Goal: Task Accomplishment & Management: Use online tool/utility

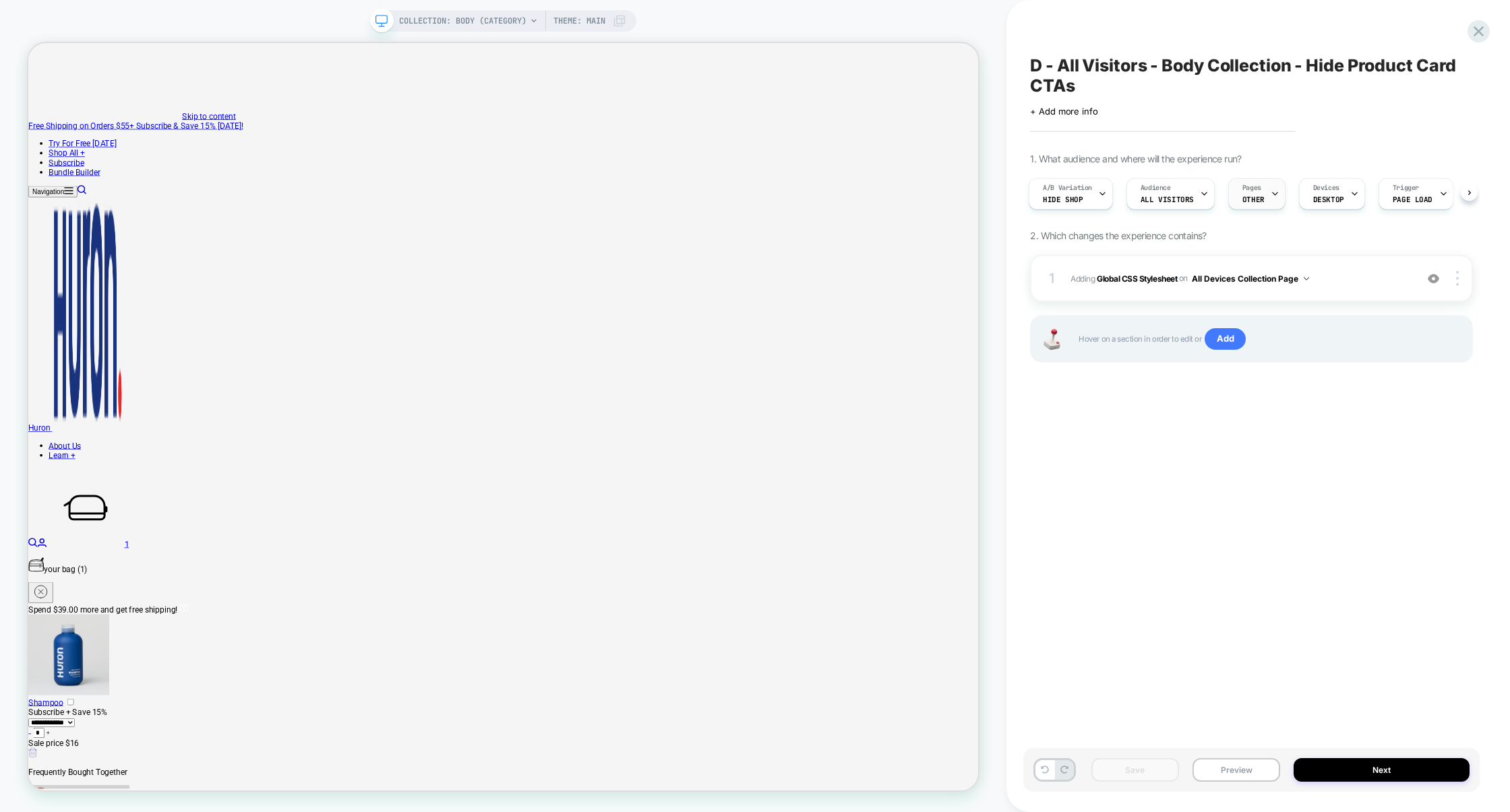
click at [1246, 199] on span "OTHER" at bounding box center [1253, 199] width 22 height 10
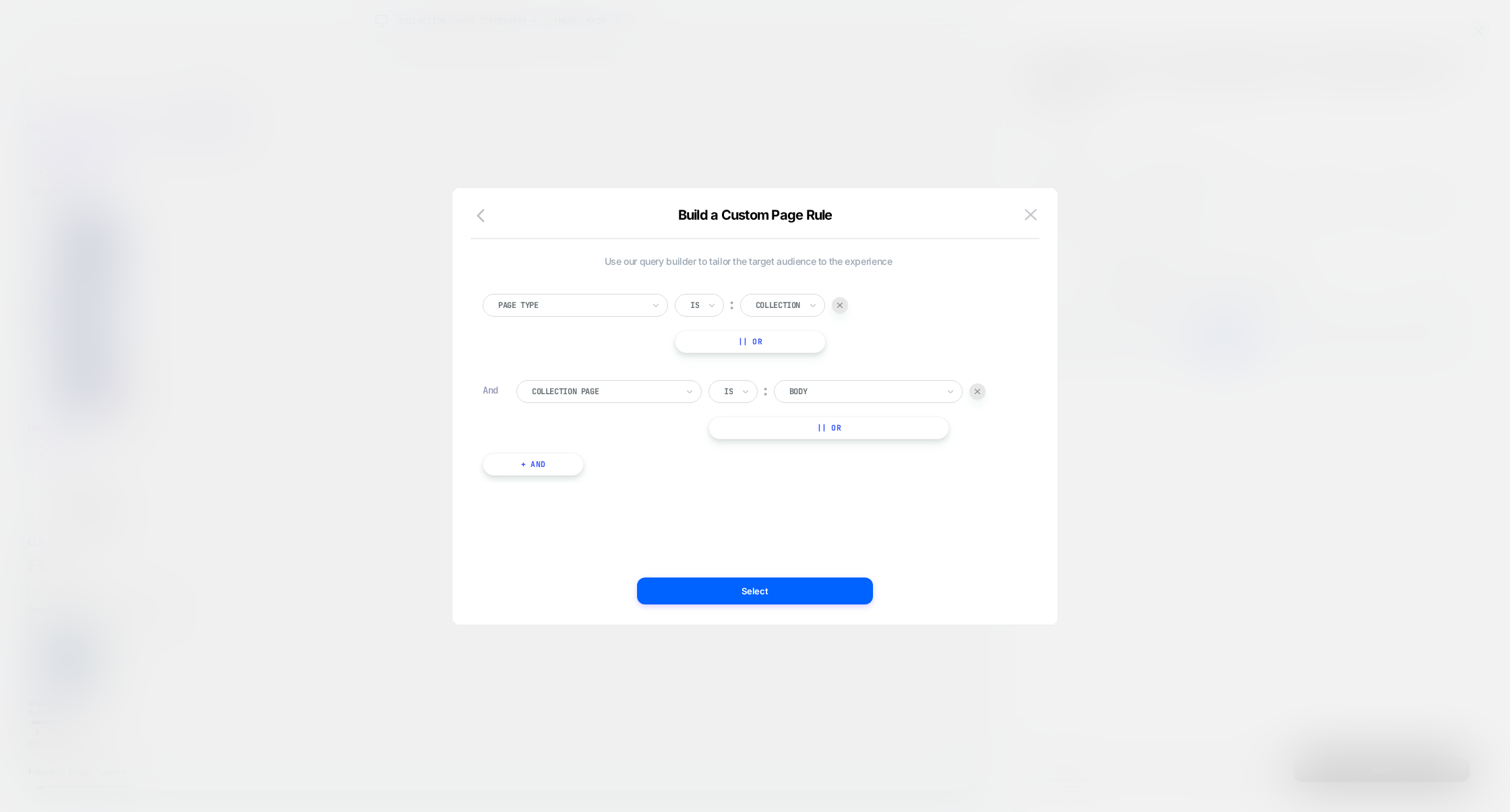
click at [1215, 286] on div at bounding box center [755, 406] width 1510 height 812
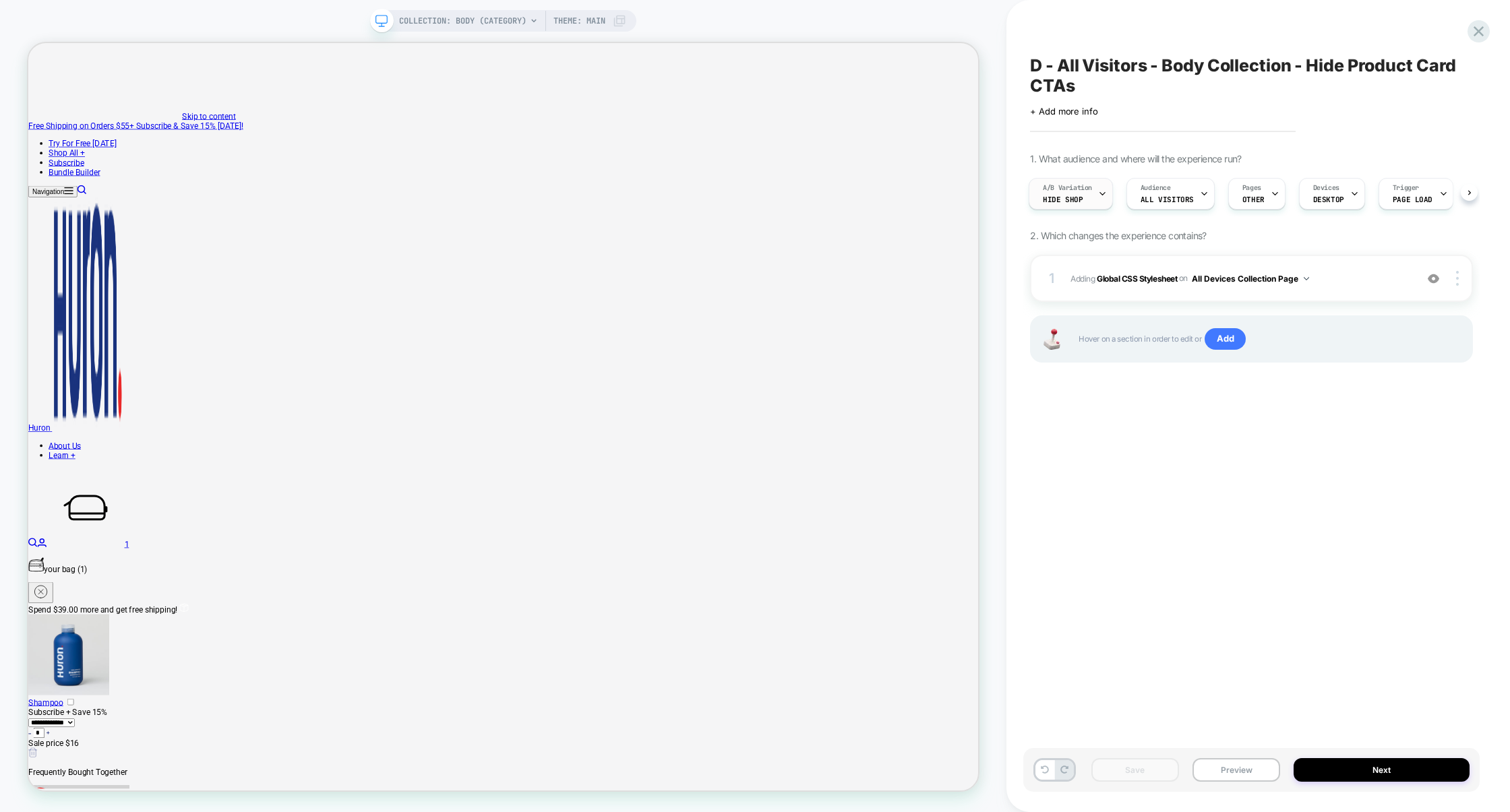
click at [1088, 201] on div "A/B Variation Hide Shop" at bounding box center [1067, 194] width 76 height 31
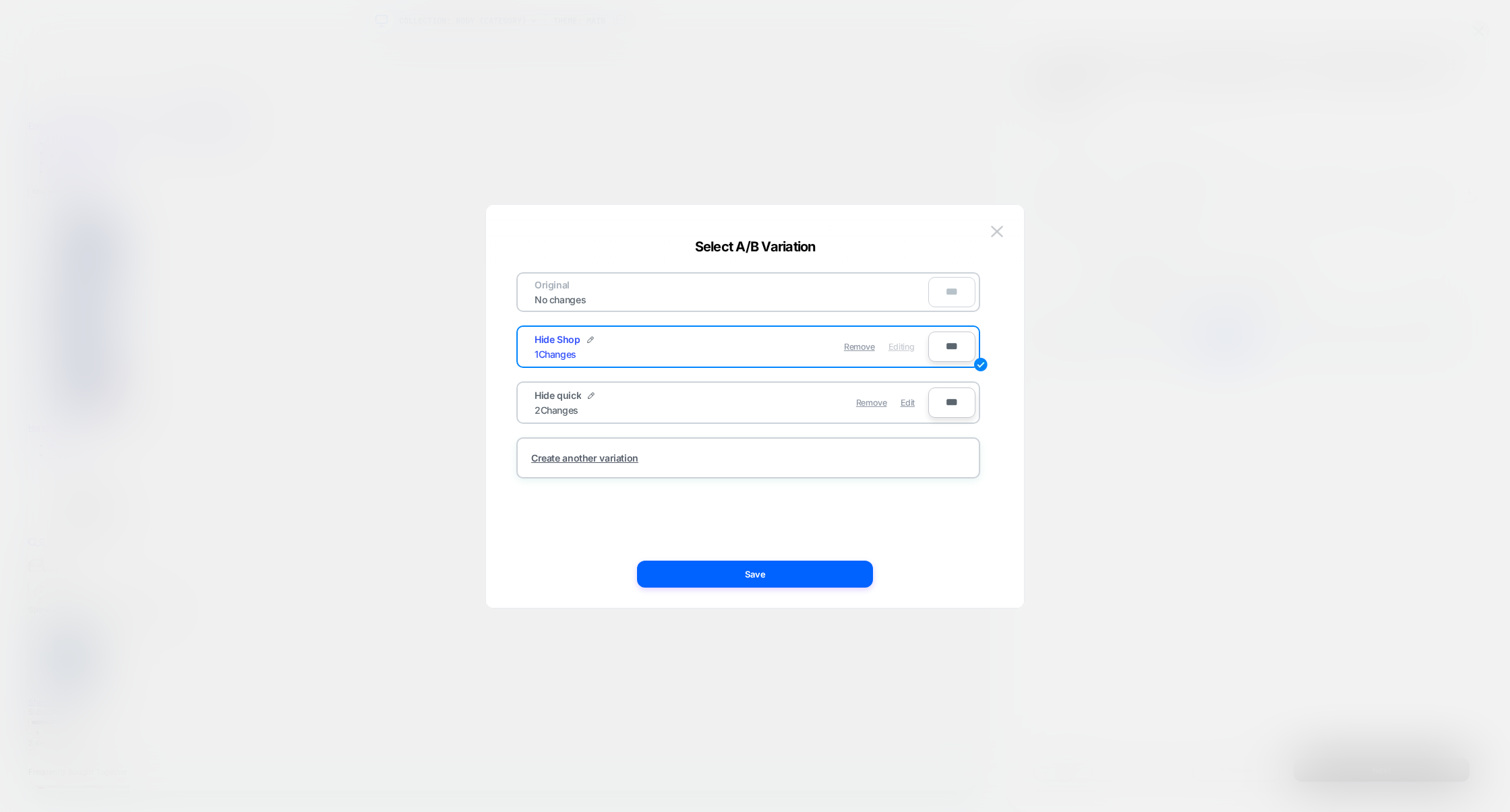
click at [915, 402] on div "Remove Edit" at bounding box center [826, 402] width 190 height 26
click at [914, 402] on span "Edit" at bounding box center [908, 402] width 14 height 10
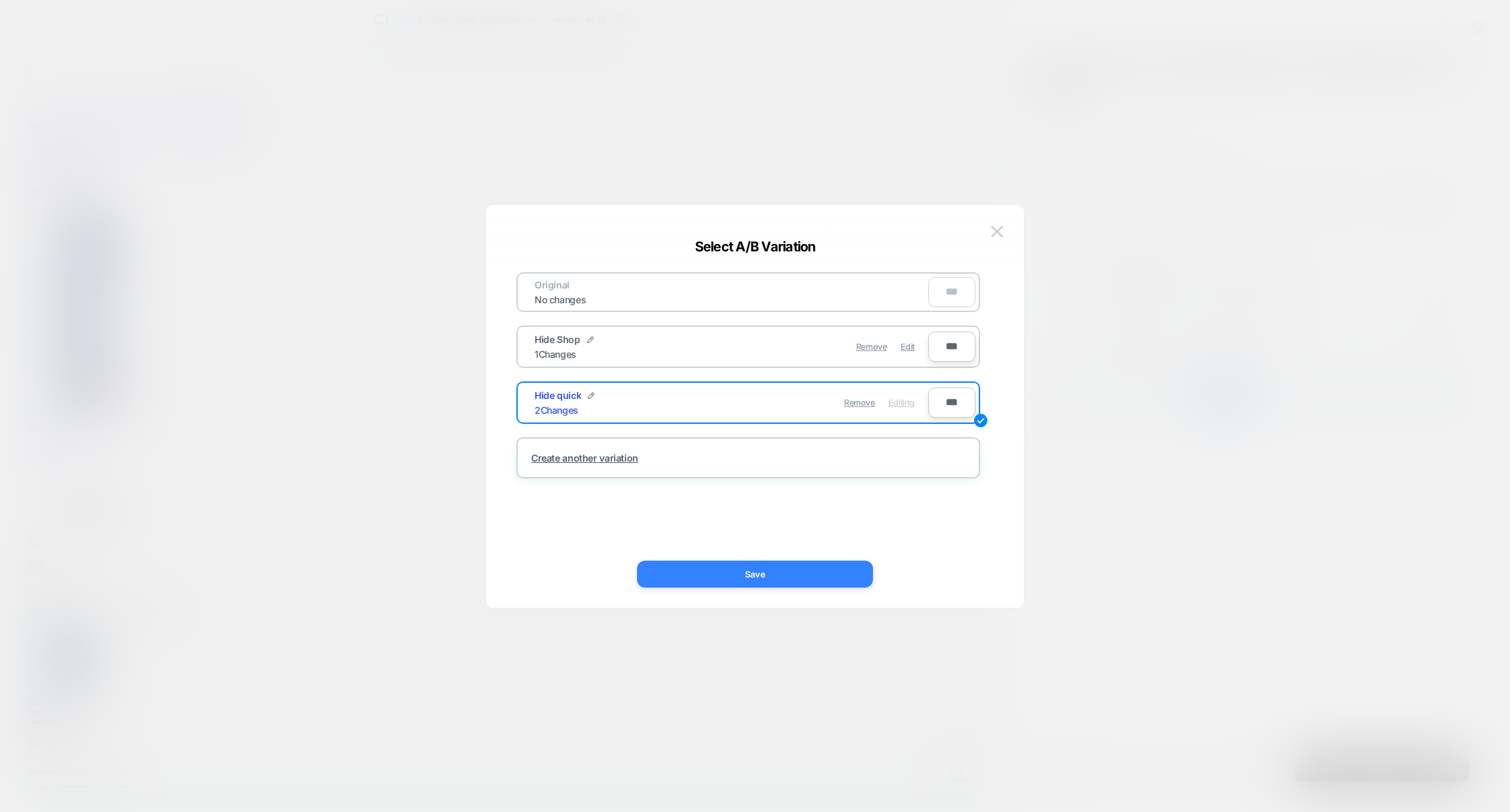
click at [755, 573] on button "Save" at bounding box center [755, 575] width 236 height 27
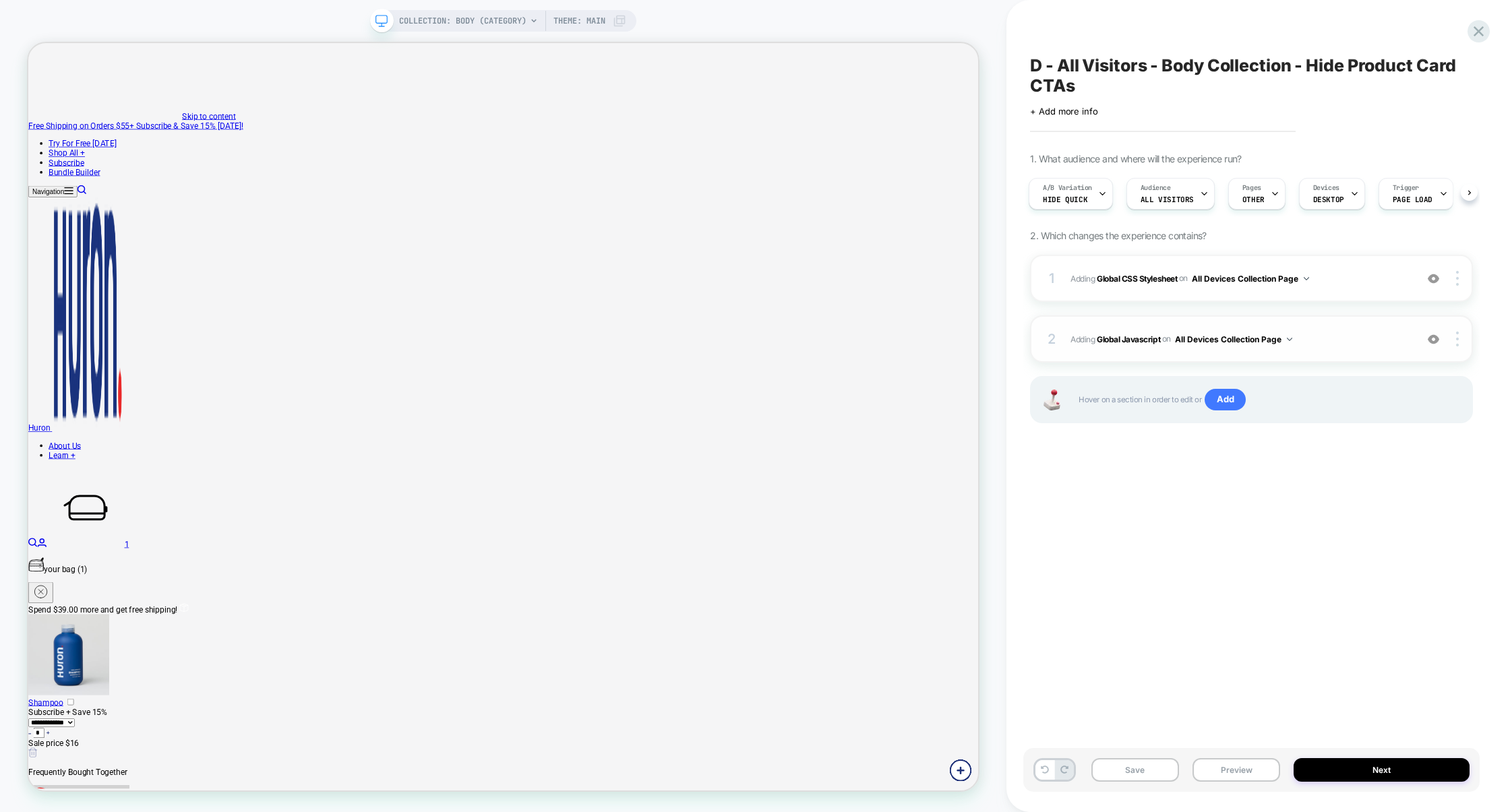
click at [1353, 350] on div "2 Adding Global Javascript on All Devices Collection Page Add Before Add After …" at bounding box center [1251, 339] width 443 height 48
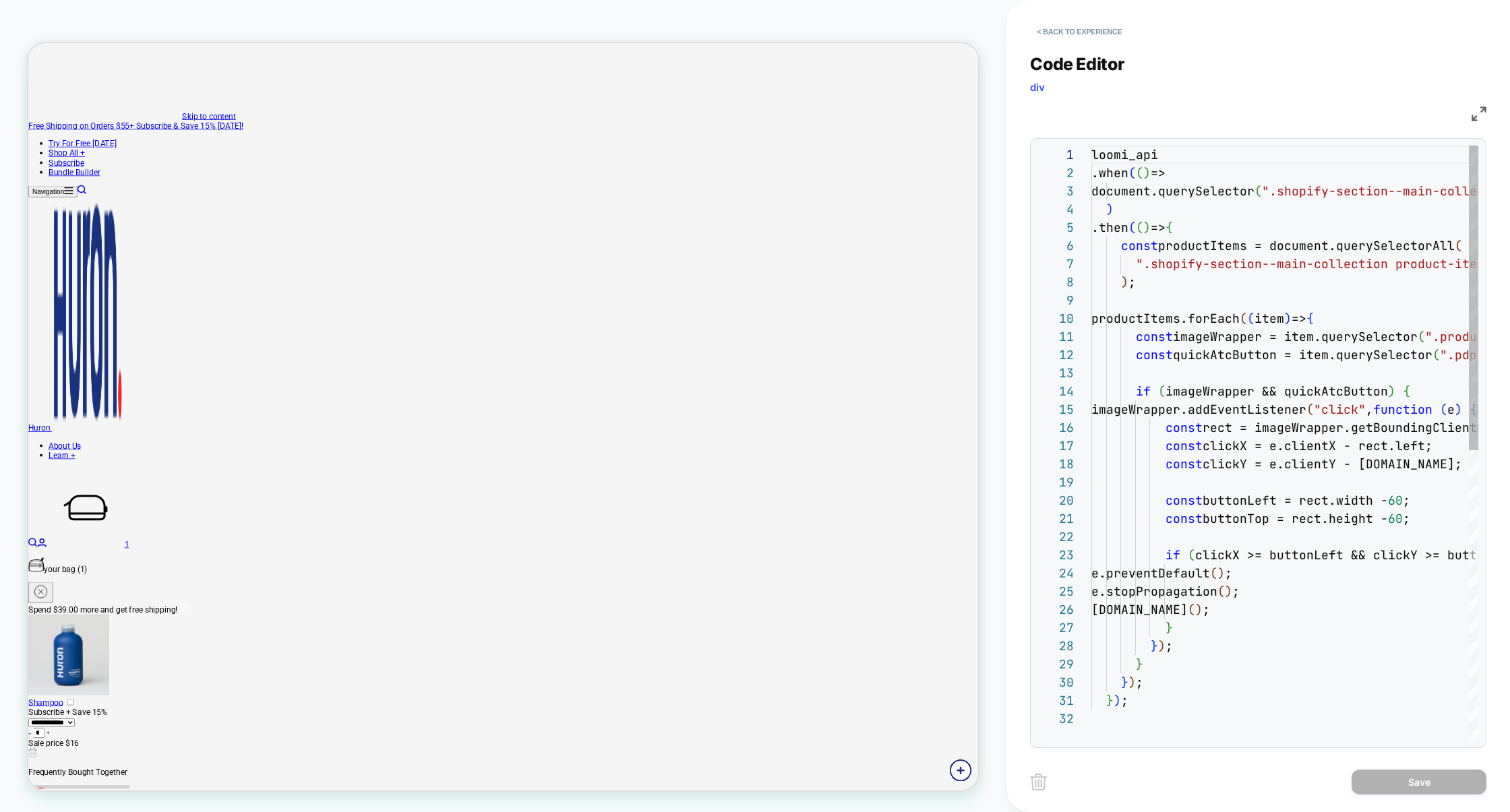
scroll to position [182, 0]
click at [1479, 118] on img at bounding box center [1479, 114] width 15 height 15
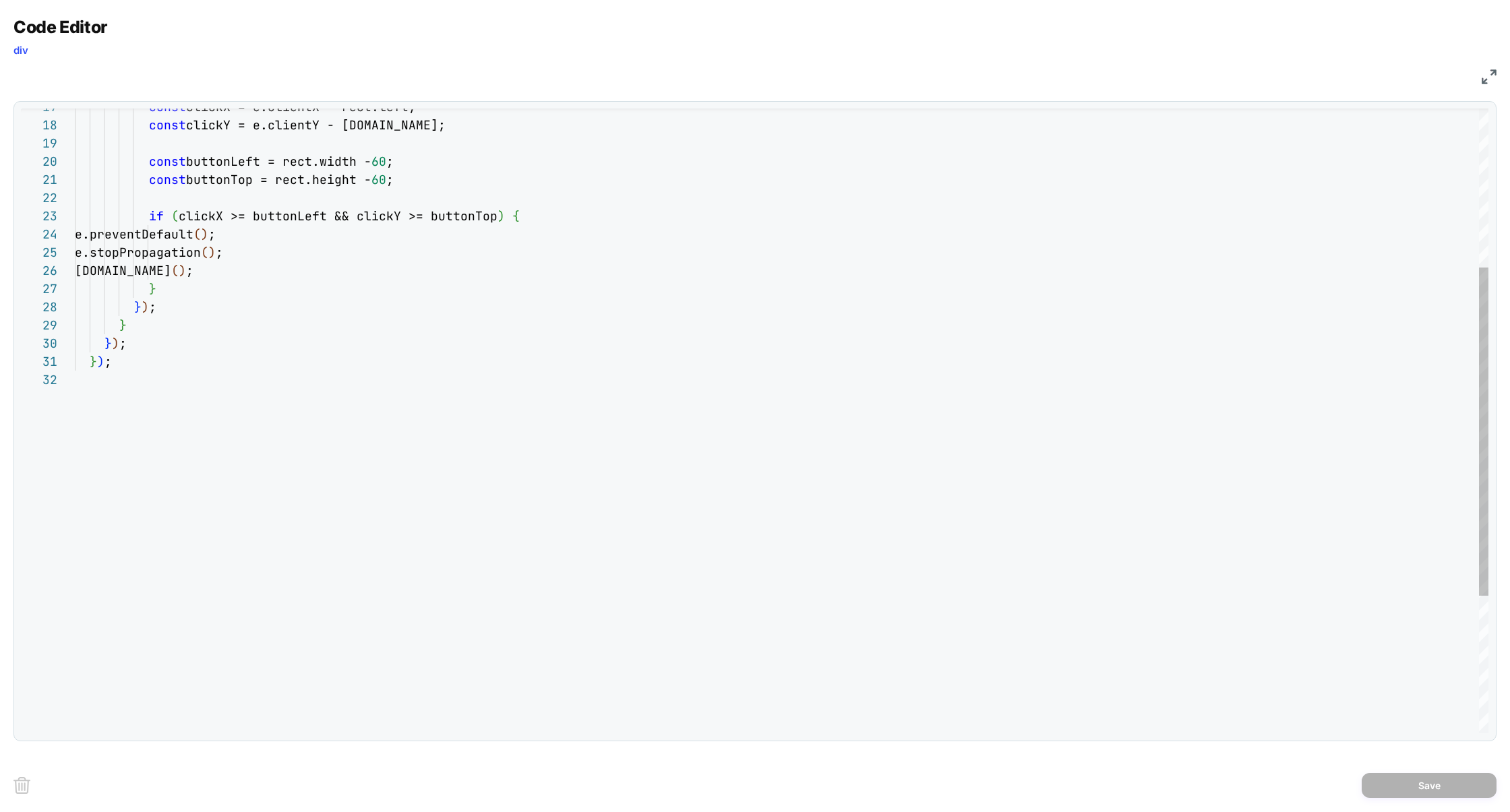
click at [302, 551] on div "const clickX = e.clientX - rect.left; const clickY = e.clientY - [DOMAIN_NAME];…" at bounding box center [781, 402] width 1414 height 1189
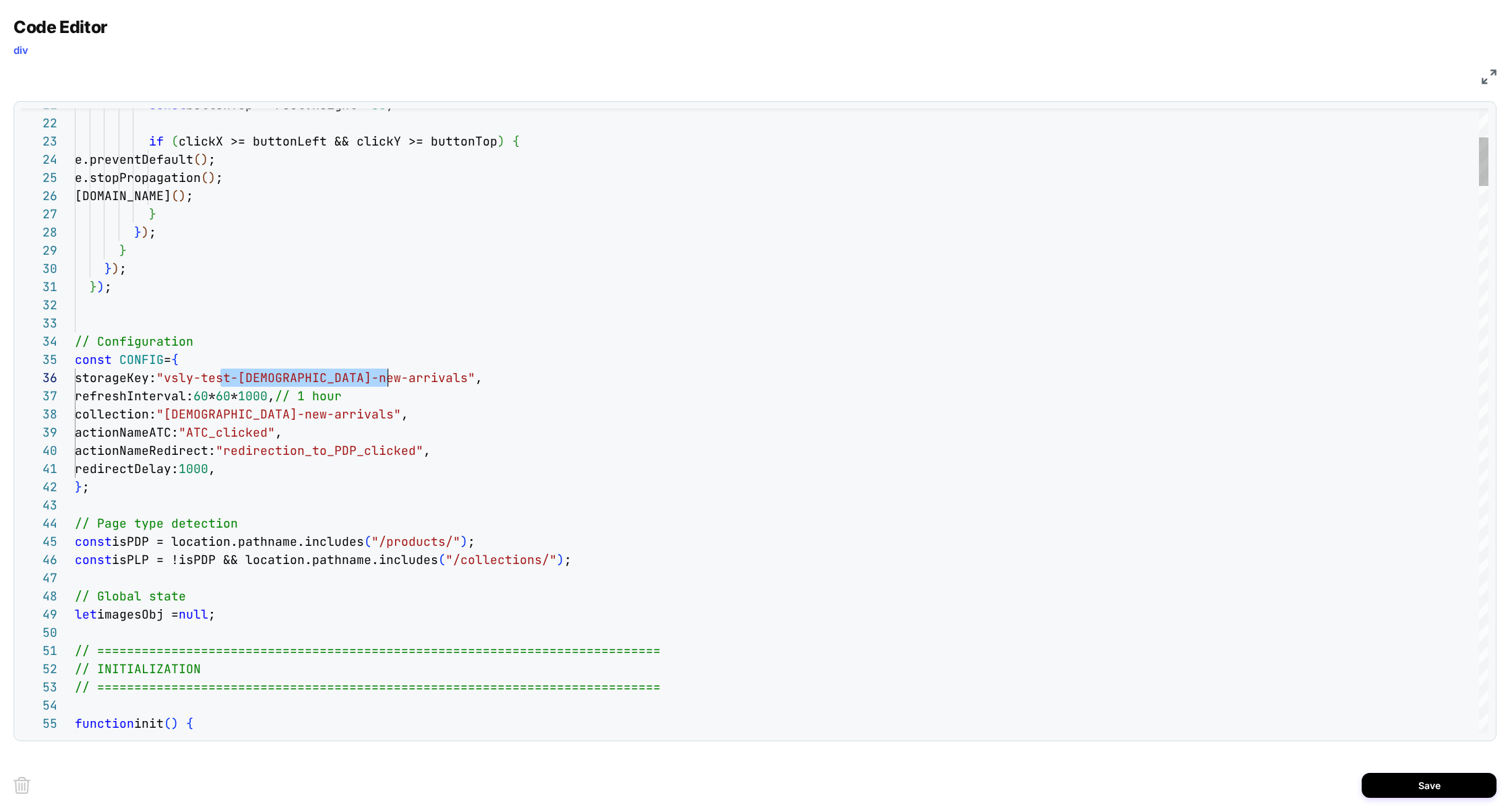
scroll to position [91, 320]
drag, startPoint x: 220, startPoint y: 381, endPoint x: 396, endPoint y: 375, distance: 176.1
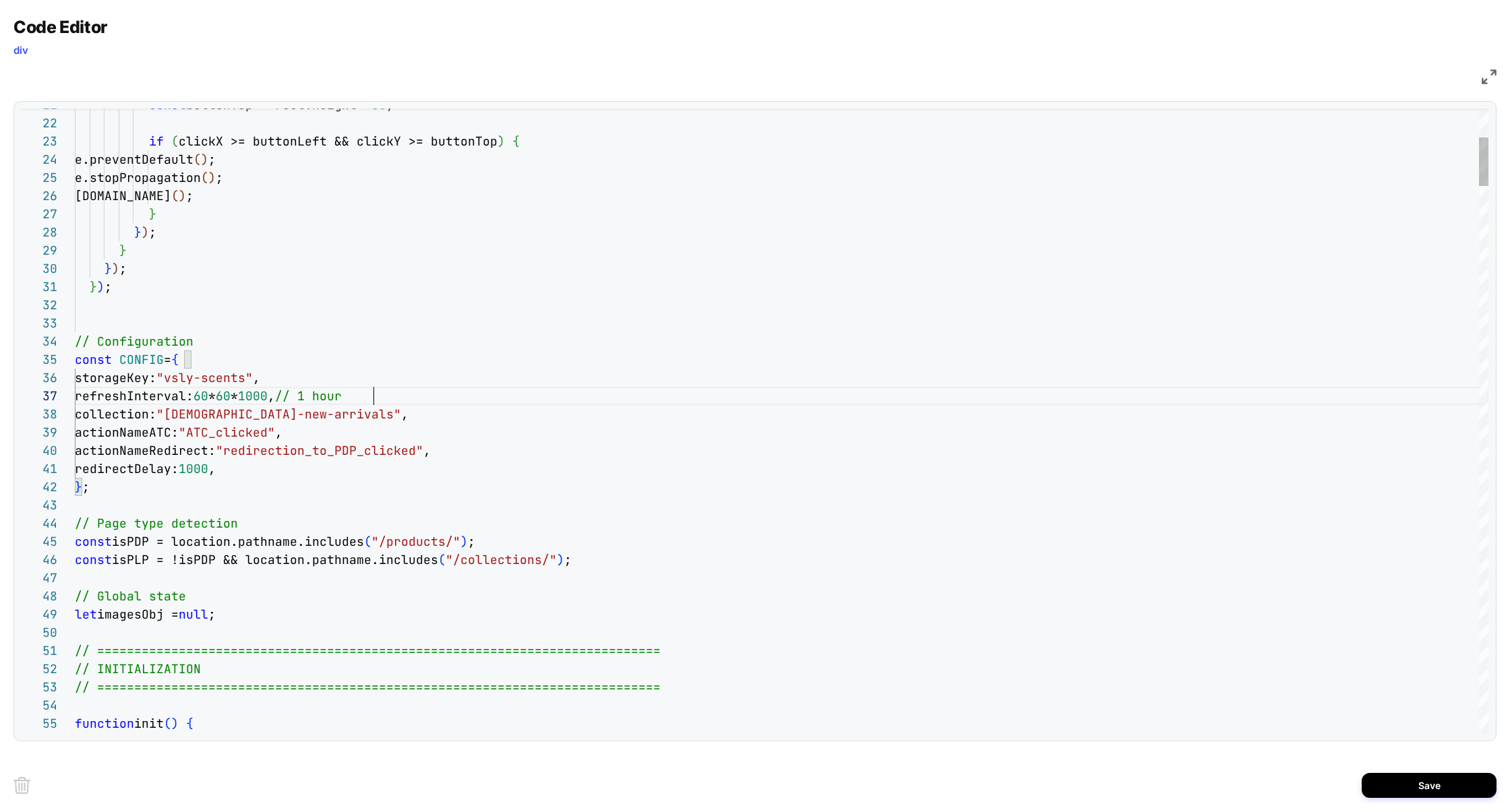
drag, startPoint x: 185, startPoint y: 415, endPoint x: 322, endPoint y: 412, distance: 137.0
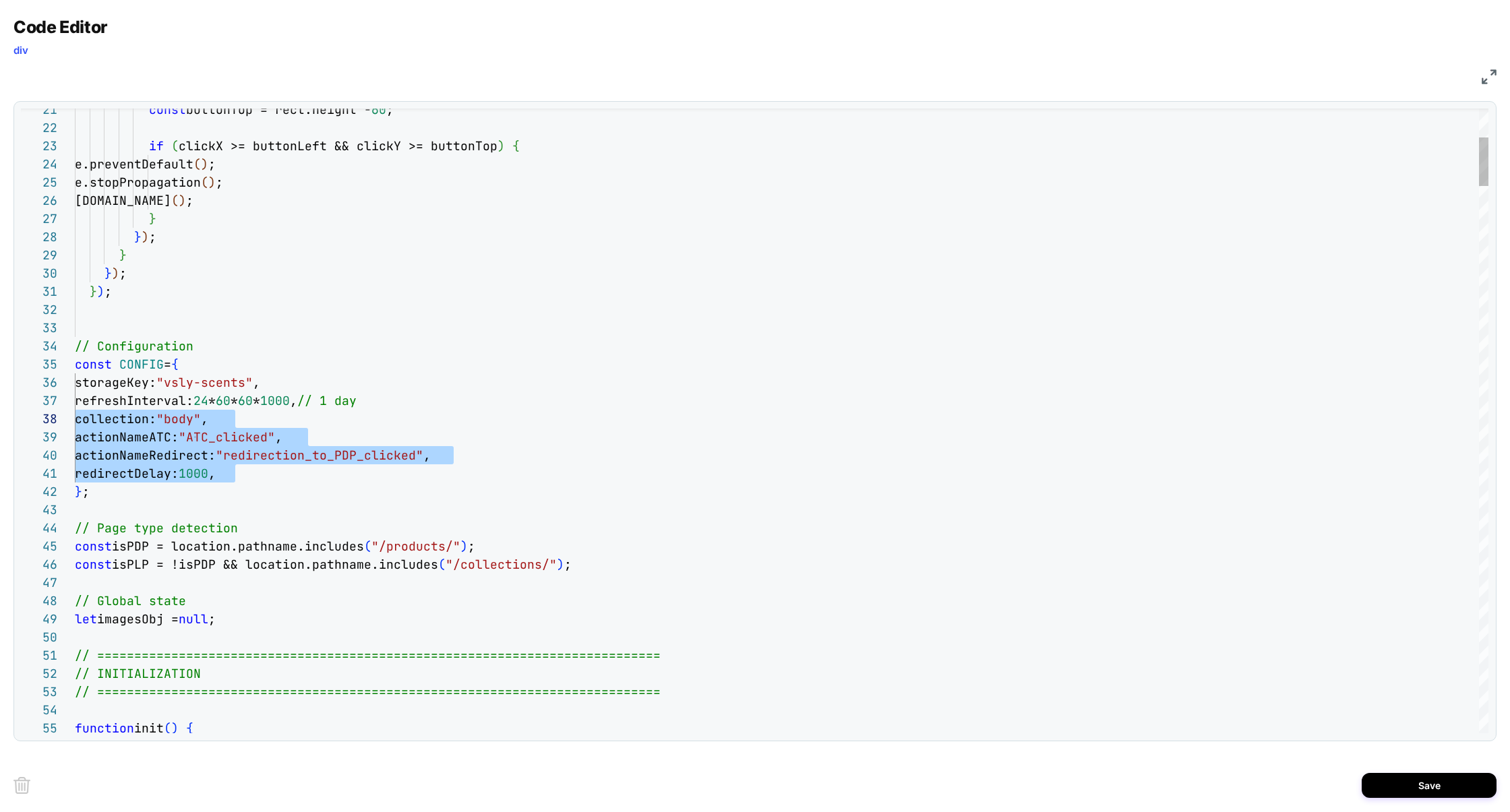
scroll to position [146, 0]
drag, startPoint x: 243, startPoint y: 477, endPoint x: 40, endPoint y: 434, distance: 207.5
click at [40, 434] on div "37 36 34 35 33 32 31 30 29 28 27 26 25 24 23 22 21 38 39 40 41 42 43 44 45 46 4…" at bounding box center [755, 421] width 1468 height 625
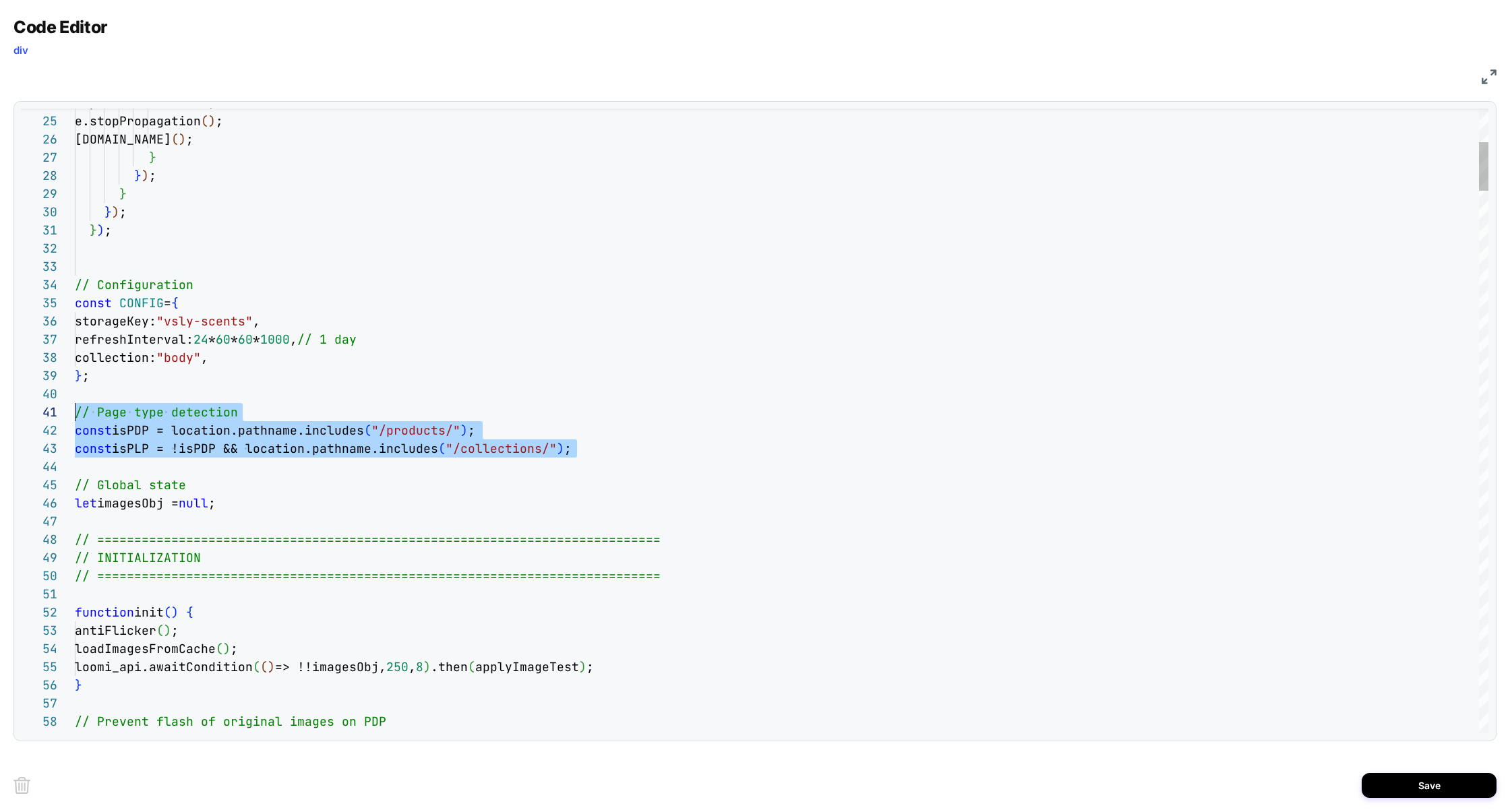
scroll to position [0, 0]
drag, startPoint x: 197, startPoint y: 465, endPoint x: 0, endPoint y: 420, distance: 202.1
click at [0, 420] on div "Code Editor div JS 37 36 34 35 33 32 31 30 29 28 27 26 25 24 38 39 40 41 42 43 …" at bounding box center [755, 406] width 1510 height 812
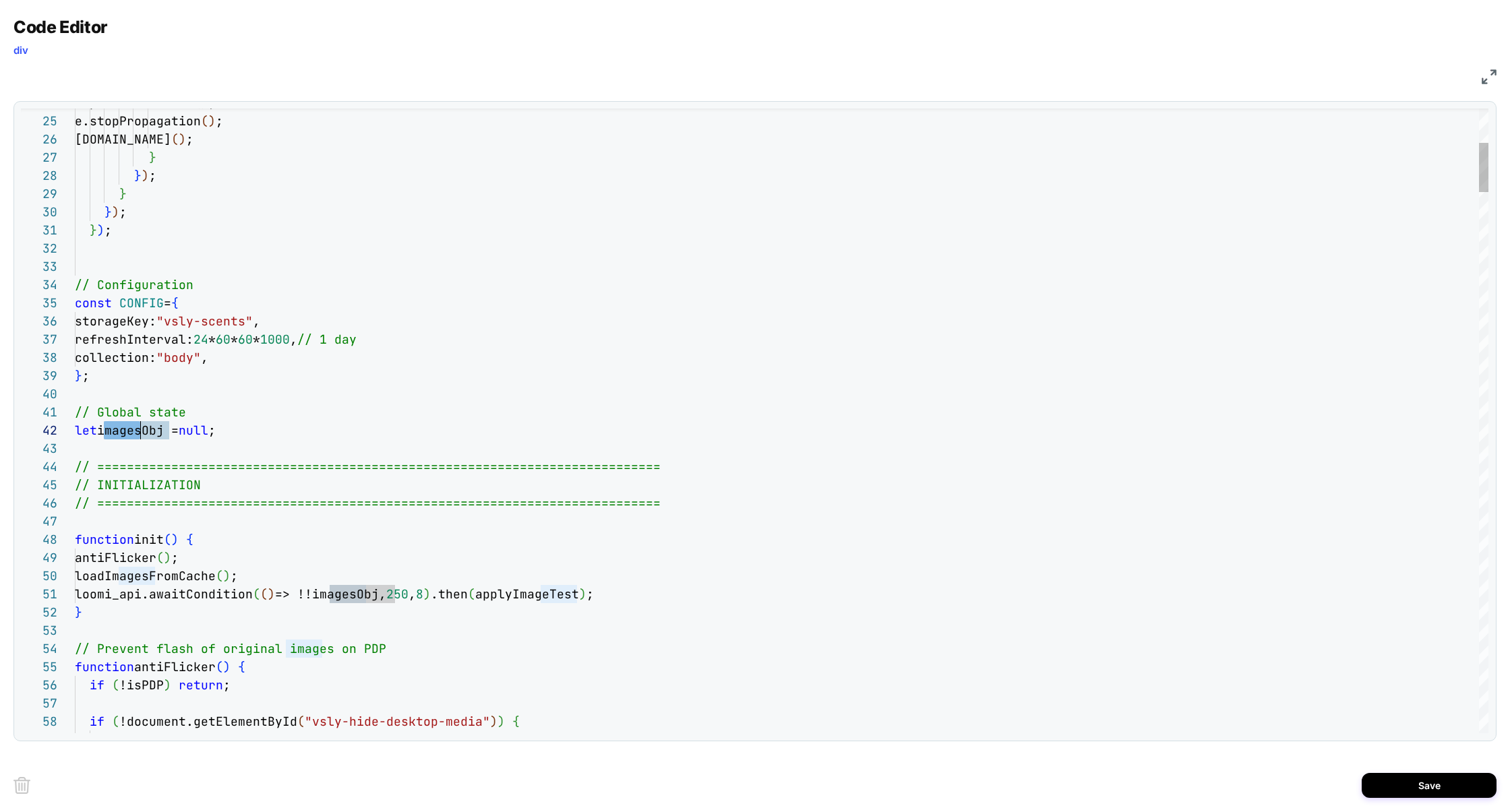
scroll to position [18, 73]
drag, startPoint x: 107, startPoint y: 436, endPoint x: 146, endPoint y: 437, distance: 39.0
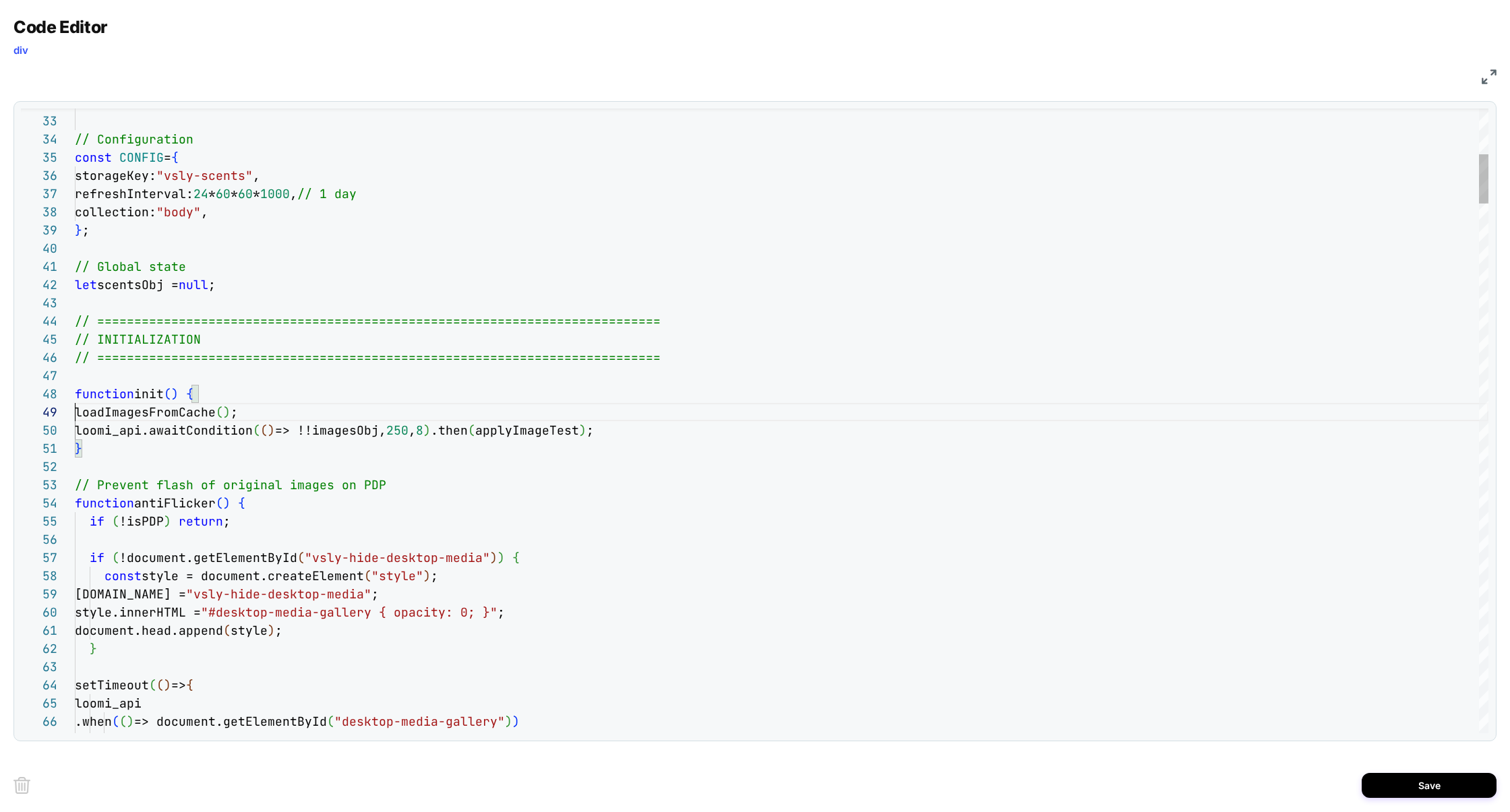
scroll to position [146, 0]
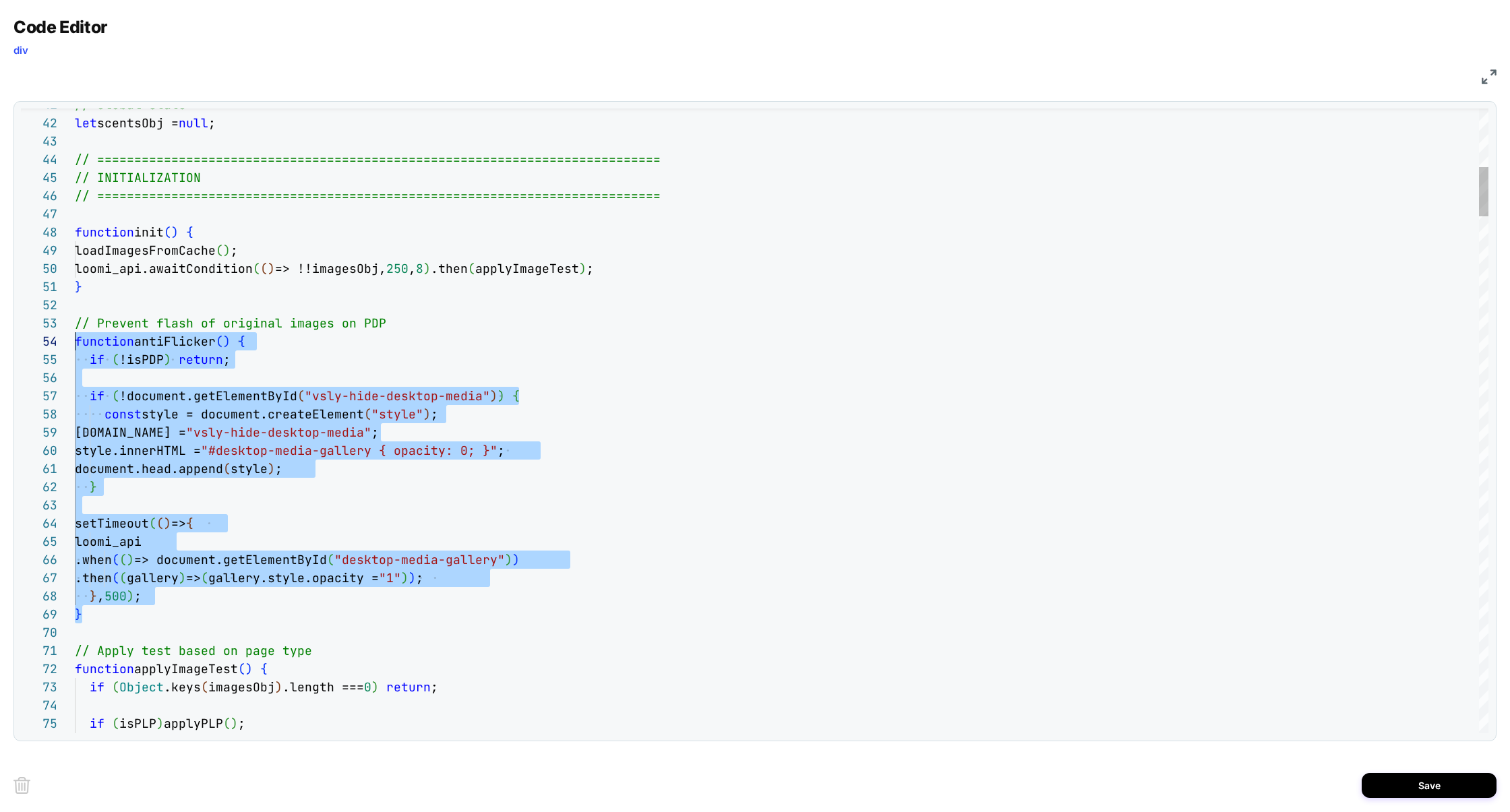
scroll to position [37, 0]
drag, startPoint x: 120, startPoint y: 618, endPoint x: 39, endPoint y: 333, distance: 296.3
click at [39, 333] on div "41 42 43 44 45 46 47 48 49 50 51 52 53 54 55 56 57 58 59 60 61 62 63 64 65 66 6…" at bounding box center [755, 421] width 1468 height 625
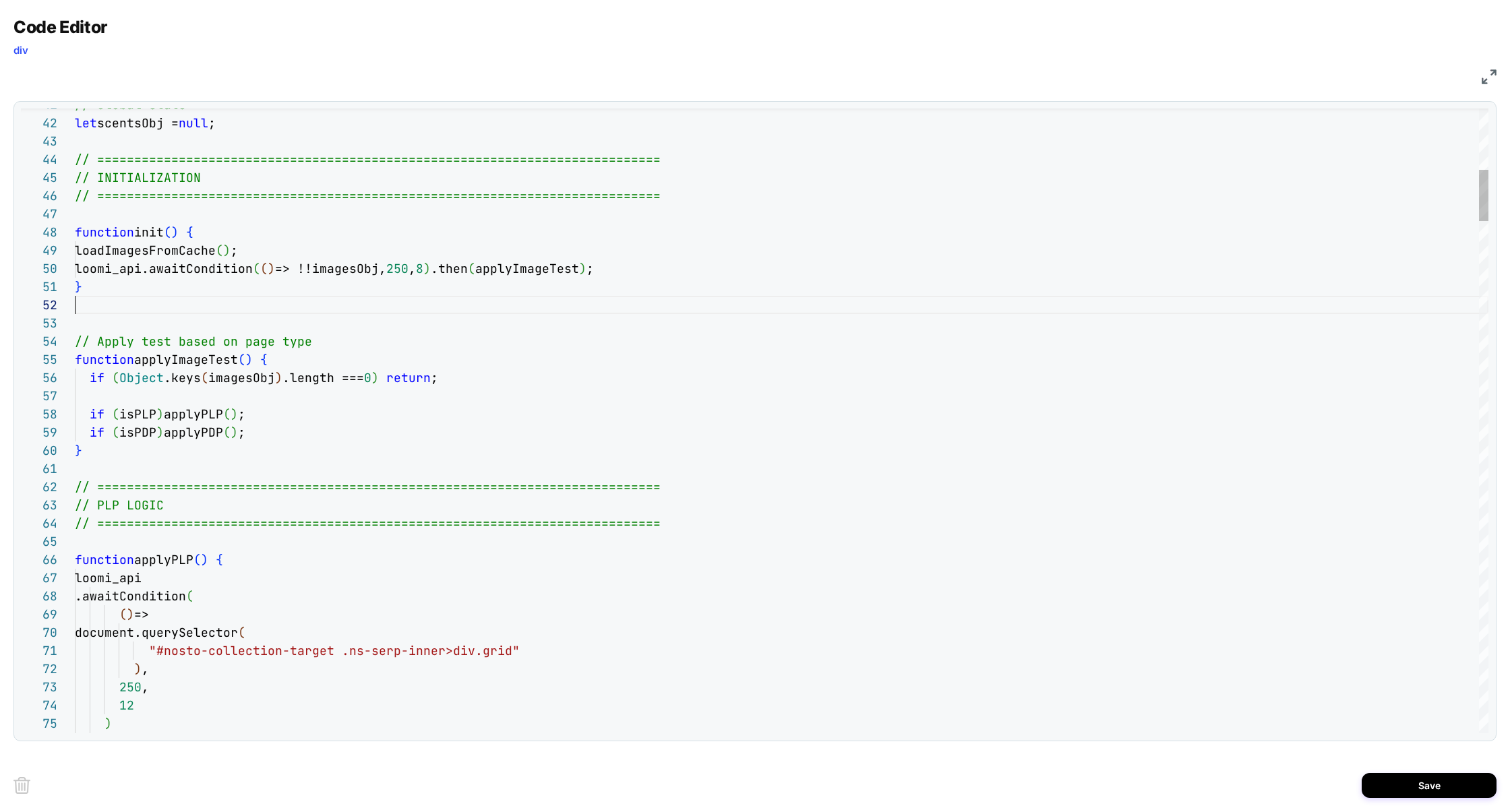
scroll to position [0, 7]
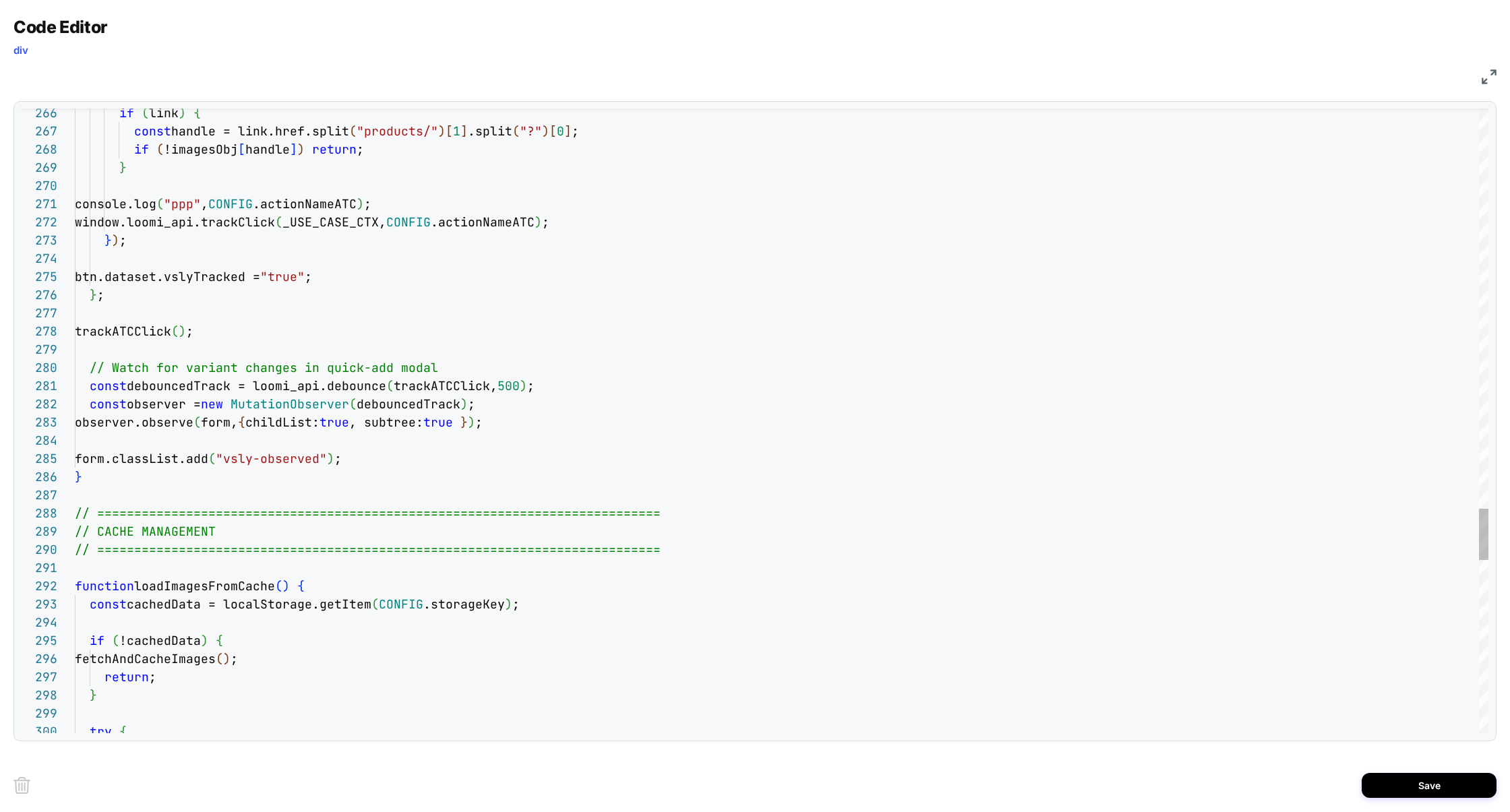
scroll to position [73, 37]
click at [108, 464] on span "form.classList.add" at bounding box center [141, 458] width 134 height 15
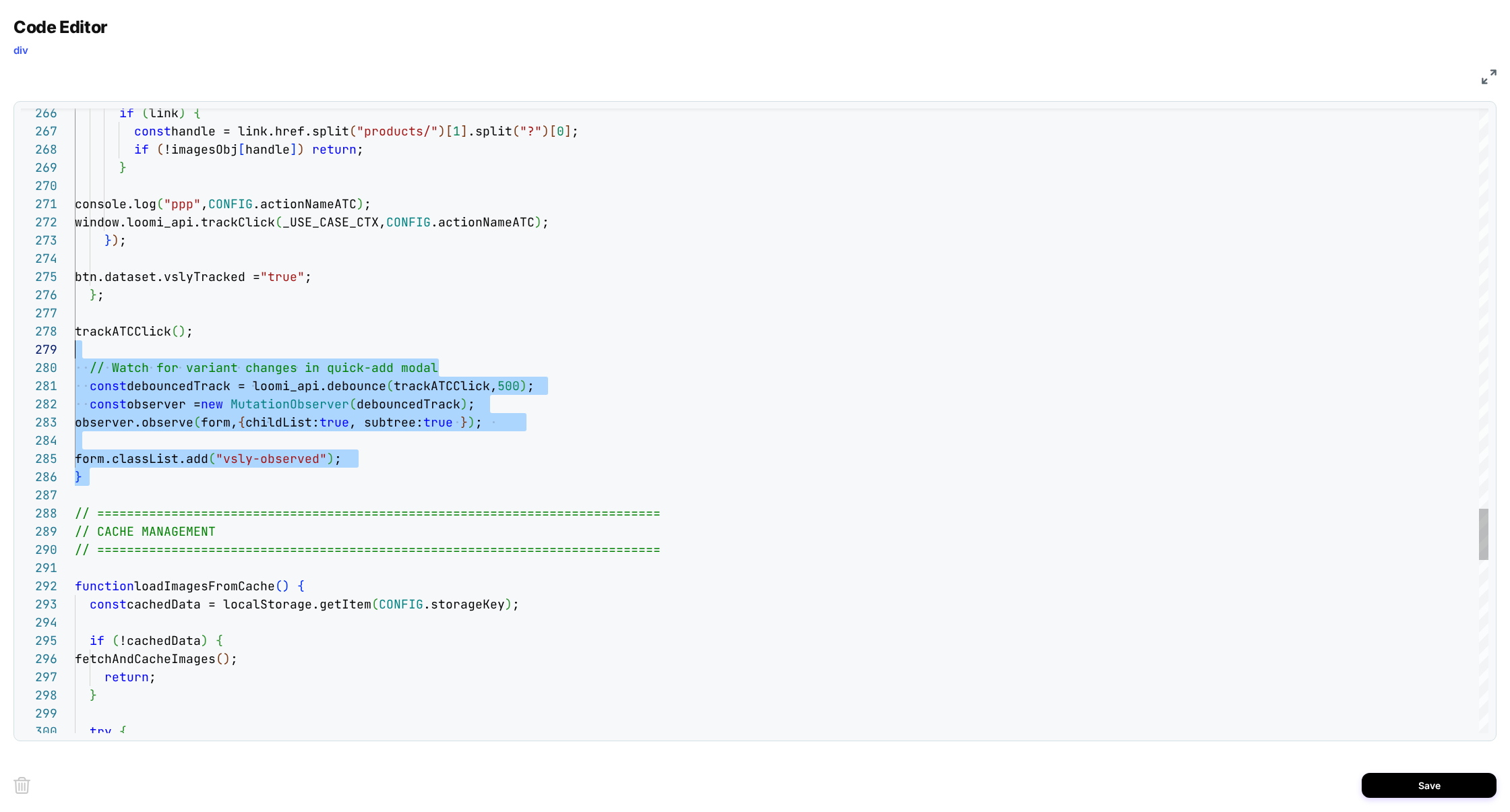
scroll to position [110, 0]
drag, startPoint x: 104, startPoint y: 487, endPoint x: 107, endPoint y: 310, distance: 177.0
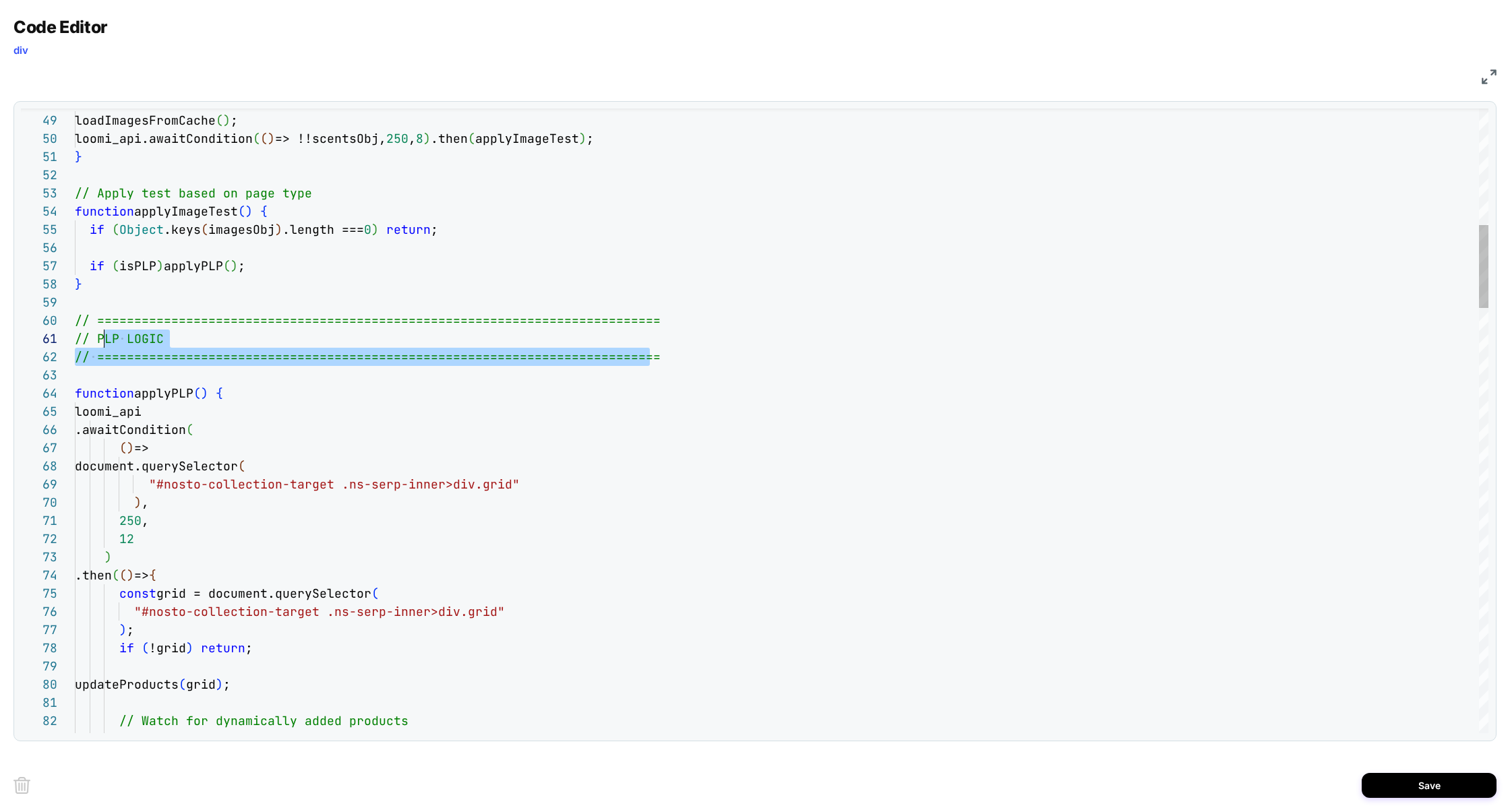
scroll to position [163, 0]
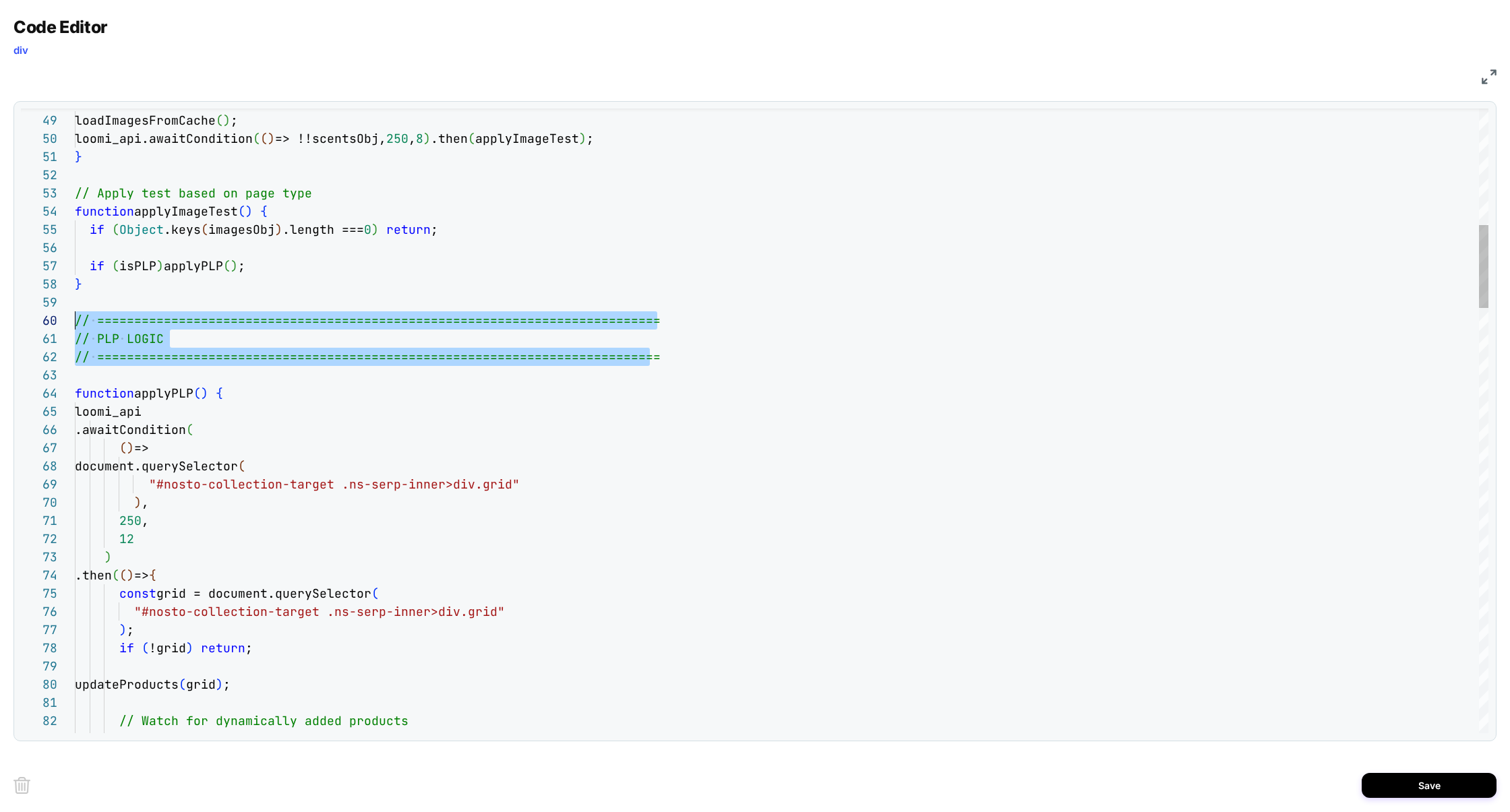
drag, startPoint x: 664, startPoint y: 358, endPoint x: 76, endPoint y: 315, distance: 589.6
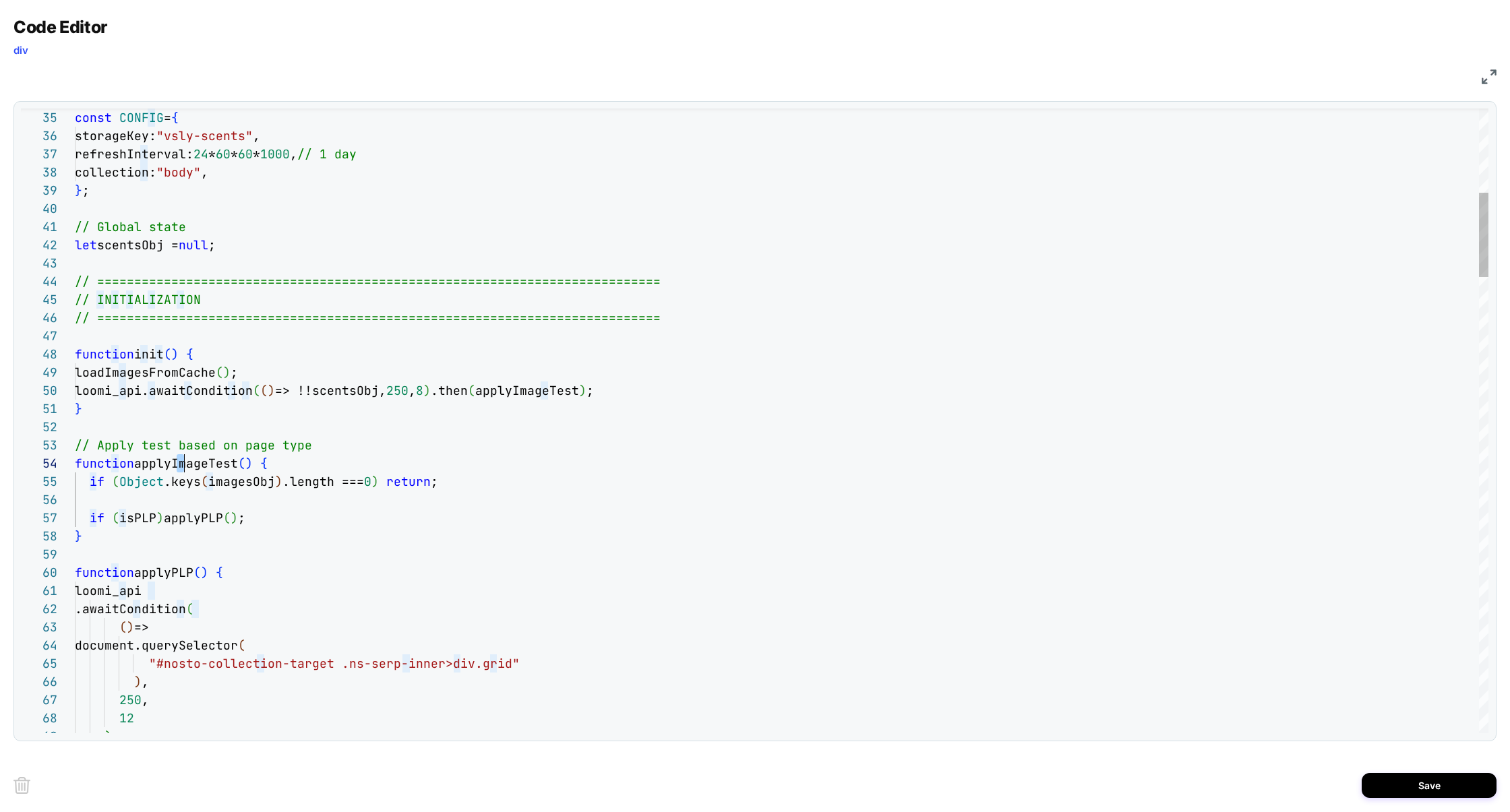
scroll to position [55, 167]
drag, startPoint x: 180, startPoint y: 465, endPoint x: 241, endPoint y: 464, distance: 61.0
click at [238, 464] on span "applyImageTest" at bounding box center [186, 463] width 104 height 15
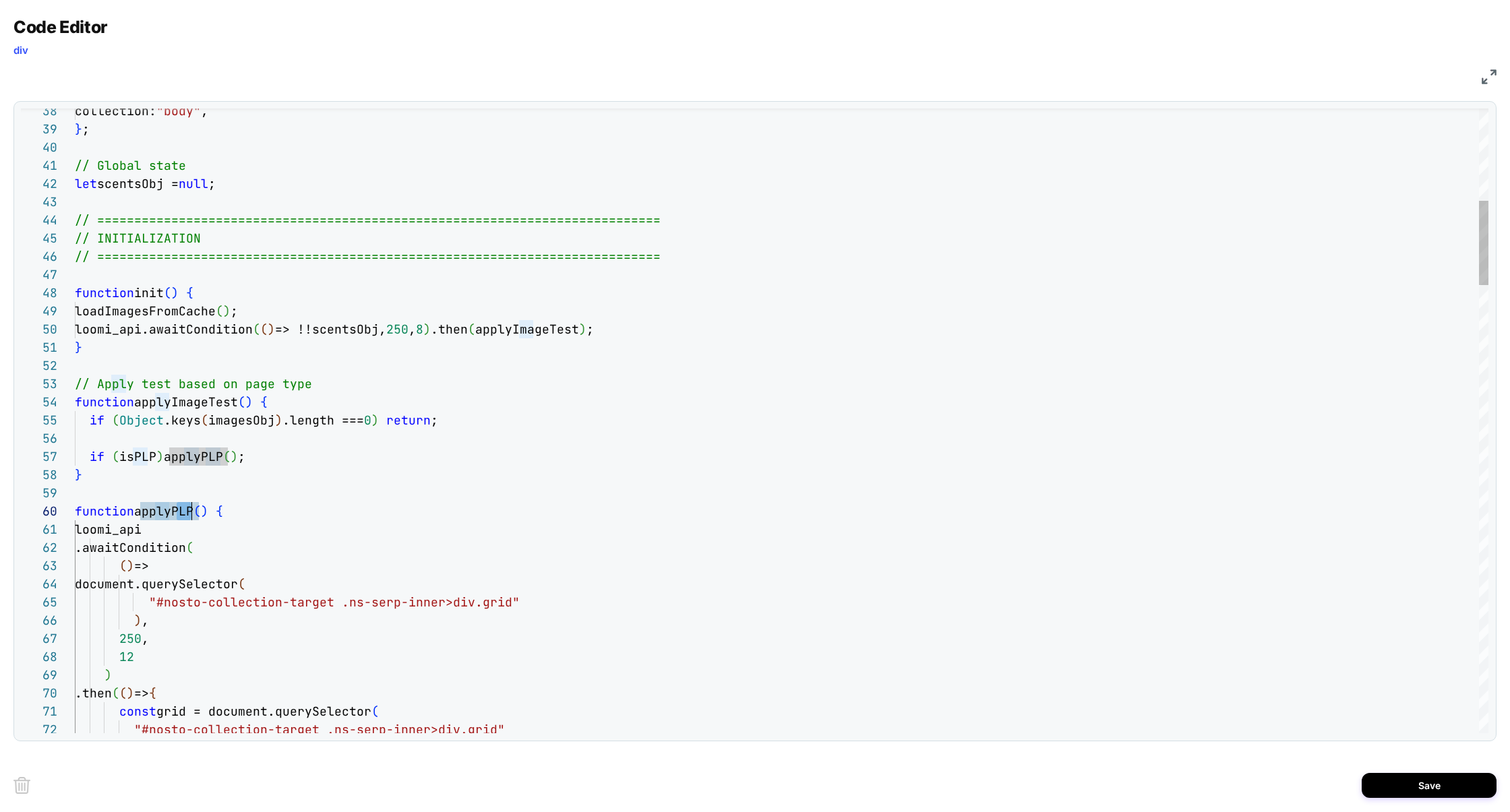
scroll to position [163, 124]
drag, startPoint x: 179, startPoint y: 512, endPoint x: 199, endPoint y: 512, distance: 20.0
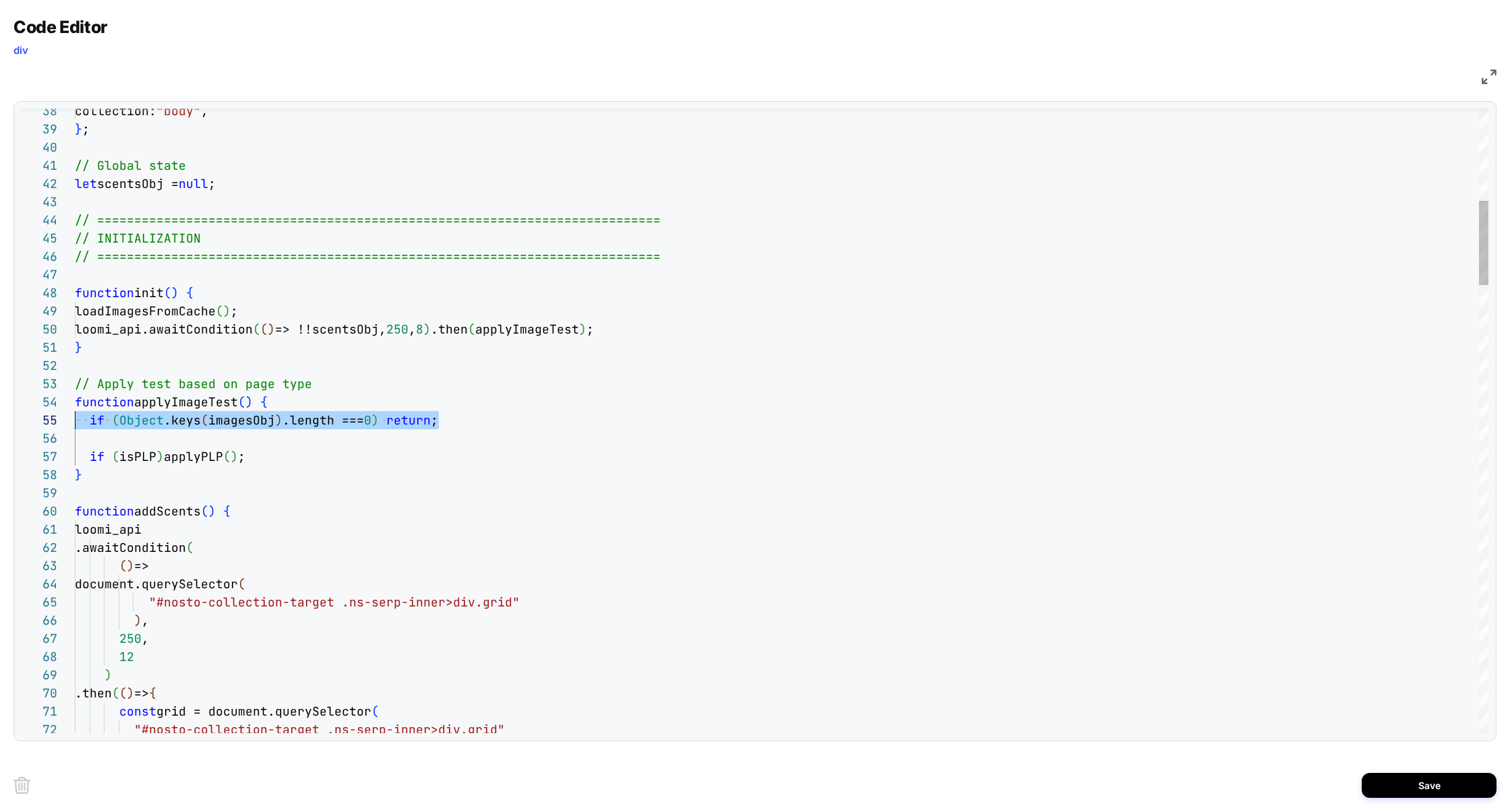
drag, startPoint x: 455, startPoint y: 419, endPoint x: 21, endPoint y: 425, distance: 434.0
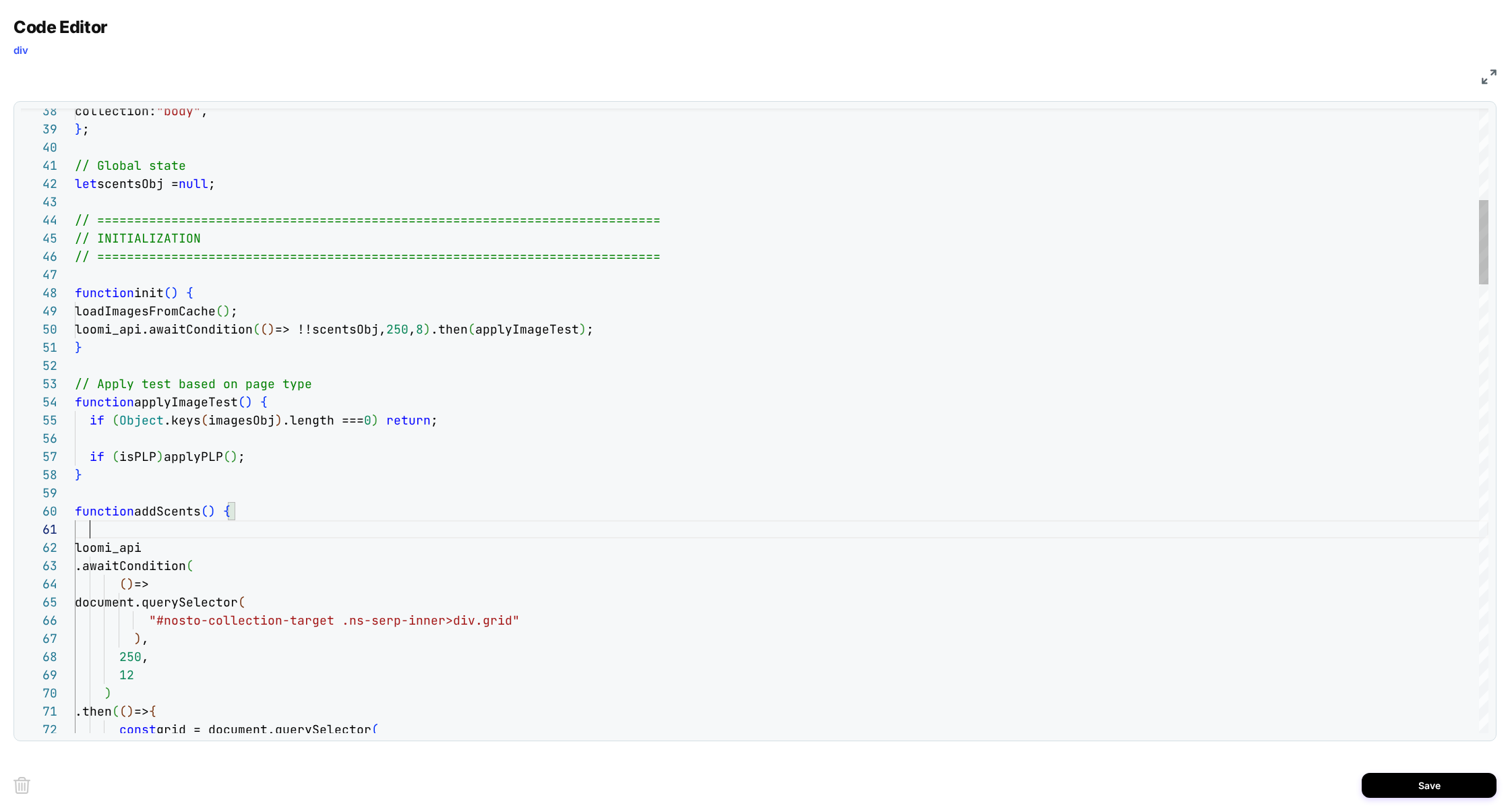
scroll to position [0, 379]
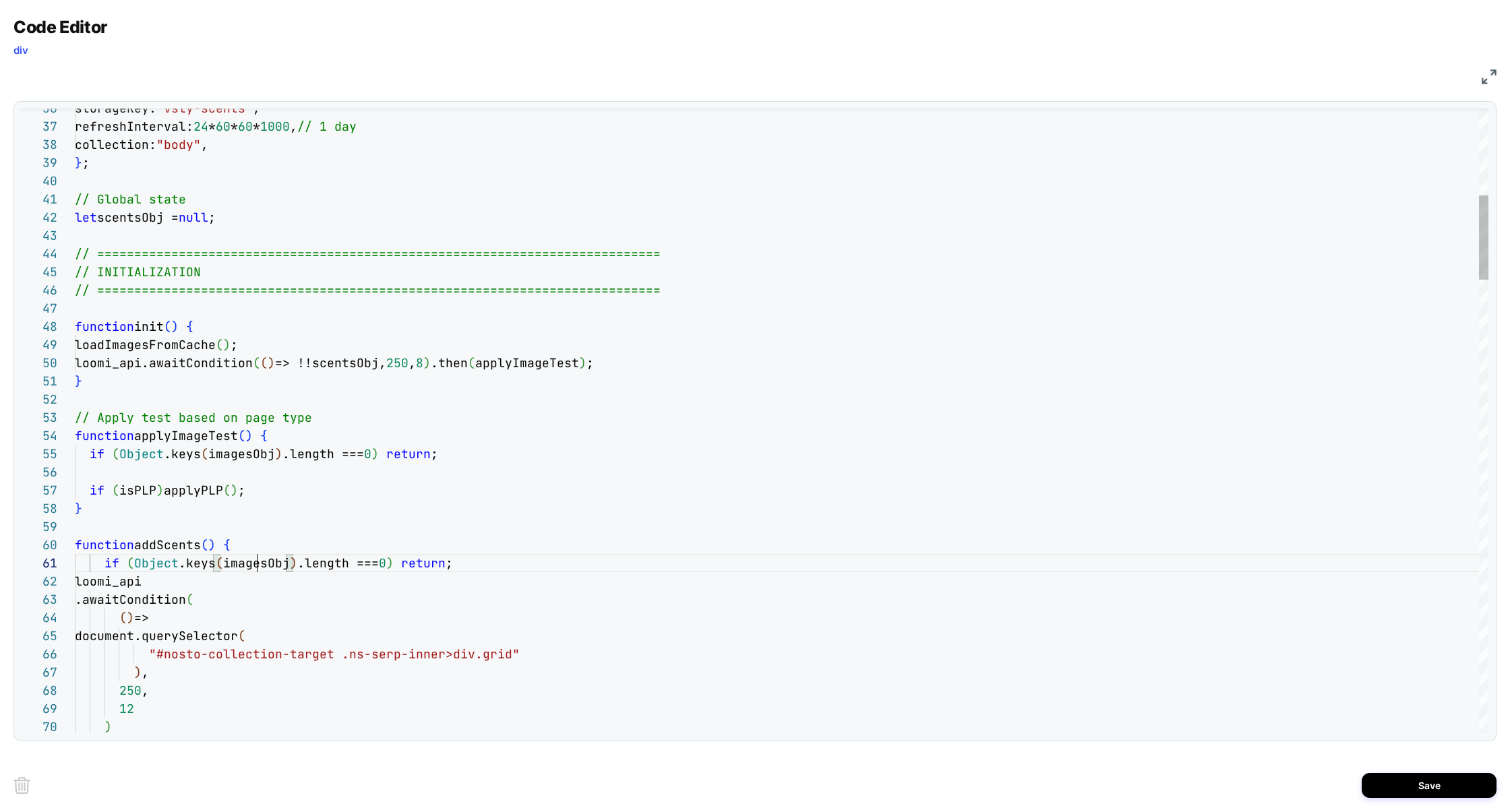
scroll to position [0, 211]
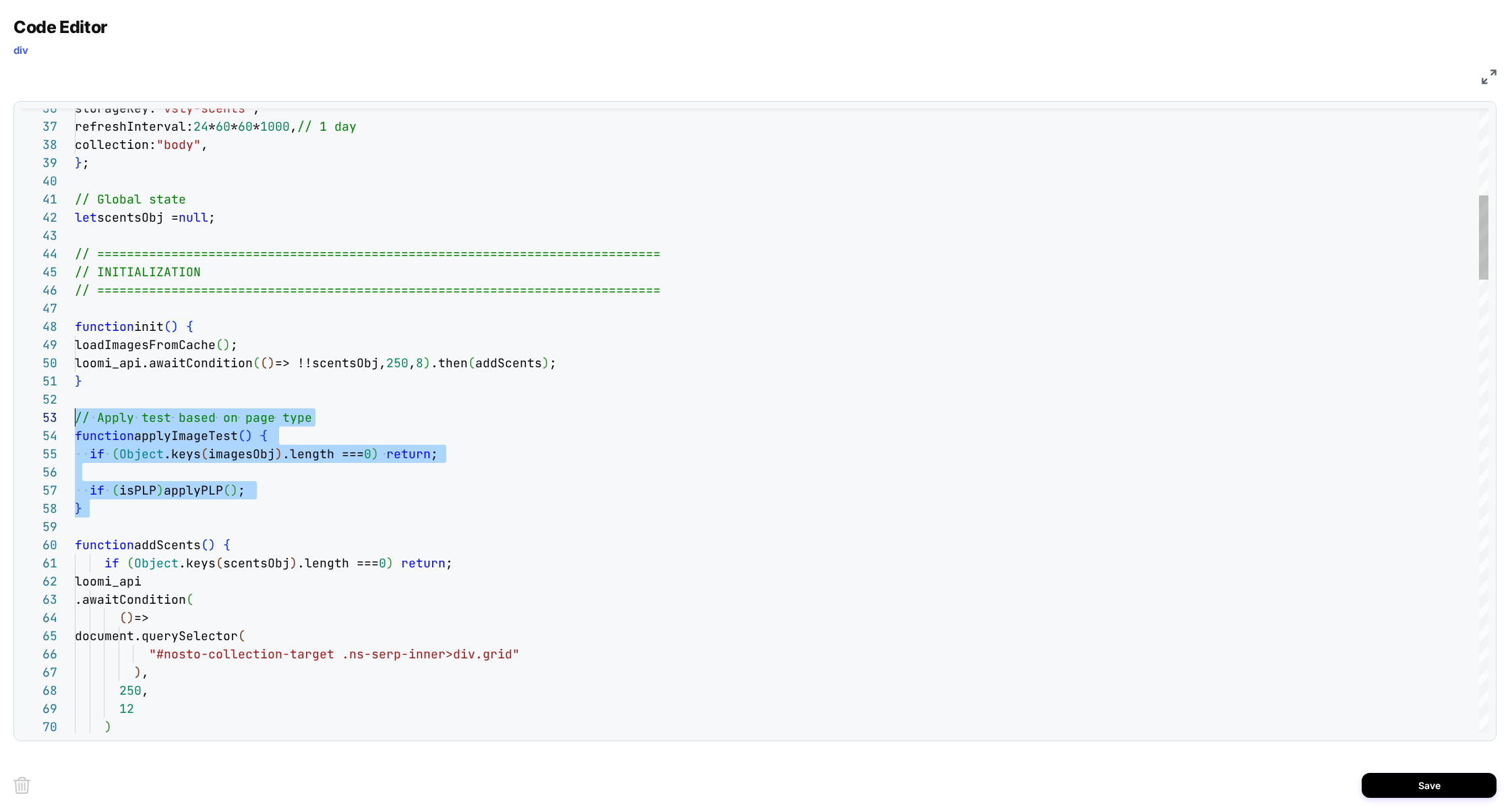
scroll to position [37, 0]
drag, startPoint x: 125, startPoint y: 521, endPoint x: 49, endPoint y: 422, distance: 124.8
click at [49, 422] on div "70 69 68 67 65 66 63 64 62 60 59 58 57 56 55 54 53 52 51 50 49 48 47 46 45 44 4…" at bounding box center [755, 421] width 1468 height 625
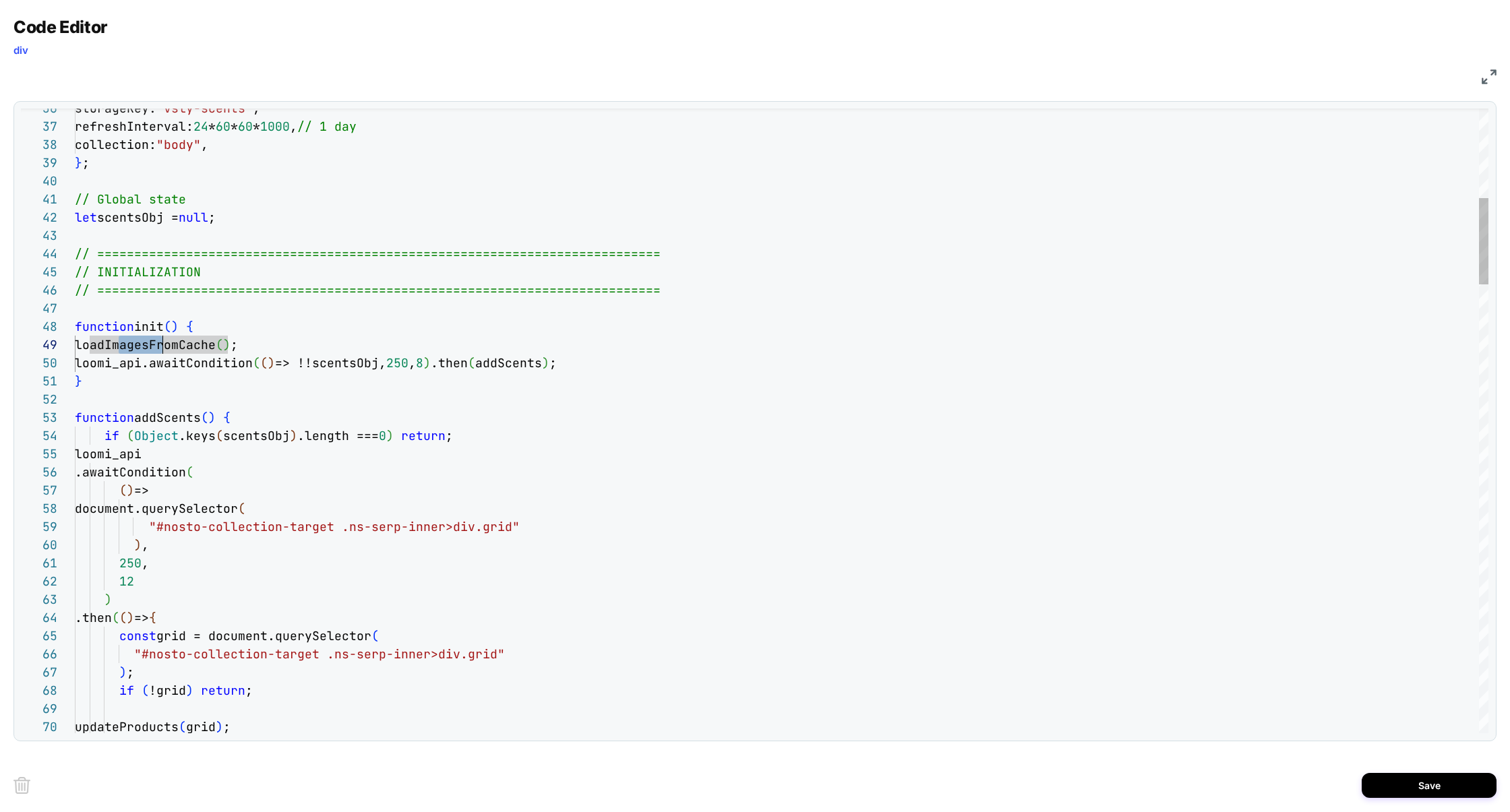
scroll to position [146, 88]
drag, startPoint x: 119, startPoint y: 348, endPoint x: 163, endPoint y: 348, distance: 44.0
click at [163, 348] on span "loadImagesFromCache" at bounding box center [145, 344] width 141 height 15
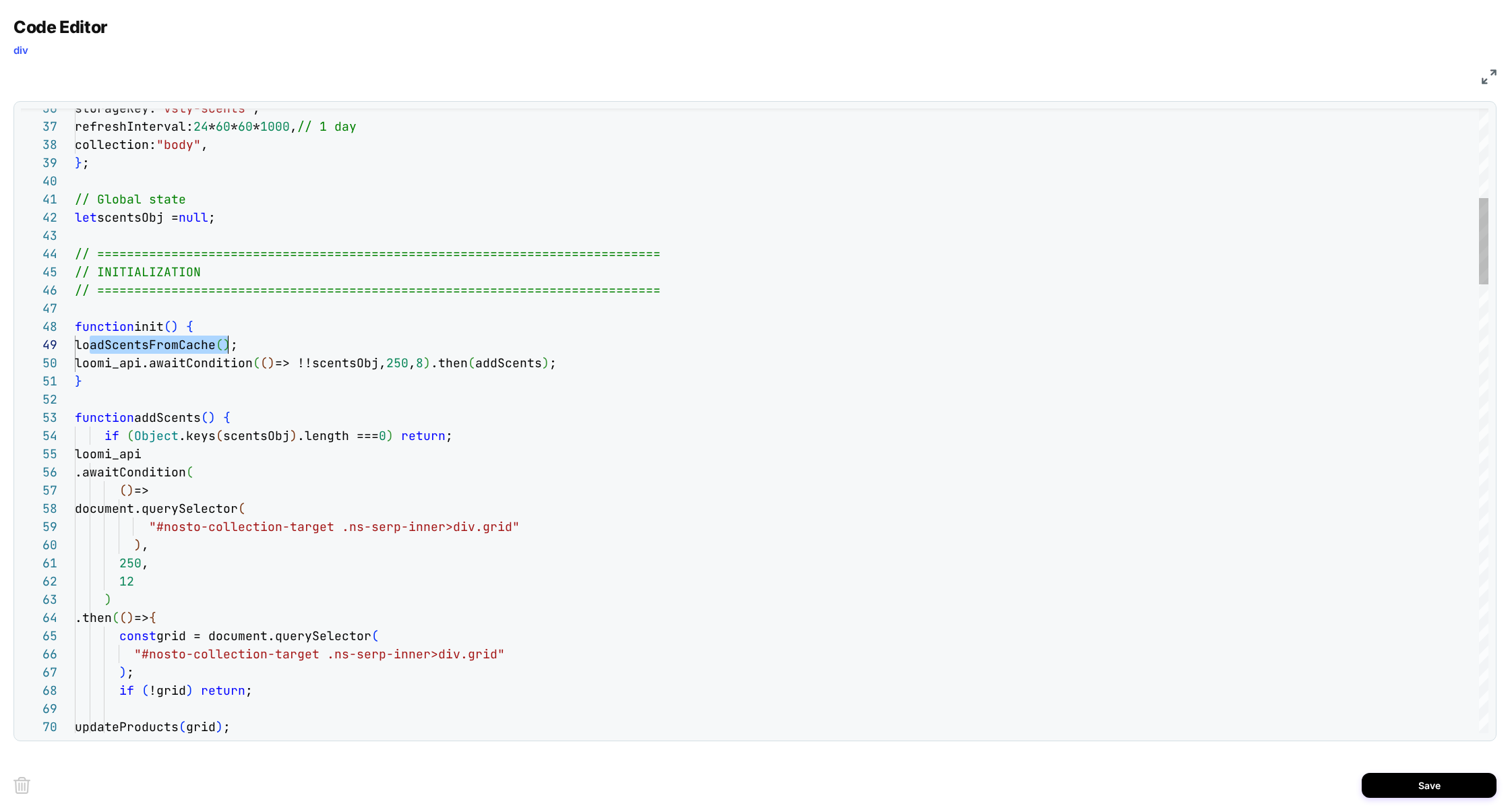
scroll to position [146, 153]
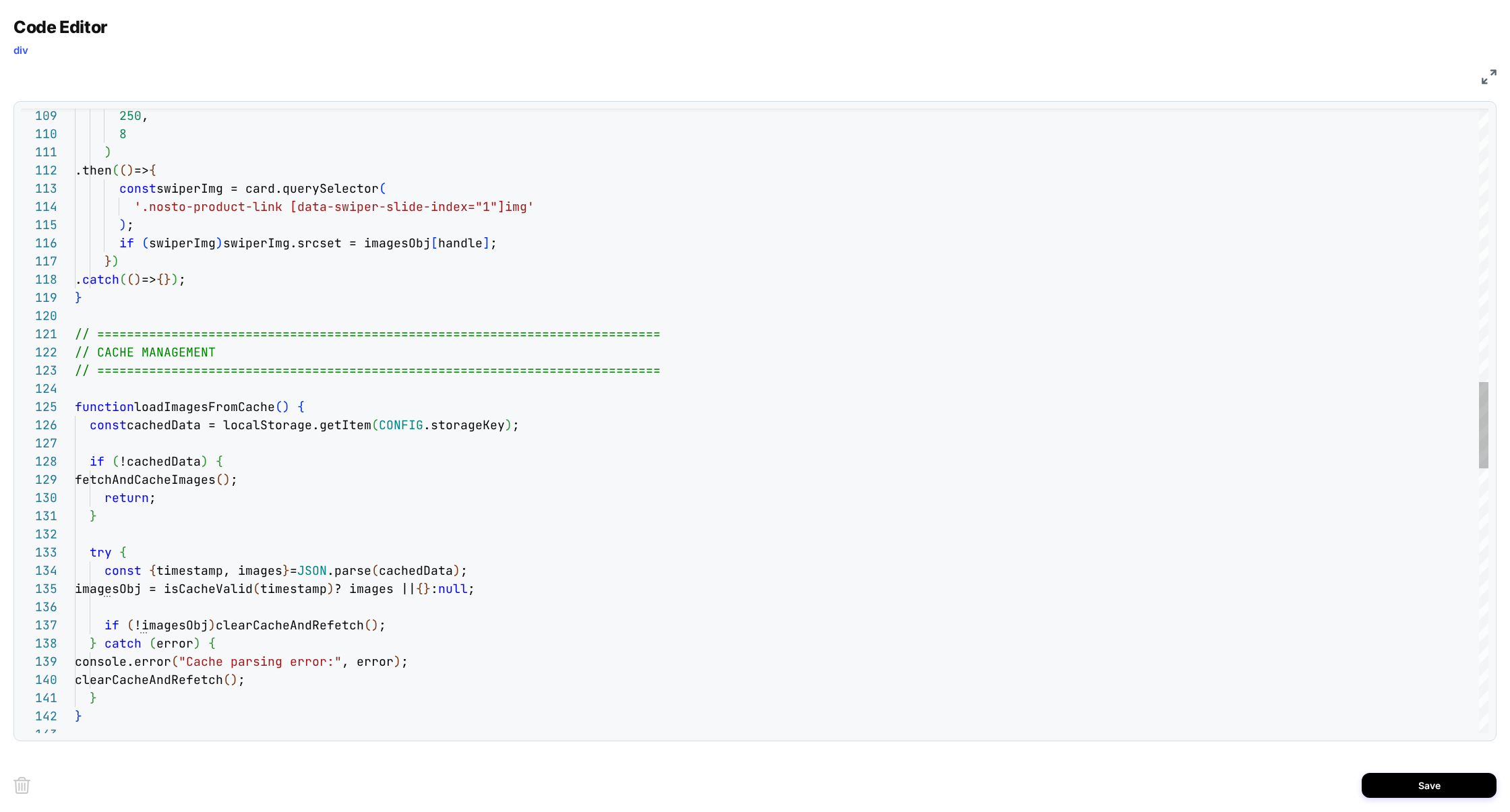
click at [209, 409] on div "250 , 8 ) .then ( ( ) => { const swiperImg = card.querySelector ( '.nosto-produ…" at bounding box center [781, 392] width 1414 height 4503
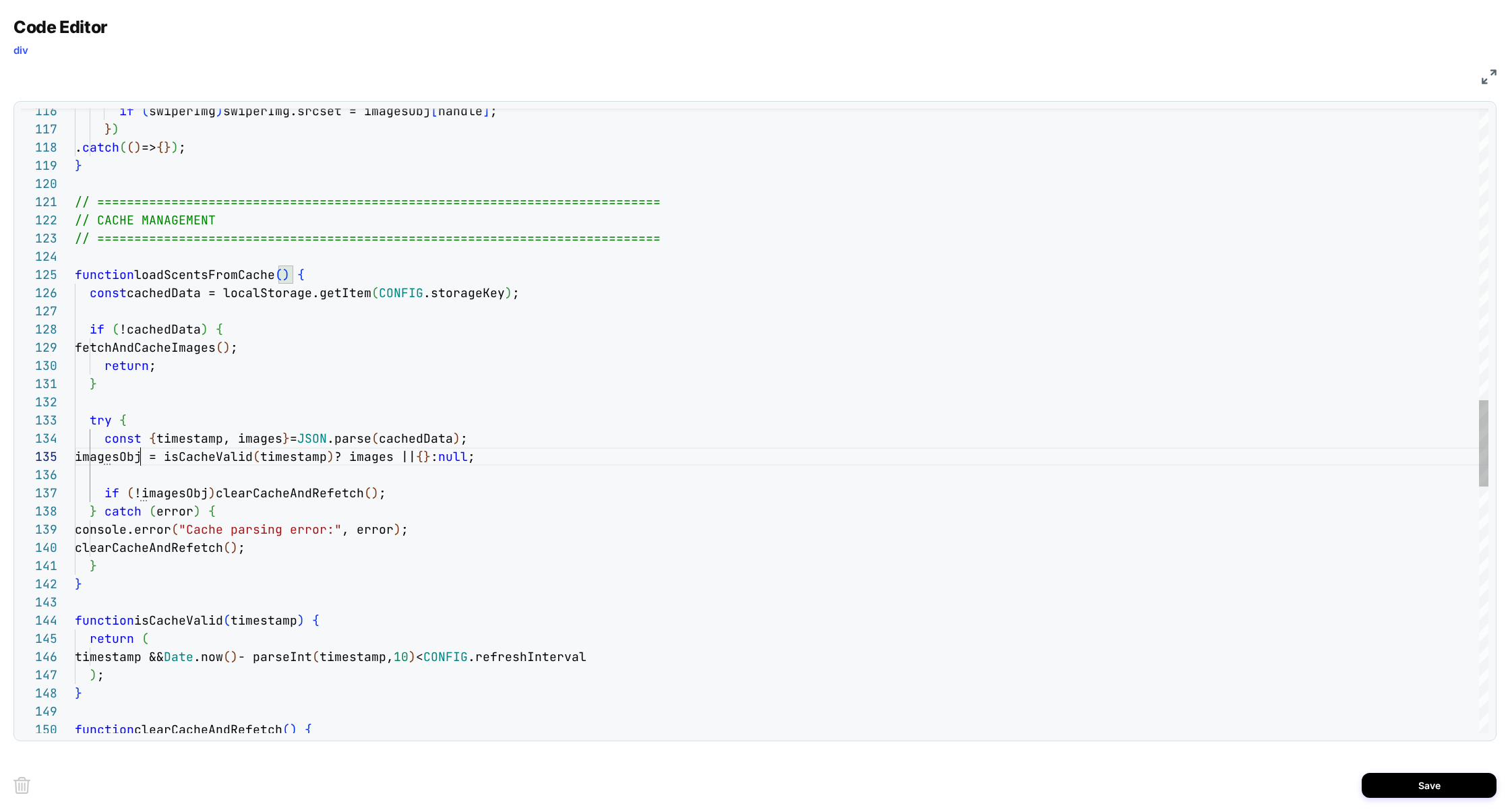
click at [137, 454] on div "if ( swiperImg ) swiperImg.srcset = imagesObj [ handle ] ; } ) . catch ( ( ) =>…" at bounding box center [781, 260] width 1414 height 4503
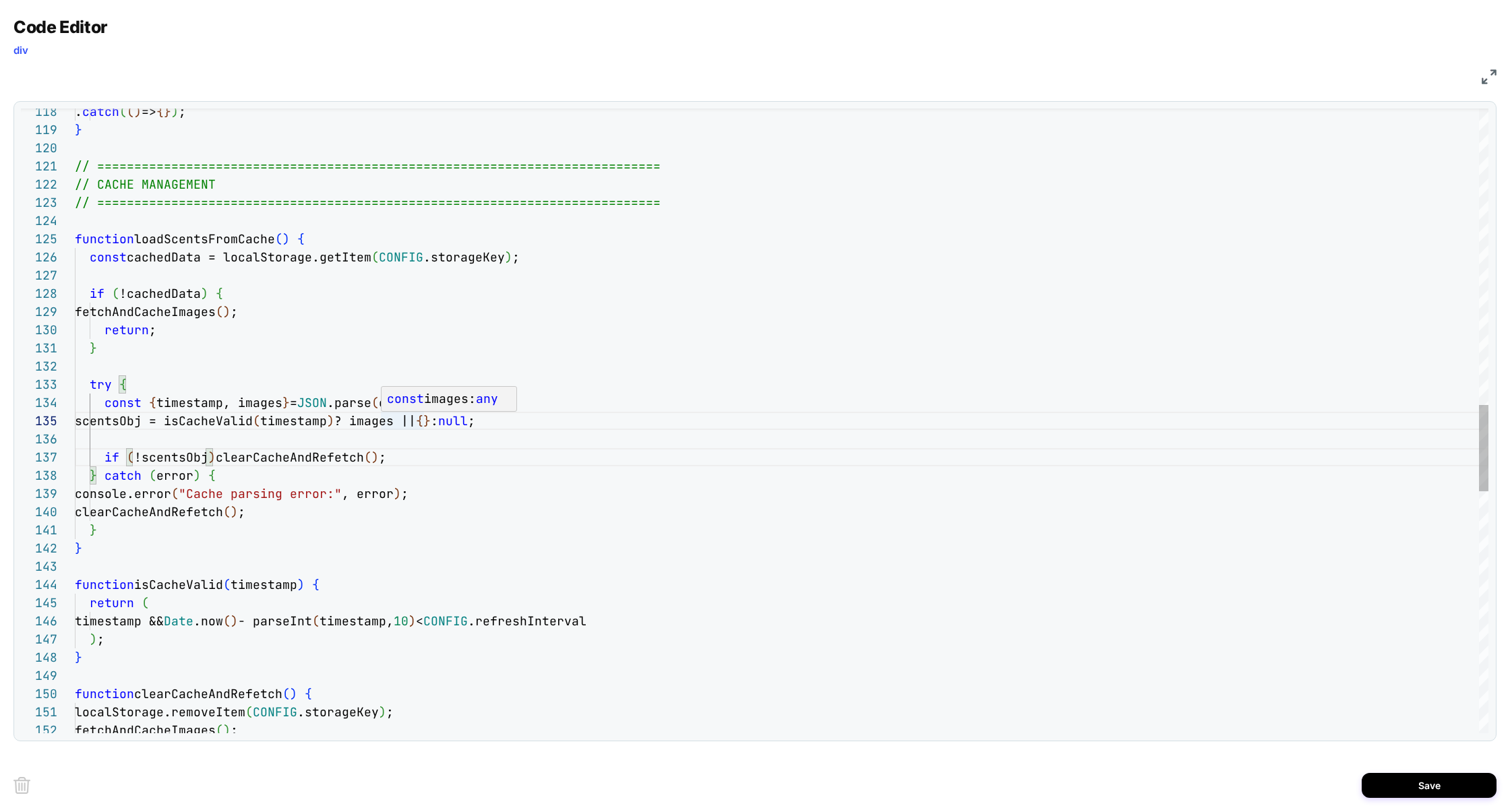
click at [397, 426] on div ". catch ( ( ) => { } ) ; } // =============================================== =…" at bounding box center [781, 224] width 1414 height 4503
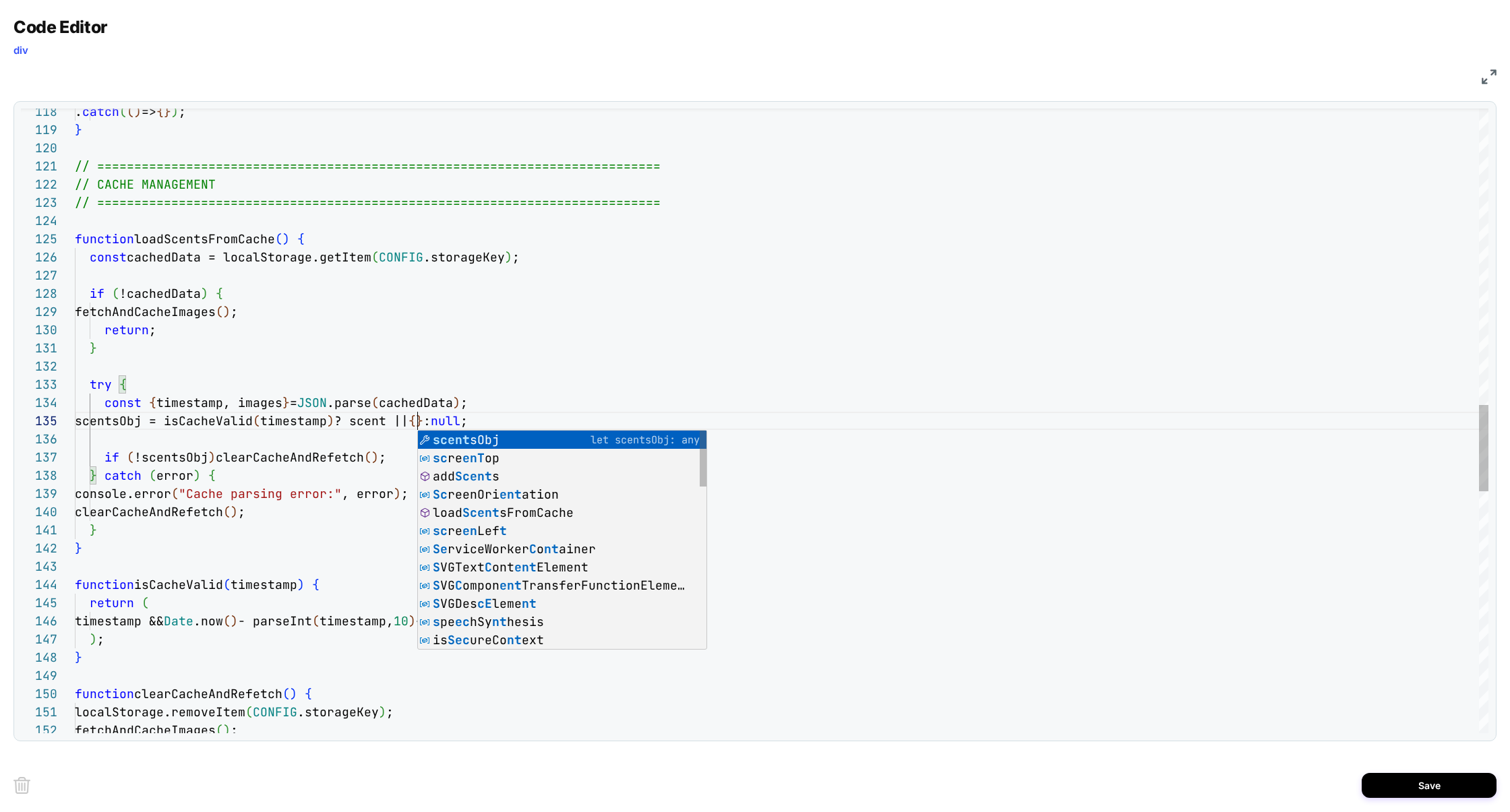
scroll to position [73, 349]
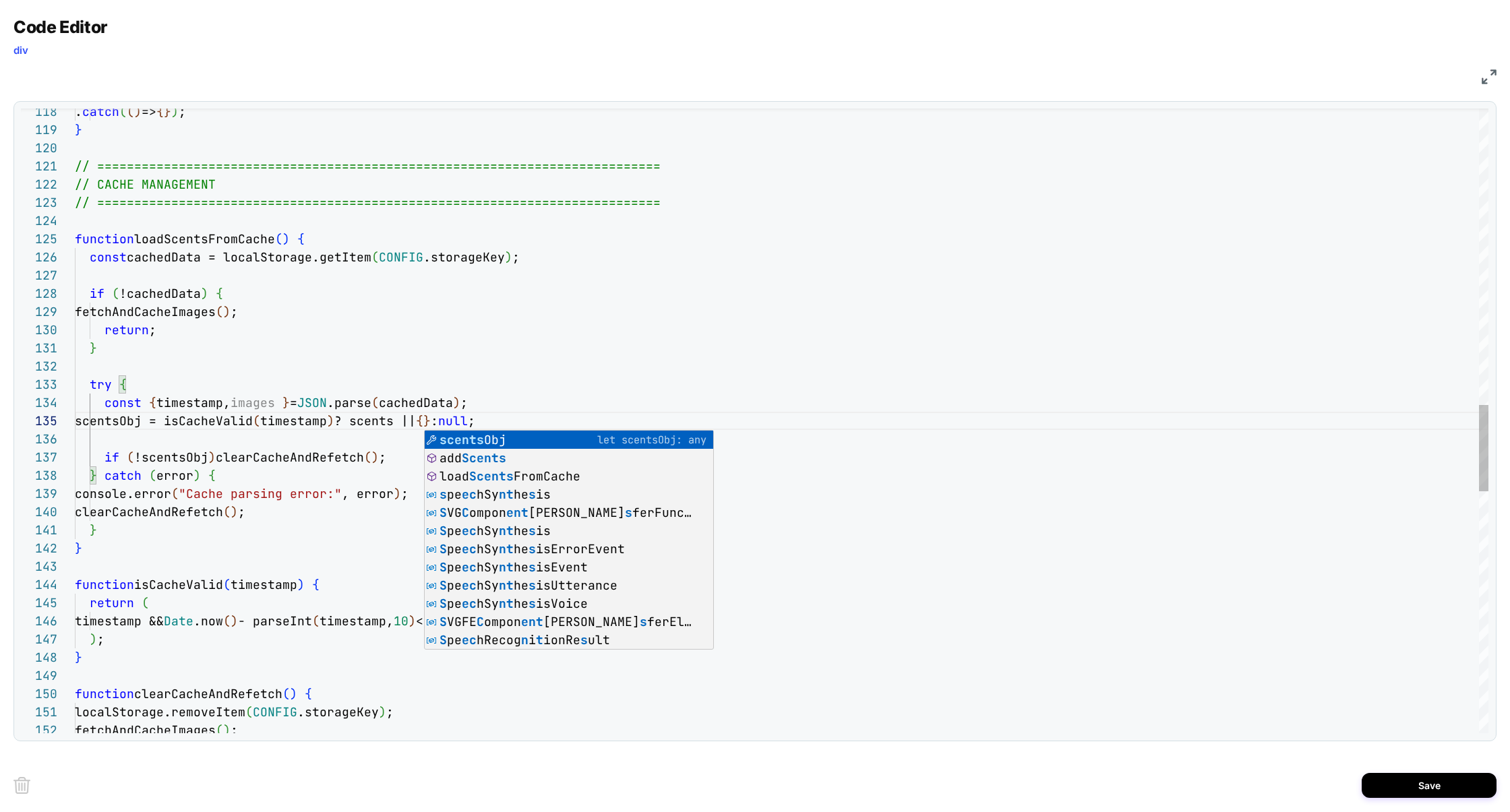
click at [524, 344] on div ". catch ( ( ) => { } ) ; } // =============================================== =…" at bounding box center [781, 224] width 1414 height 4503
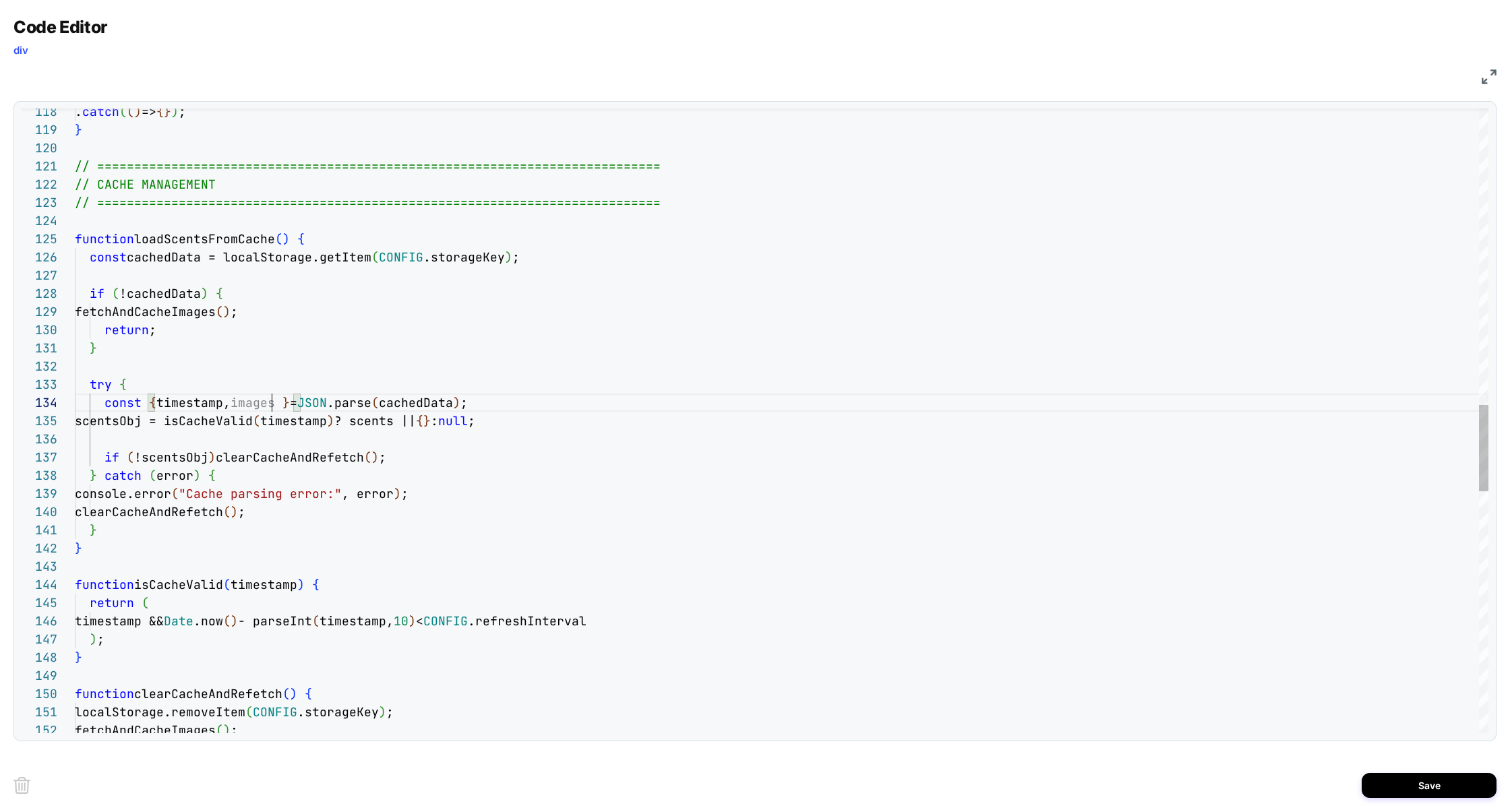
click at [273, 408] on div ". catch ( ( ) => { } ) ; } // =============================================== =…" at bounding box center [781, 224] width 1414 height 4503
click at [814, 369] on div ". catch ( ( ) => { } ) ; } // =============================================== =…" at bounding box center [781, 224] width 1414 height 4503
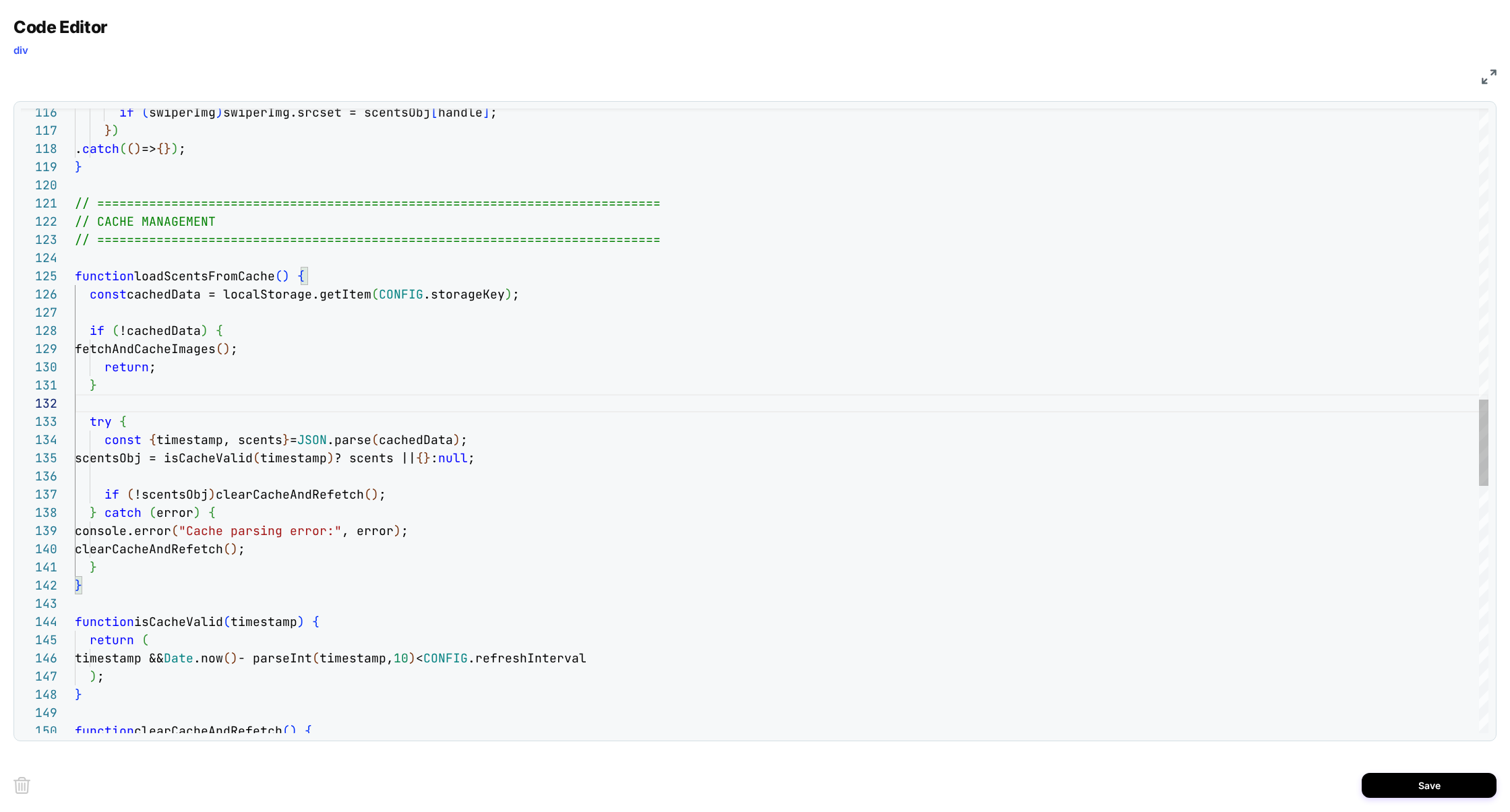
type textarea "**********"
click at [215, 348] on div ". catch ( ( ) => { } ) ; } // =============================================== =…" at bounding box center [781, 260] width 1414 height 4503
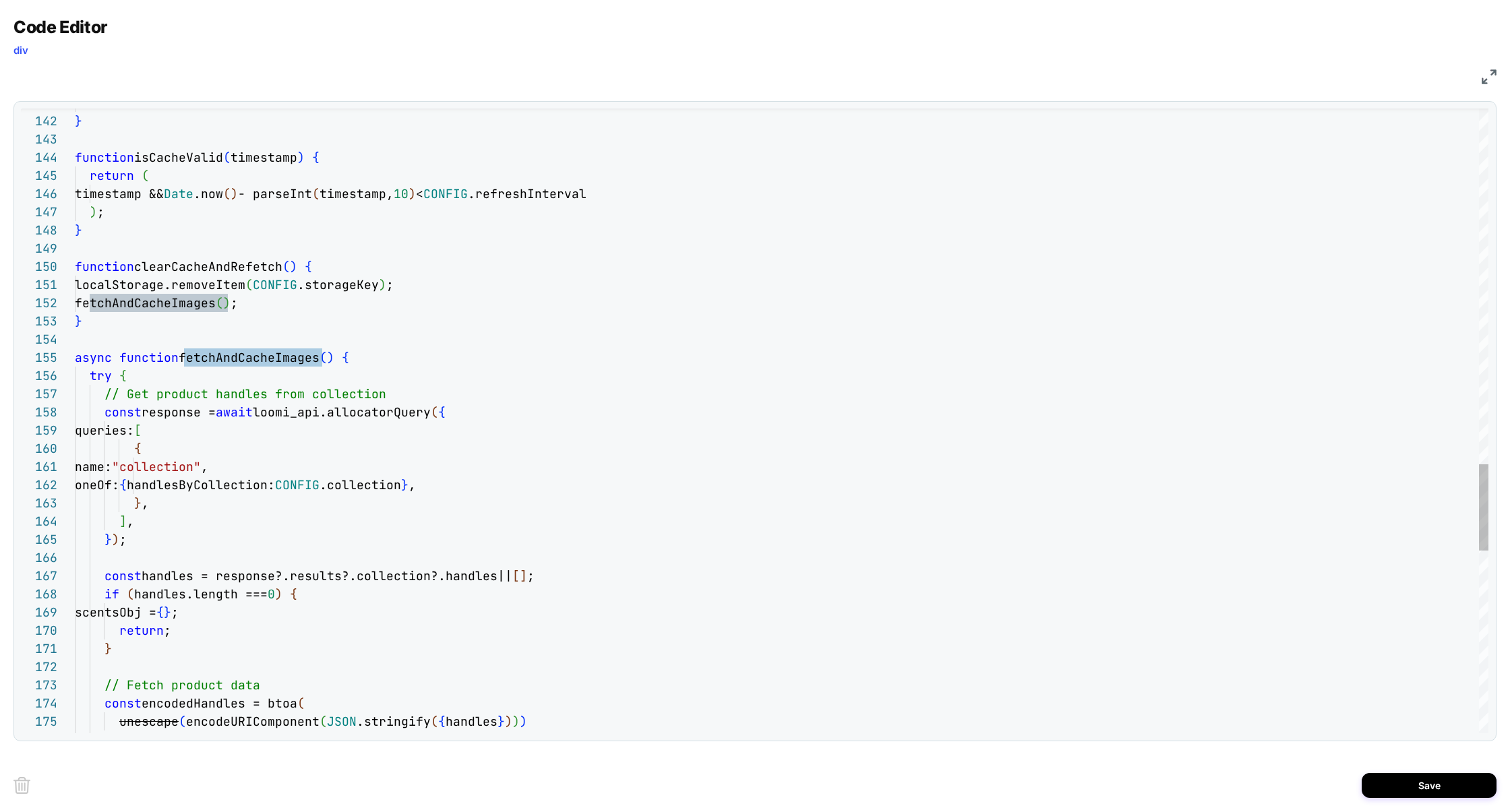
type textarea "**********"
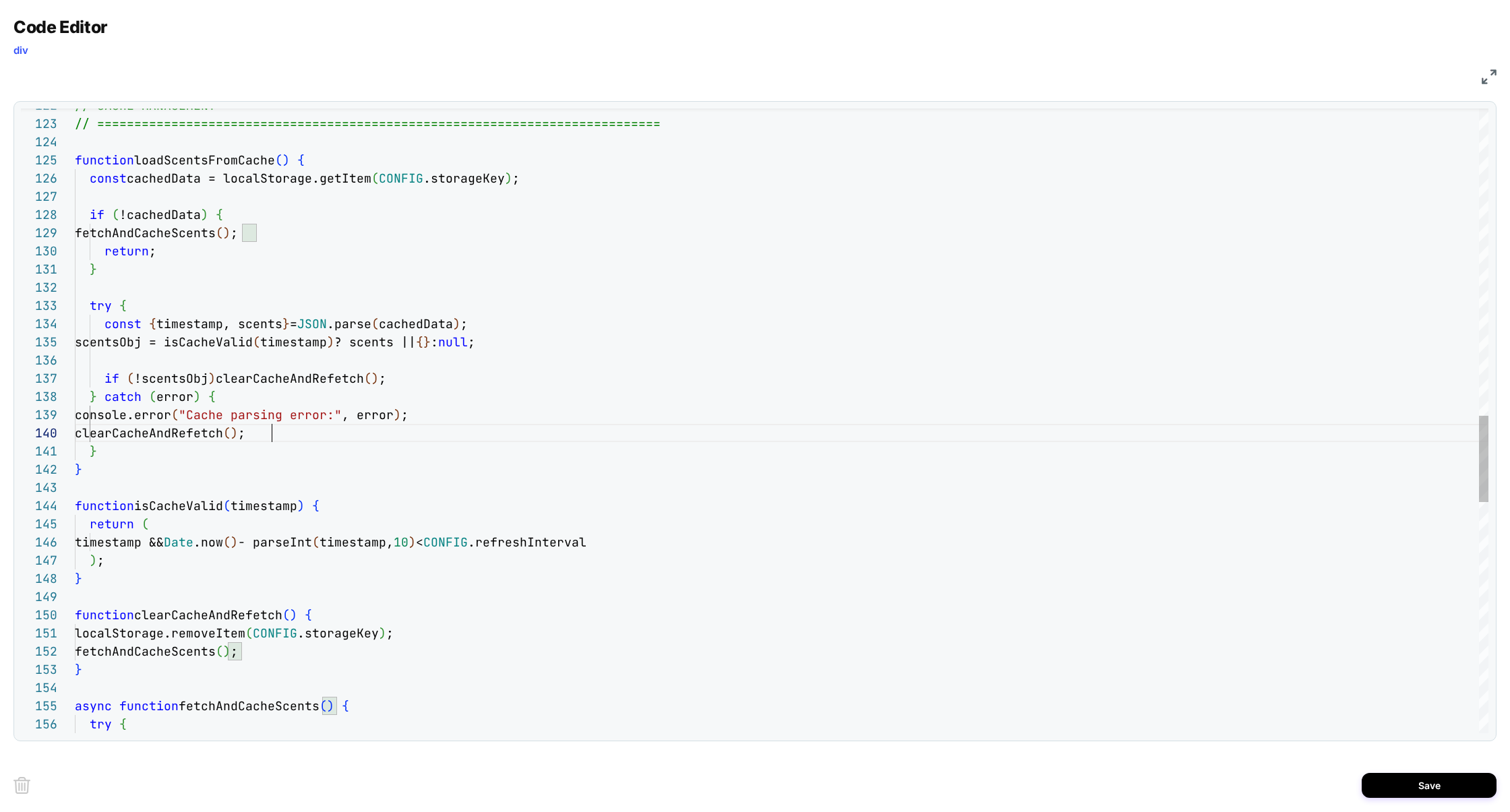
click at [417, 433] on div "timestamp && Date .now ( ) - parseInt ( timestamp, 10 ) < CONFIG .refreshInterv…" at bounding box center [781, 145] width 1414 height 4503
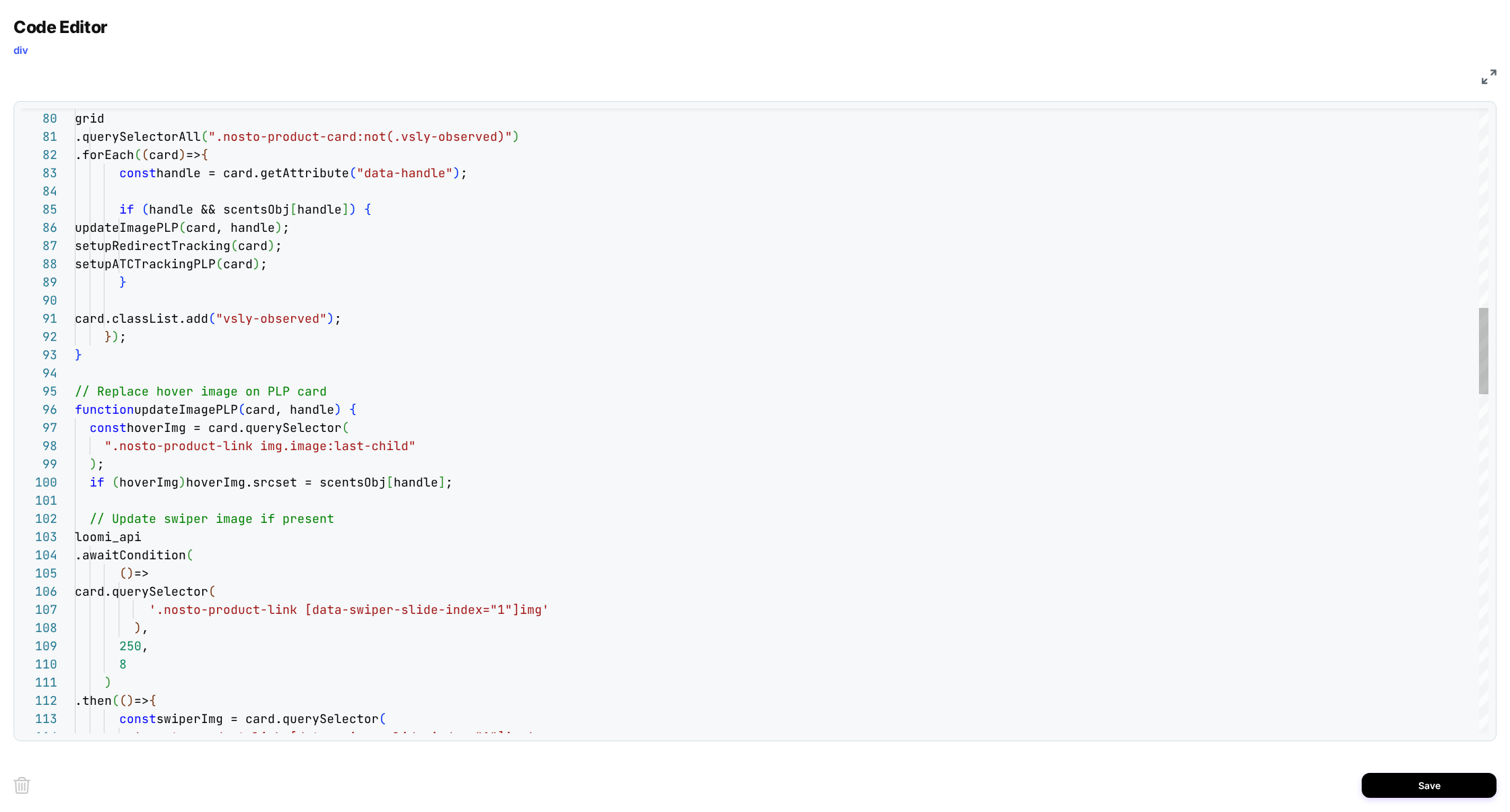
type textarea "**********"
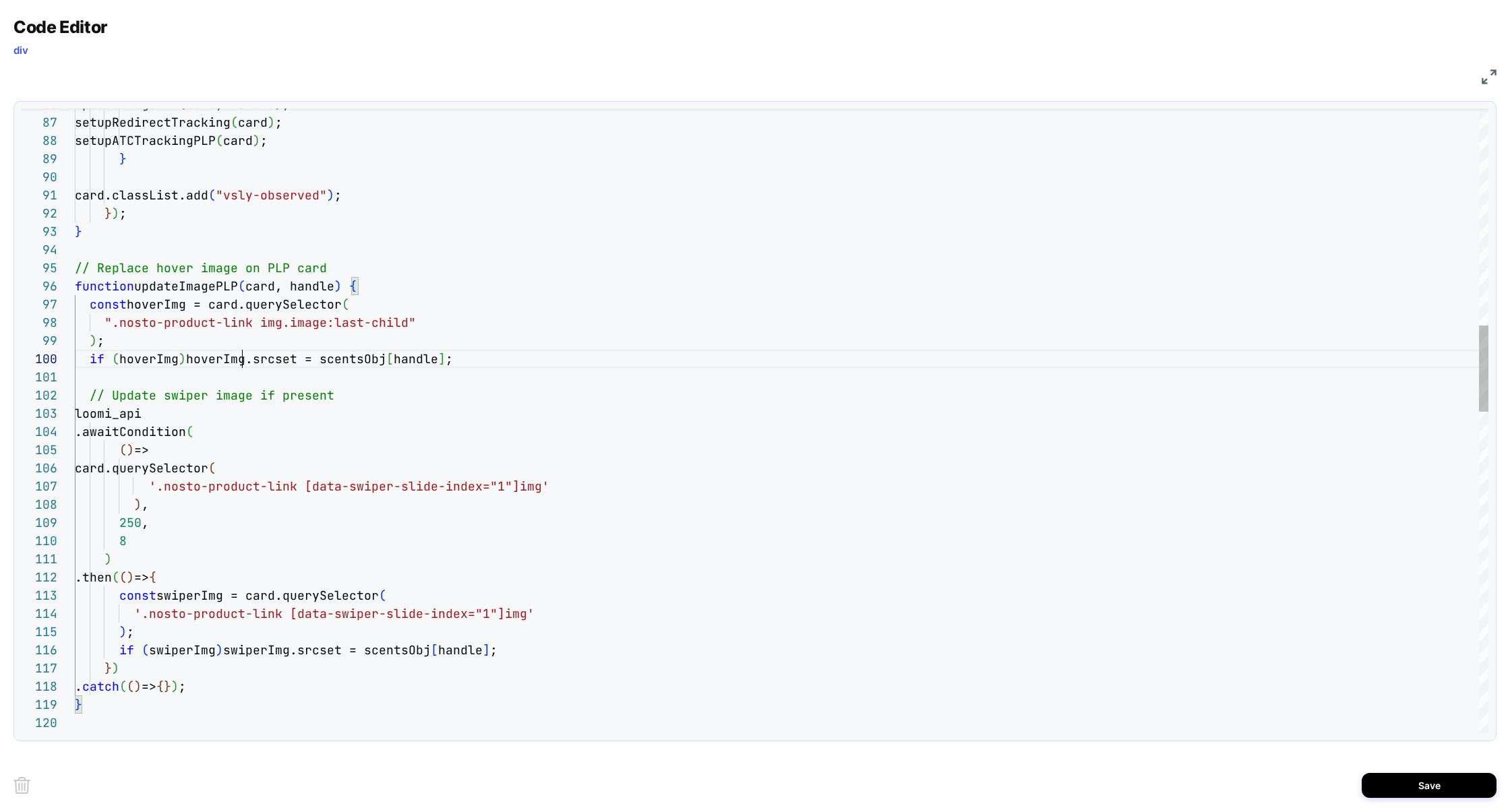
scroll to position [163, 167]
click at [242, 357] on div "'.nosto-product-link [data-swiper-slide-index="1"] img' const swiperImg = card.…" at bounding box center [781, 799] width 1414 height 4503
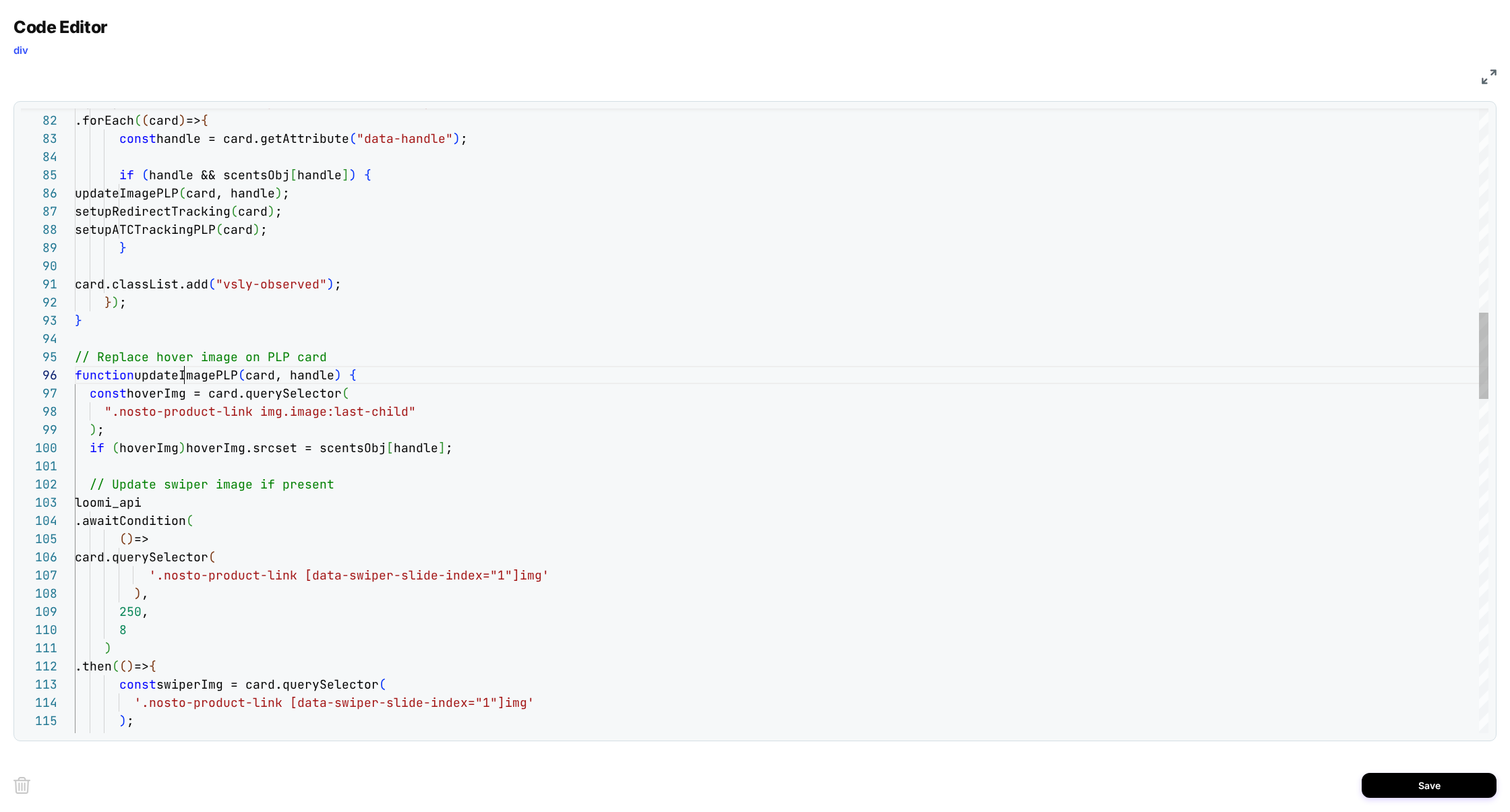
type textarea "**********"
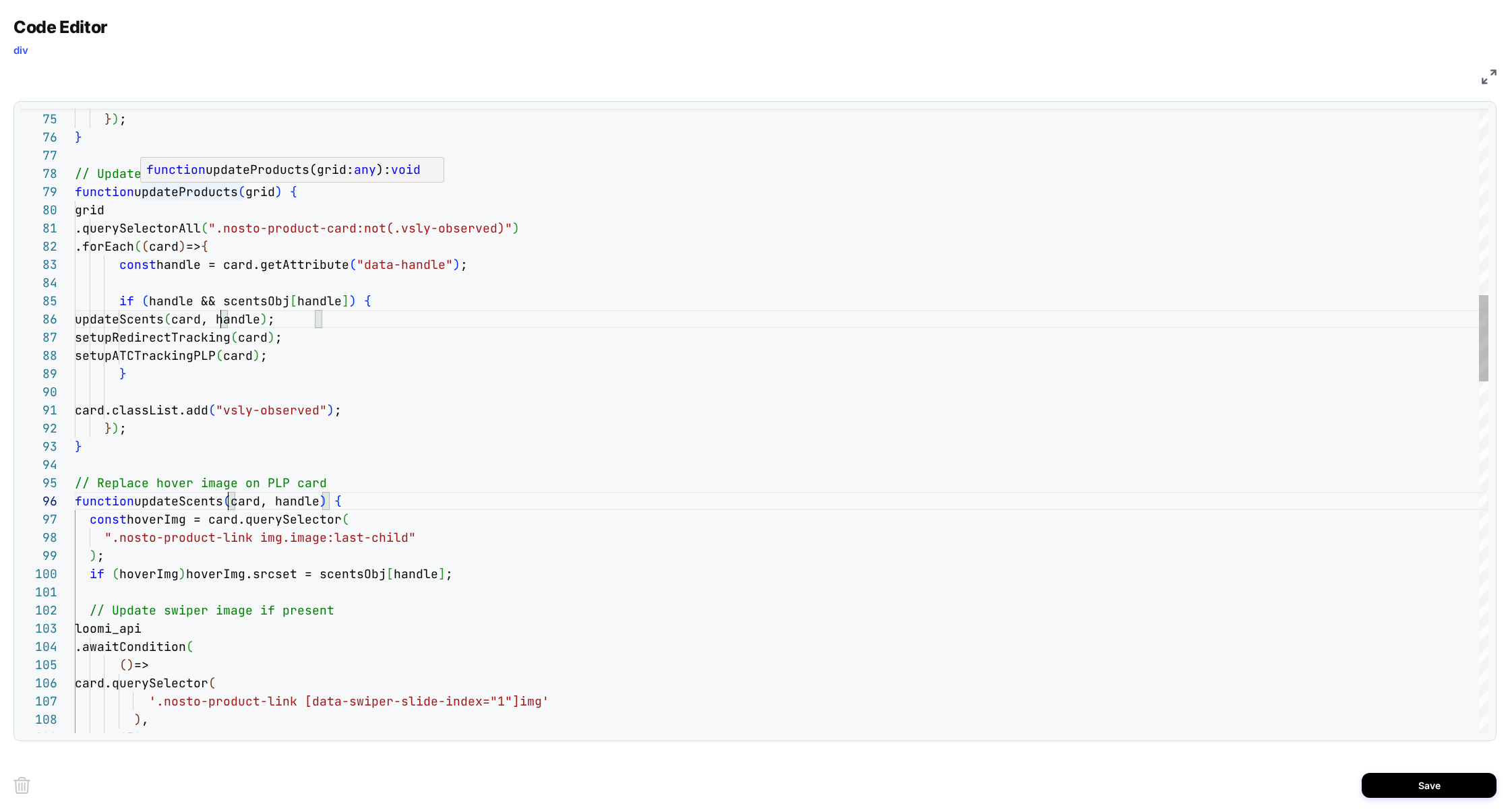
type textarea "**********"
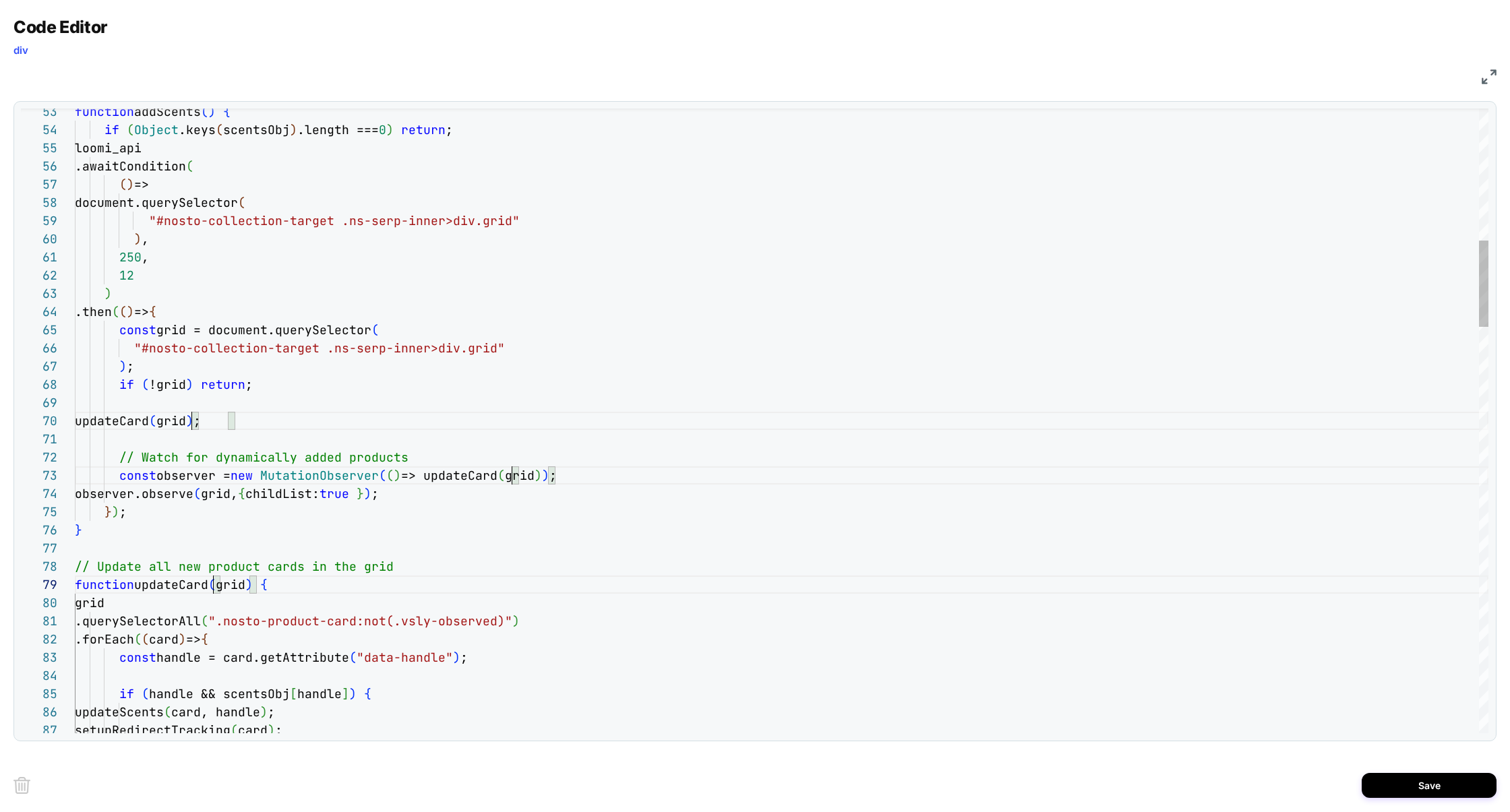
scroll to position [146, 146]
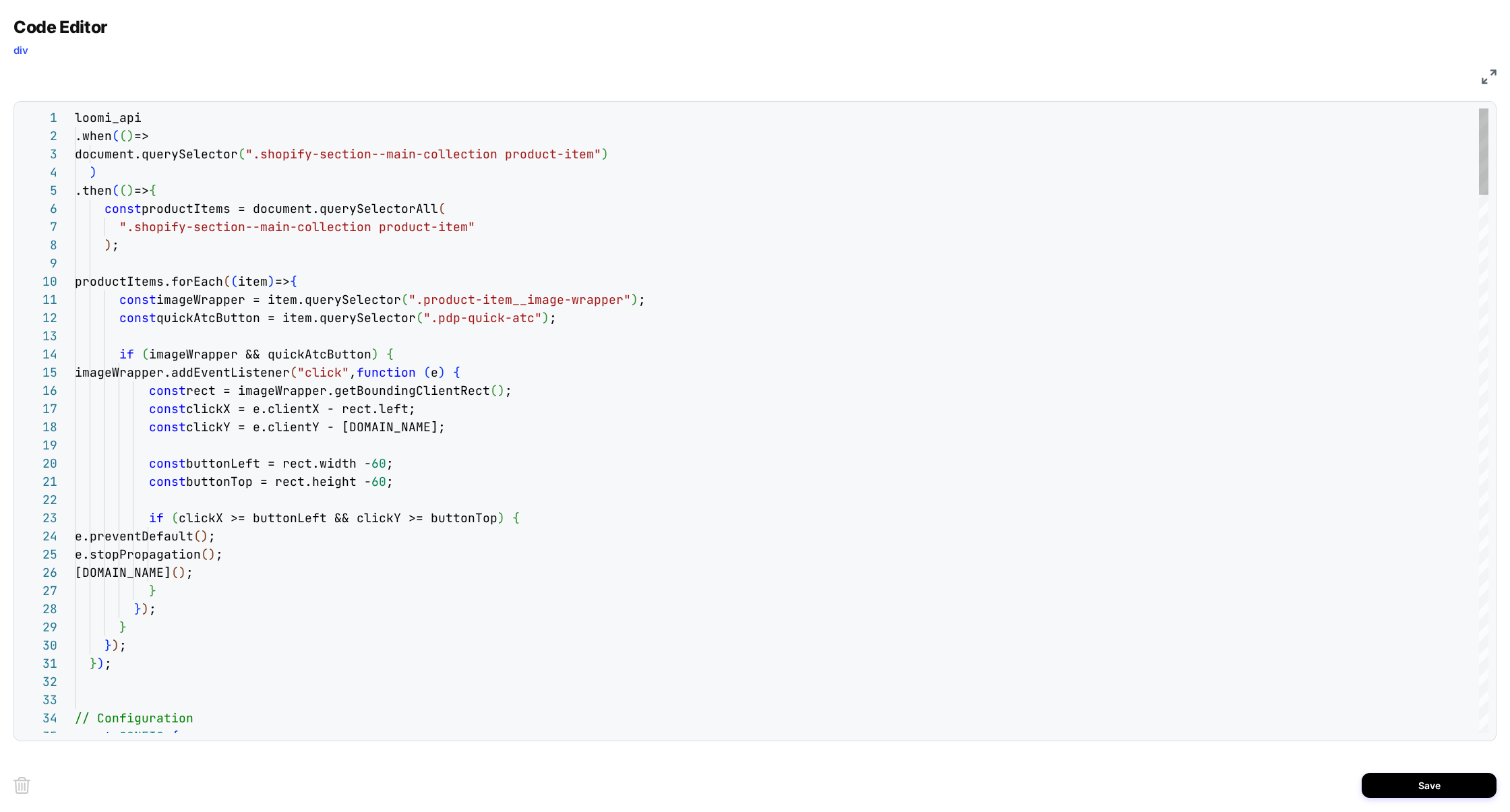
scroll to position [163, 262]
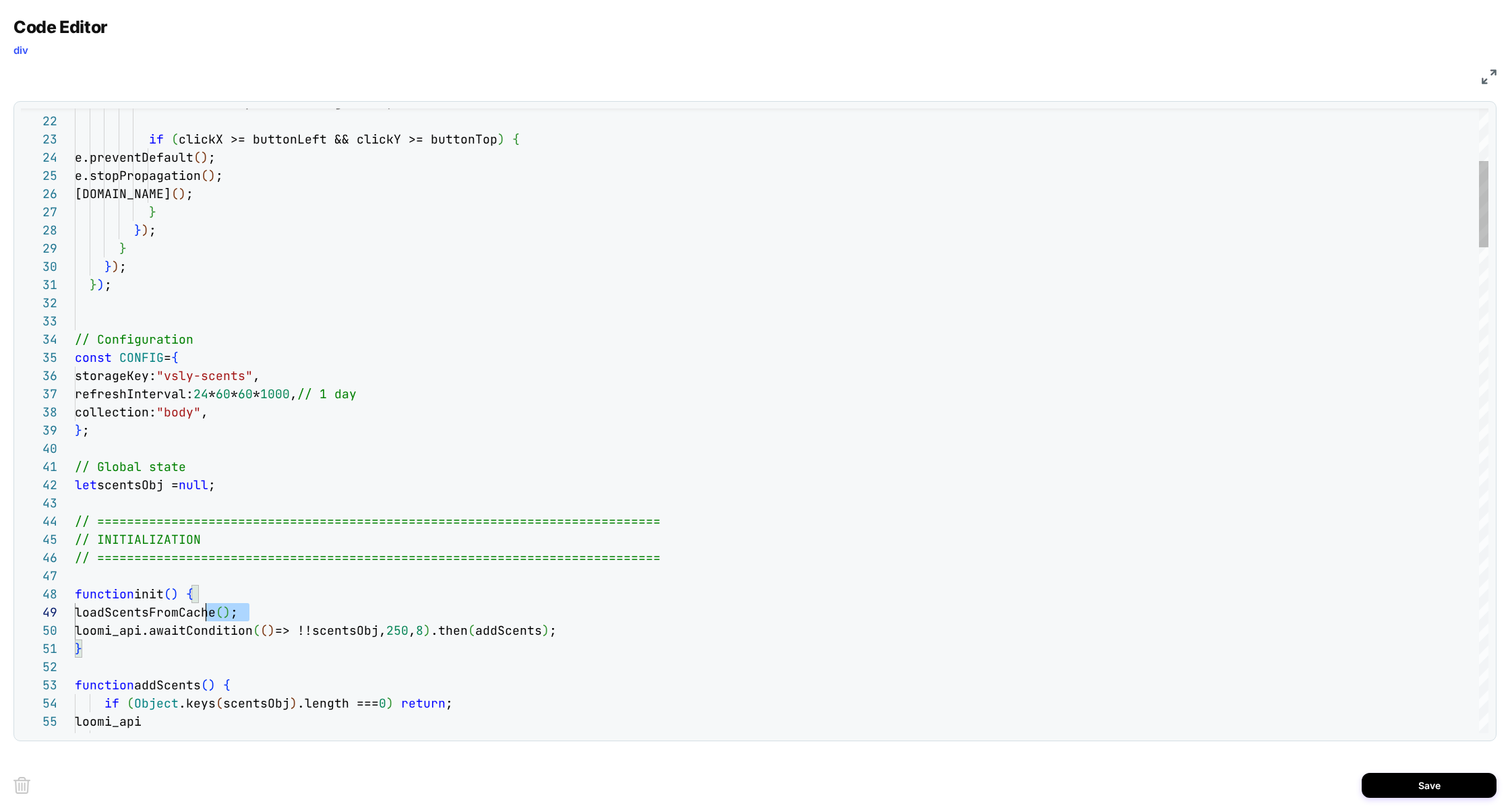
scroll to position [146, 0]
drag, startPoint x: 260, startPoint y: 610, endPoint x: 7, endPoint y: 612, distance: 253.0
click at [7, 613] on div "Code Editor div JS 35 34 33 32 31 30 29 28 27 26 25 24 23 22 21 36 37 38 39 40 …" at bounding box center [755, 406] width 1510 height 812
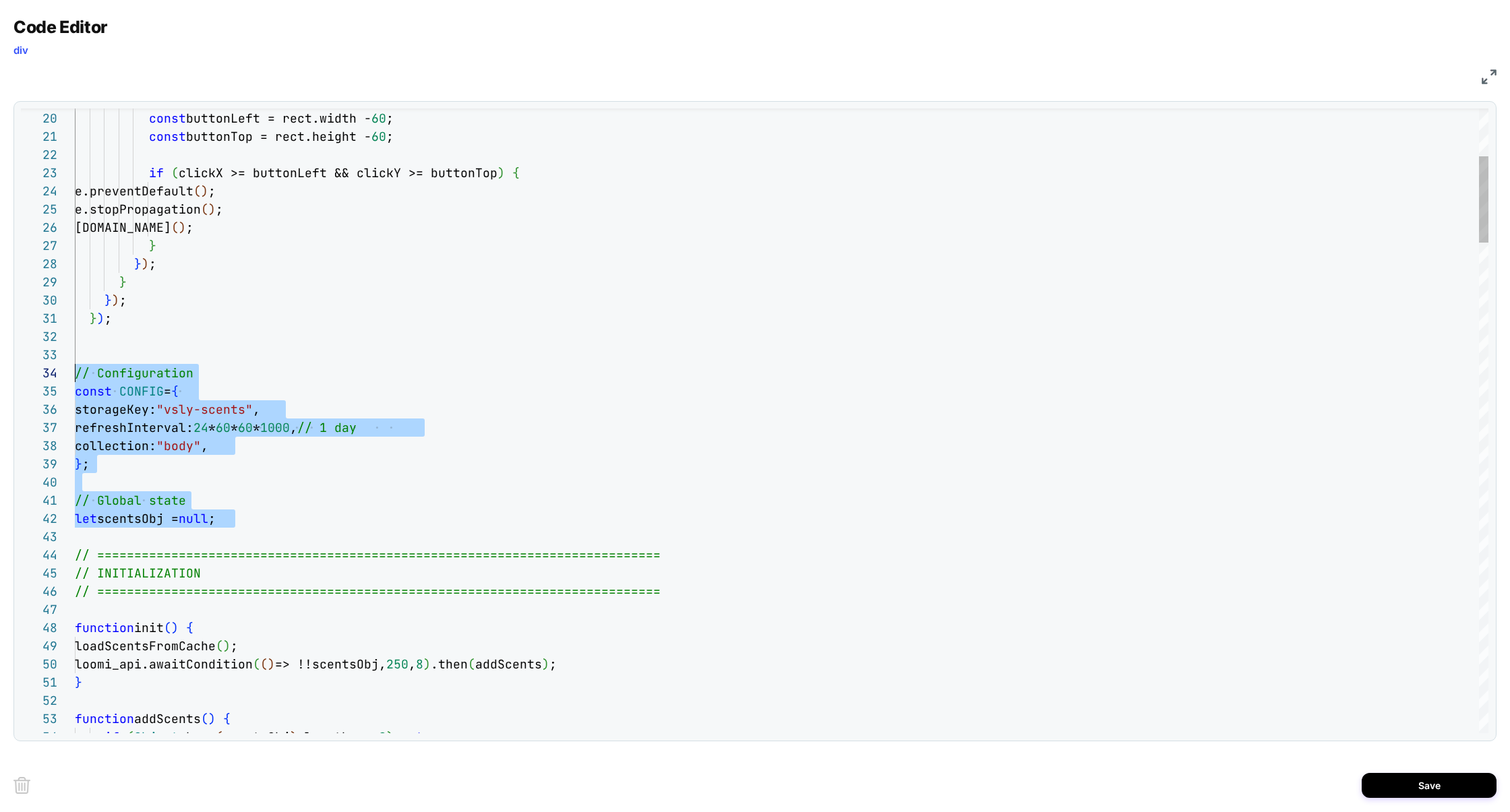
scroll to position [55, 0]
drag, startPoint x: 123, startPoint y: 541, endPoint x: 18, endPoint y: 381, distance: 191.4
click at [18, 381] on div "35 34 33 32 31 30 29 28 27 26 25 24 23 22 21 36 37 38 39 40 41 42 43 44 45 46 4…" at bounding box center [755, 421] width 1483 height 640
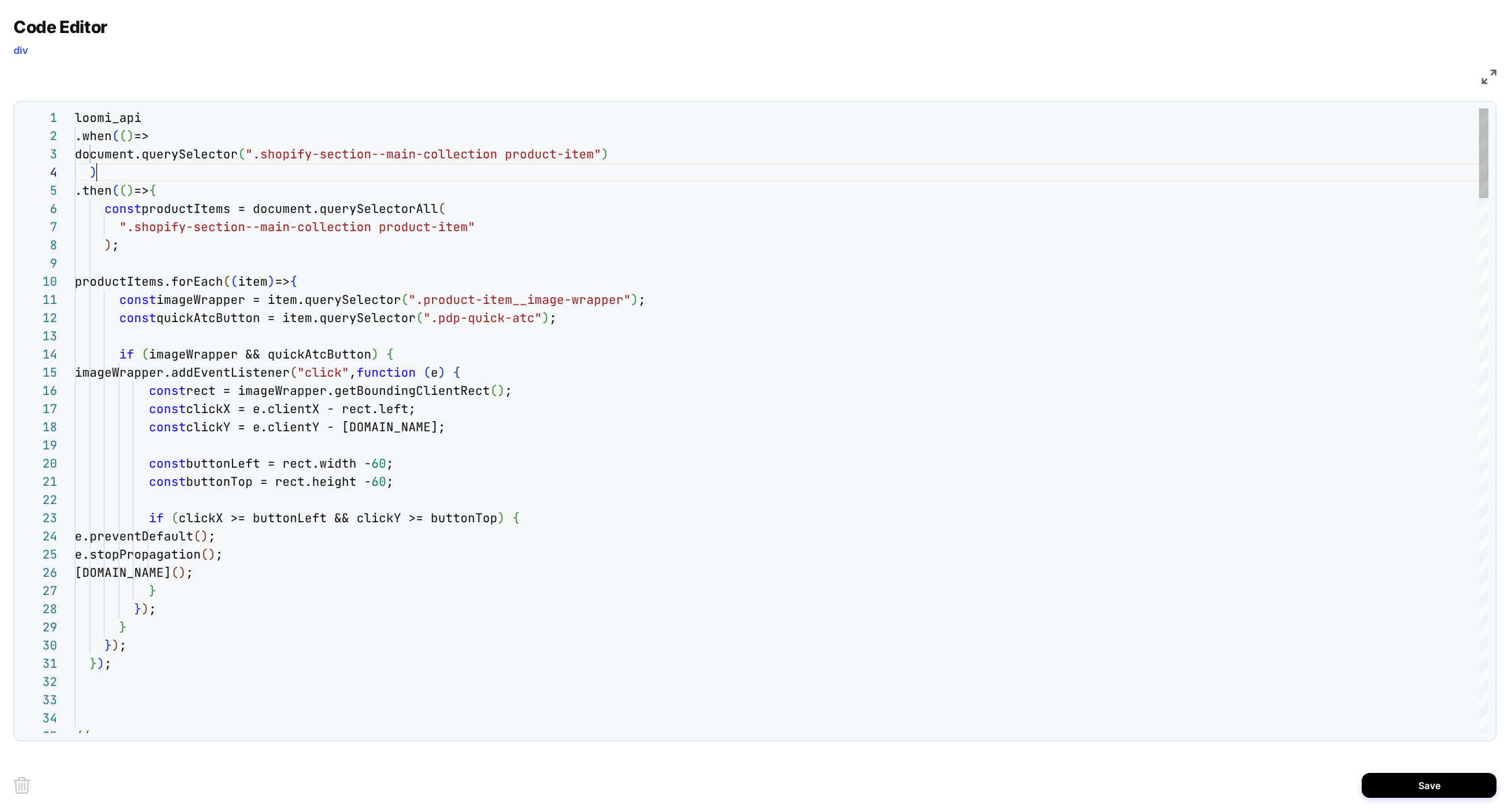
scroll to position [0, 0]
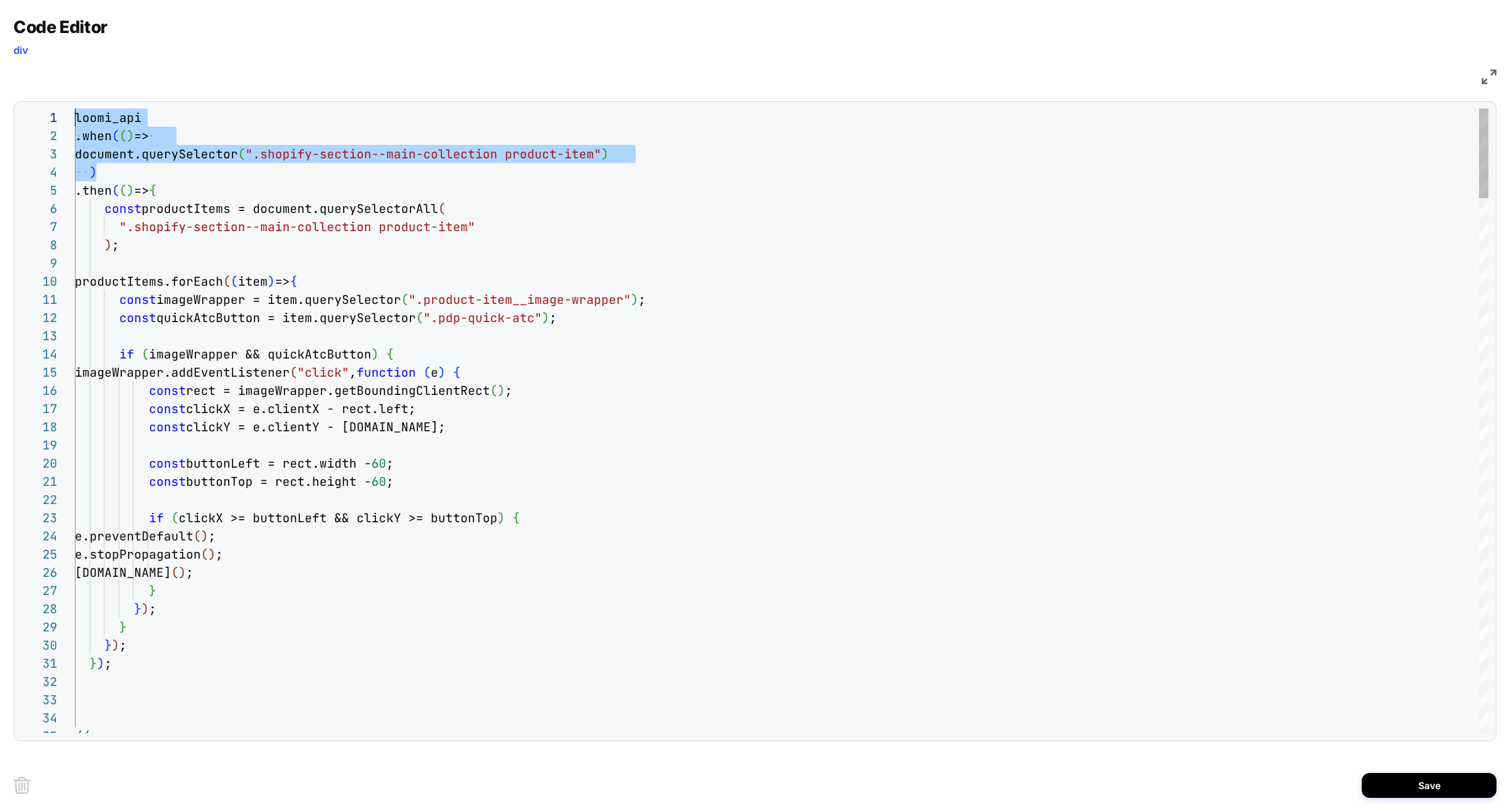
drag, startPoint x: 102, startPoint y: 164, endPoint x: 53, endPoint y: 102, distance: 79.0
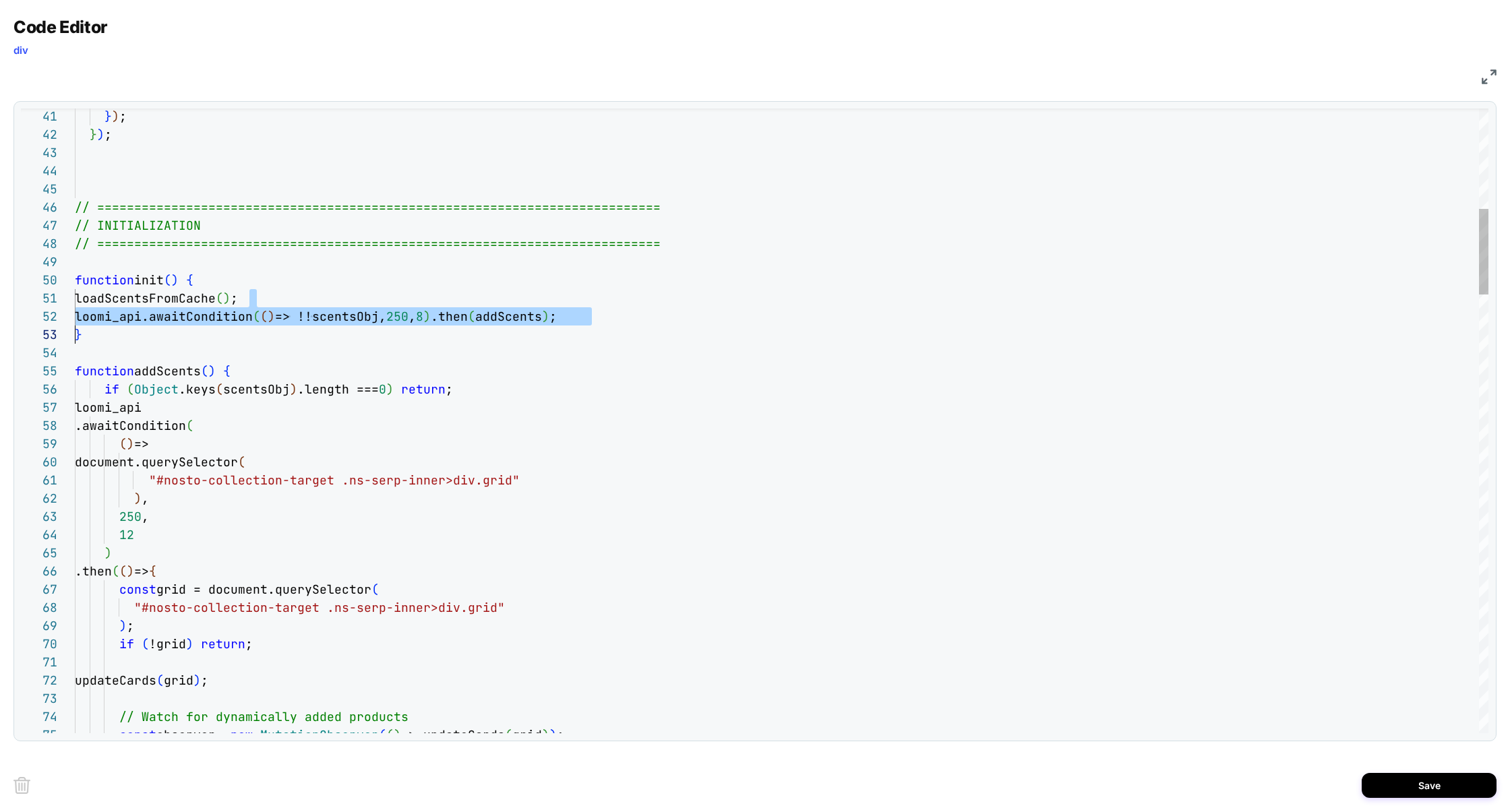
drag, startPoint x: 313, startPoint y: 299, endPoint x: 0, endPoint y: 328, distance: 314.3
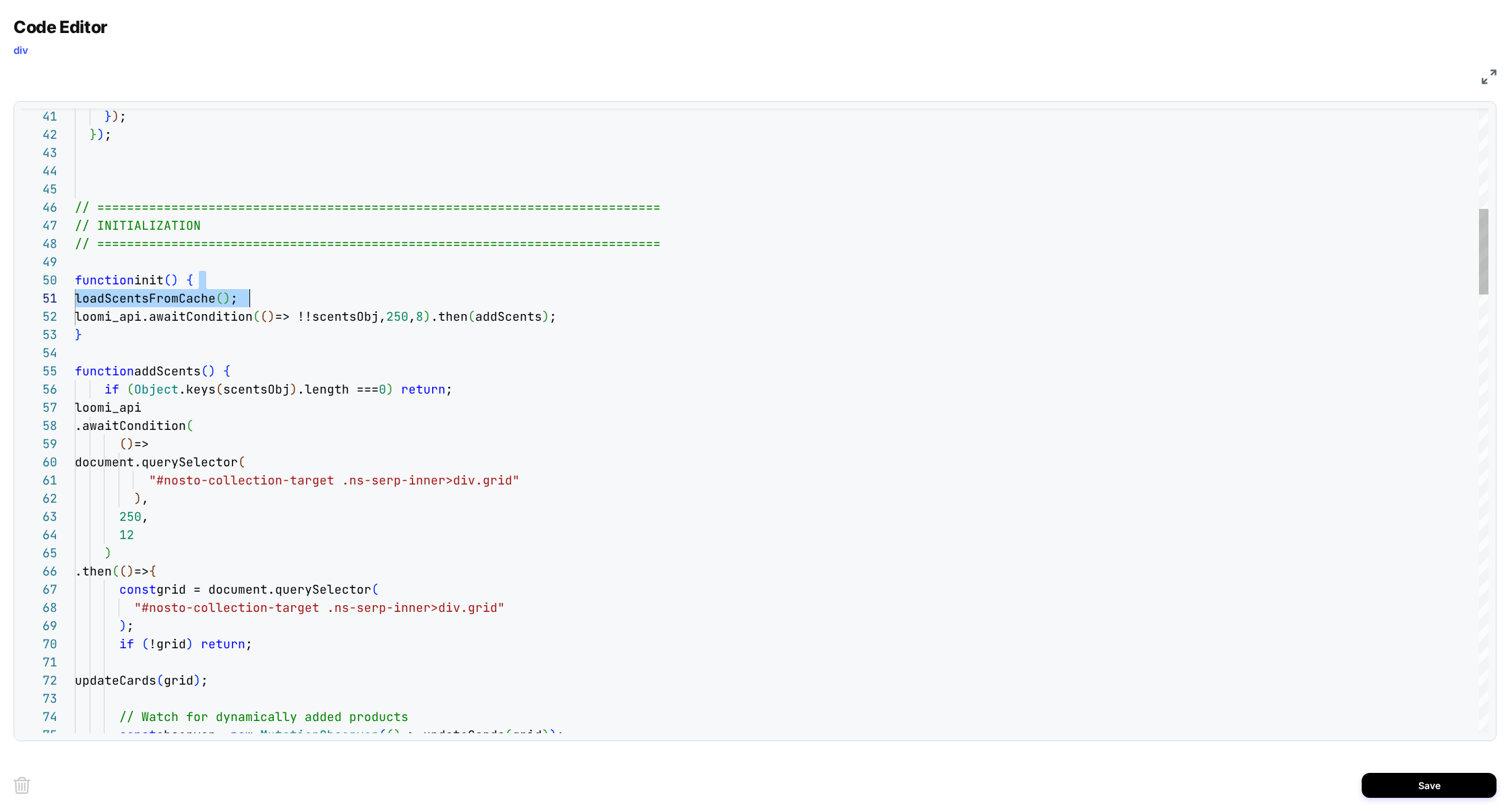
drag, startPoint x: 318, startPoint y: 299, endPoint x: 13, endPoint y: 297, distance: 305.0
click at [13, 297] on div "41 42 43 44 45 46 47 48 49 50 51 52 53 54 55 56 57 58 59 60 61 62 63 64 65 66 6…" at bounding box center [755, 421] width 1483 height 640
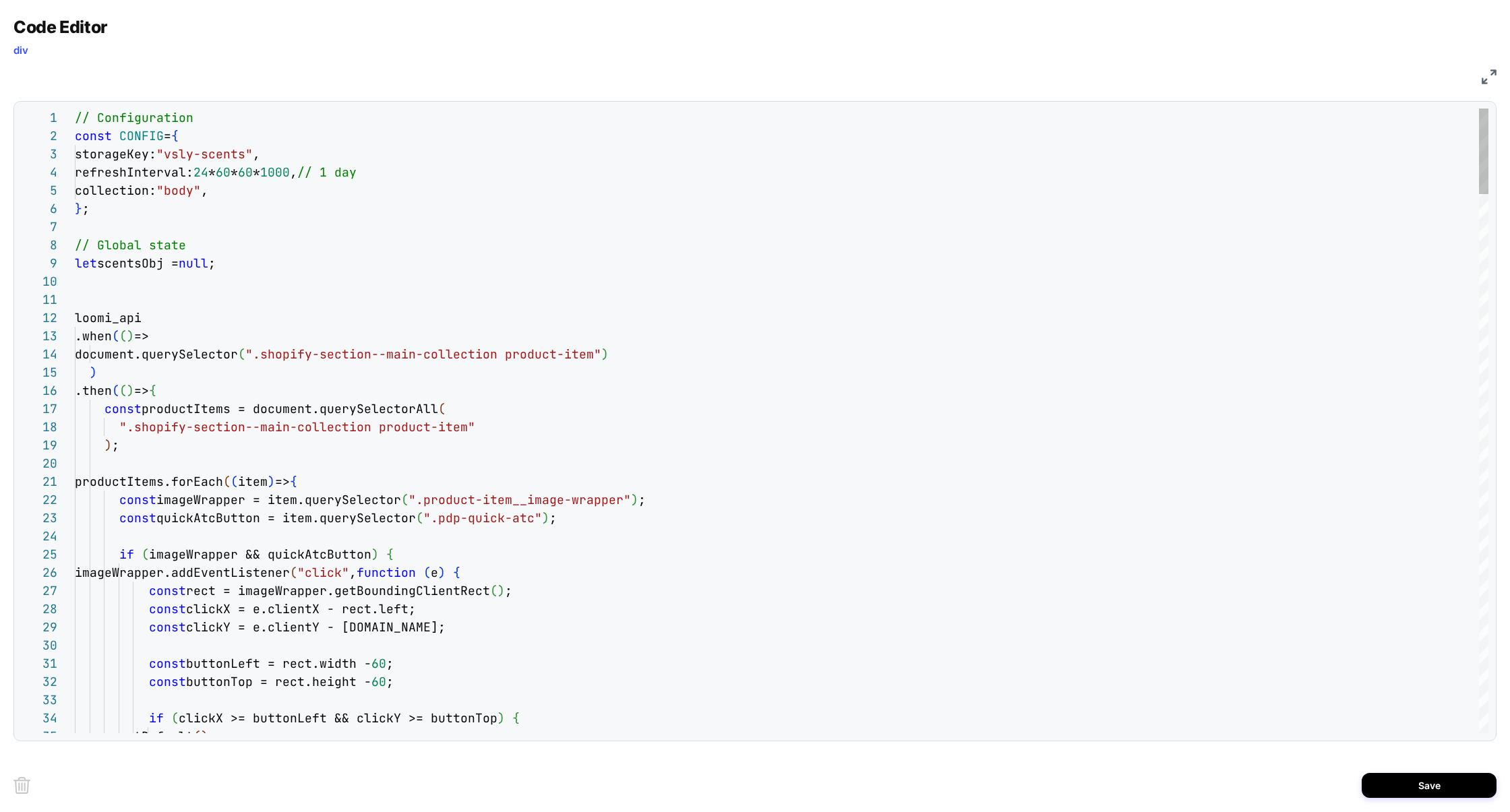
scroll to position [163, 0]
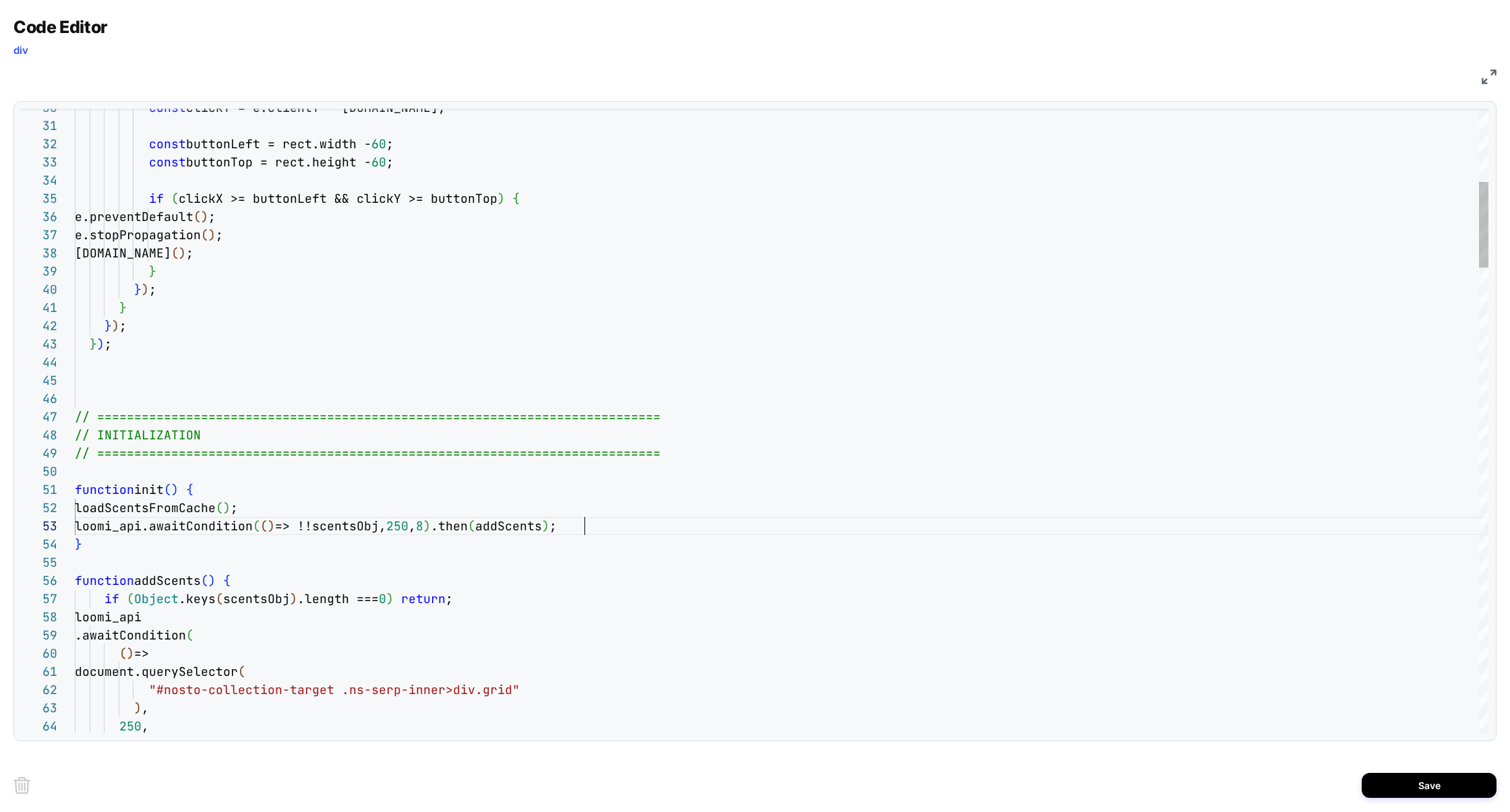
scroll to position [37, 0]
drag, startPoint x: 615, startPoint y: 528, endPoint x: 0, endPoint y: 530, distance: 615.0
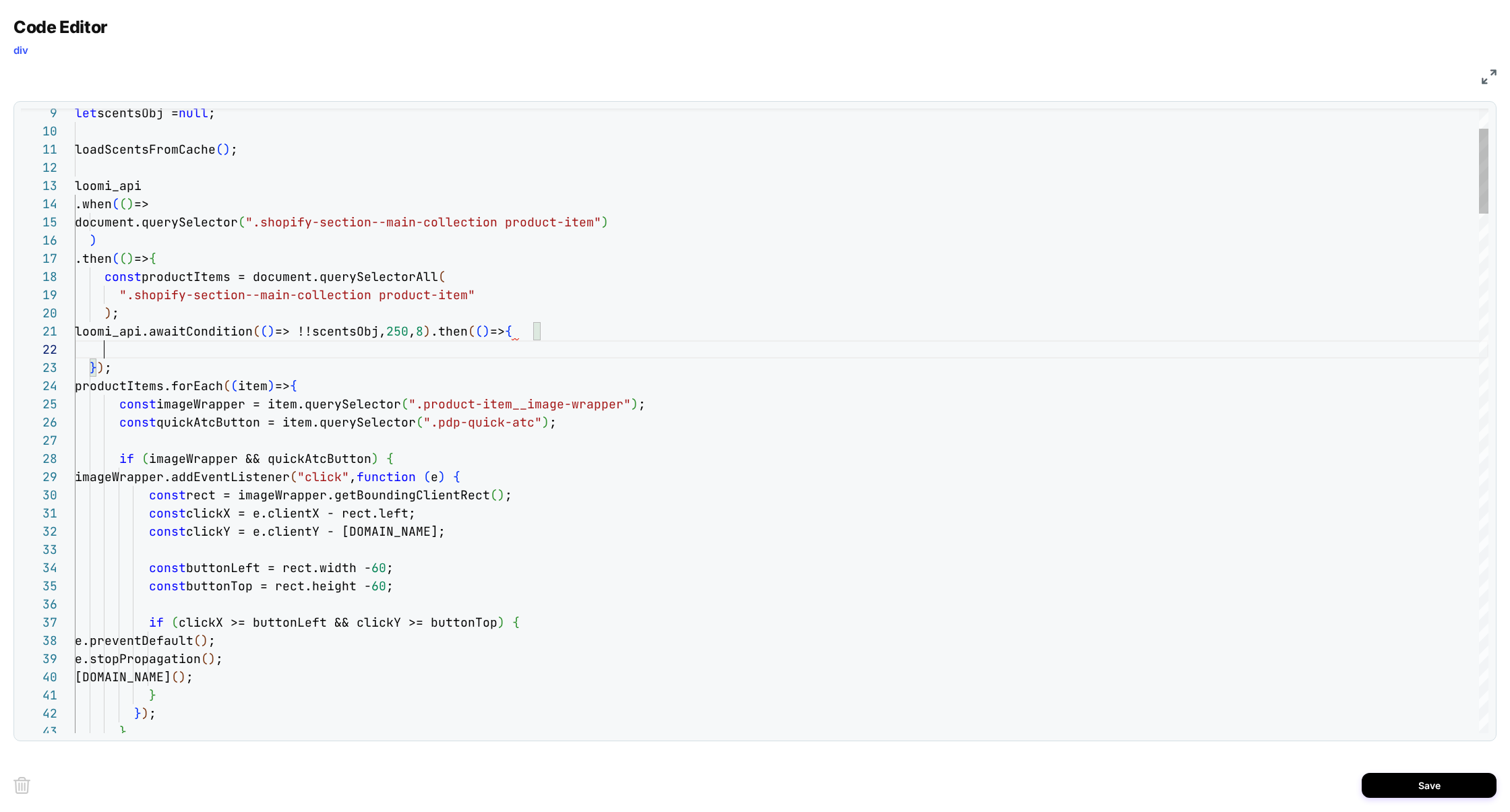
scroll to position [18, 29]
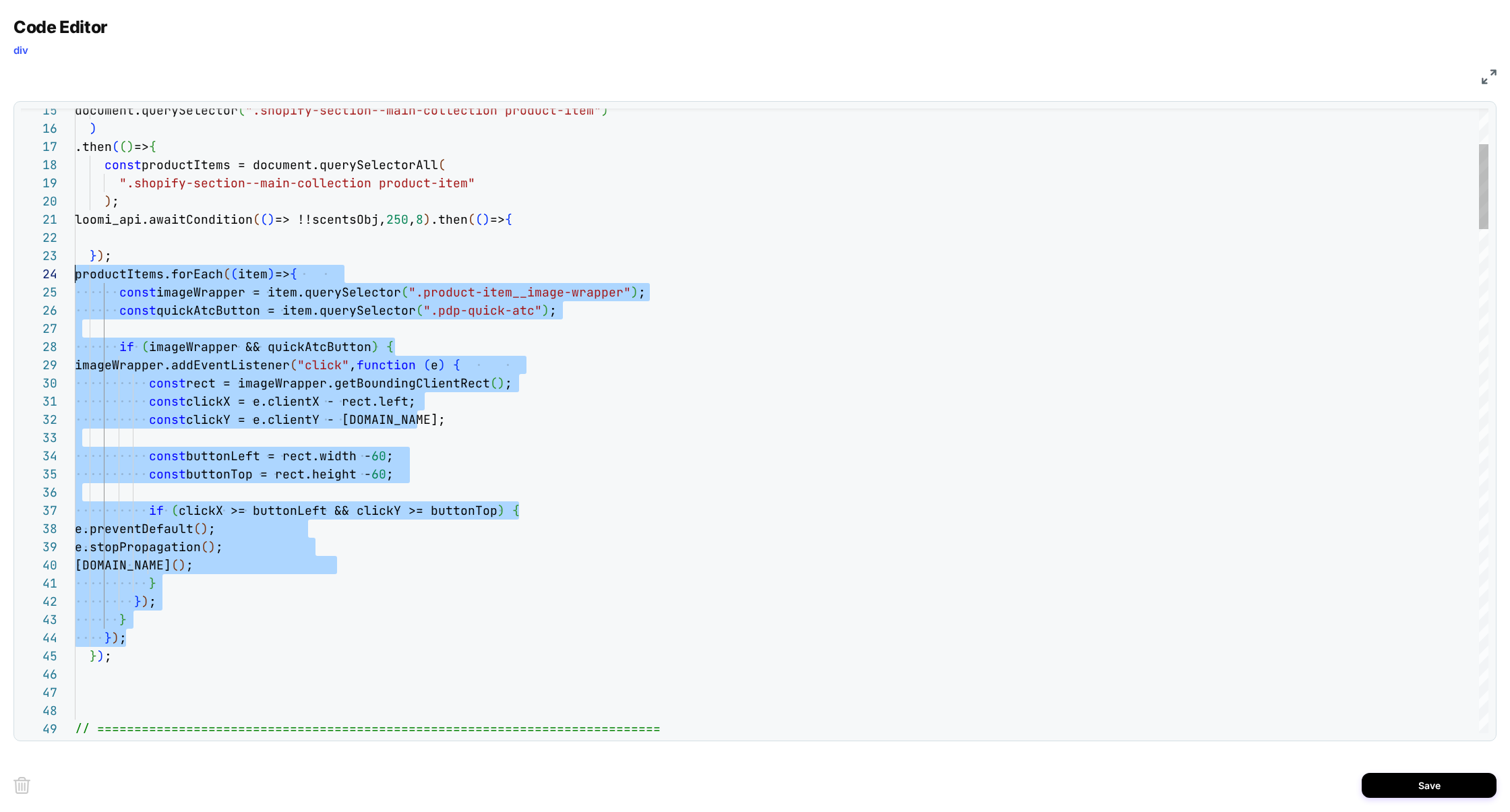
scroll to position [55, 0]
drag, startPoint x: 134, startPoint y: 639, endPoint x: 7, endPoint y: 283, distance: 378.0
click at [7, 283] on div "Code Editor div JS 36 37 33 34 35 32 38 39 40 41 42 31 30 29 28 26 27 25 24 21 …" at bounding box center [755, 406] width 1510 height 812
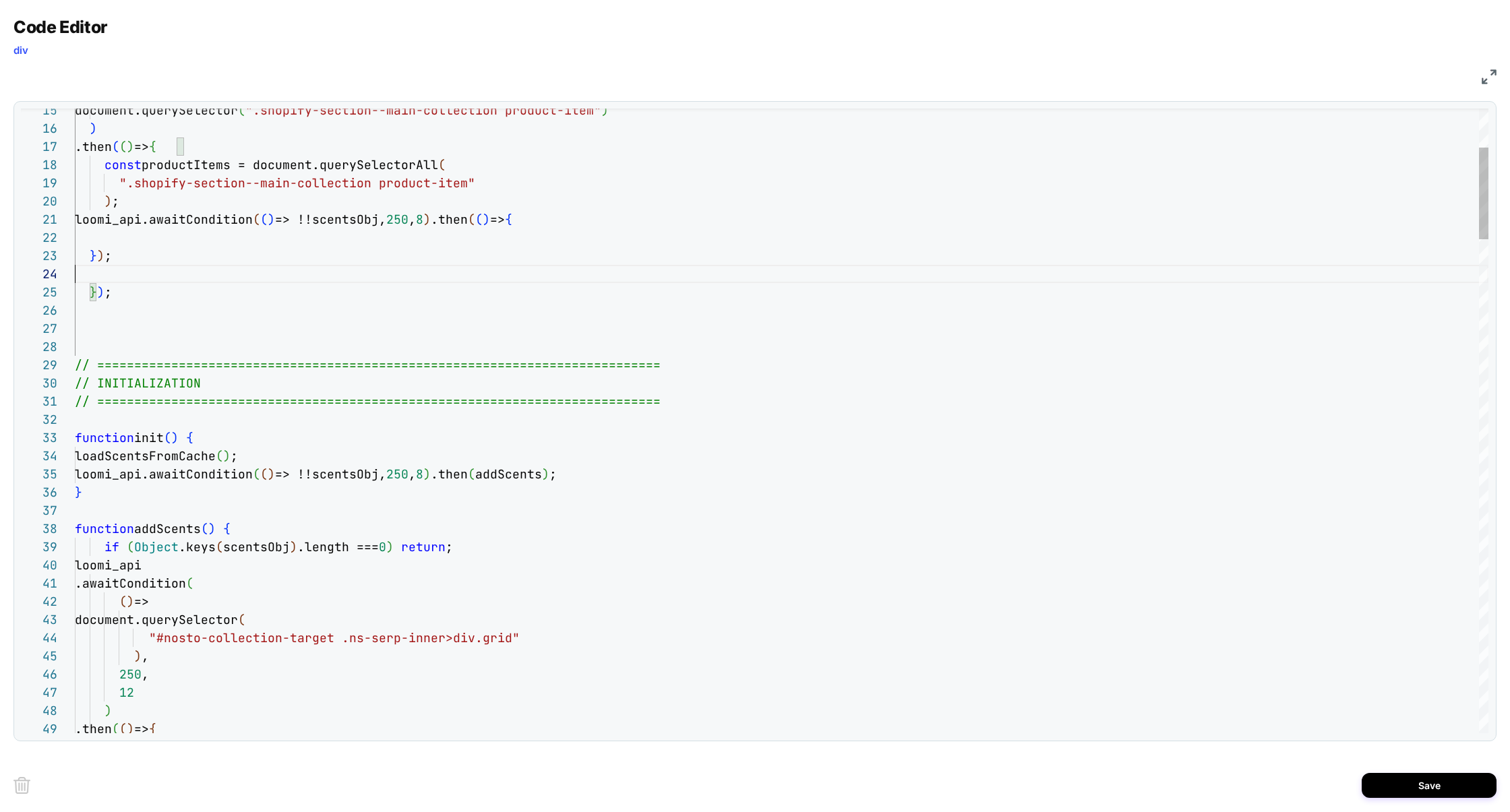
scroll to position [0, 44]
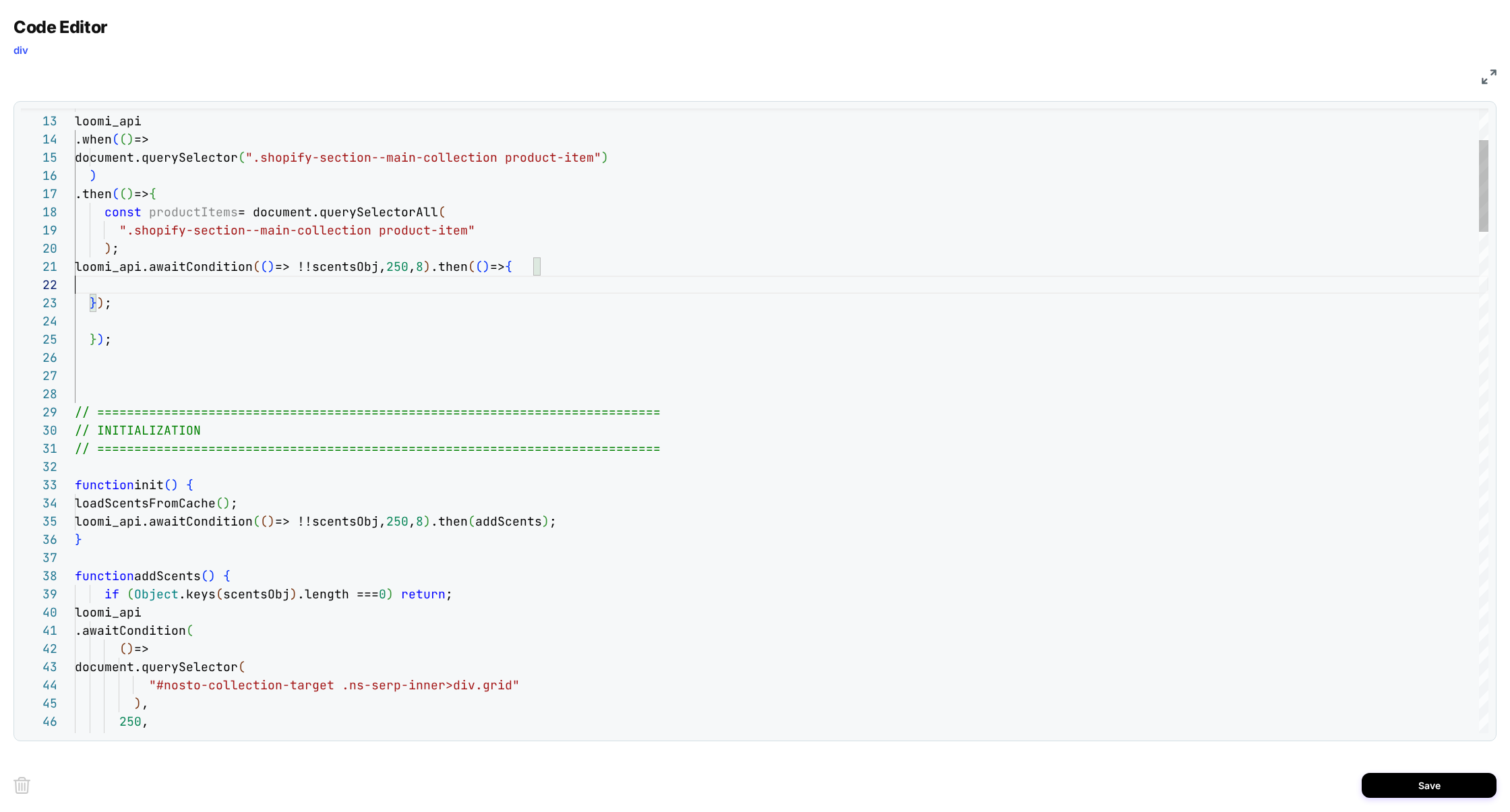
scroll to position [55, 0]
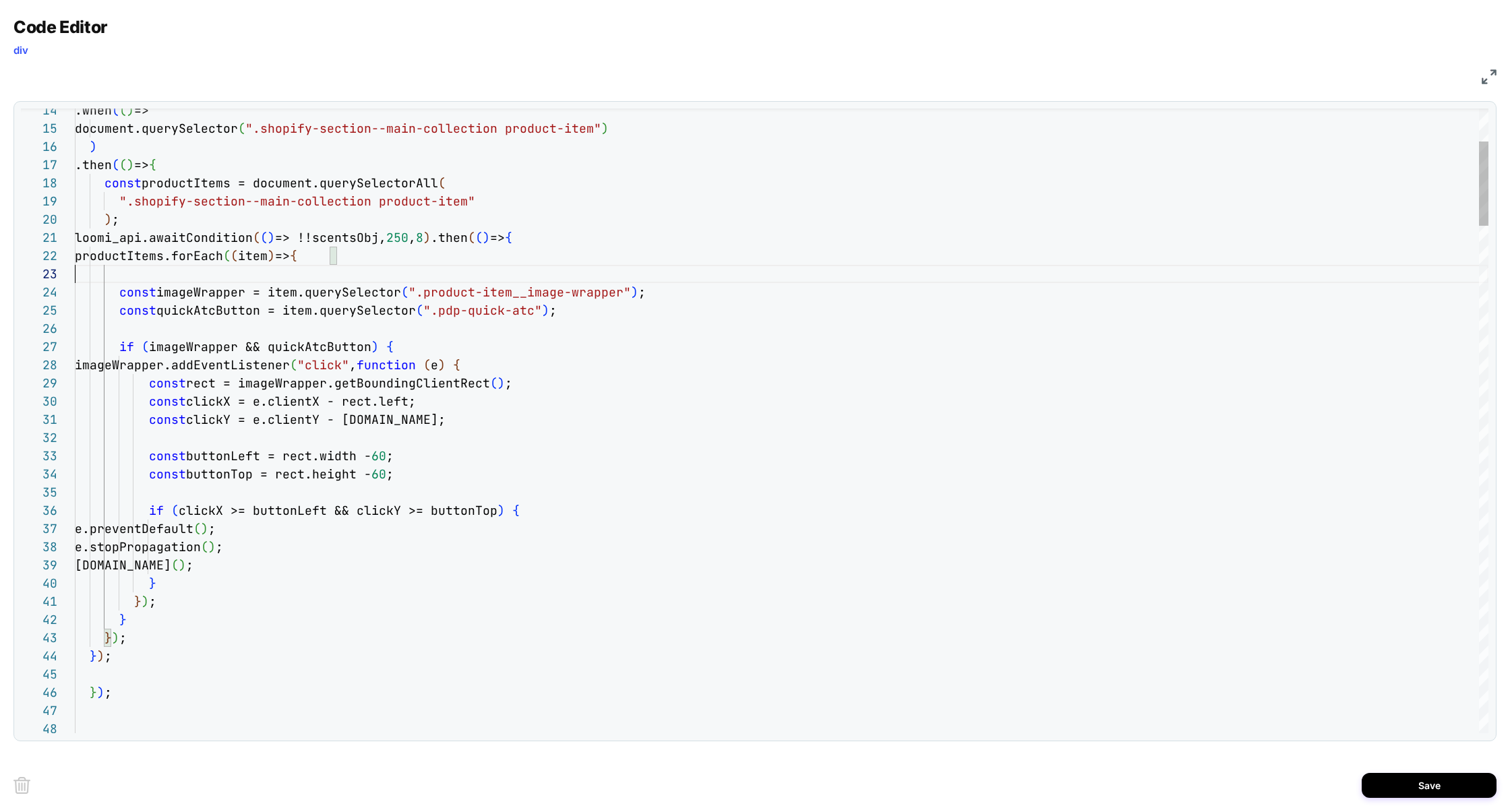
scroll to position [18, 262]
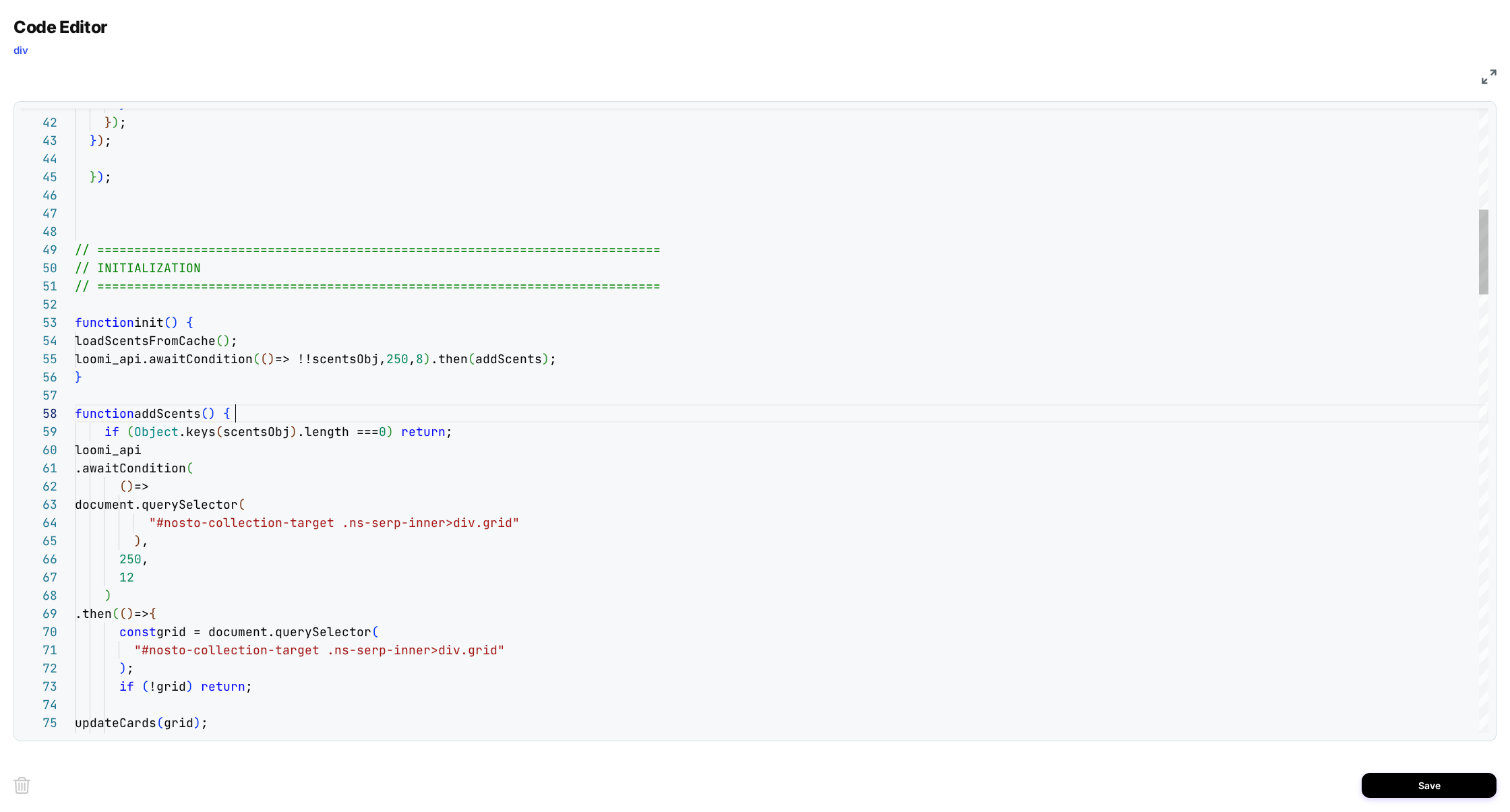
scroll to position [128, 161]
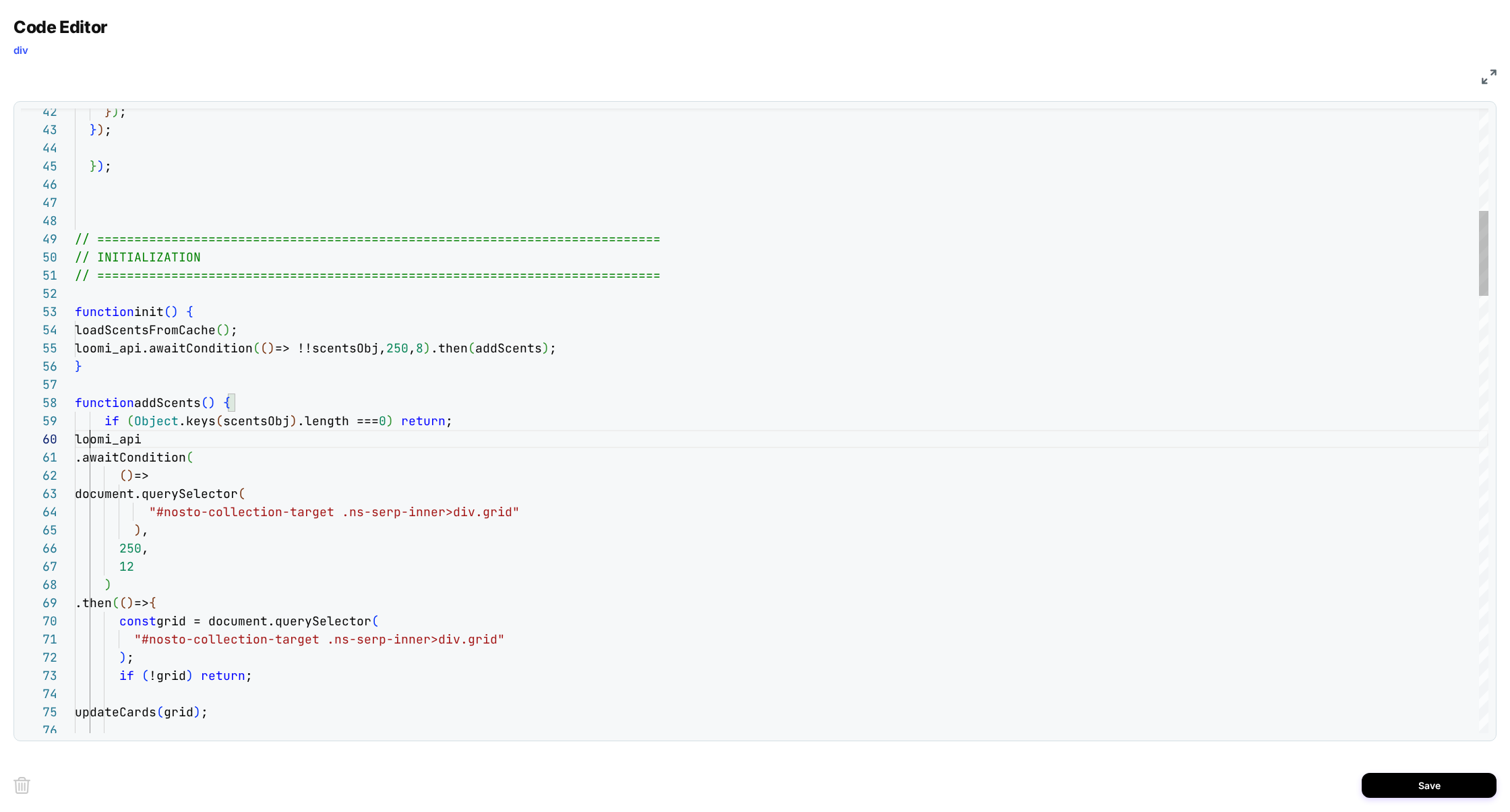
scroll to position [163, 124]
drag, startPoint x: 90, startPoint y: 442, endPoint x: 377, endPoint y: 599, distance: 327.1
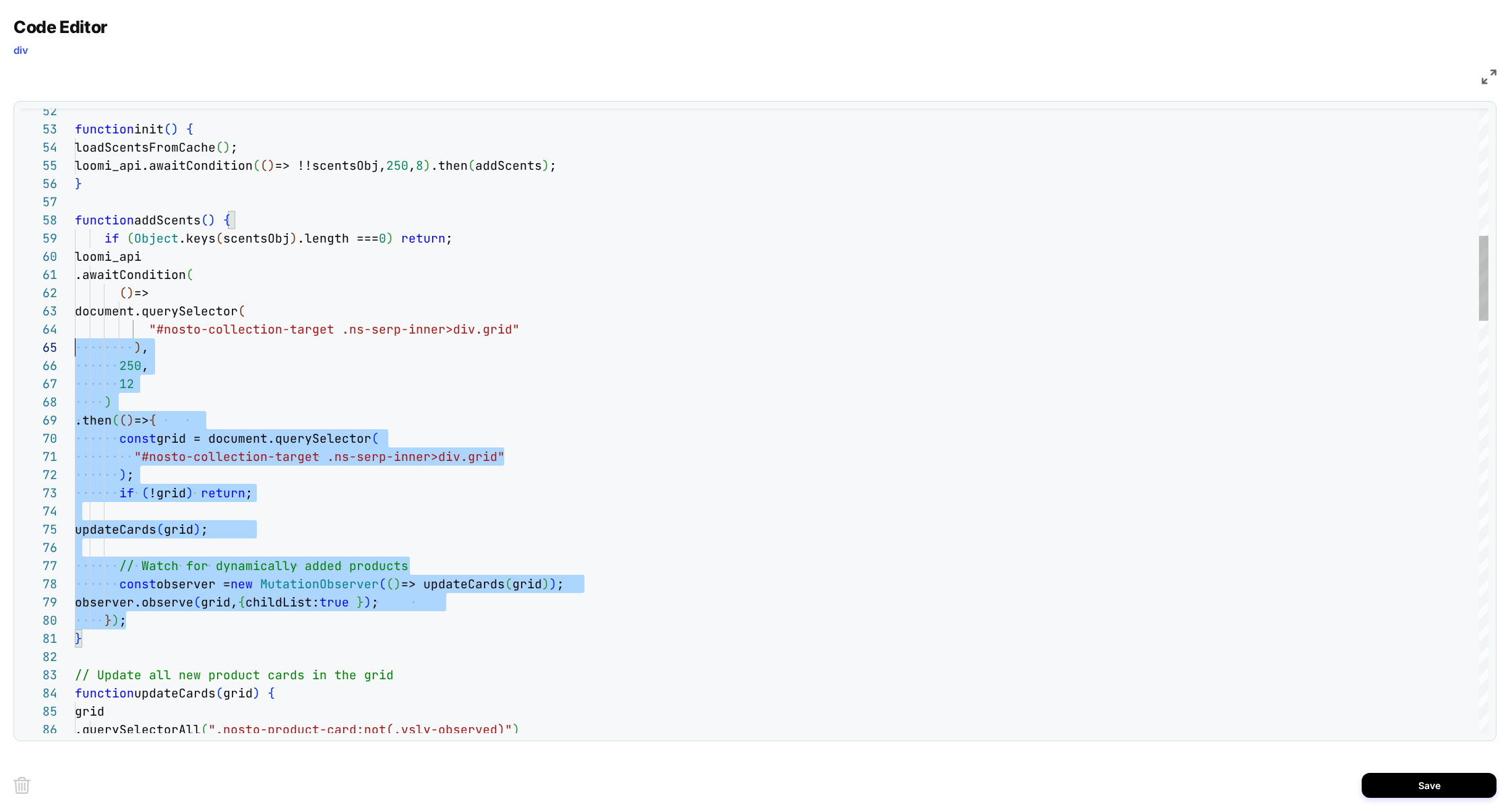
scroll to position [163, 0]
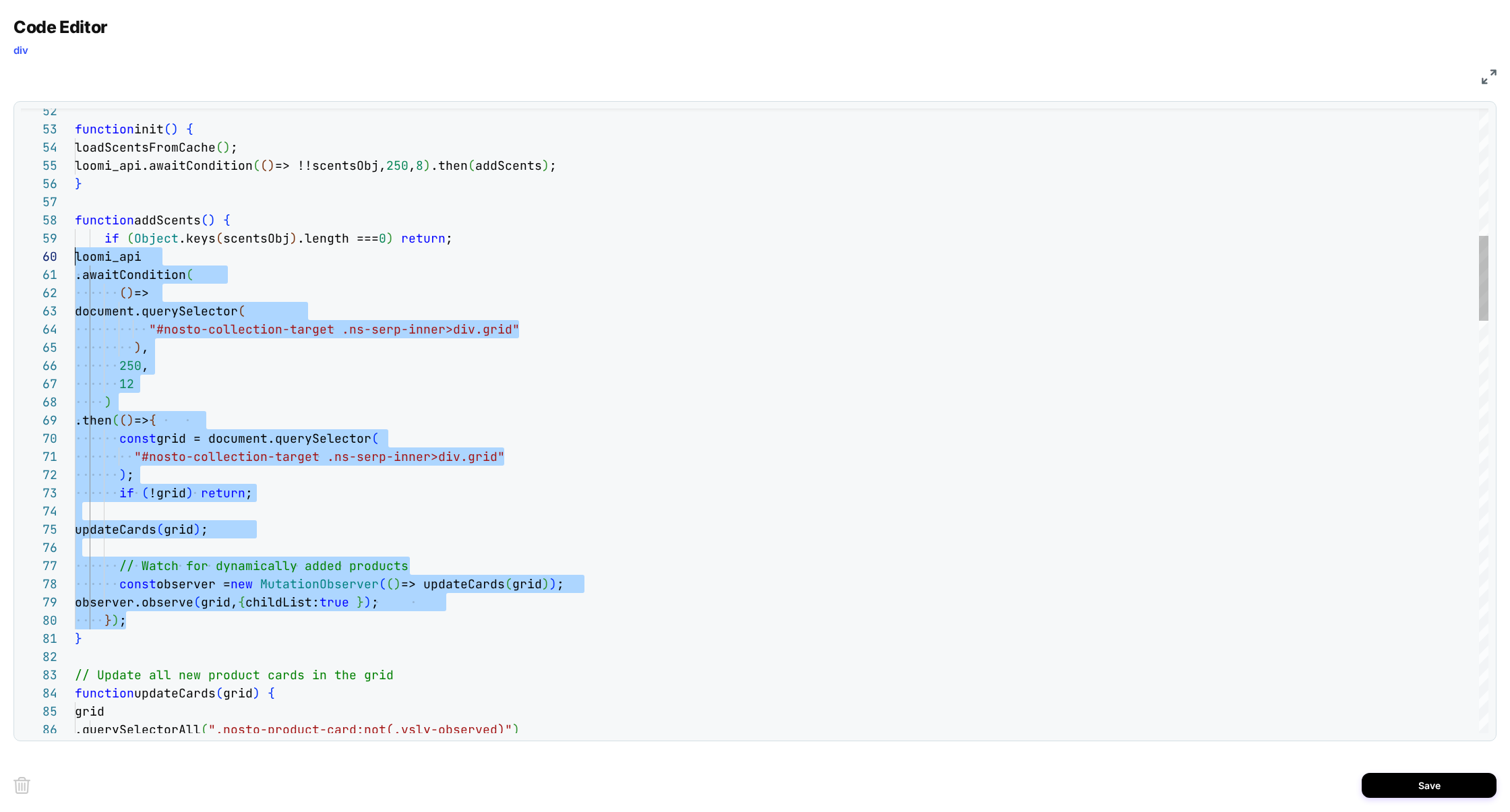
drag, startPoint x: 145, startPoint y: 620, endPoint x: 0, endPoint y: 252, distance: 395.5
click at [0, 251] on div "Code Editor div JS 52 53 54 55 56 57 58 59 60 61 62 63 64 65 66 67 68 69 70 71 …" at bounding box center [755, 406] width 1510 height 812
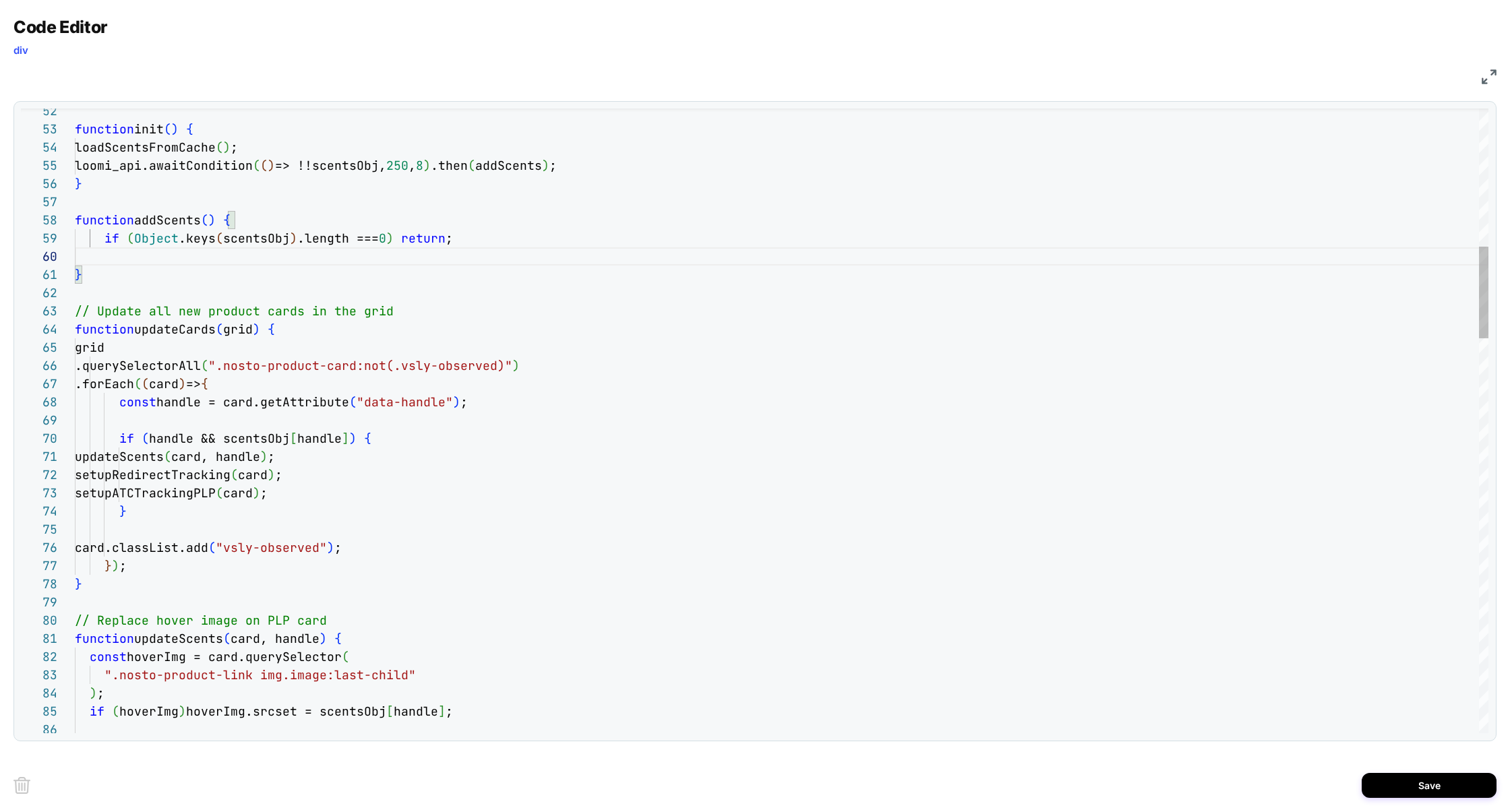
scroll to position [55, 204]
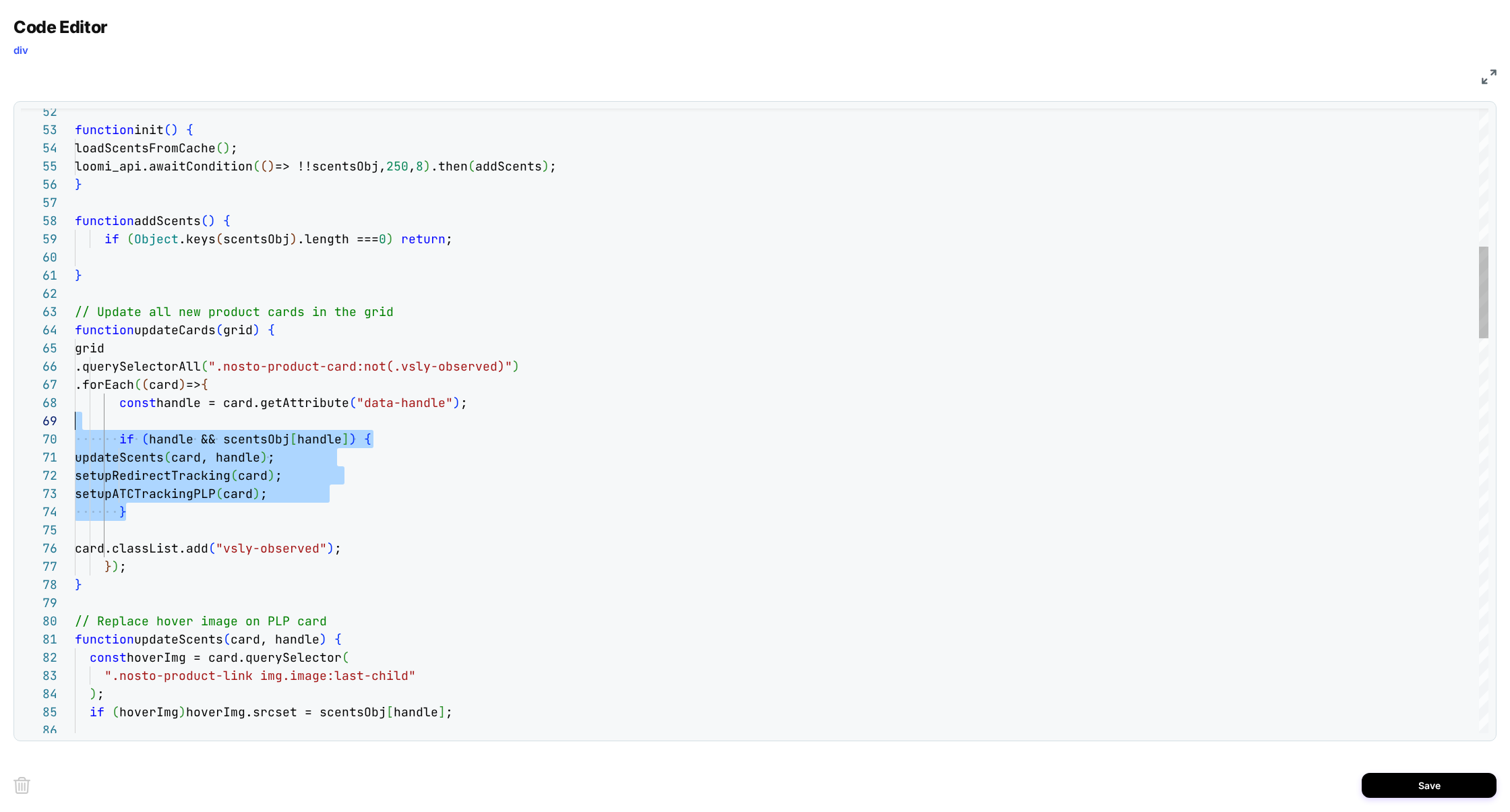
scroll to position [128, 0]
drag, startPoint x: 172, startPoint y: 508, endPoint x: 8, endPoint y: 402, distance: 195.3
click at [7, 402] on div "Code Editor div JS 52 53 54 55 56 57 58 59 60 61 62 63 64 65 66 67 68 69 70 71 …" at bounding box center [755, 406] width 1510 height 812
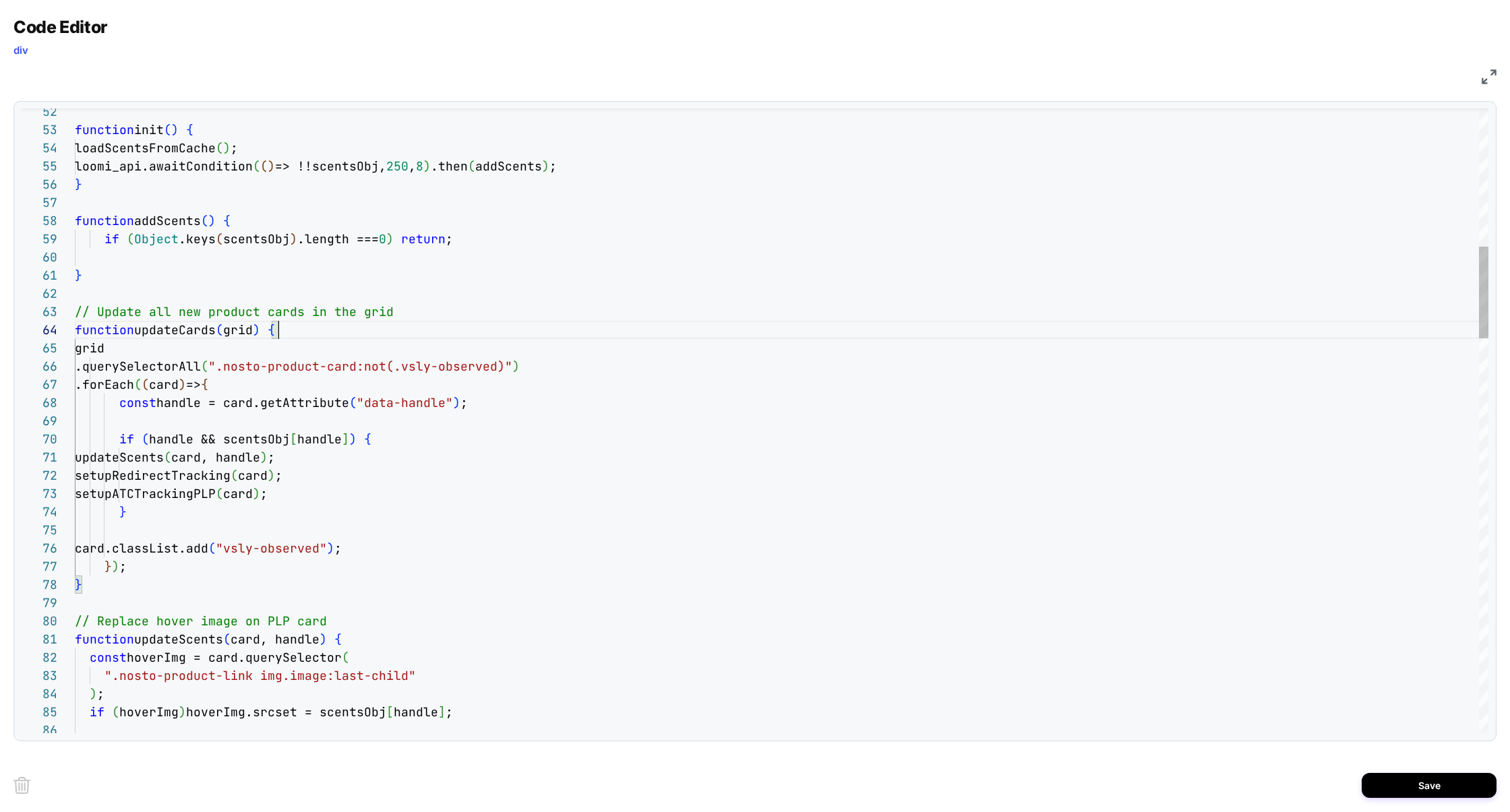
scroll to position [55, 204]
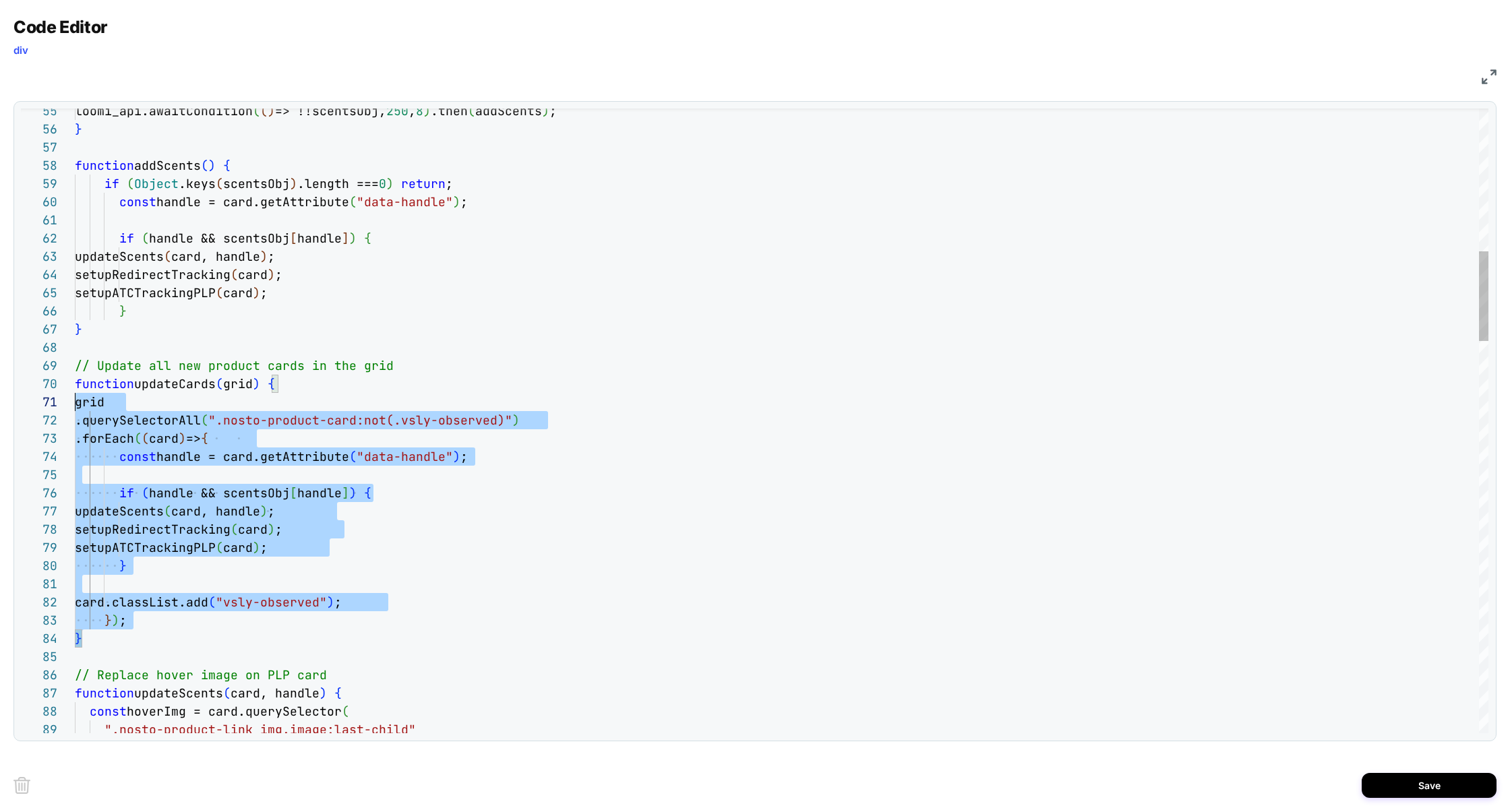
scroll to position [146, 0]
drag, startPoint x: 99, startPoint y: 646, endPoint x: 35, endPoint y: 365, distance: 288.2
click at [35, 365] on div "55 56 57 58 59 60 67 68 69 70 71 72 73 74 75 76 77 78 79 80 81 82 83 84 85 86 6…" at bounding box center [755, 421] width 1468 height 625
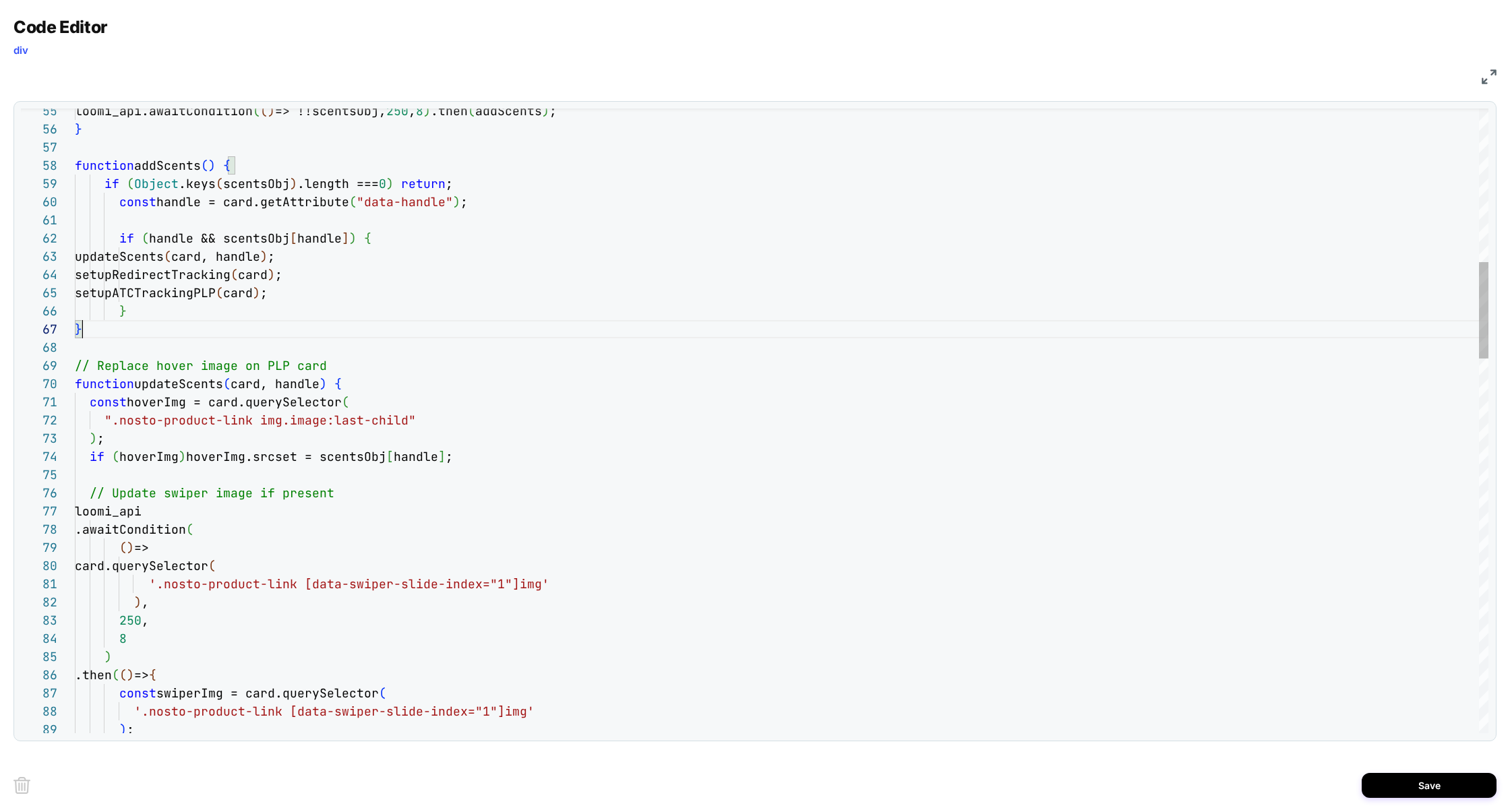
scroll to position [163, 269]
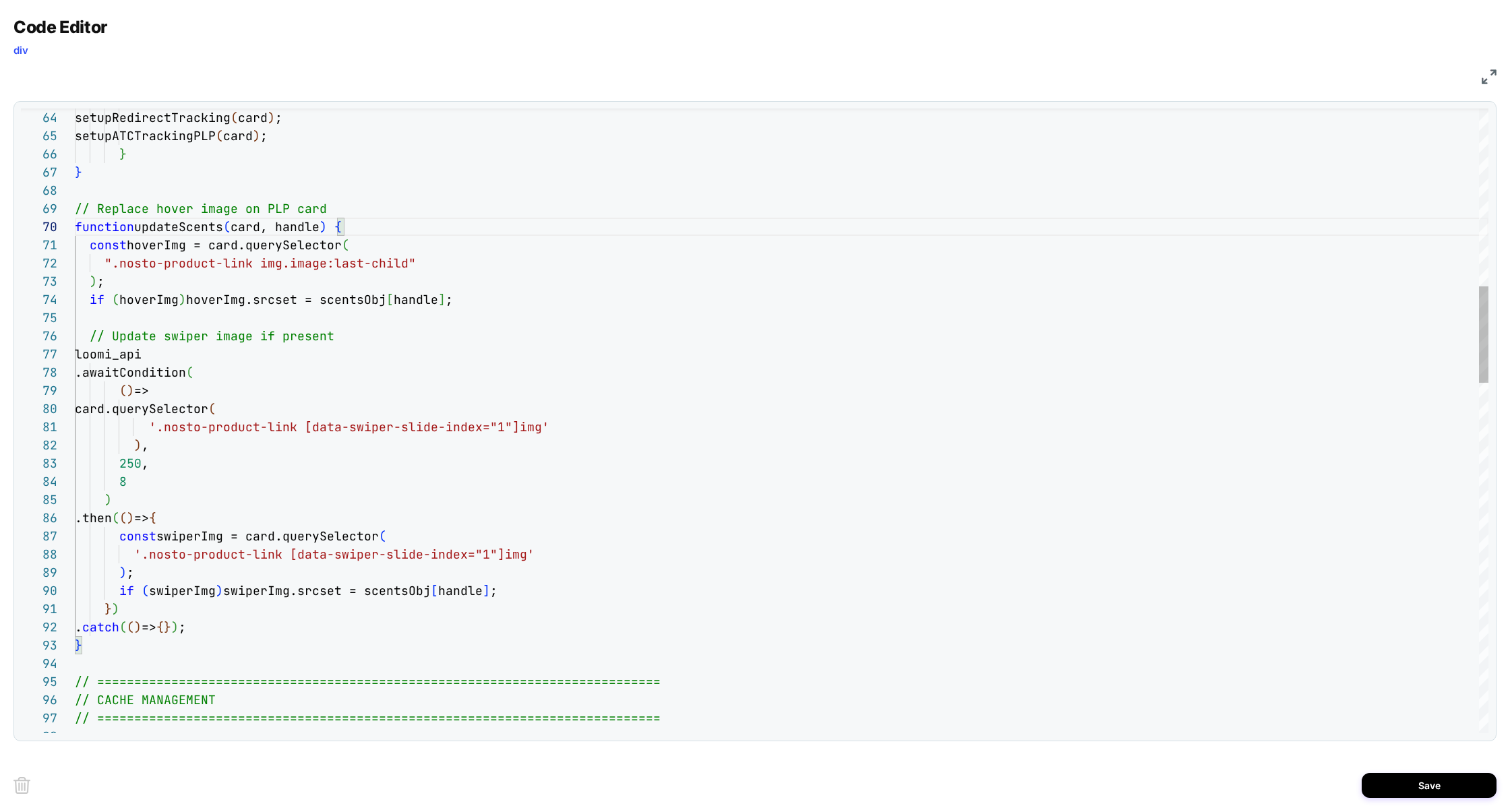
scroll to position [146, 247]
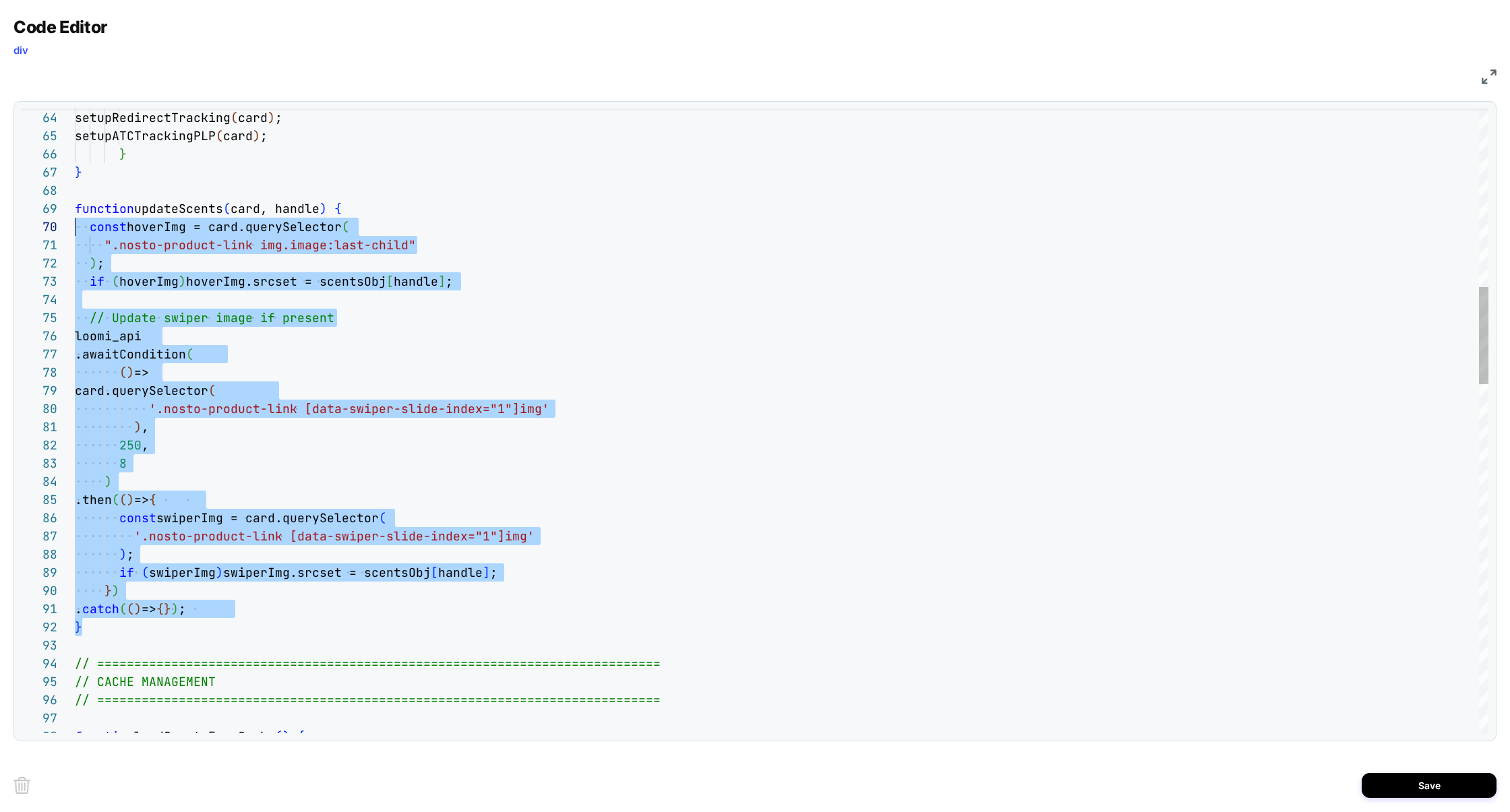
scroll to position [146, 0]
drag, startPoint x: 113, startPoint y: 629, endPoint x: 56, endPoint y: 207, distance: 425.8
click at [56, 207] on div "67 68 69 64 65 66 70 71 72 73 74 75 76 77 78 79 80 81 82 83 84 85 86 87 88 89 9…" at bounding box center [755, 421] width 1468 height 625
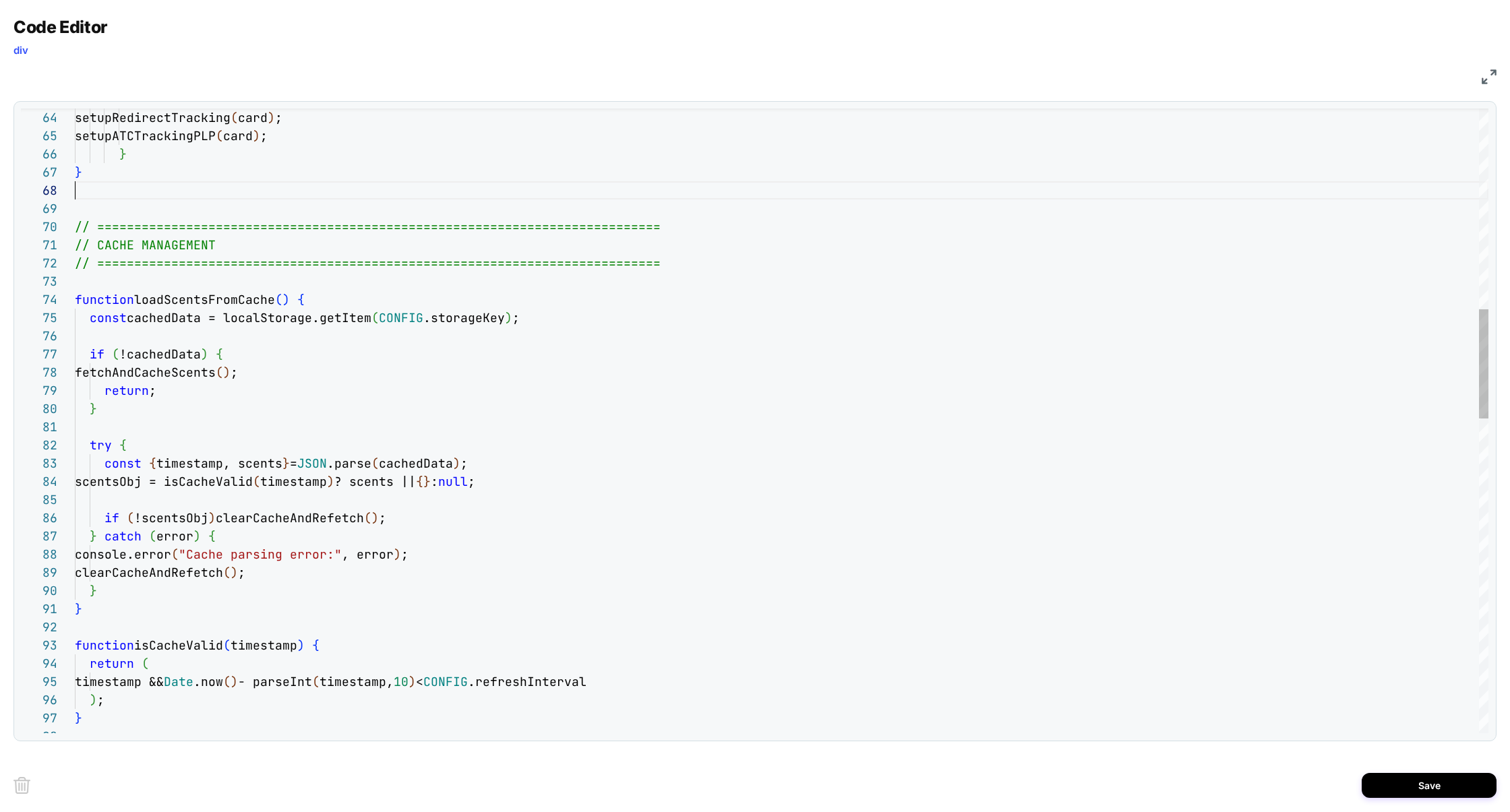
scroll to position [110, 7]
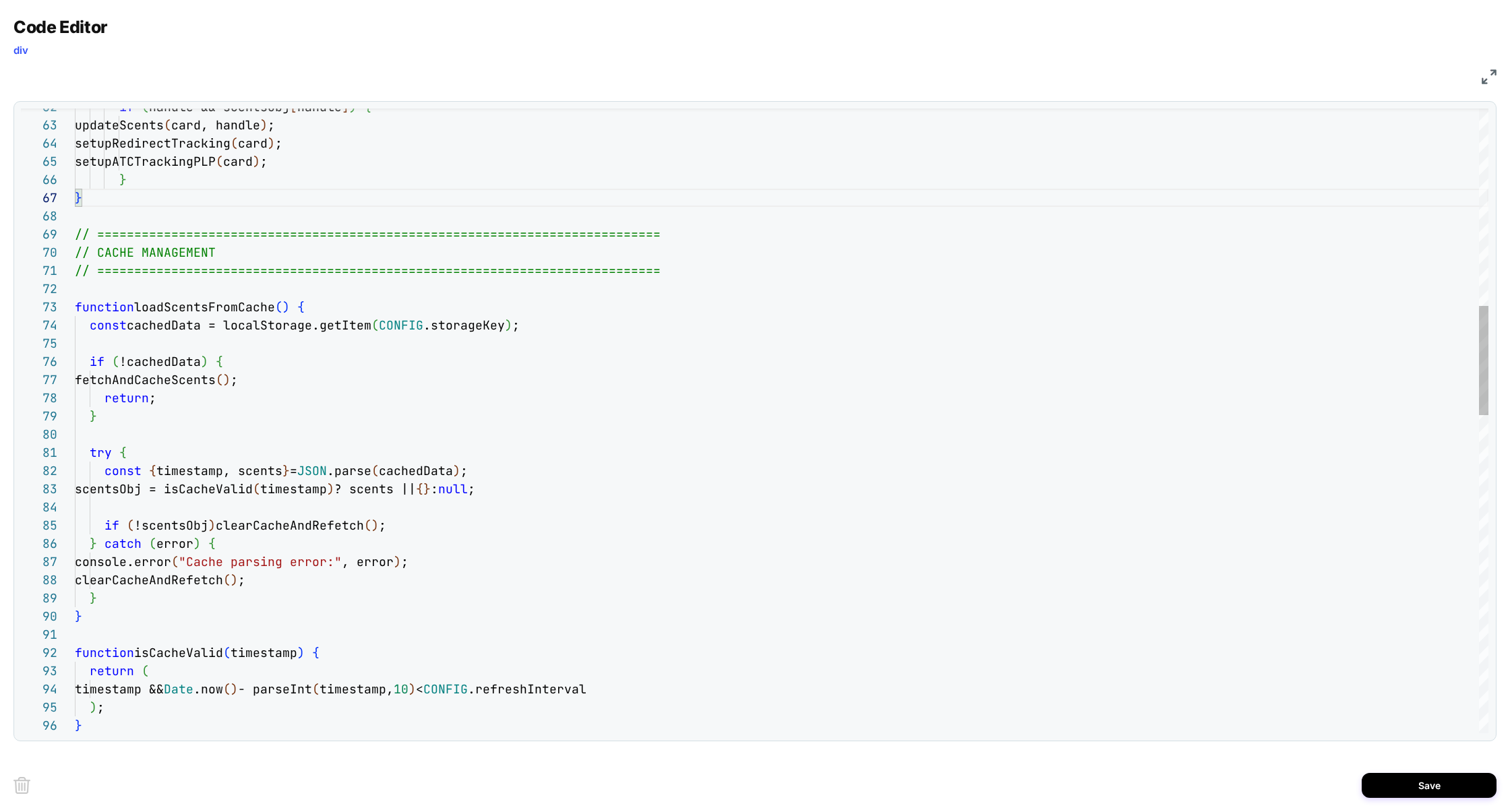
click at [199, 377] on div "} setupRedirectTracking ( card ) ; setupATCTrackingPLP ( card ) ; } // ========…" at bounding box center [781, 765] width 1414 height 3556
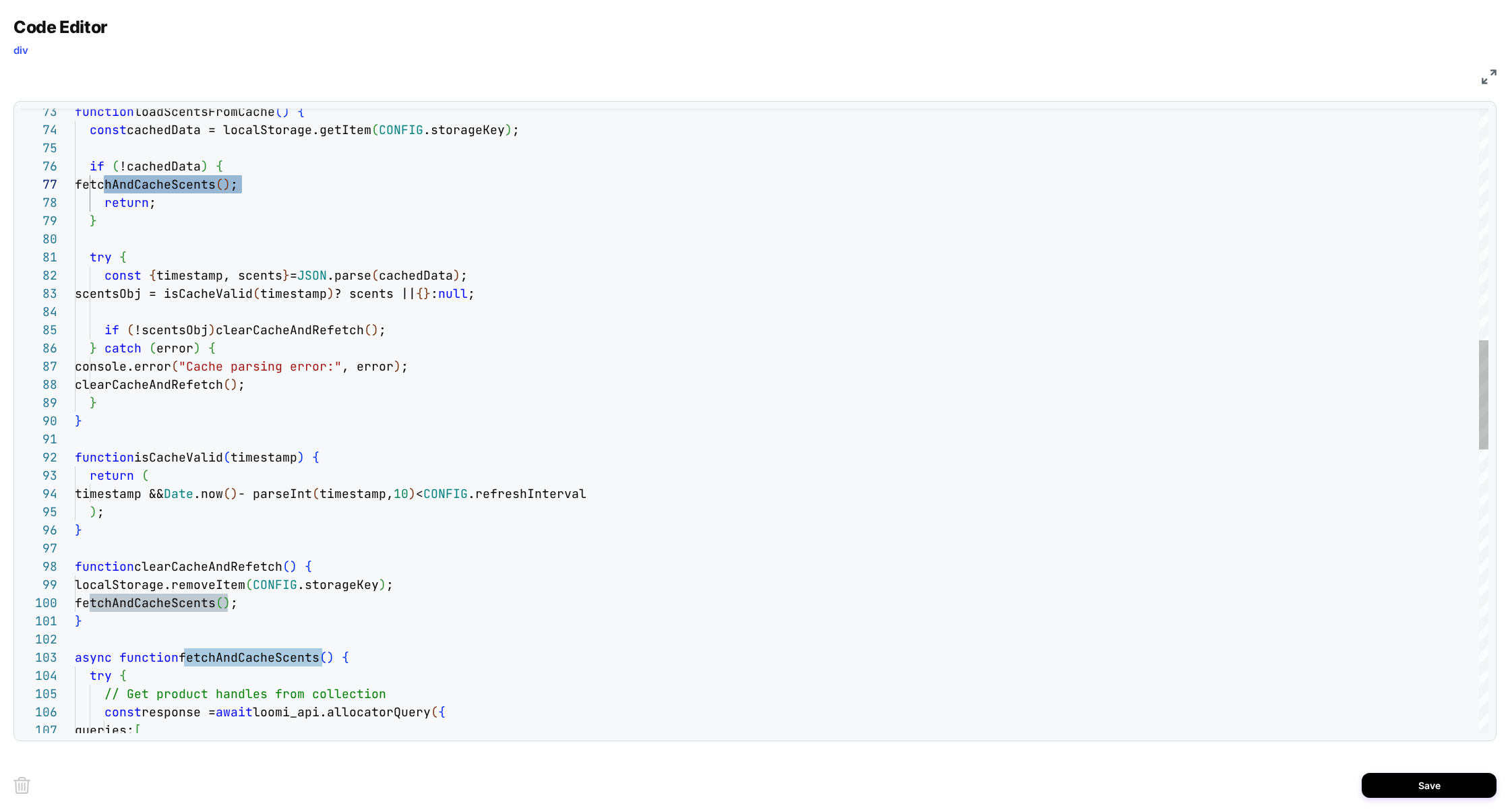
click at [559, 493] on div "fetchAndCacheScents ( ) ; return ; } try { const { timestamp, scents } = JSON .…" at bounding box center [781, 569] width 1414 height 3556
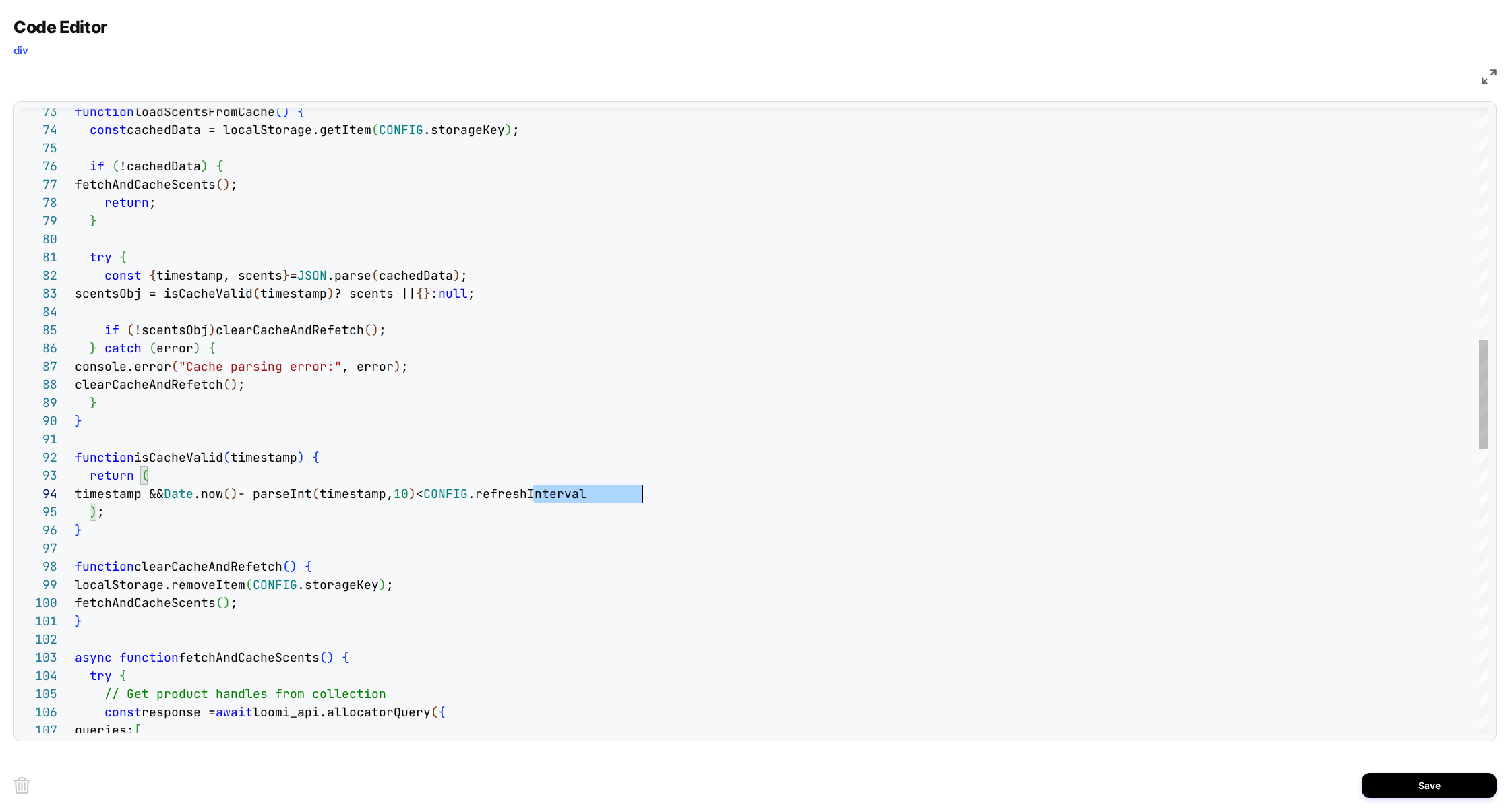
scroll to position [55, 567]
click at [559, 493] on div "fetchAndCacheScents ( ) ; return ; } try { const { timestamp, scents } = JSON .…" at bounding box center [781, 569] width 1414 height 3556
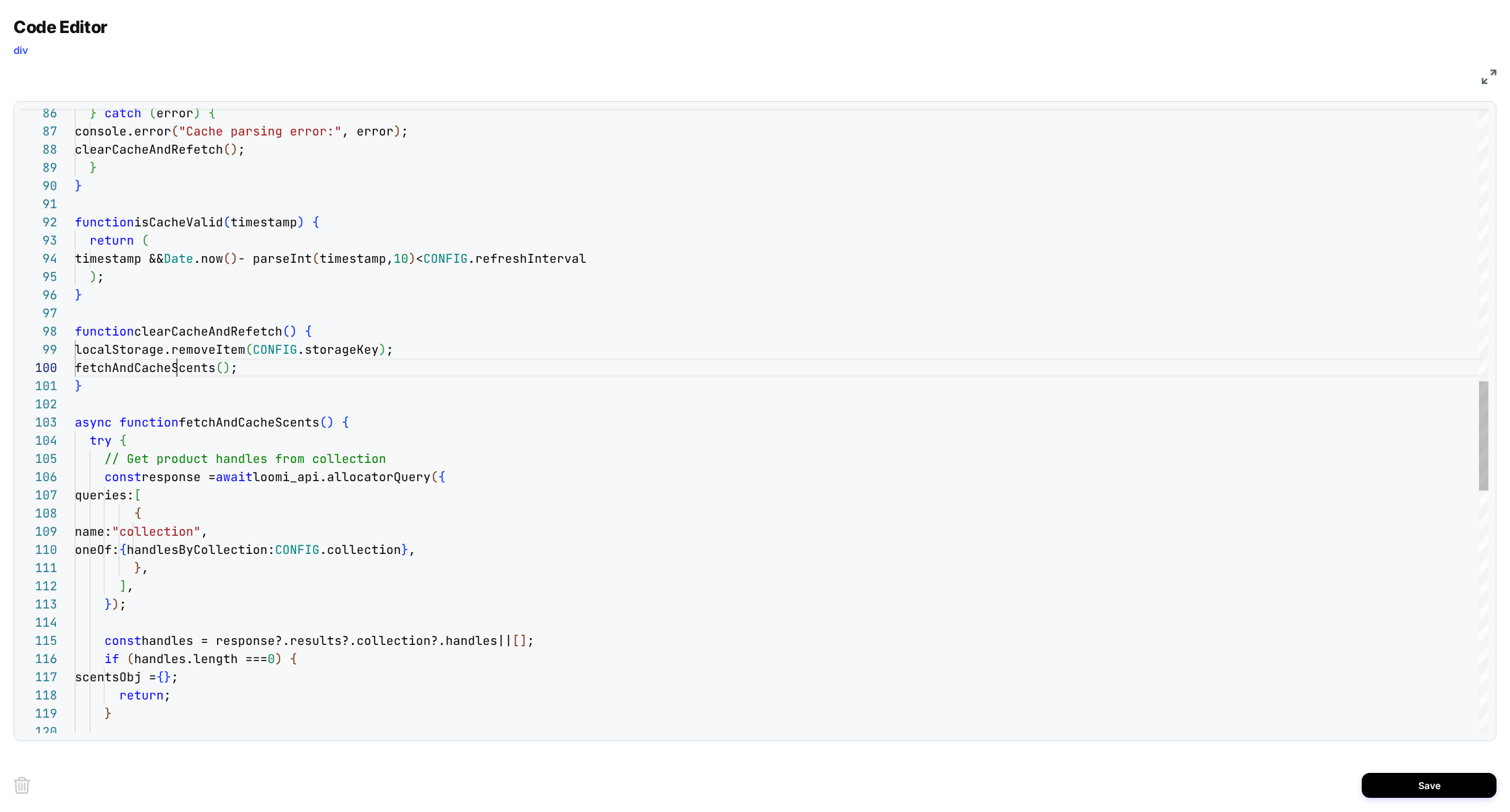
click at [173, 372] on div "} catch ( error ) { console.error ( "Cache parsing error:" , error ) ; clearCac…" at bounding box center [781, 334] width 1414 height 3556
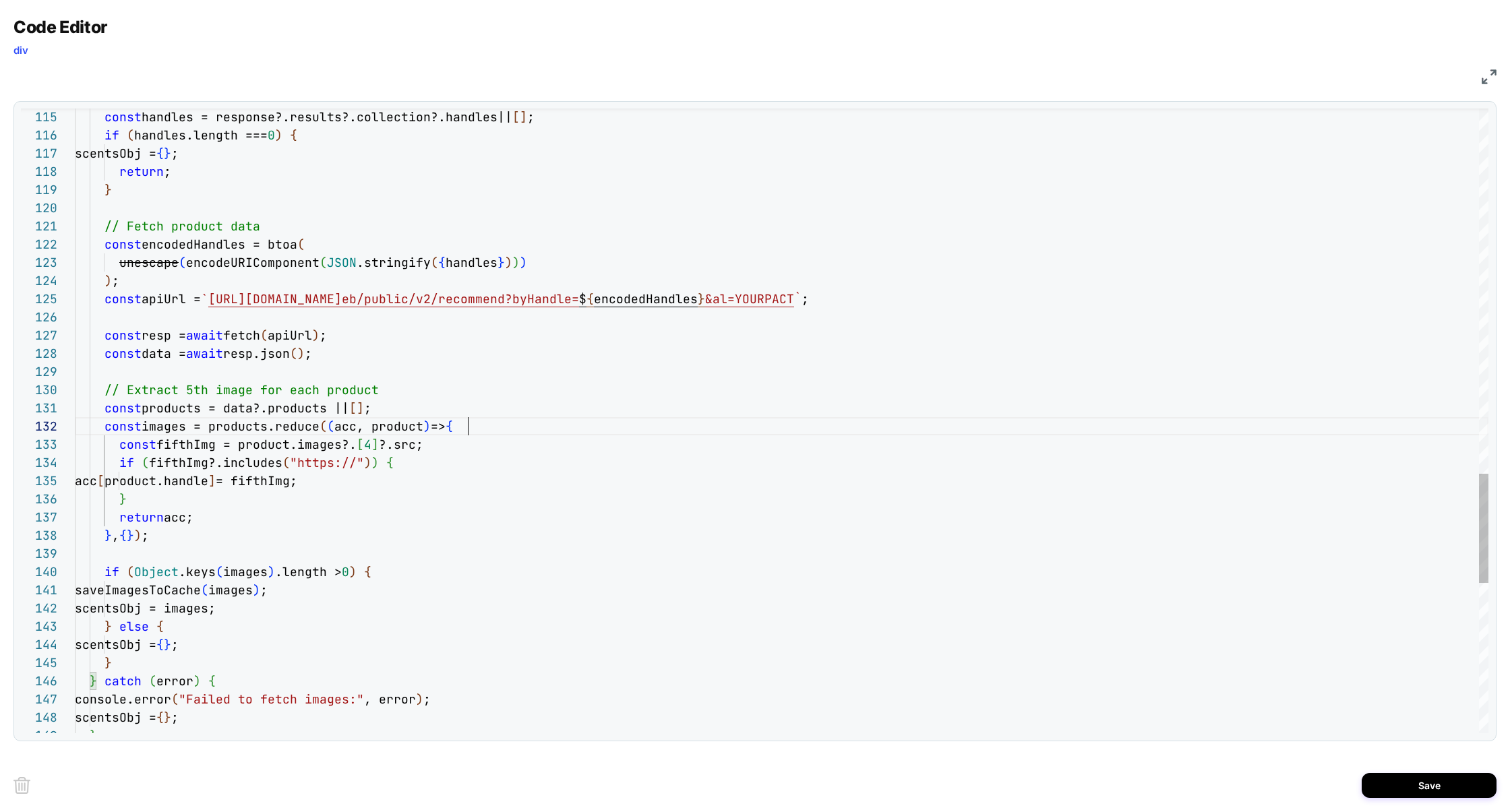
scroll to position [18, 392]
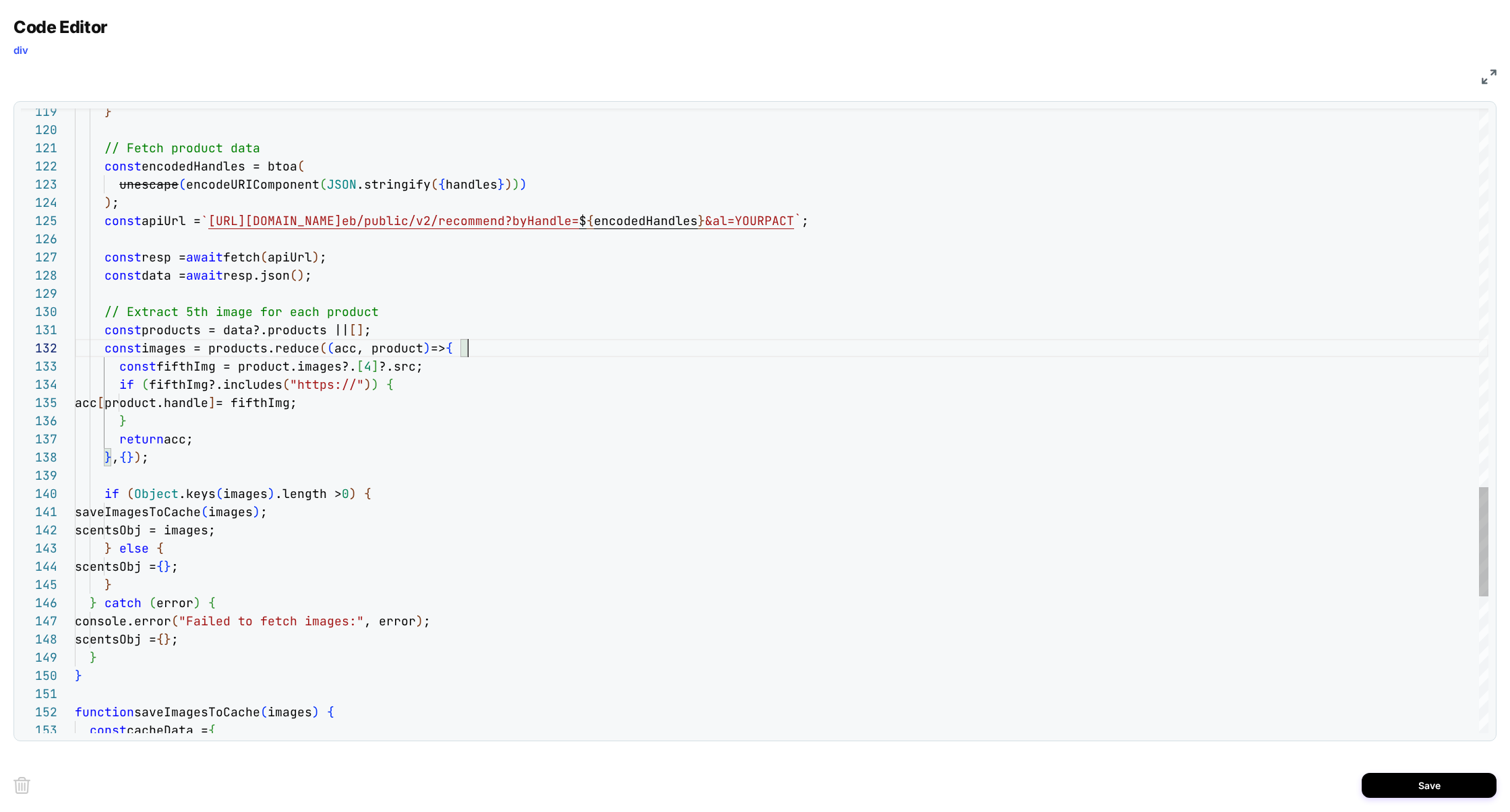
scroll to position [163, 298]
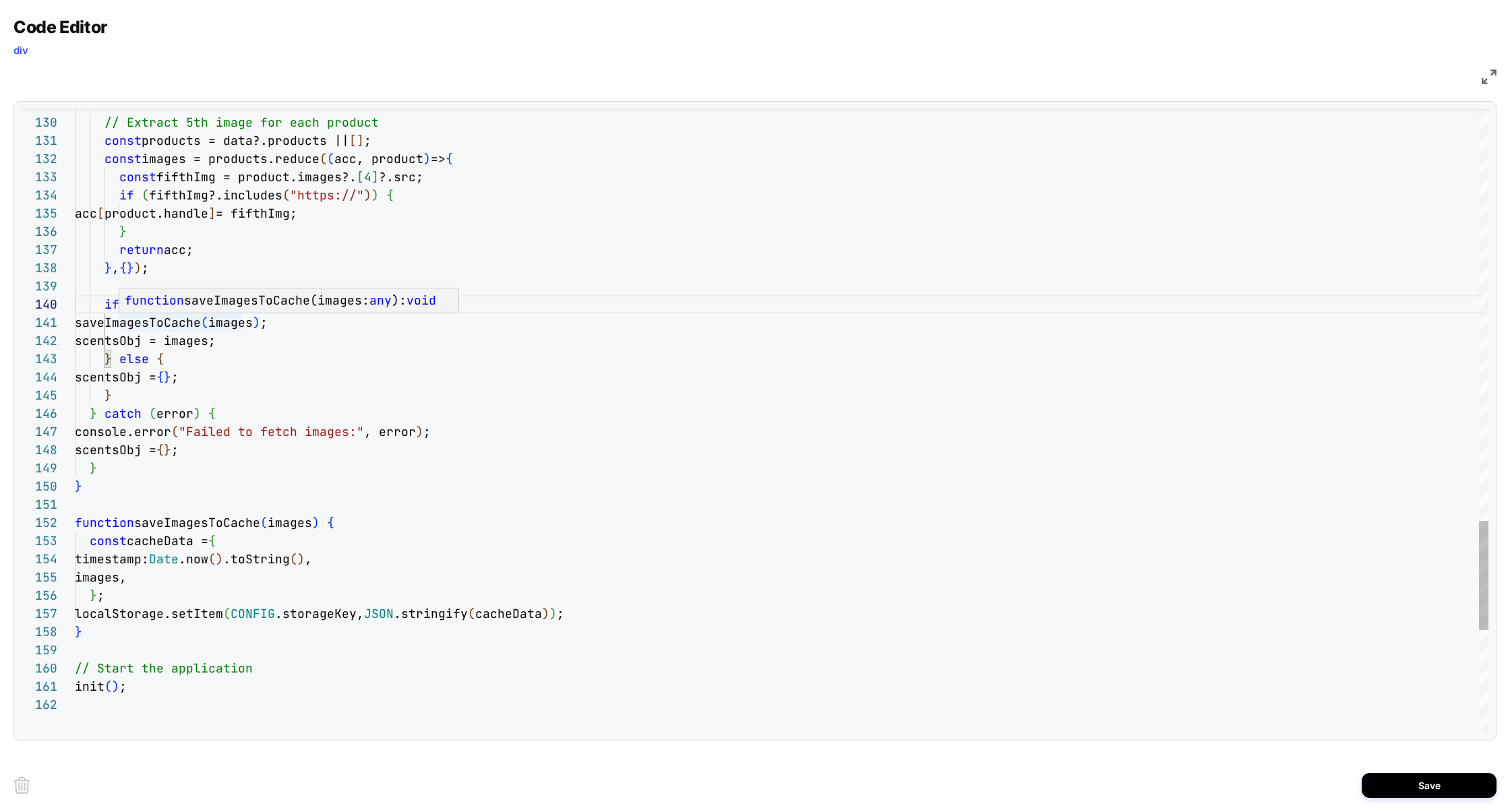
type textarea "**********"
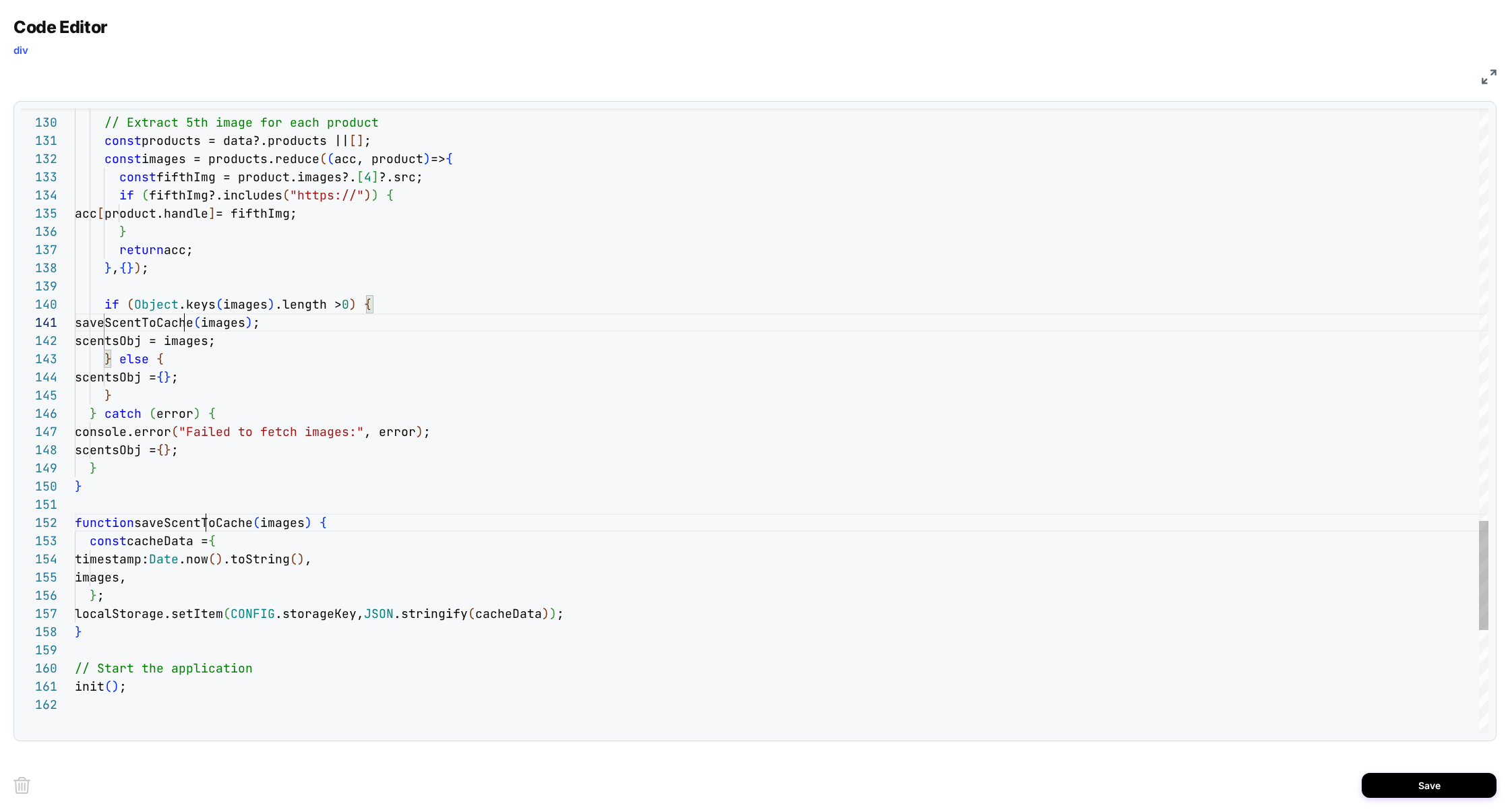
scroll to position [0, 117]
type textarea "**********"
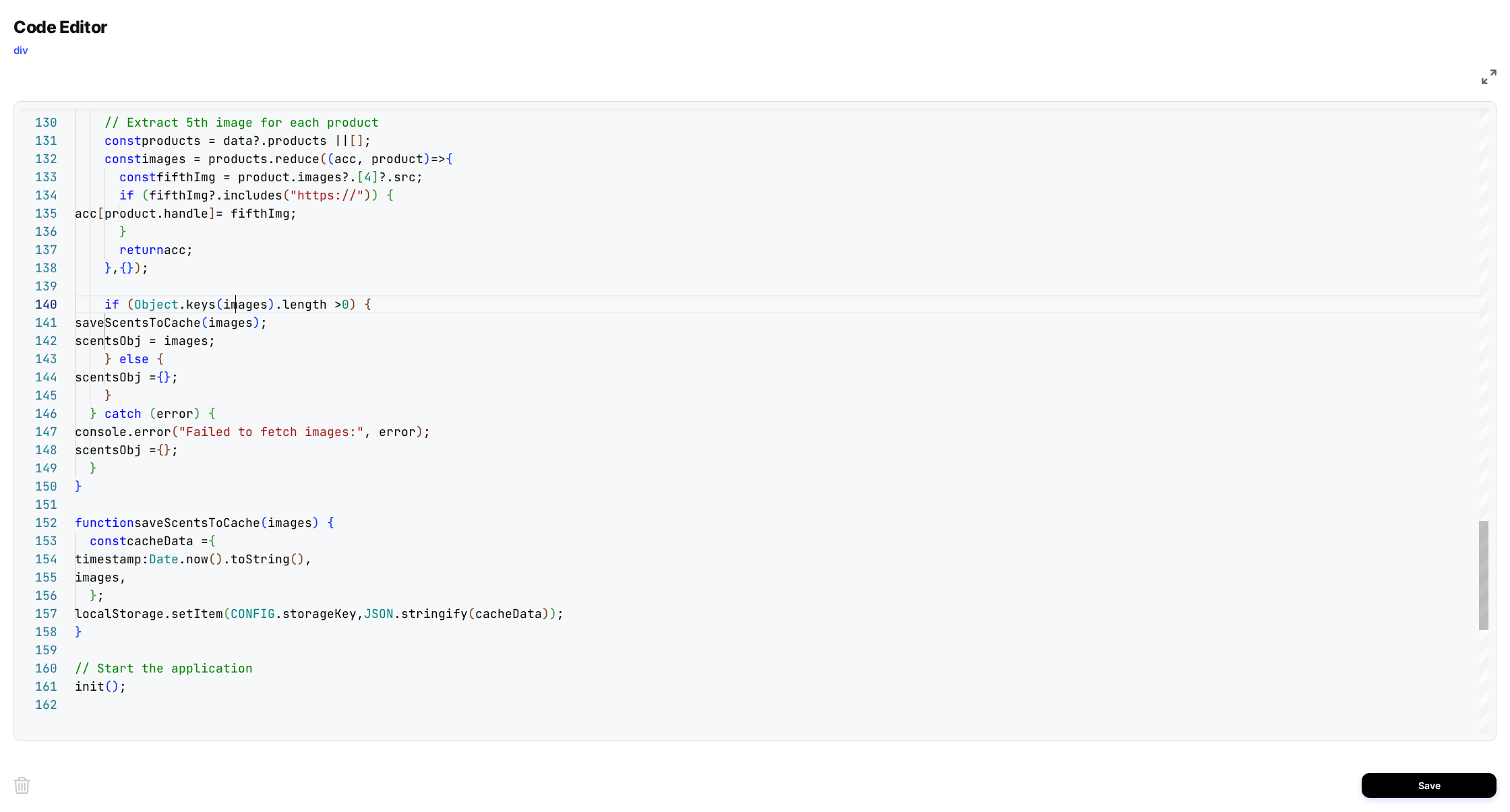
type textarea "******"
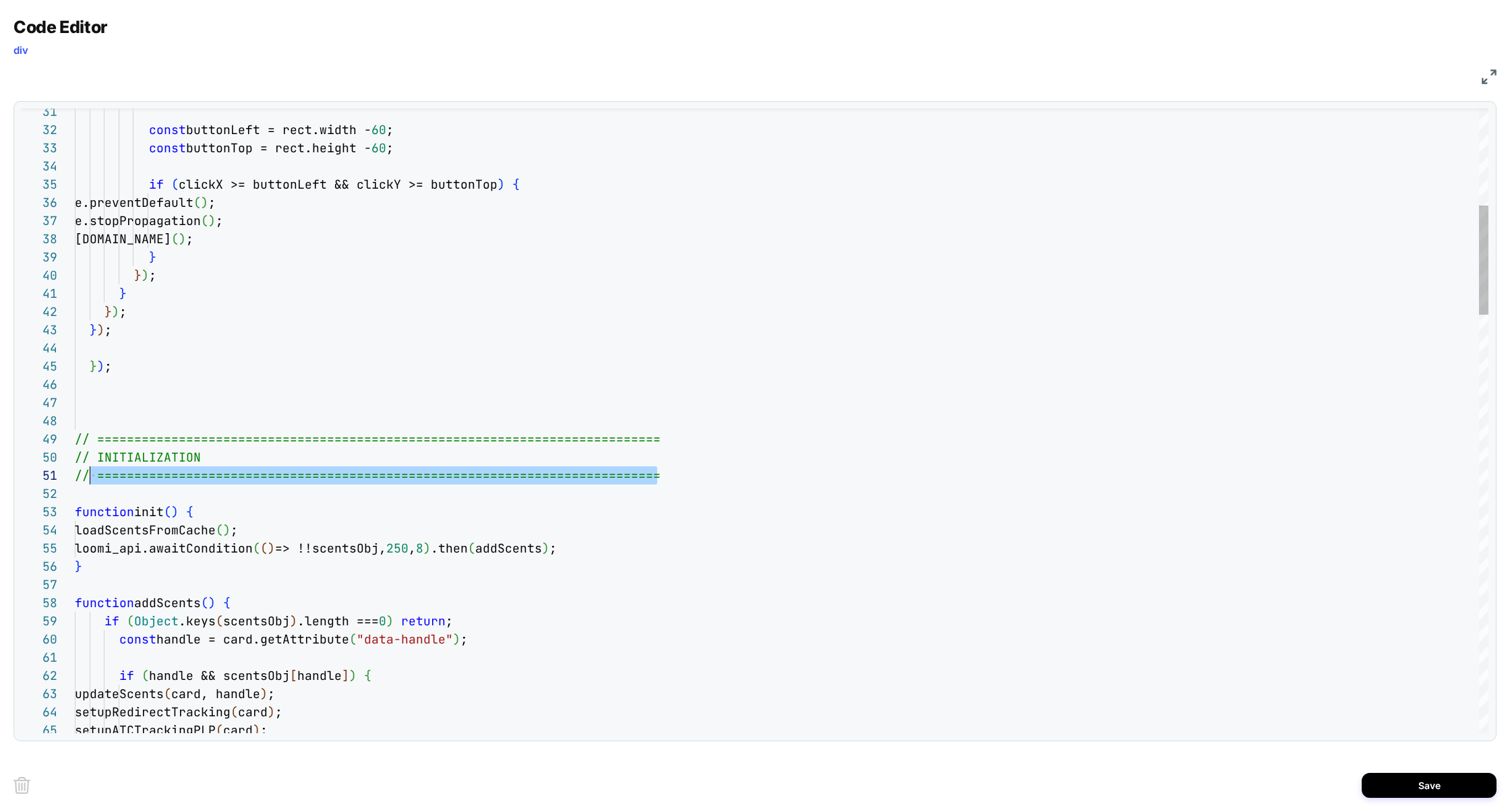
scroll to position [110, 0]
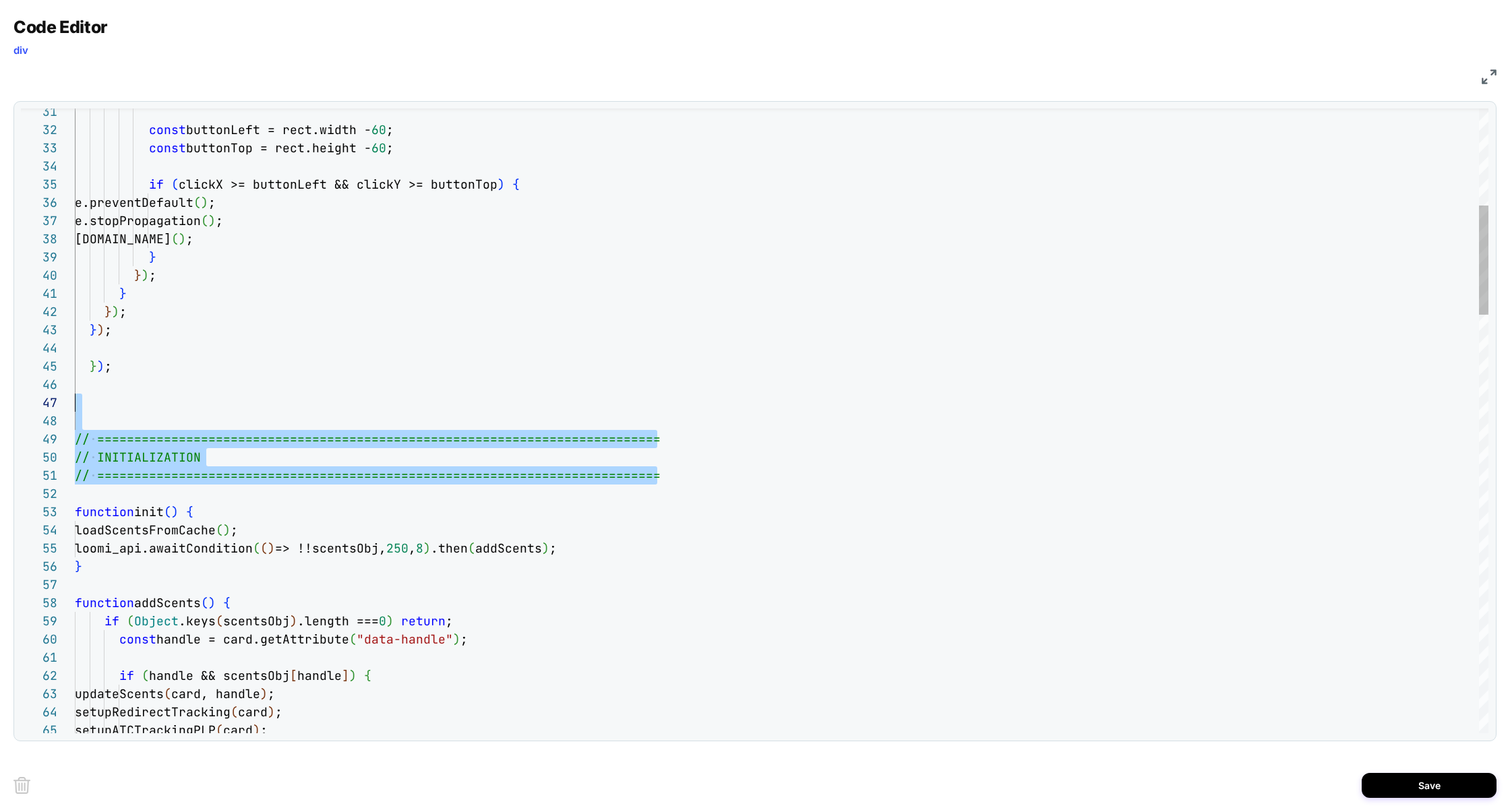
drag, startPoint x: 130, startPoint y: 496, endPoint x: 51, endPoint y: 403, distance: 122.0
click at [51, 403] on div "60 55 56 57 58 59 50 51 52 53 54 45 46 47 48 49 42 43 44 61 62 63 64 65 41 40 3…" at bounding box center [755, 421] width 1468 height 625
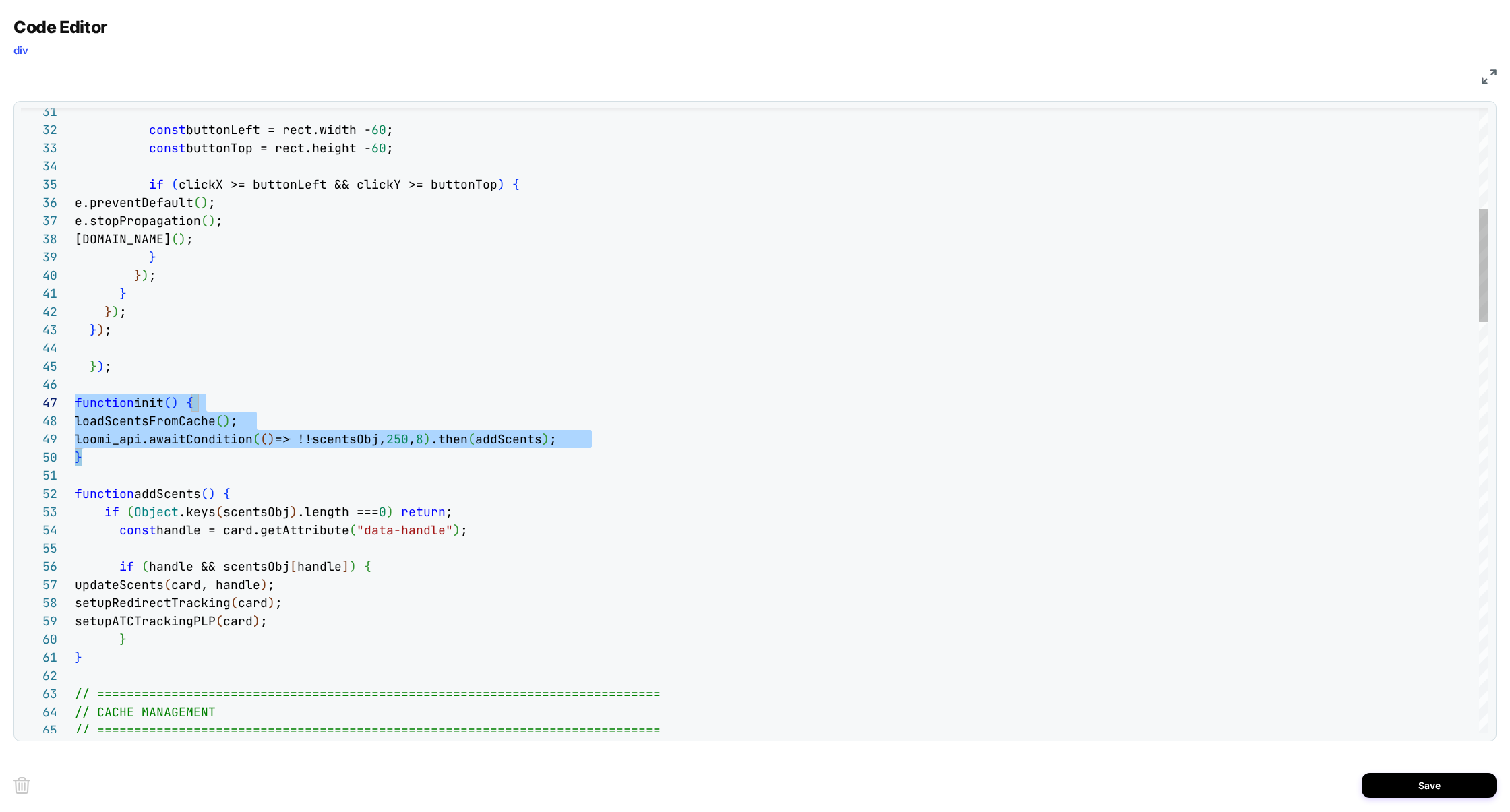
scroll to position [91, 0]
drag, startPoint x: 102, startPoint y: 457, endPoint x: 43, endPoint y: 388, distance: 90.8
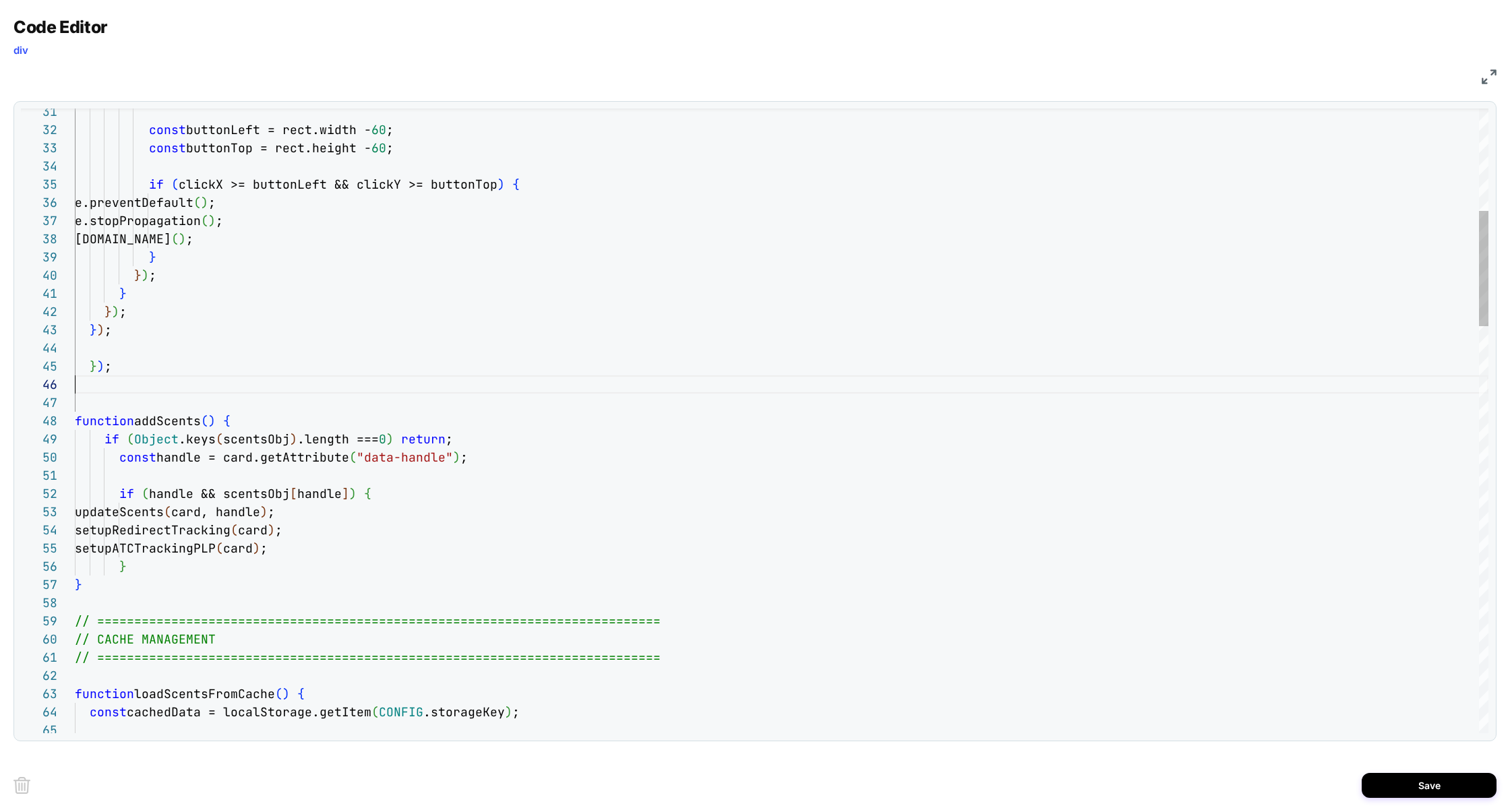
type textarea "**********"
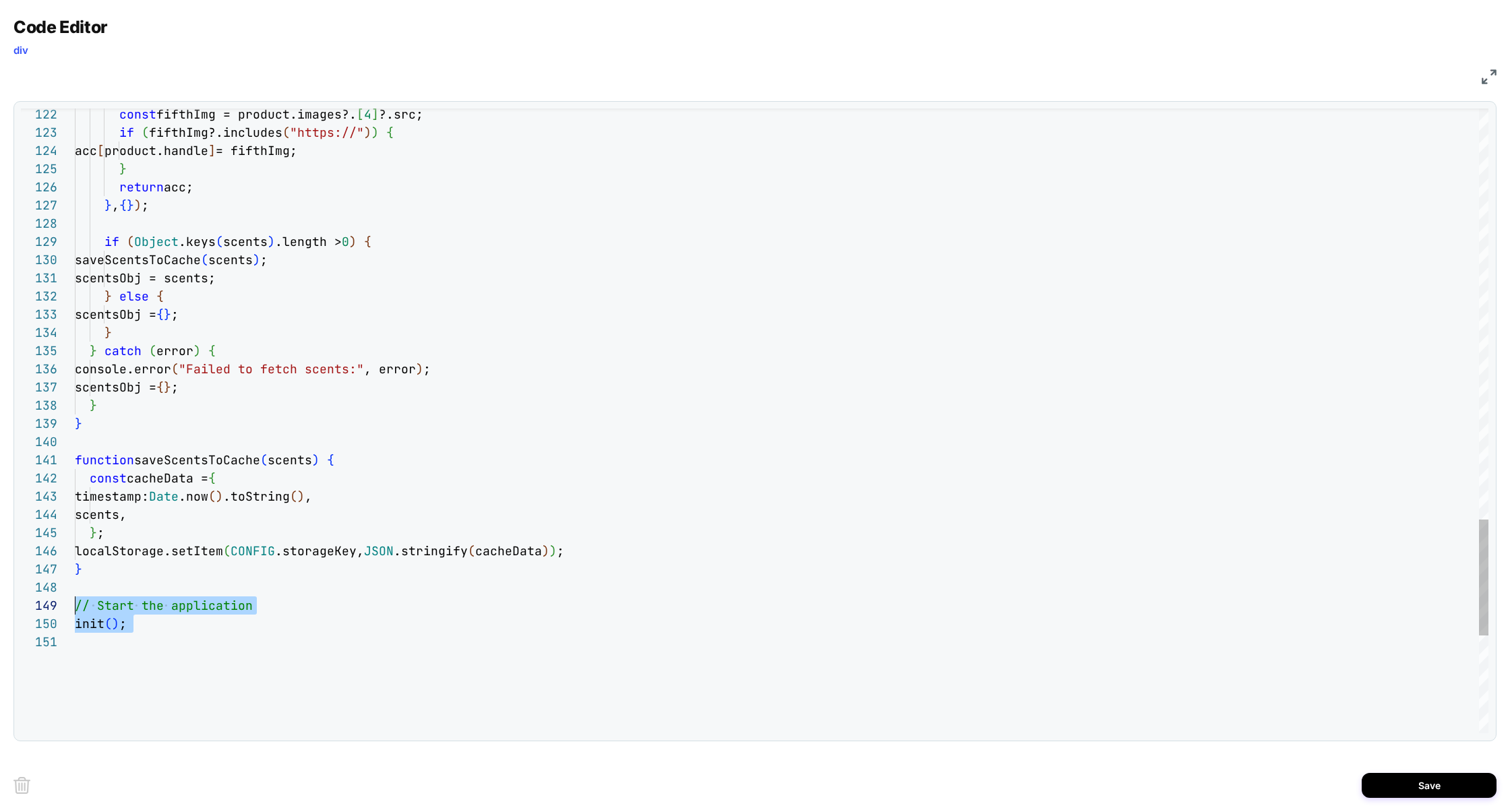
scroll to position [128, 0]
drag, startPoint x: 180, startPoint y: 648, endPoint x: 58, endPoint y: 592, distance: 134.2
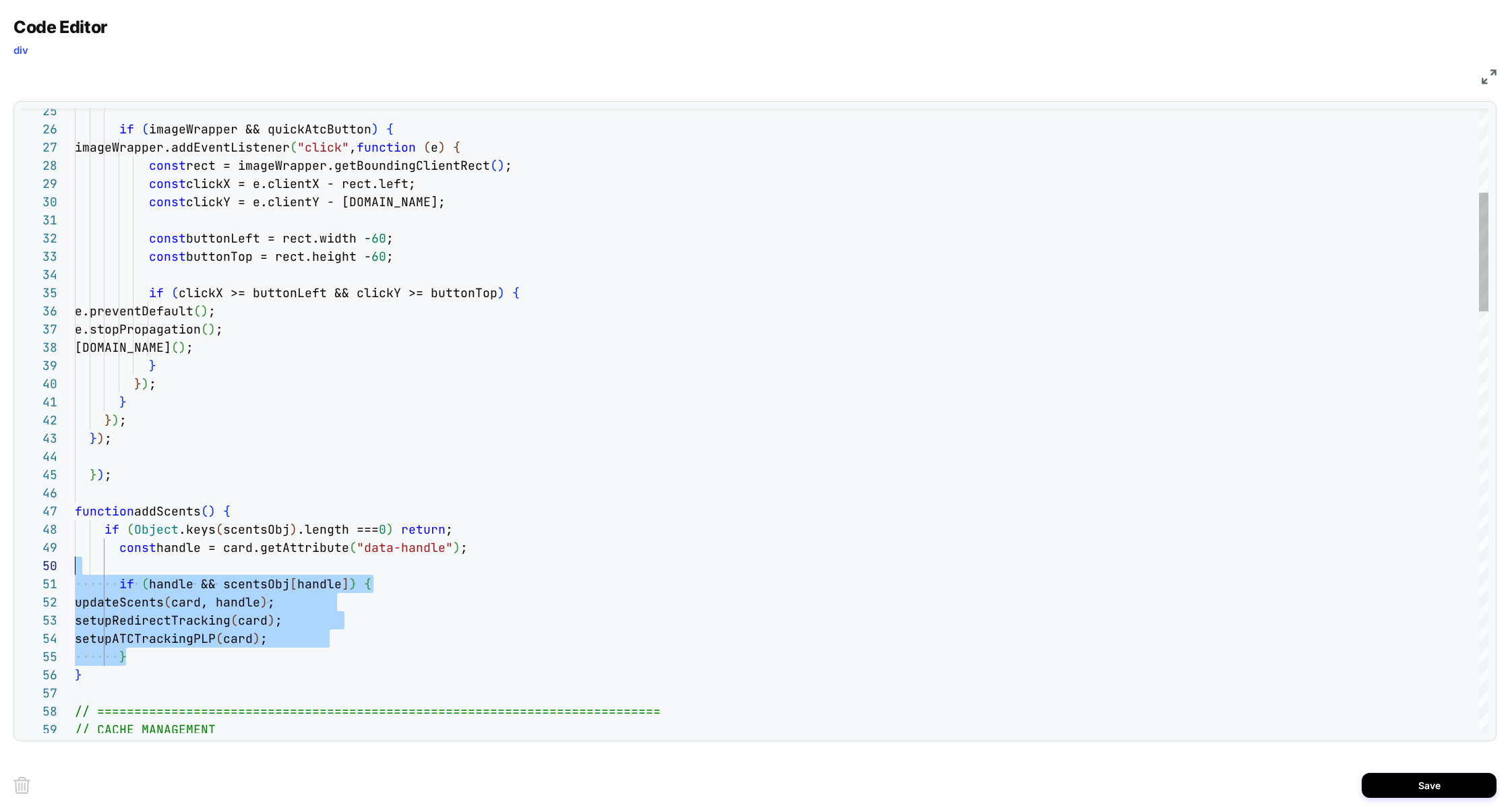
scroll to position [146, 0]
drag, startPoint x: 136, startPoint y: 661, endPoint x: 0, endPoint y: 546, distance: 178.1
click at [0, 546] on div "Code Editor div JS 58 59 57 56 55 54 53 52 51 50 49 48 47 46 45 44 43 42 41 40 …" at bounding box center [755, 406] width 1510 height 812
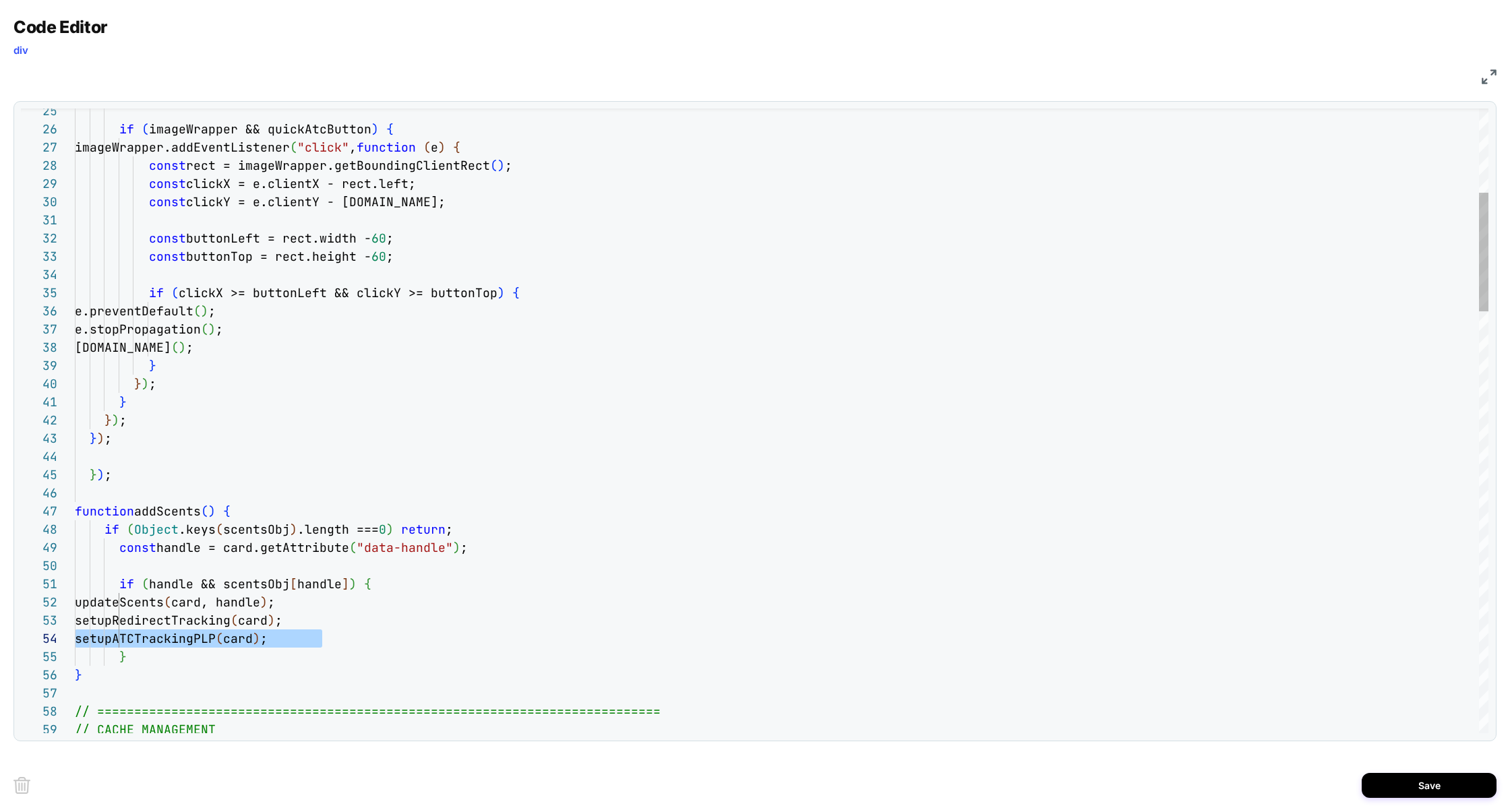
scroll to position [37, 0]
drag, startPoint x: 366, startPoint y: 639, endPoint x: 1, endPoint y: 623, distance: 365.4
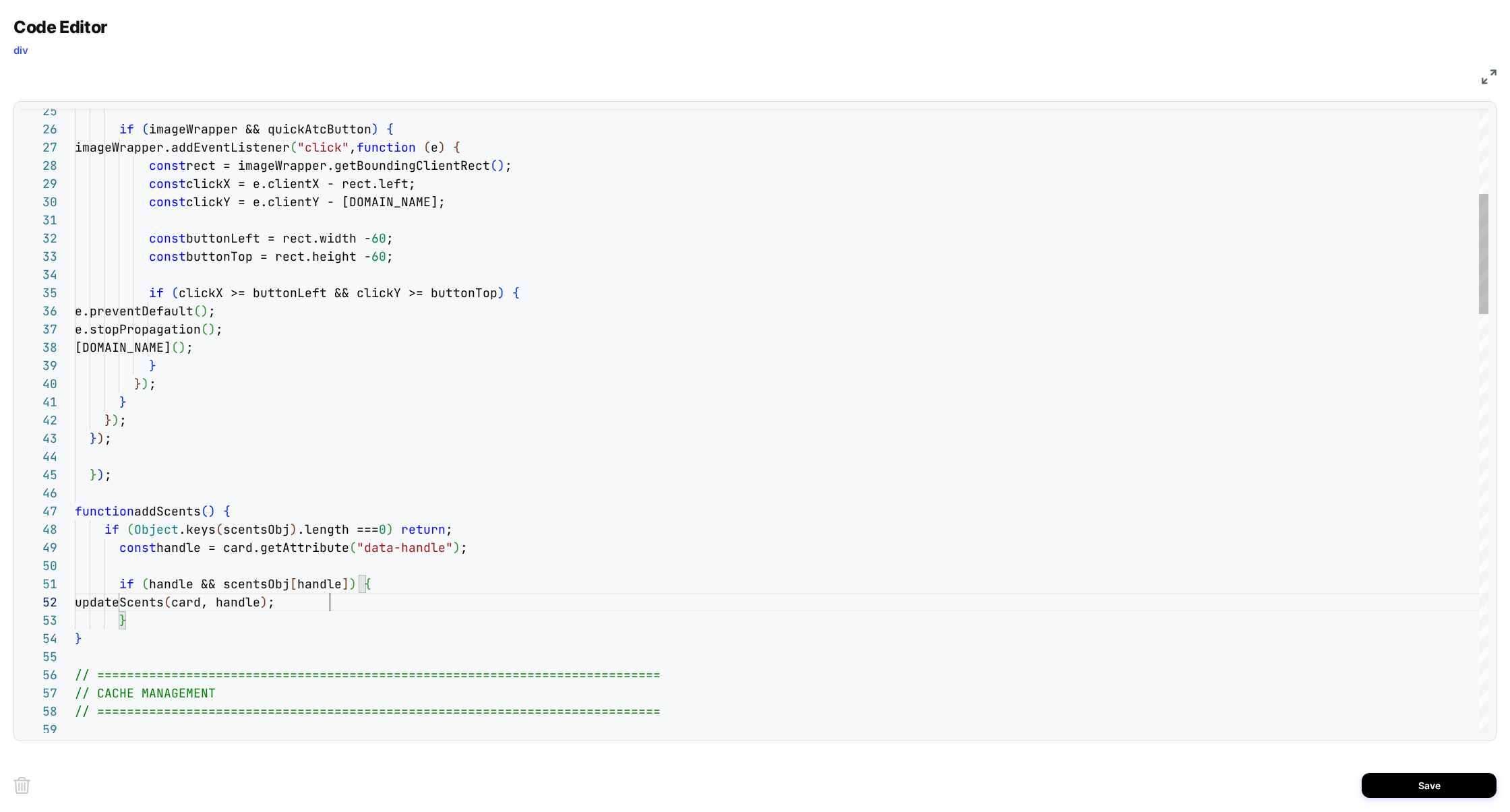
scroll to position [18, 255]
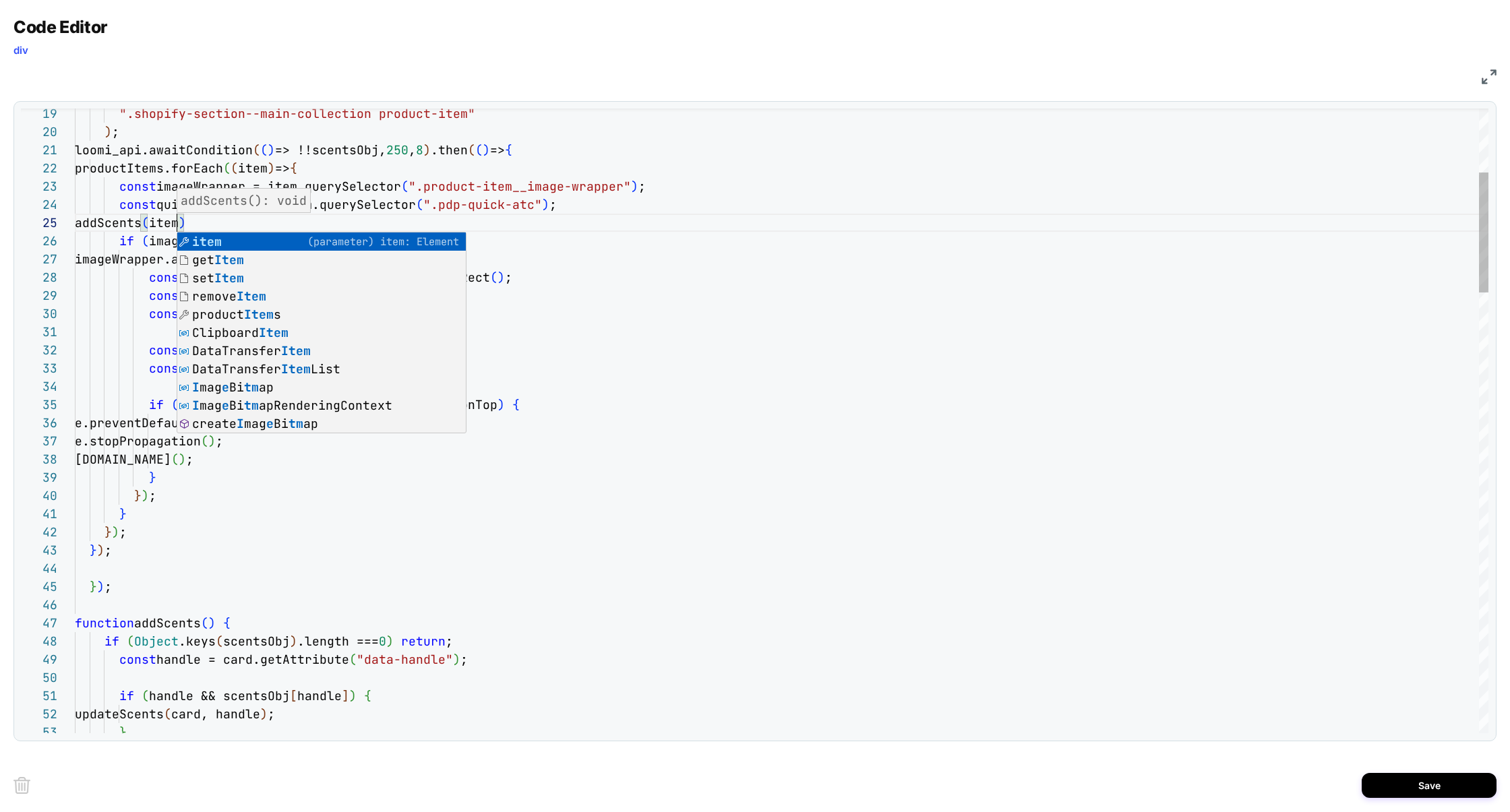
scroll to position [73, 102]
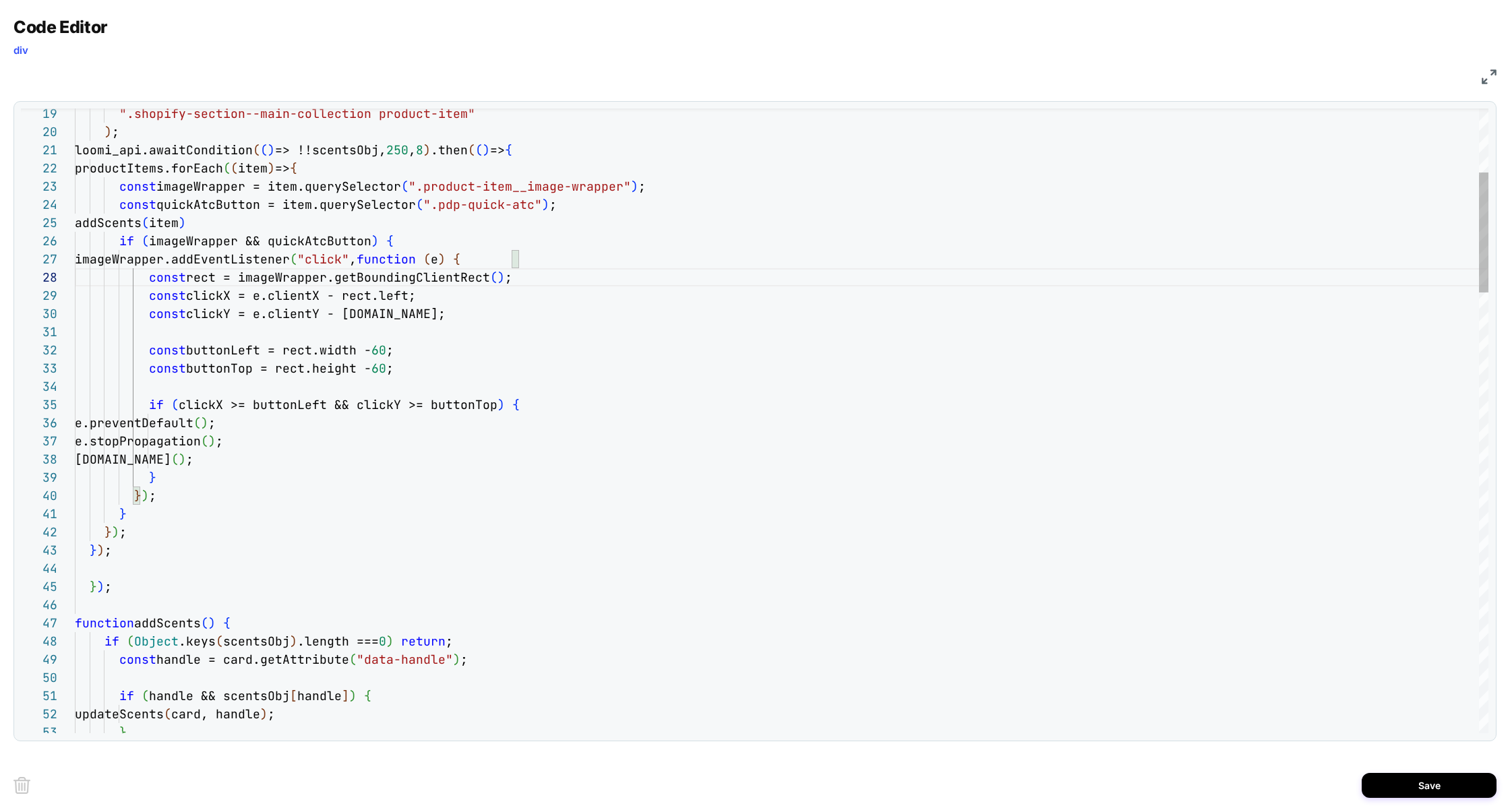
click at [208, 194] on div "const quickAtcButton: Element" at bounding box center [275, 183] width 224 height 26
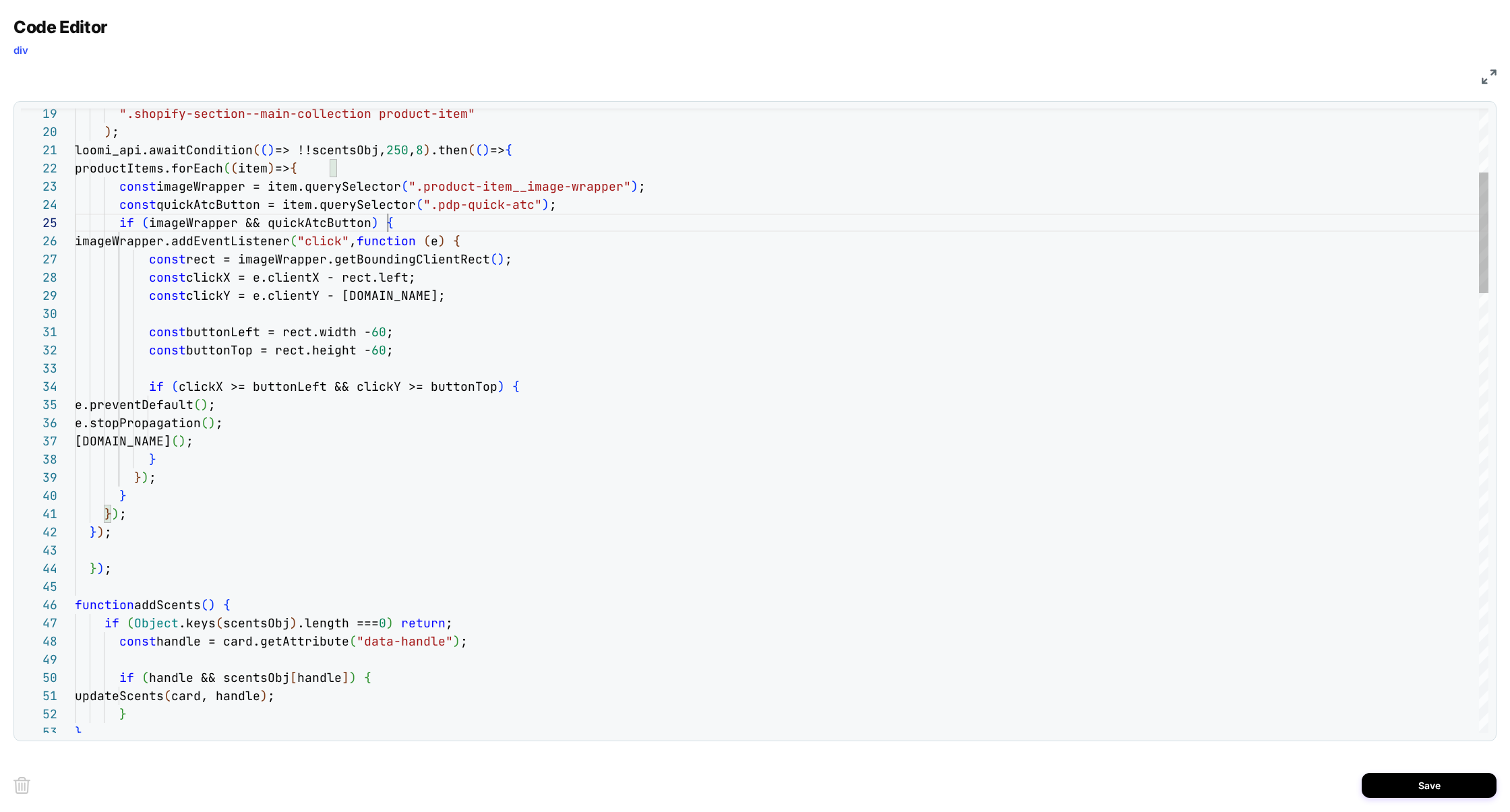
scroll to position [73, 313]
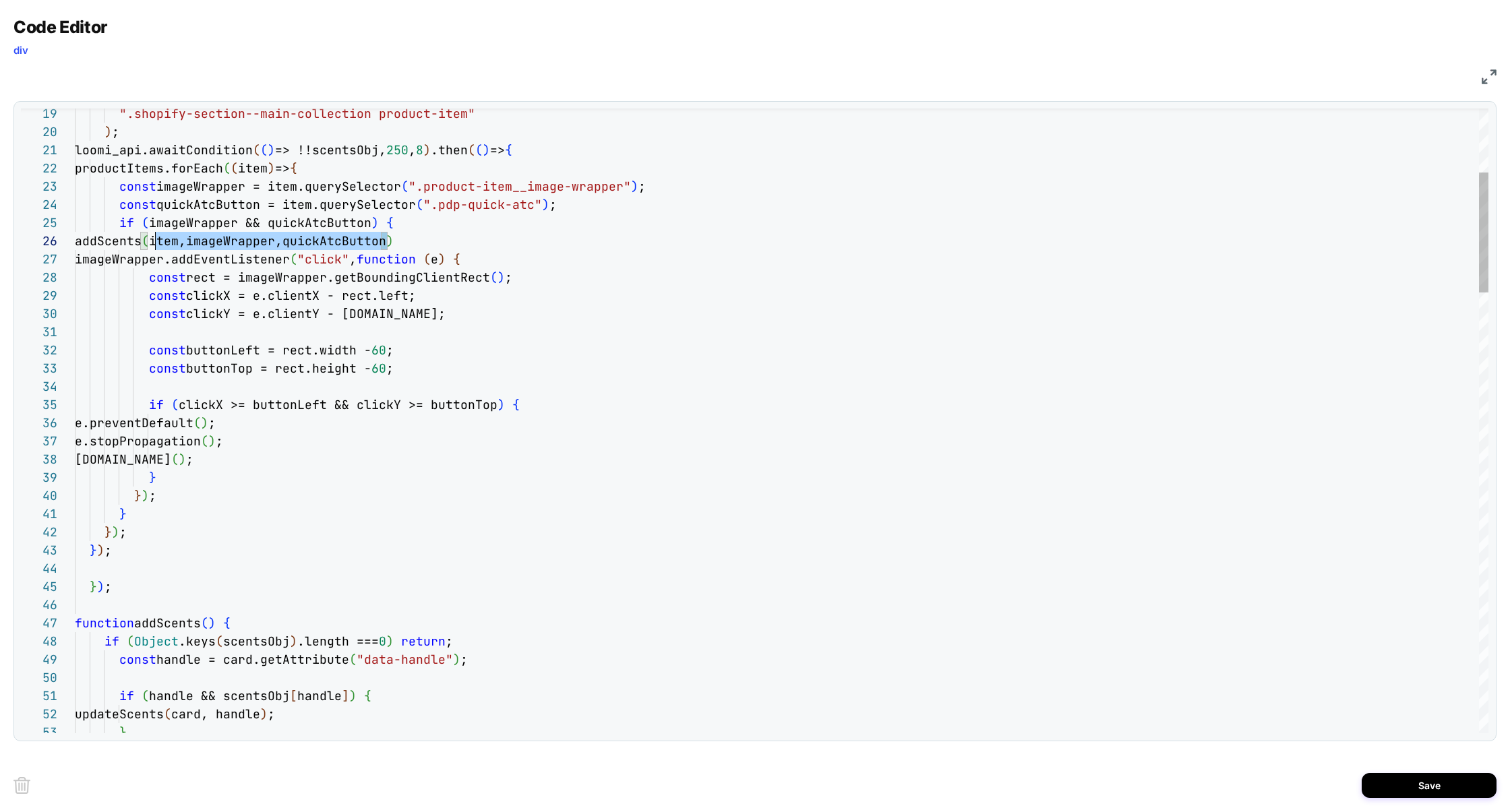
scroll to position [91, 0]
drag, startPoint x: 429, startPoint y: 242, endPoint x: 2, endPoint y: 242, distance: 427.0
click at [2, 242] on div "Code Editor div JS 37 36 35 34 33 32 31 29 30 28 27 25 24 23 22 21 20 38 39 40 …" at bounding box center [755, 406] width 1510 height 812
drag, startPoint x: 405, startPoint y: 238, endPoint x: 16, endPoint y: 250, distance: 389.2
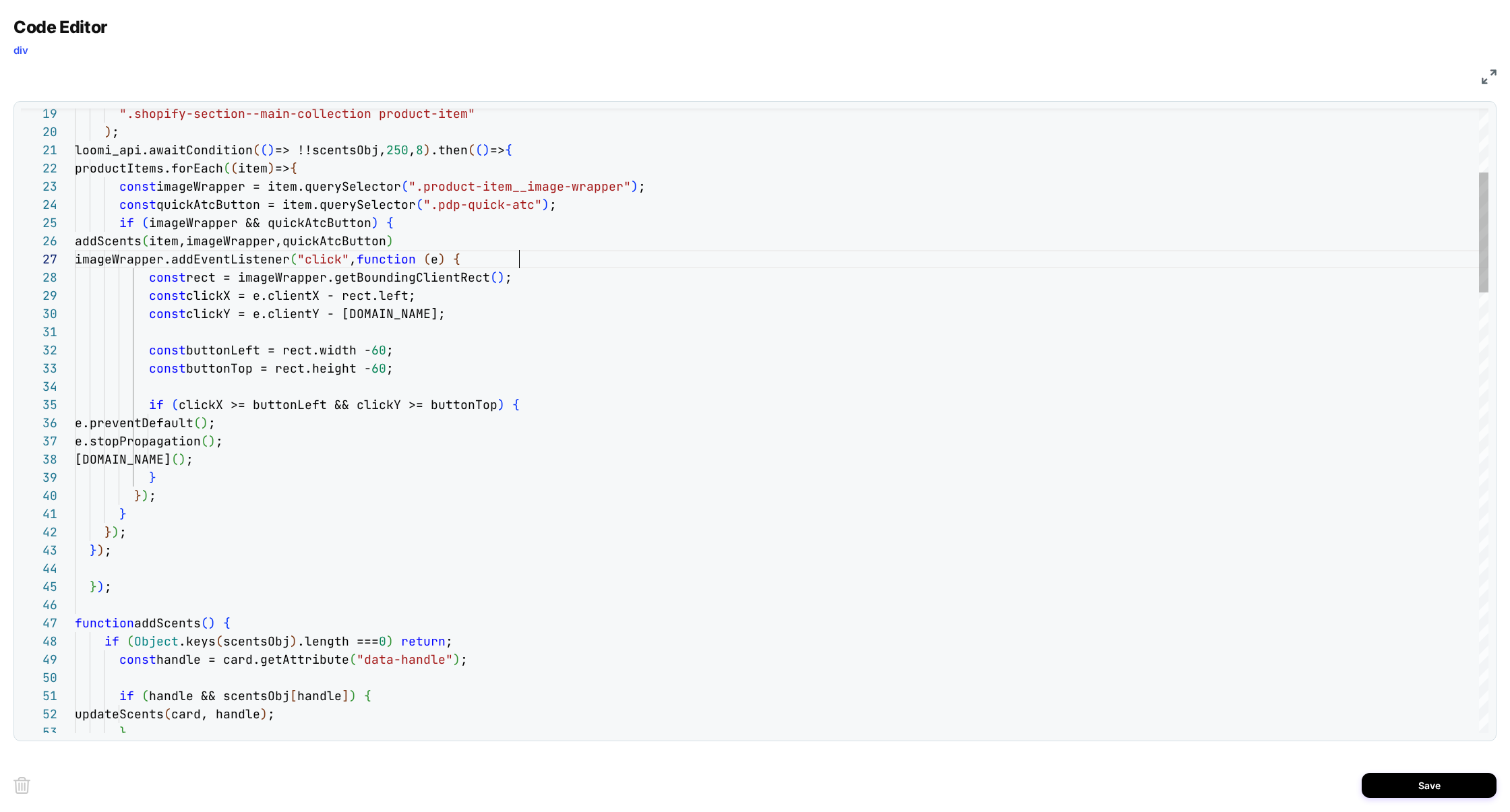
scroll to position [110, 444]
drag, startPoint x: 419, startPoint y: 243, endPoint x: 2, endPoint y: 243, distance: 417.0
click at [1, 243] on div "Code Editor div JS 37 36 35 34 33 32 31 29 30 28 27 25 24 23 22 21 20 38 39 40 …" at bounding box center [755, 406] width 1510 height 812
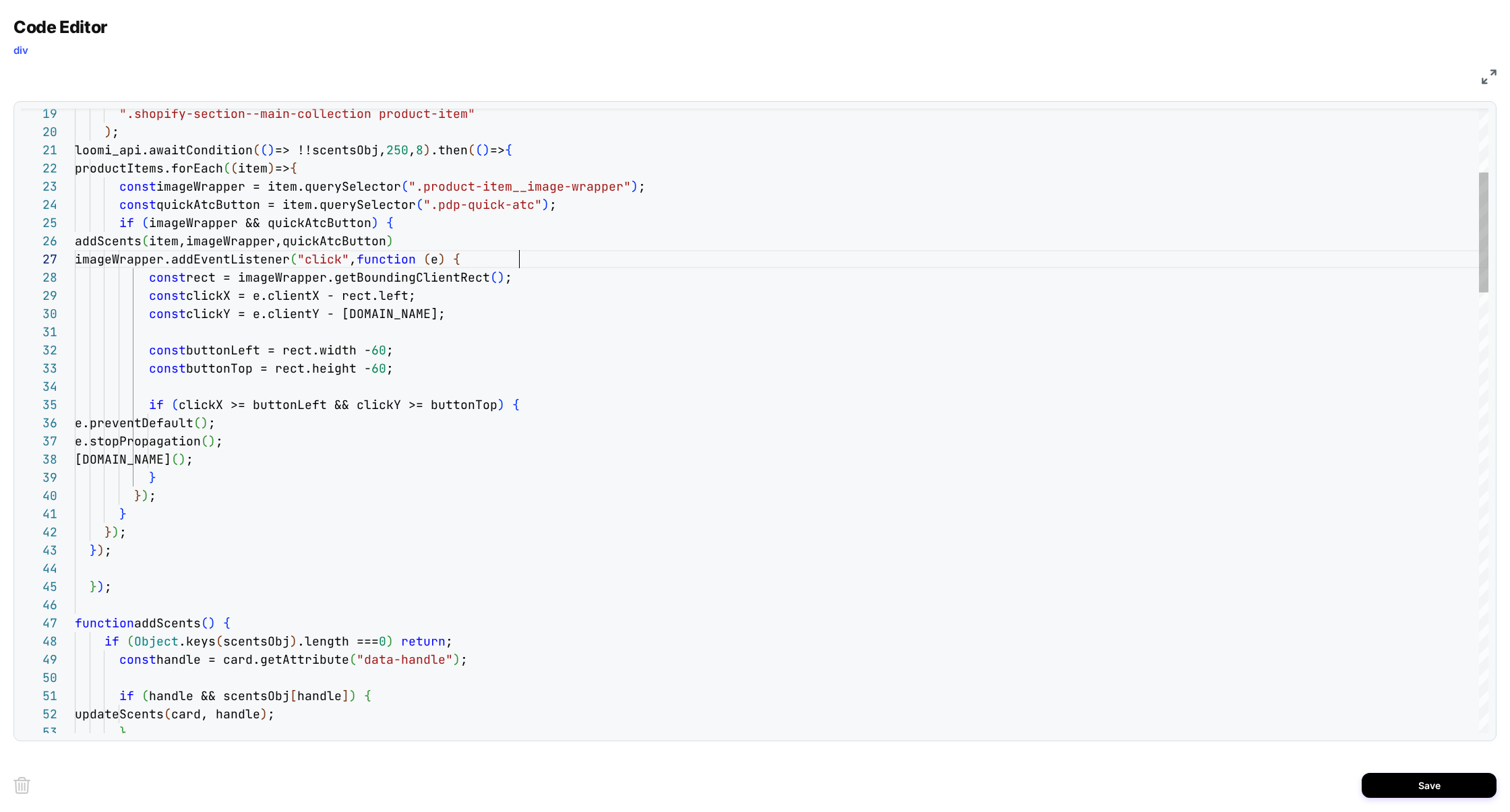
scroll to position [110, 444]
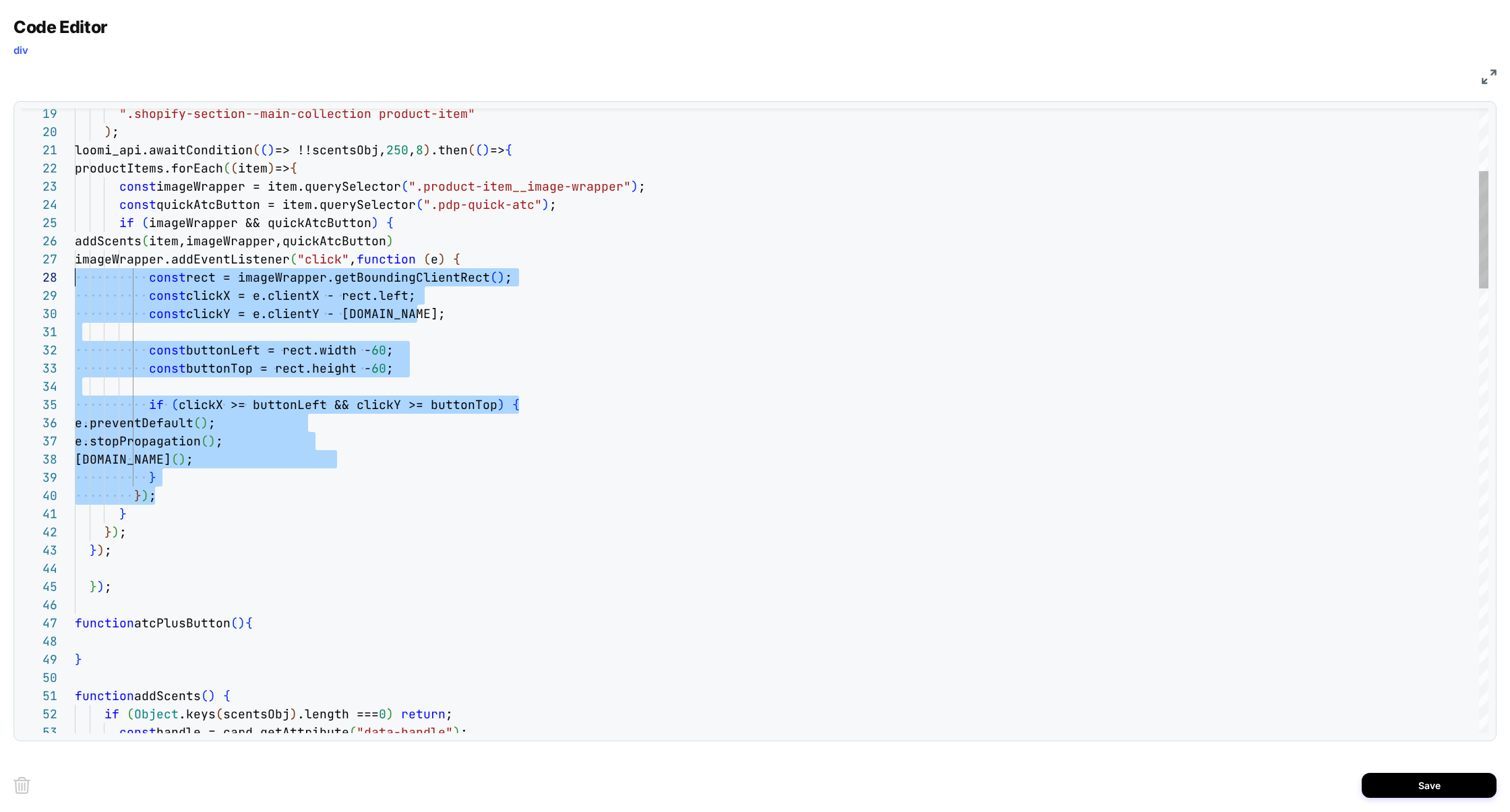
scroll to position [110, 0]
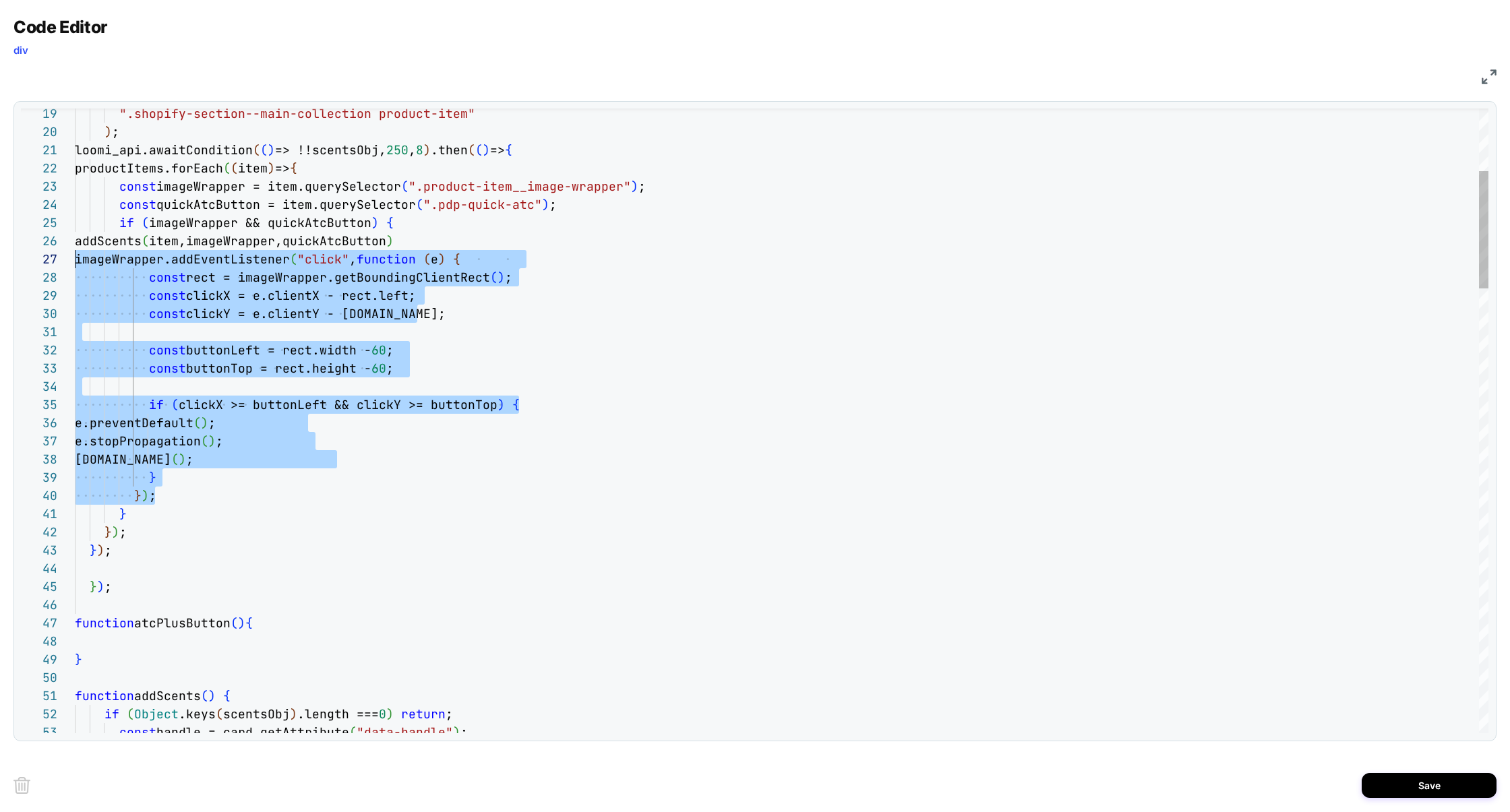
drag, startPoint x: 158, startPoint y: 492, endPoint x: 0, endPoint y: 266, distance: 275.8
click at [0, 266] on div "Code Editor div JS 37 36 35 34 33 32 31 29 30 28 27 25 24 23 22 21 20 38 39 40 …" at bounding box center [755, 406] width 1510 height 812
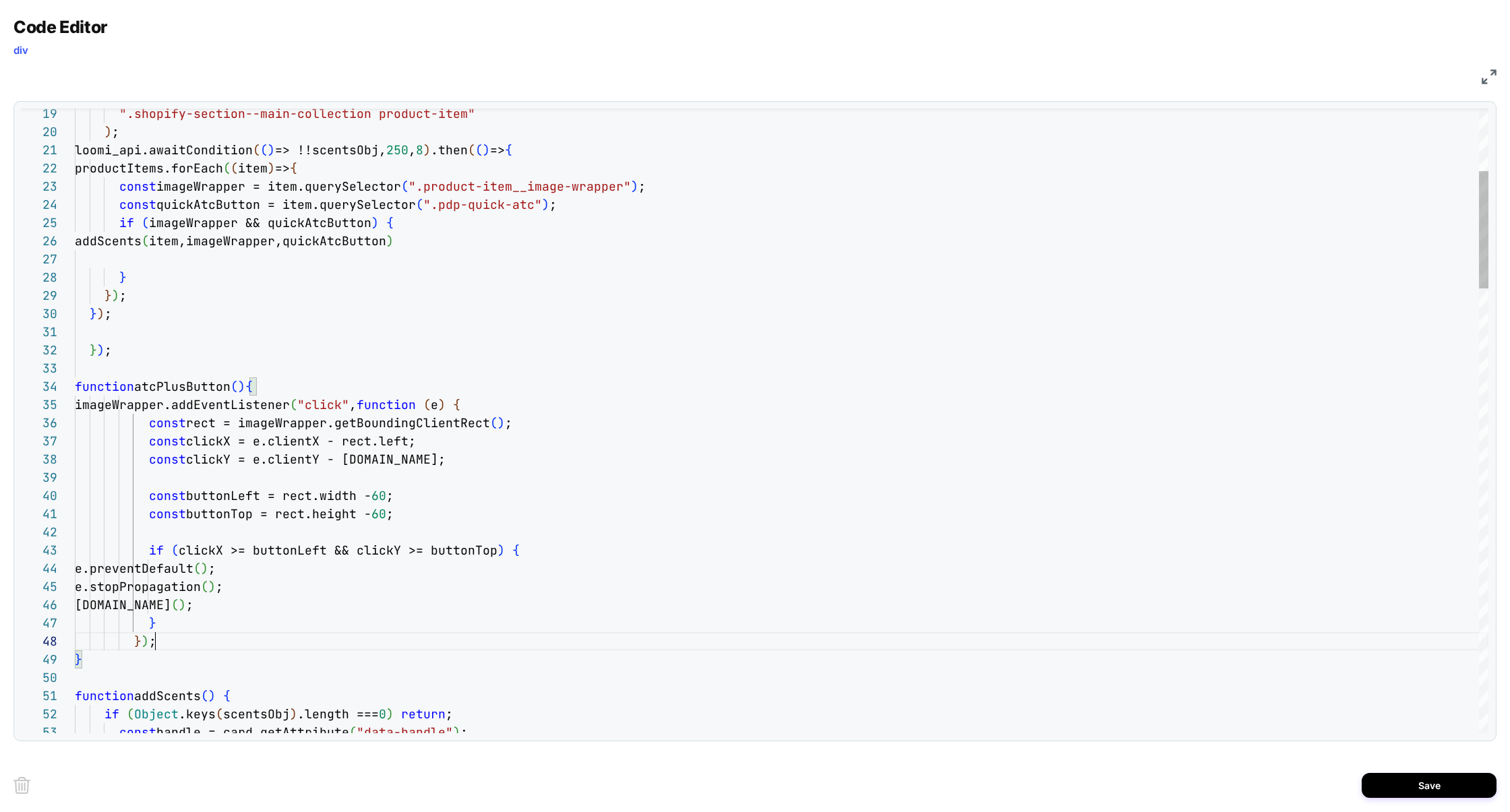
scroll to position [128, 80]
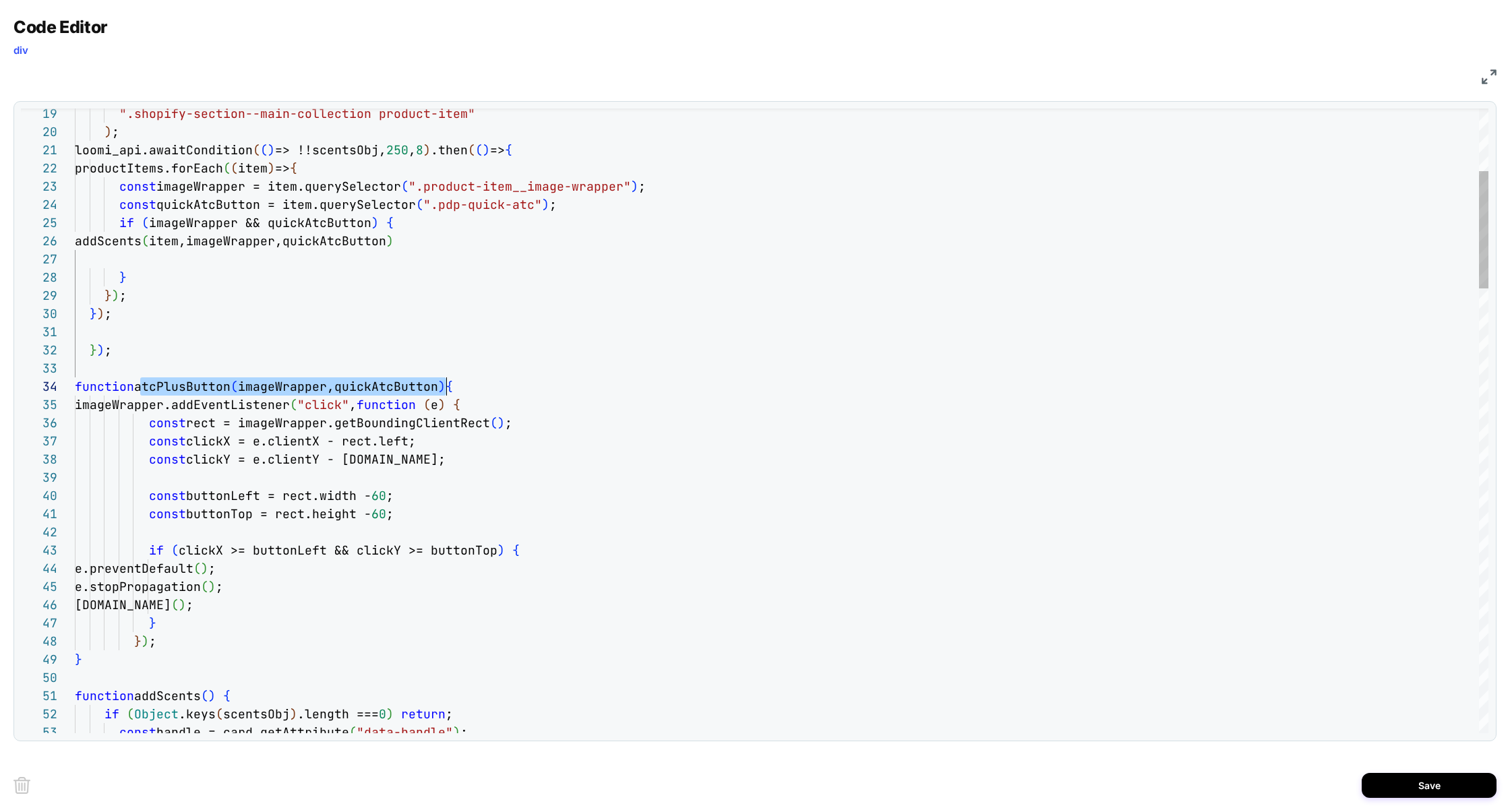
drag, startPoint x: 144, startPoint y: 388, endPoint x: 445, endPoint y: 384, distance: 301.0
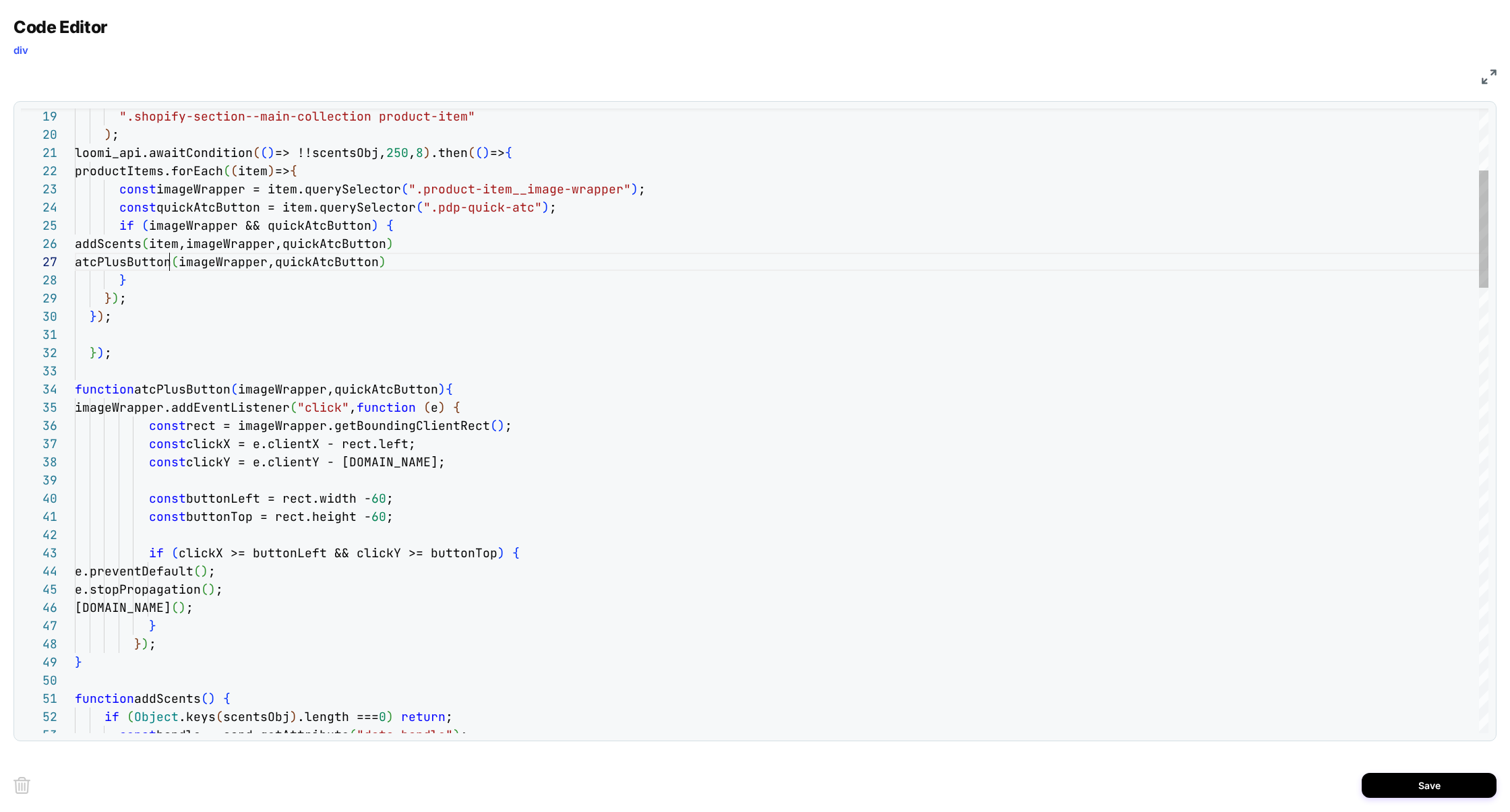
drag, startPoint x: 148, startPoint y: 249, endPoint x: 381, endPoint y: 238, distance: 233.3
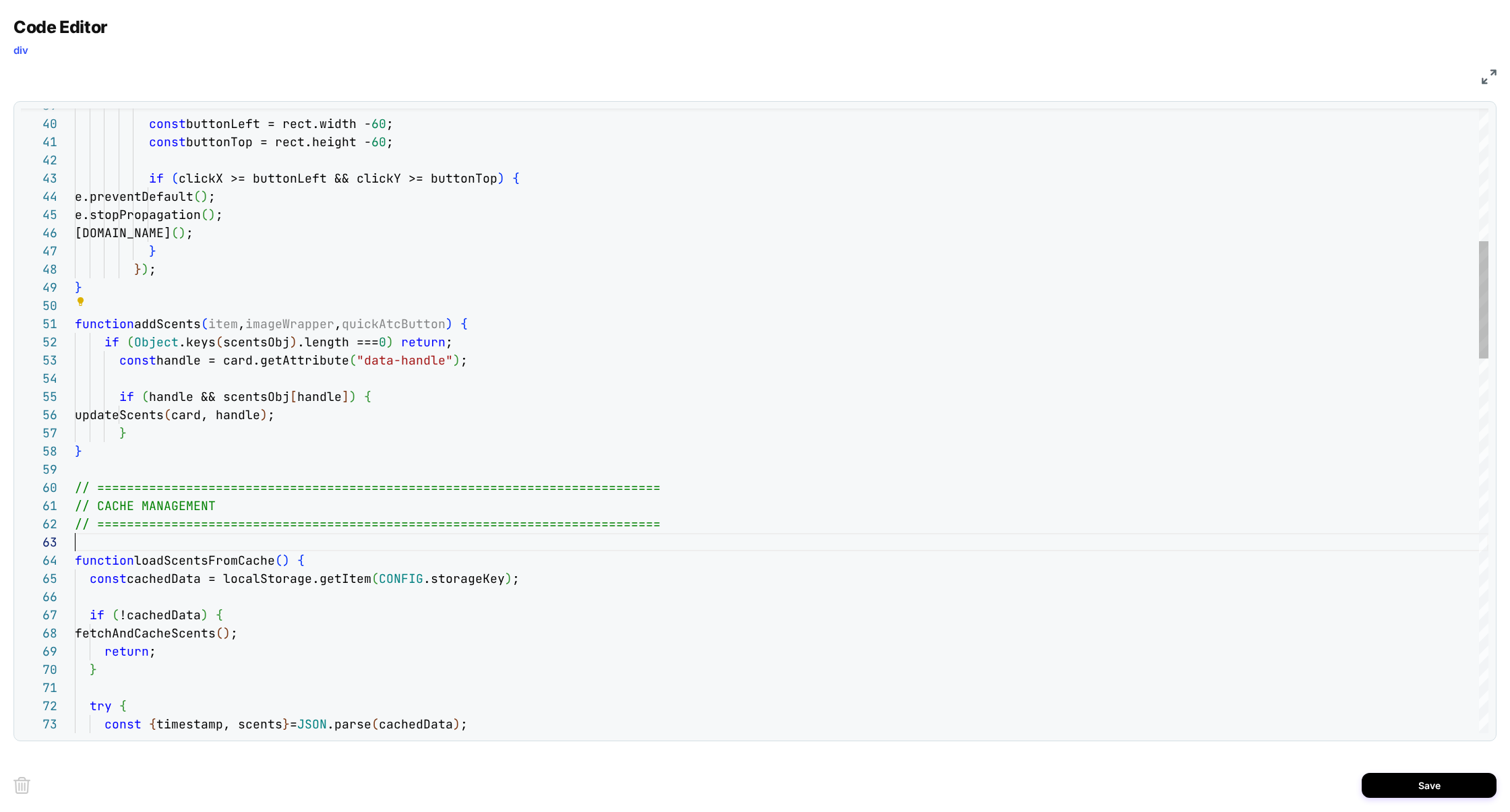
scroll to position [146, 0]
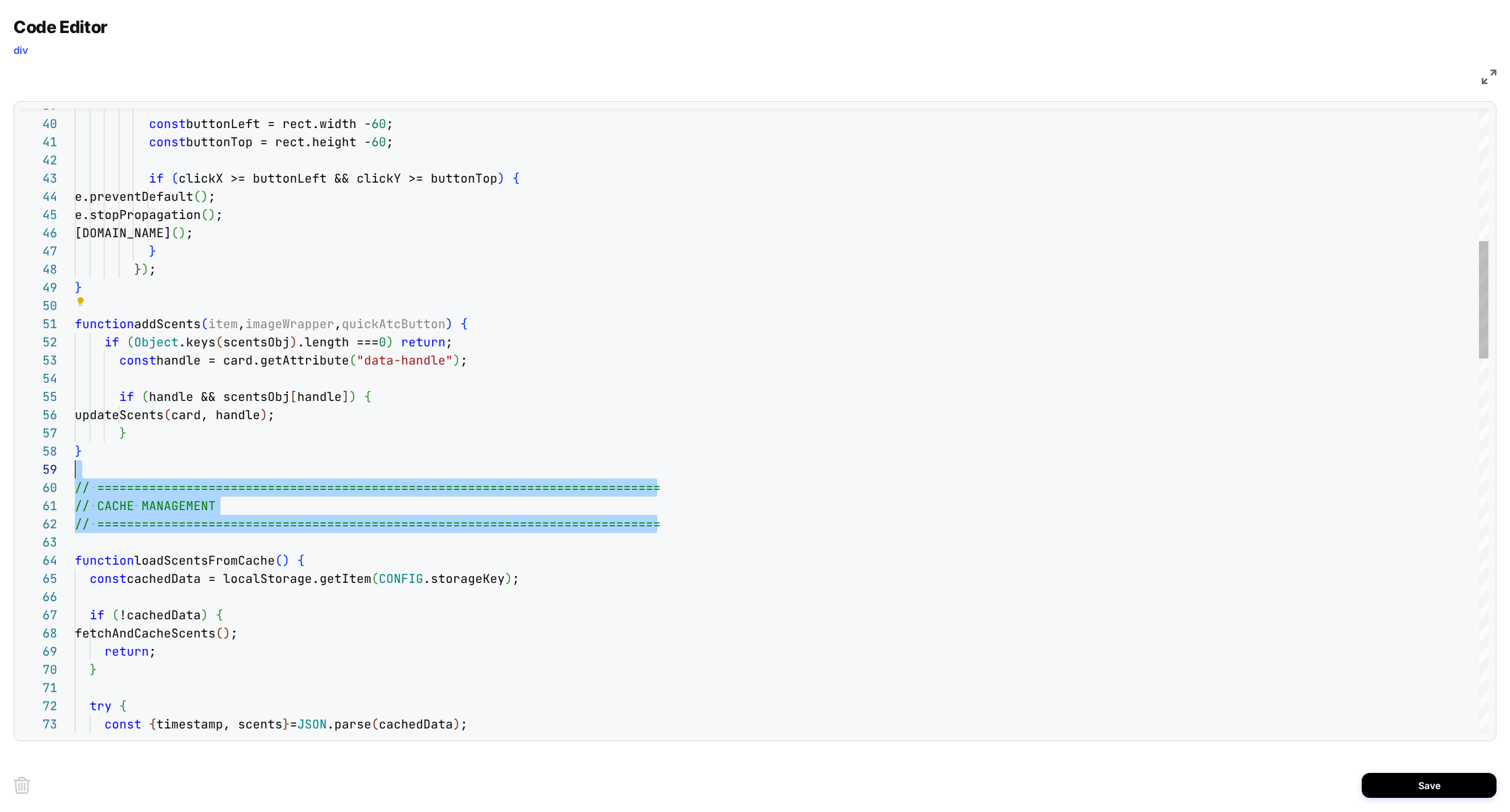
drag, startPoint x: 134, startPoint y: 536, endPoint x: 40, endPoint y: 471, distance: 114.3
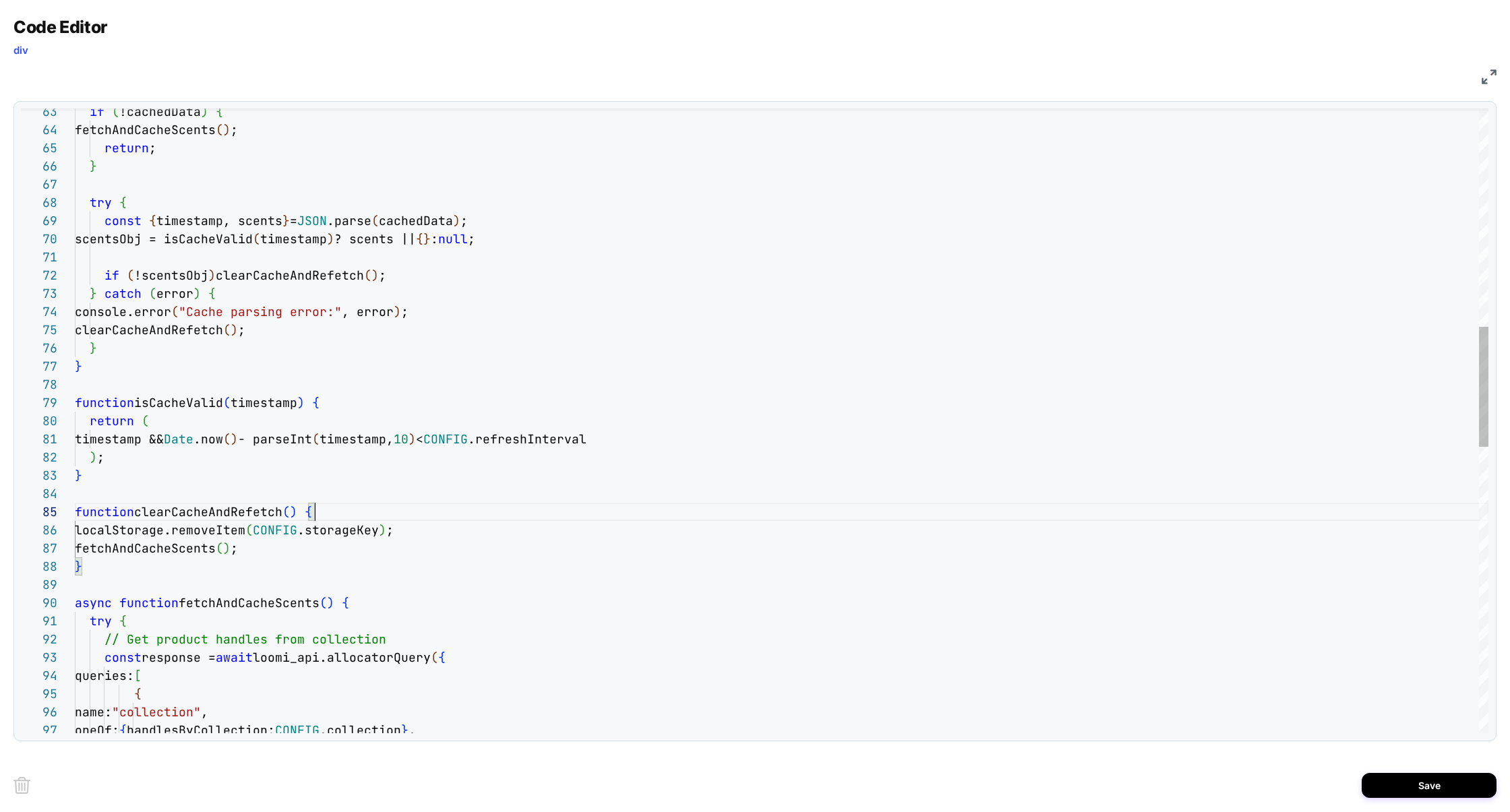
scroll to position [73, 240]
click at [338, 515] on div "if ( !cachedData ) { fetchAndCacheScents ( ) ; return ; } try { const { timesta…" at bounding box center [781, 597] width 1414 height 3246
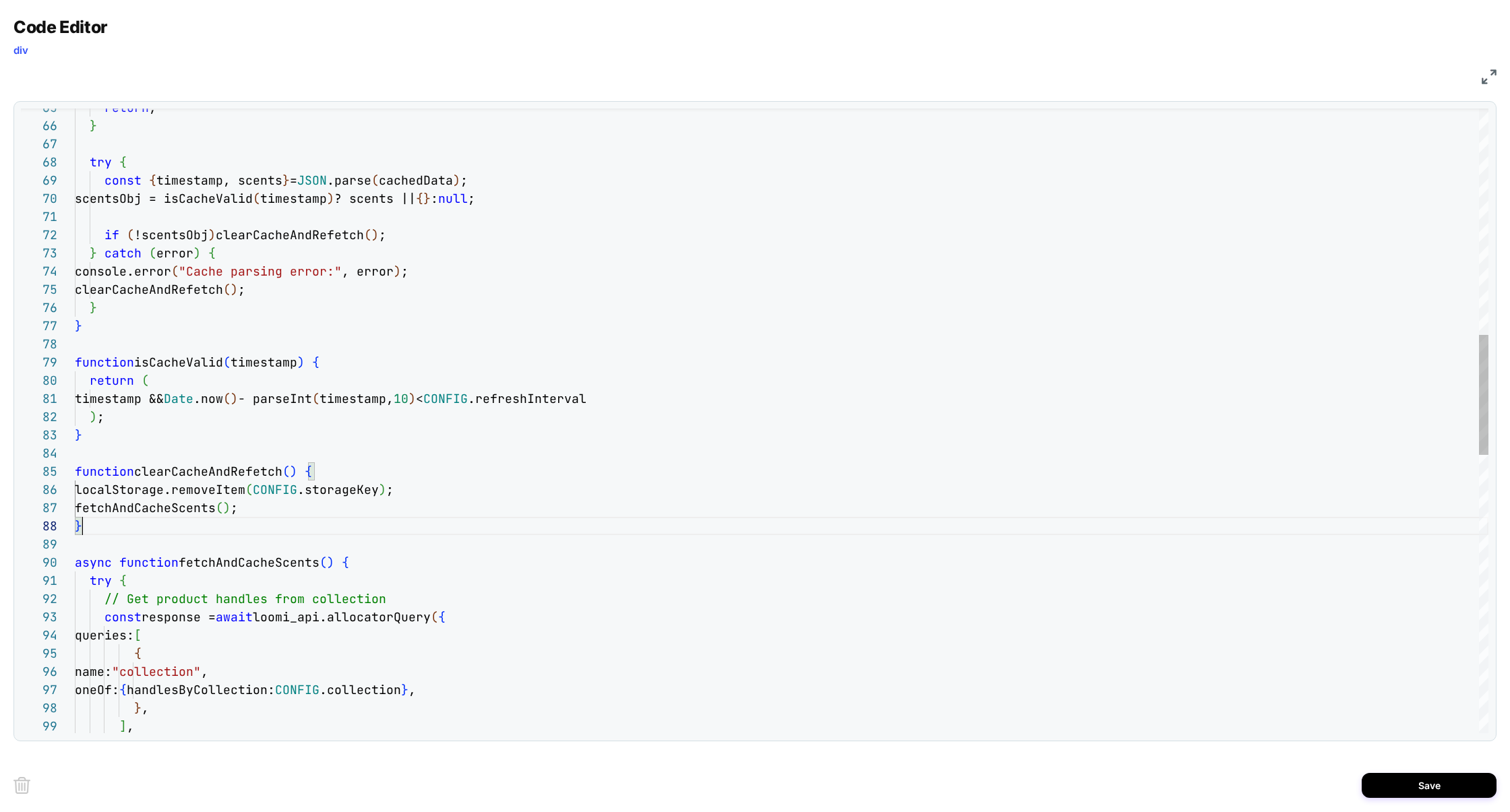
click at [193, 519] on div "return ; } try { const { timestamp, scents } = JSON .parse ( cachedData ) ; sce…" at bounding box center [781, 557] width 1414 height 3246
click at [199, 512] on div "return ; } try { const { timestamp, scents } = JSON .parse ( cachedData ) ; sce…" at bounding box center [781, 557] width 1414 height 3246
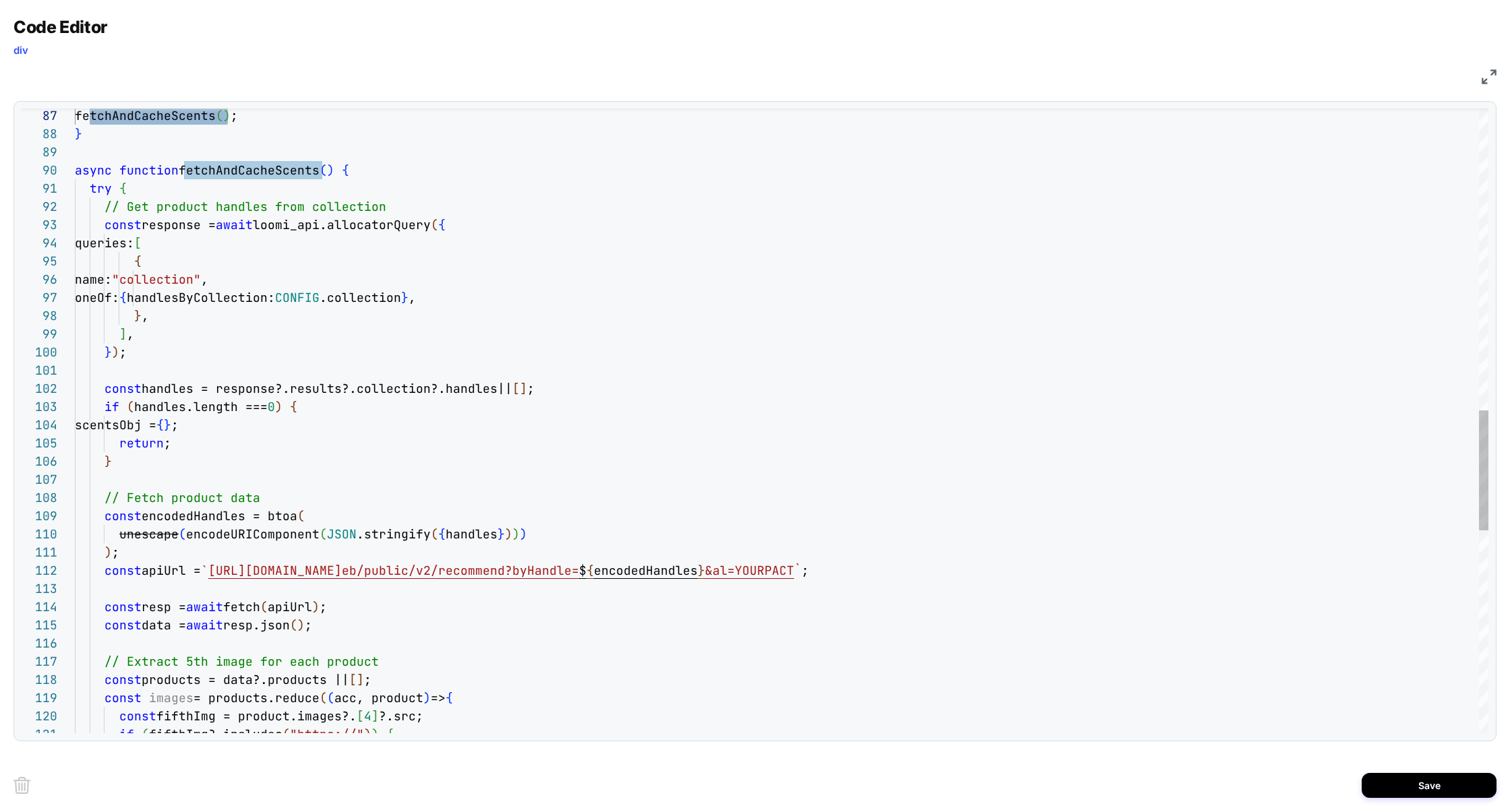
scroll to position [110, 0]
click at [163, 476] on div "fetchAndCacheScents ( ) ; } async function fetchAndCacheScents ( ) { try { // G…" at bounding box center [781, 164] width 1414 height 3246
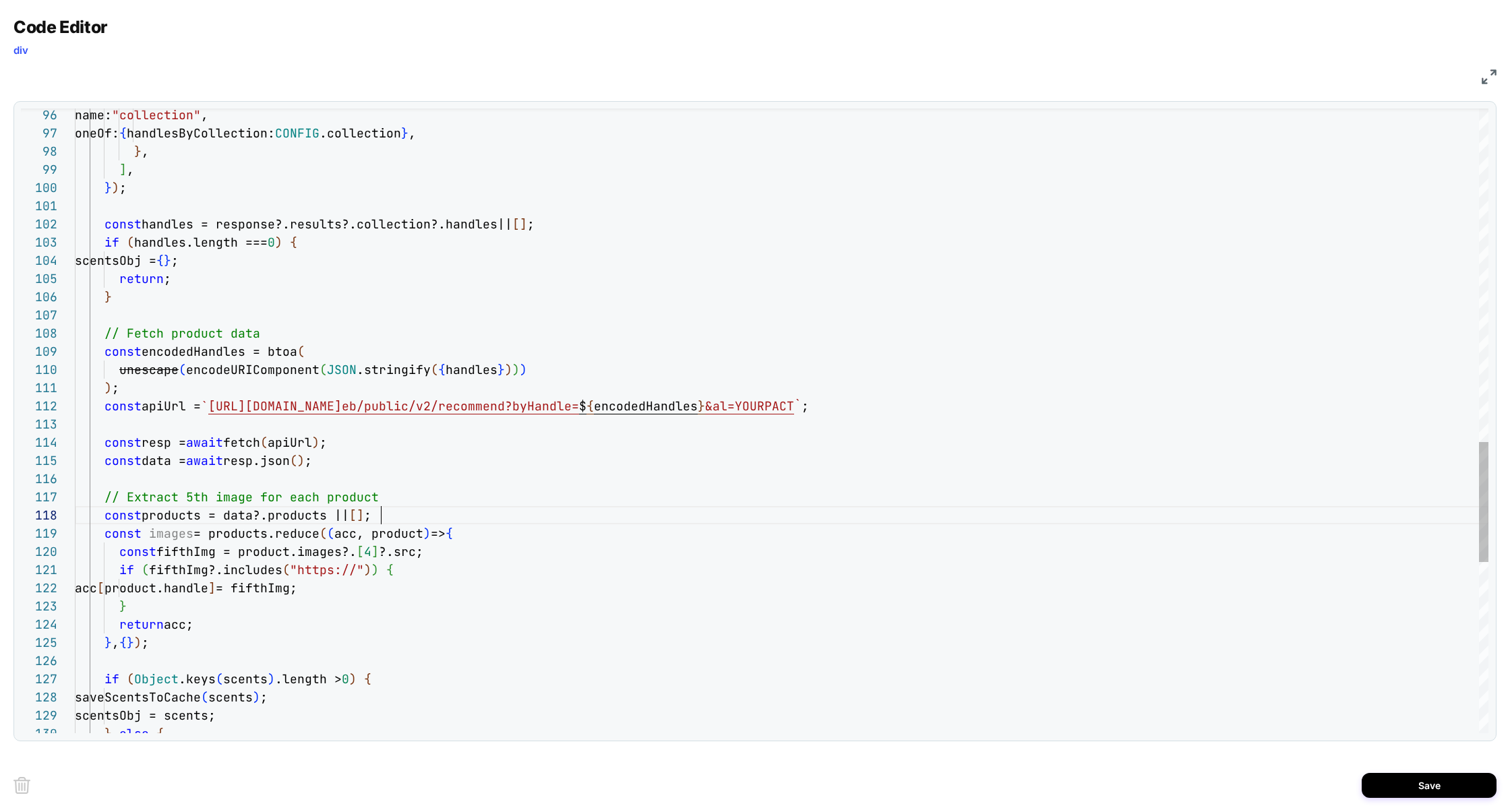
scroll to position [128, 306]
click at [391, 519] on div "name: "collection" , oneOf: { handlesByCollection: CONFIG .collection } , } , ]…" at bounding box center [781, 0] width 1414 height 3246
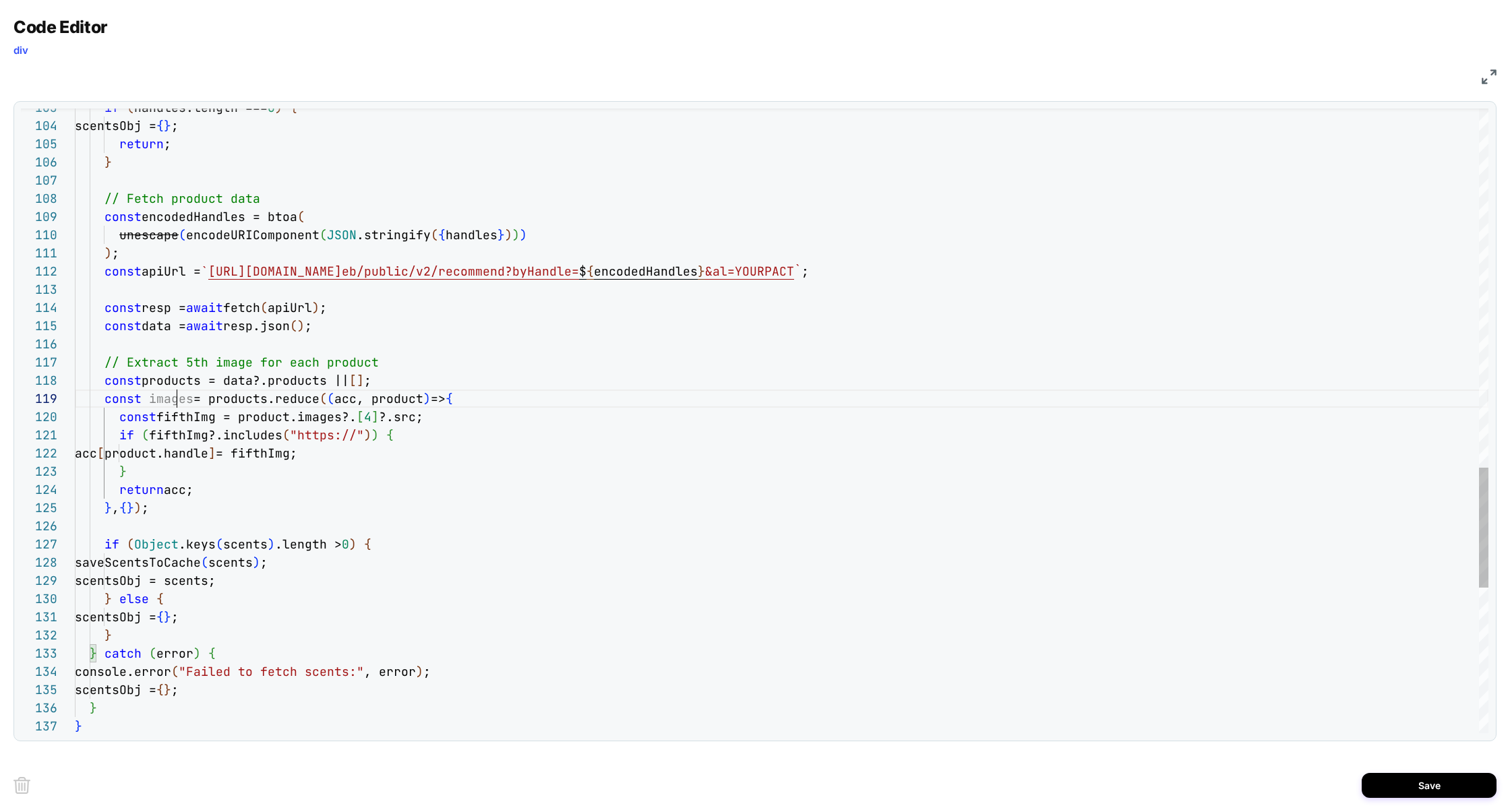
drag, startPoint x: 392, startPoint y: 365, endPoint x: 7, endPoint y: 364, distance: 385.0
click at [7, 364] on div "Code Editor div JS 104 105 106 107 108 109 110 111 112 113 114 115 116 117 118 …" at bounding box center [755, 406] width 1510 height 812
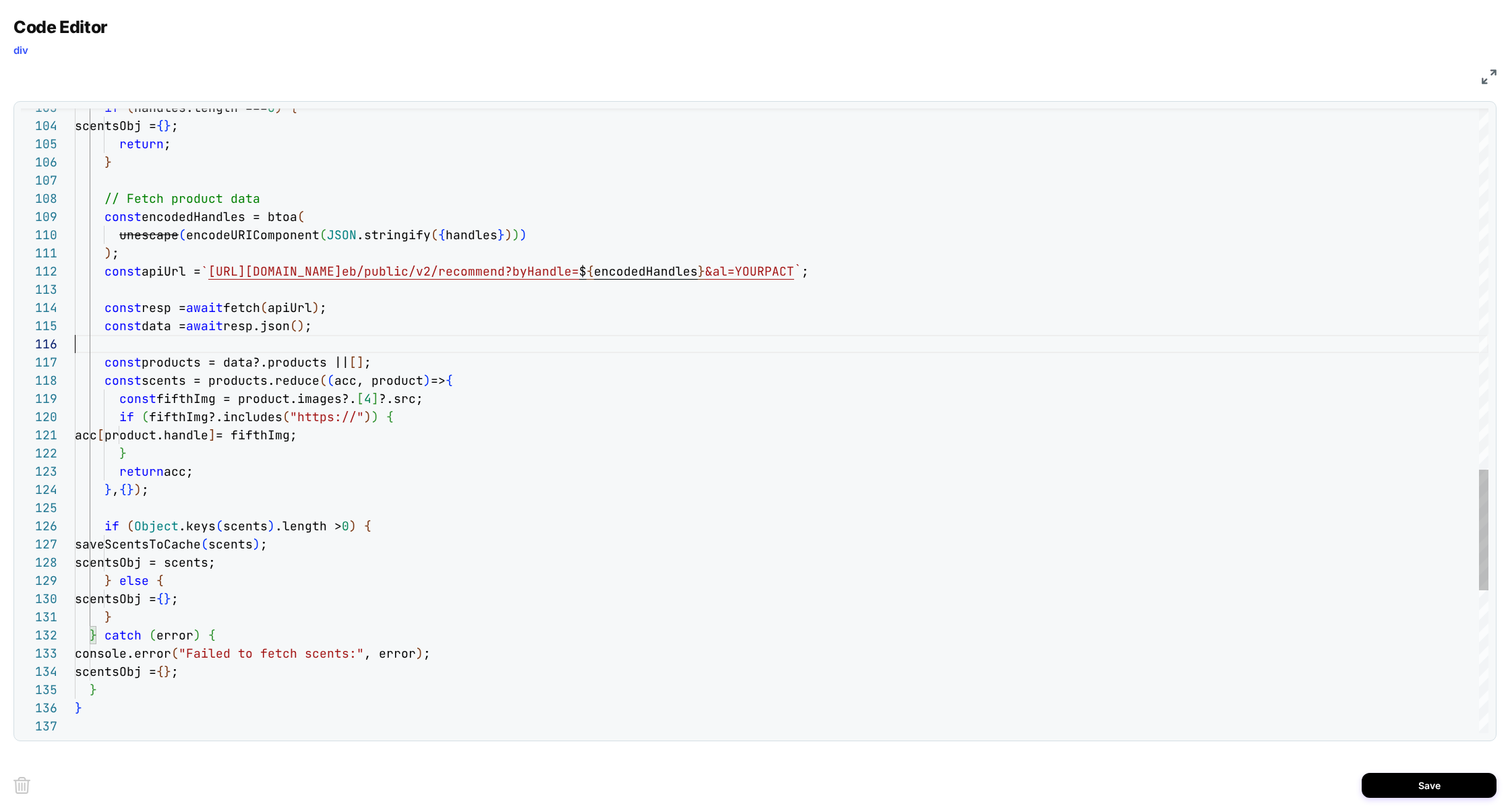
scroll to position [128, 393]
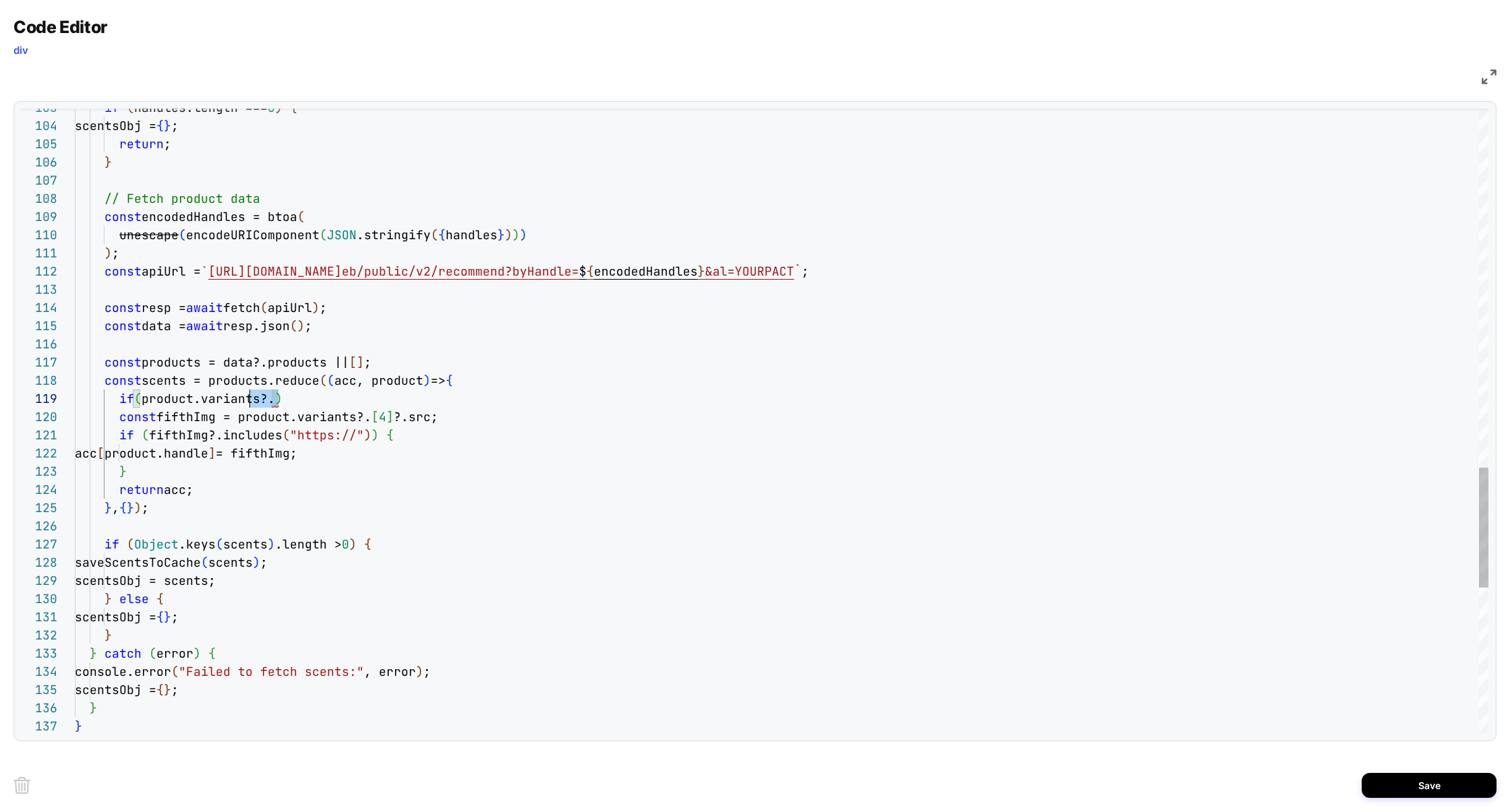
scroll to position [146, 0]
drag, startPoint x: 323, startPoint y: 405, endPoint x: 7, endPoint y: 404, distance: 316.0
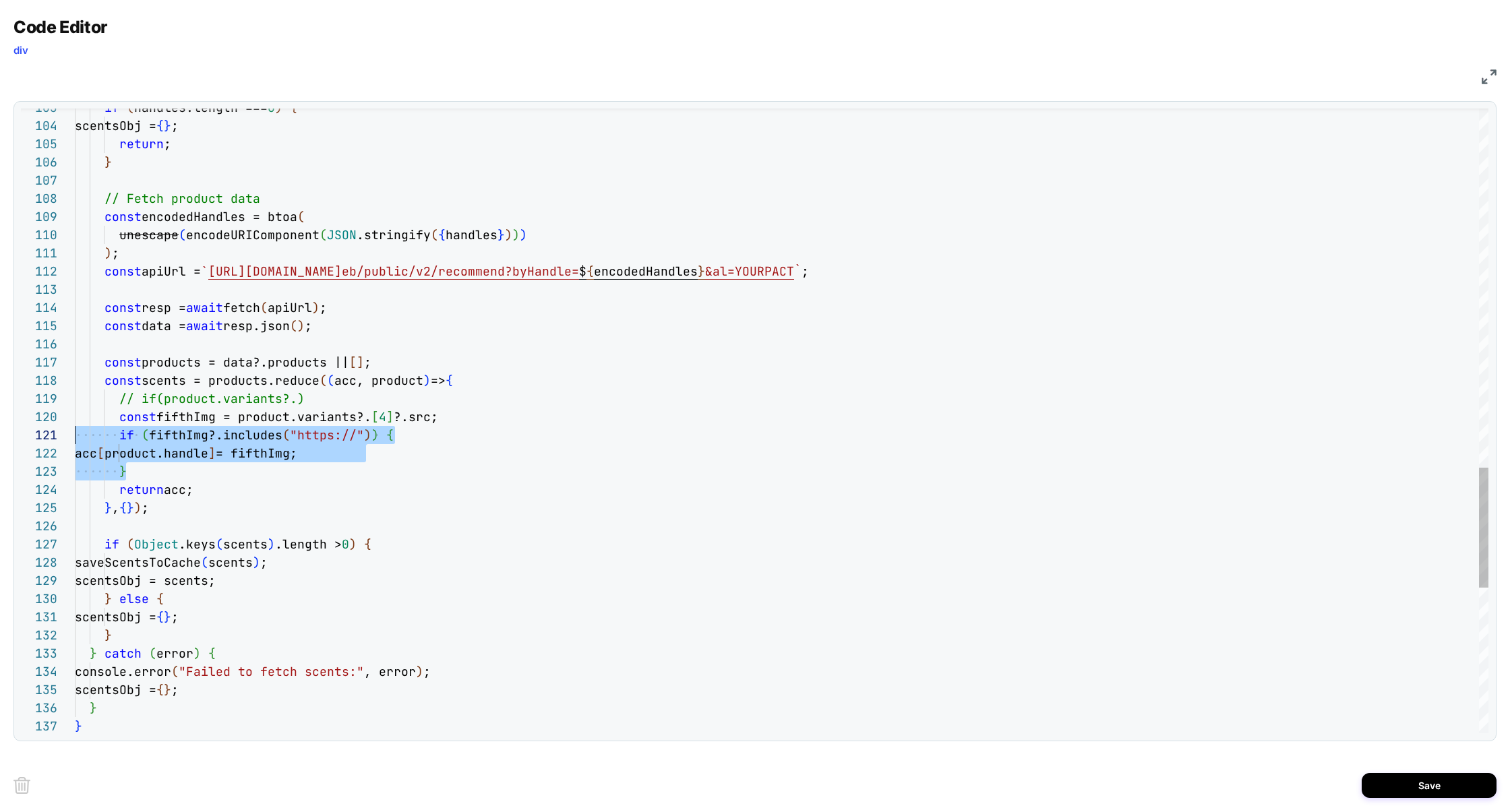
scroll to position [163, 0]
drag, startPoint x: 172, startPoint y: 471, endPoint x: 6, endPoint y: 420, distance: 173.7
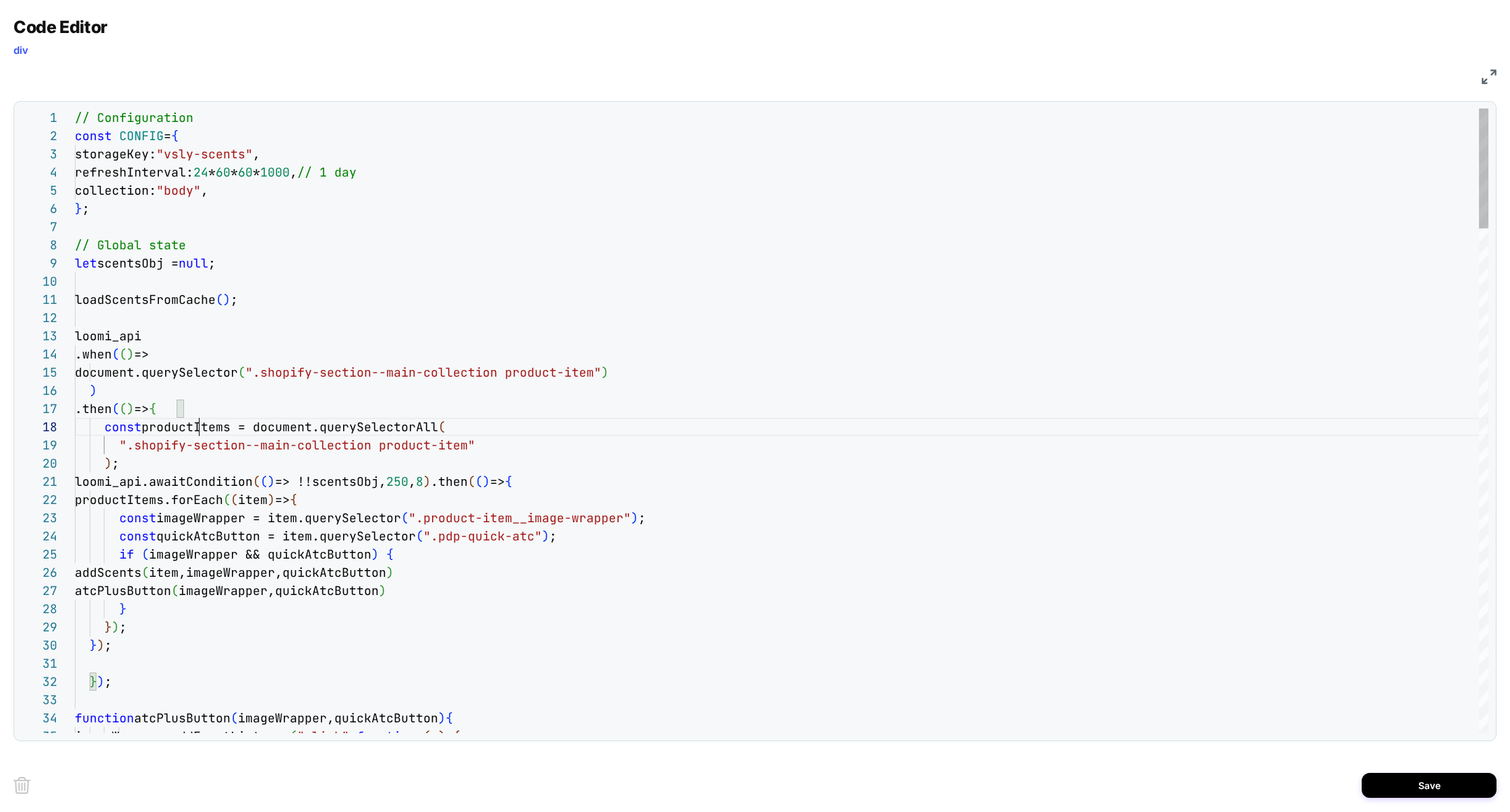
scroll to position [128, 124]
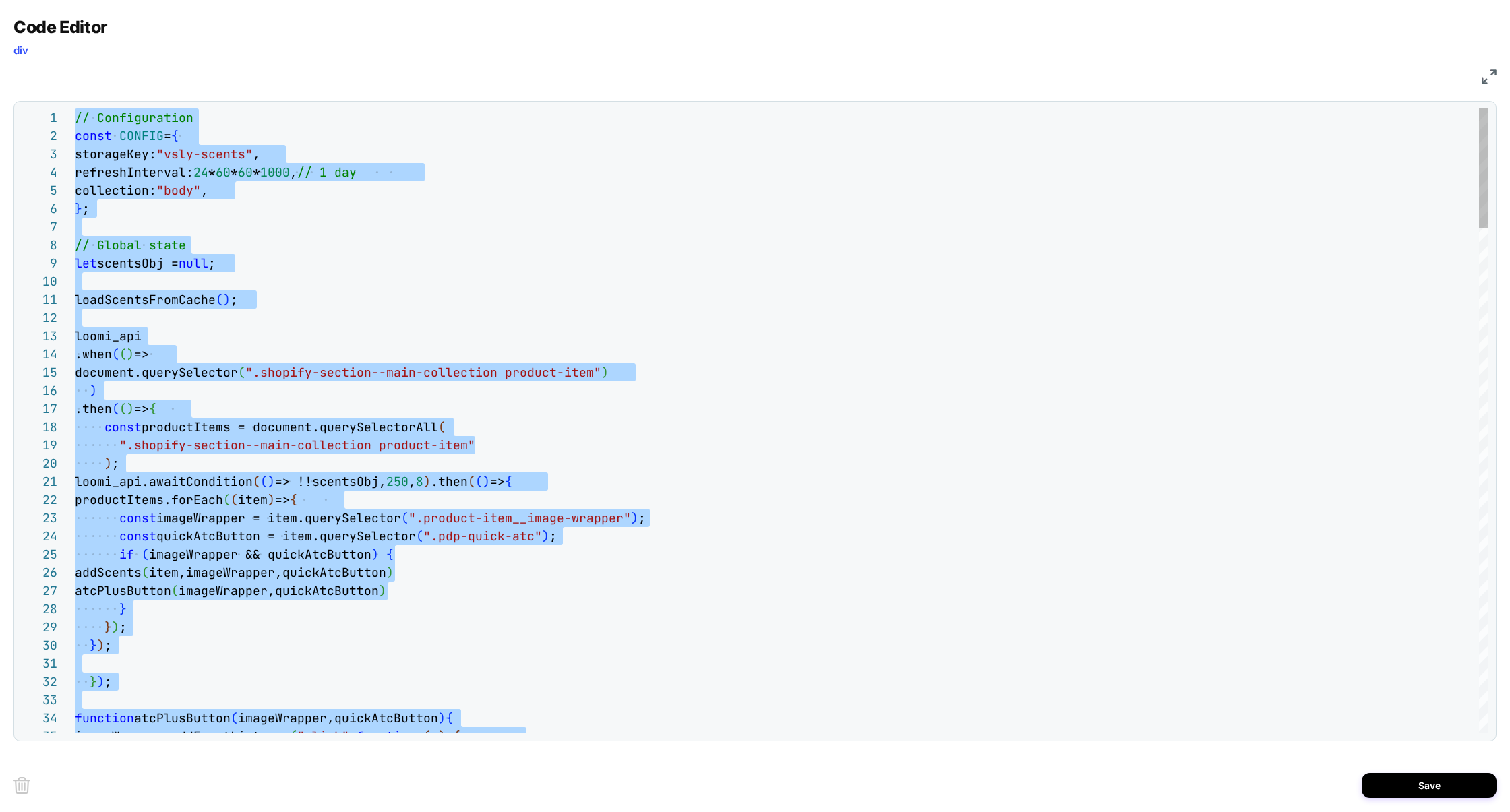
scroll to position [0, 29]
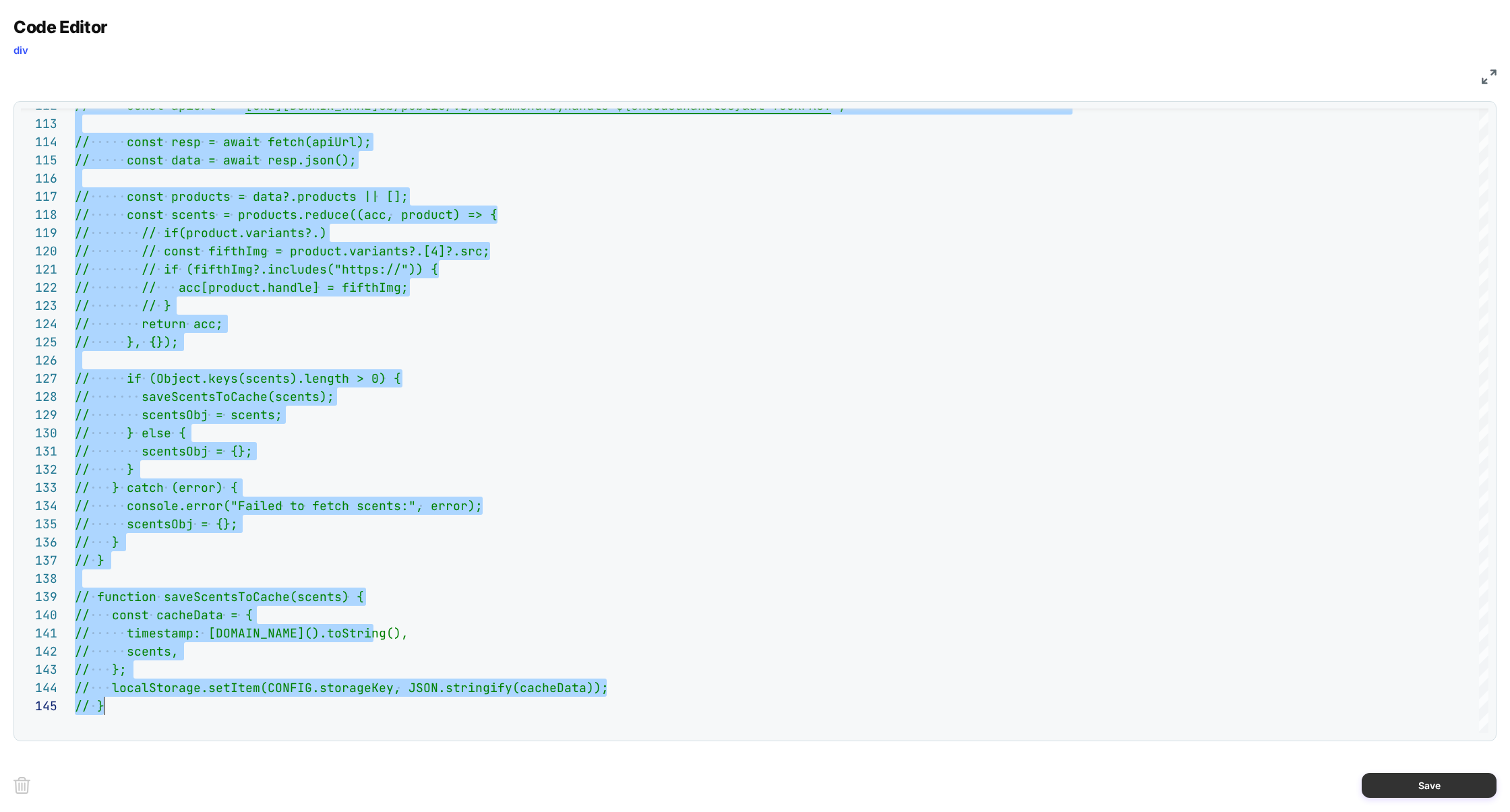
type textarea "**********"
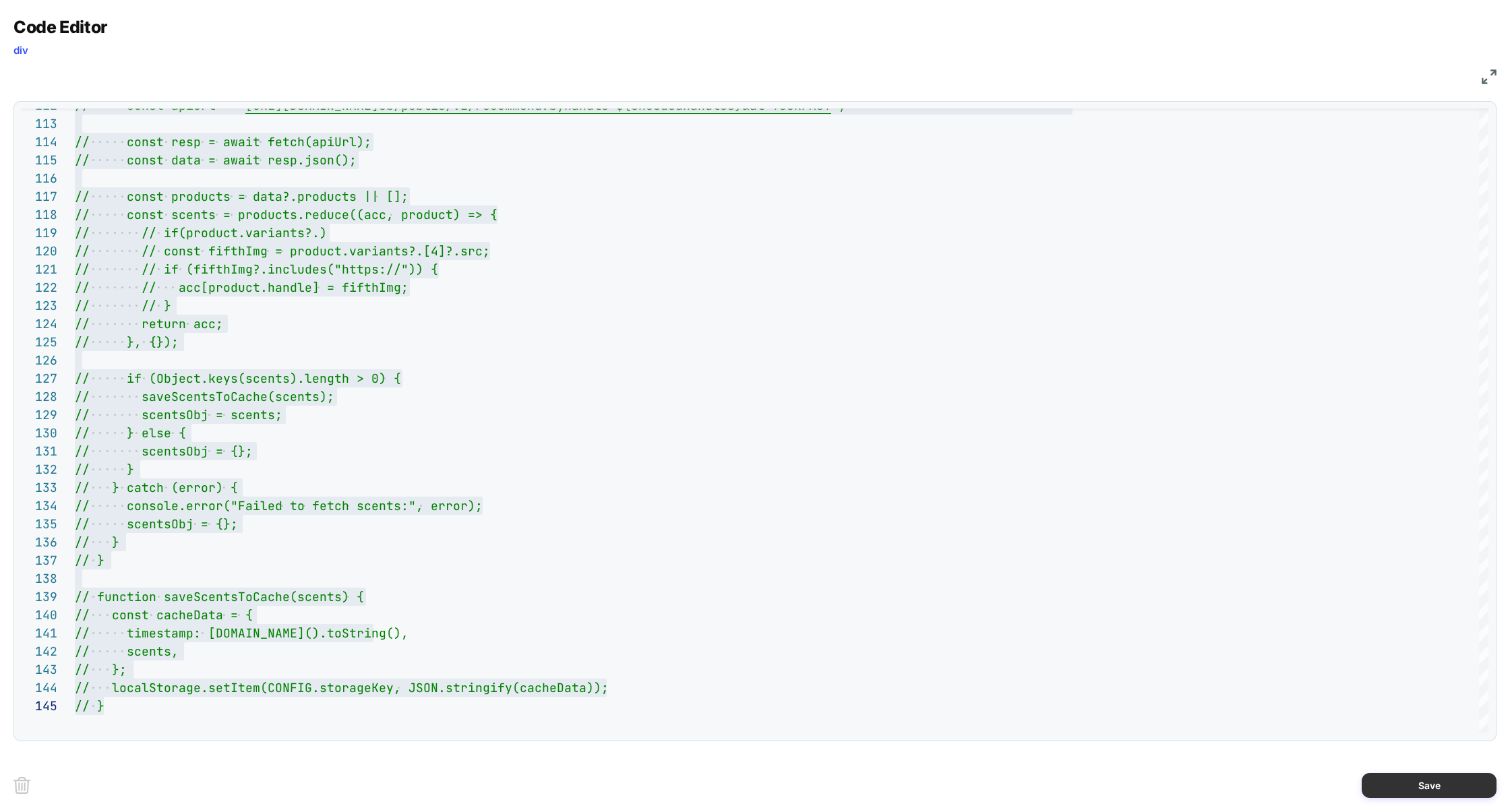
click at [1396, 783] on button "Save" at bounding box center [1429, 786] width 135 height 25
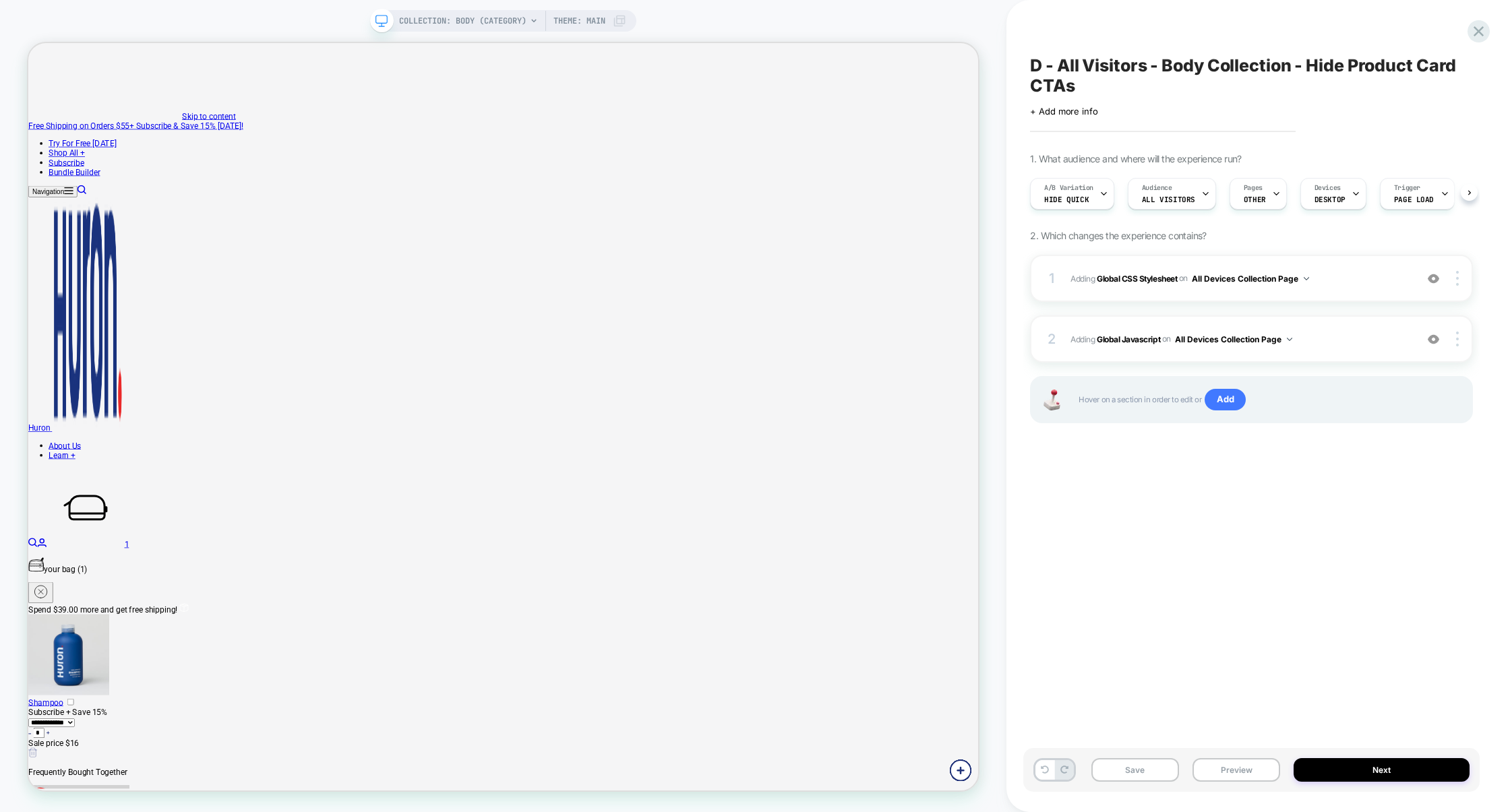
scroll to position [0, 1]
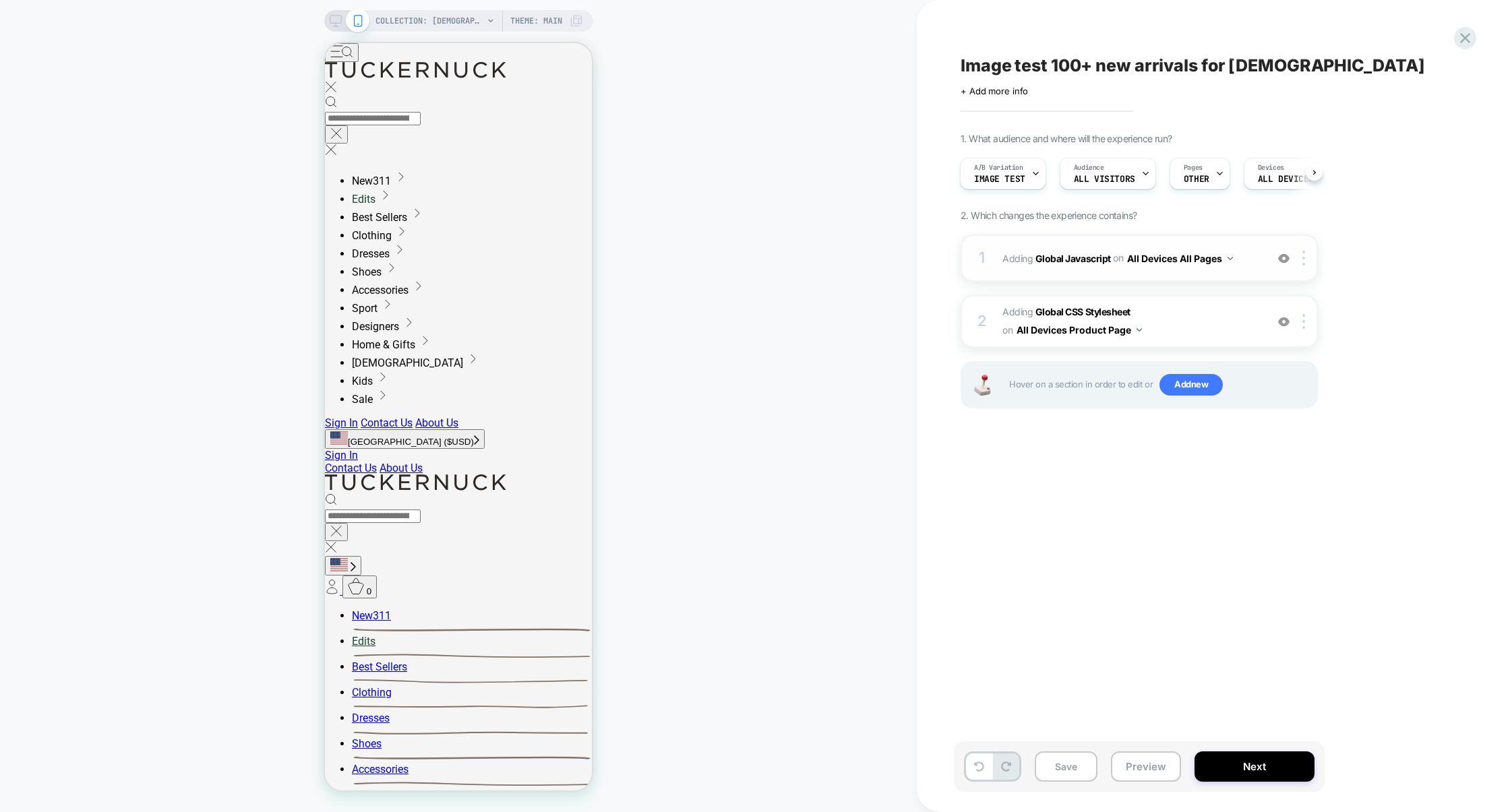
click at [1155, 279] on div "1 Adding Global Javascript on All Devices All Pages Add Before Add After Target…" at bounding box center [1140, 258] width 358 height 48
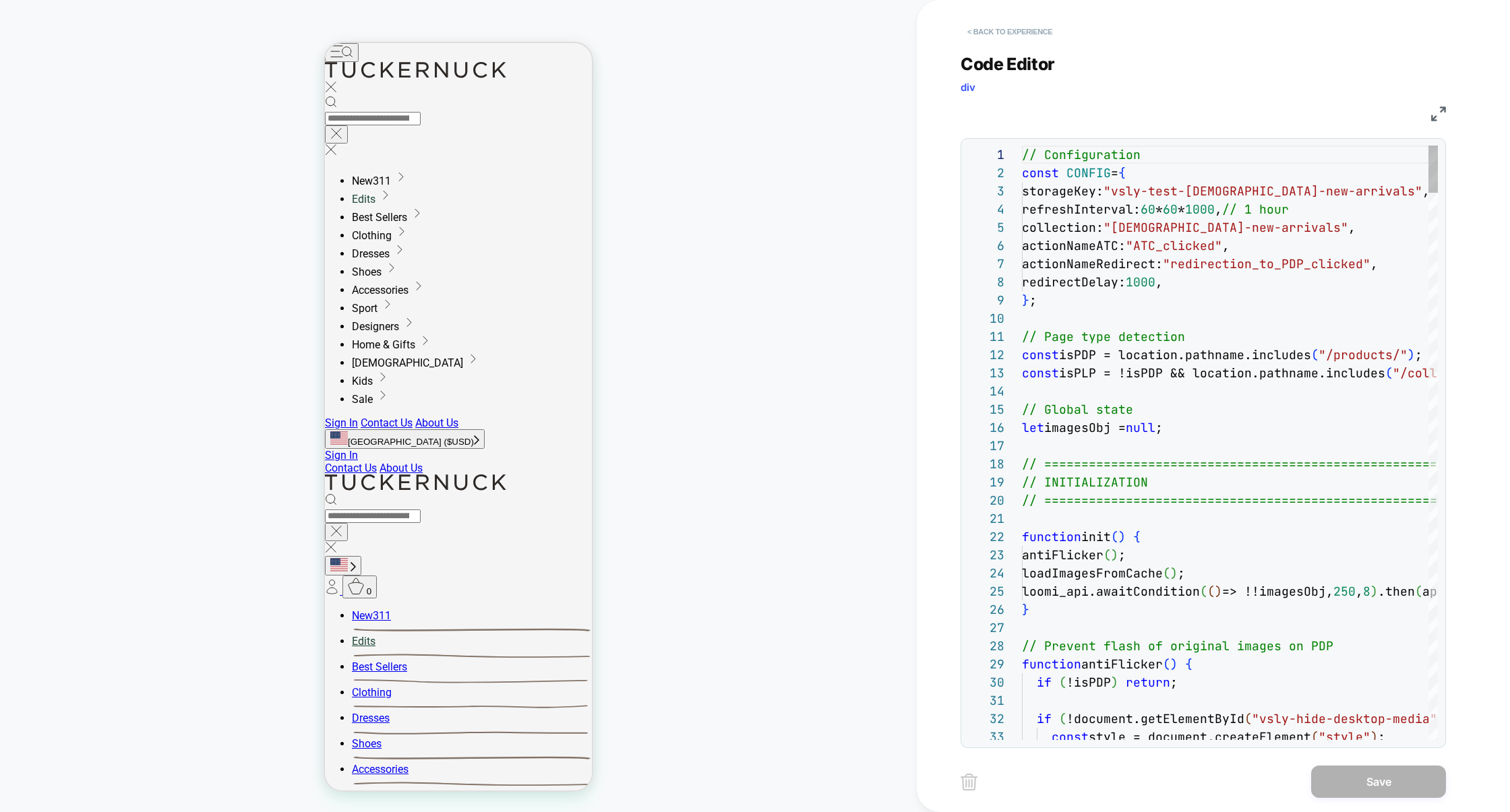
scroll to position [182, 0]
click at [998, 37] on button "< Back to experience" at bounding box center [1011, 31] width 99 height 22
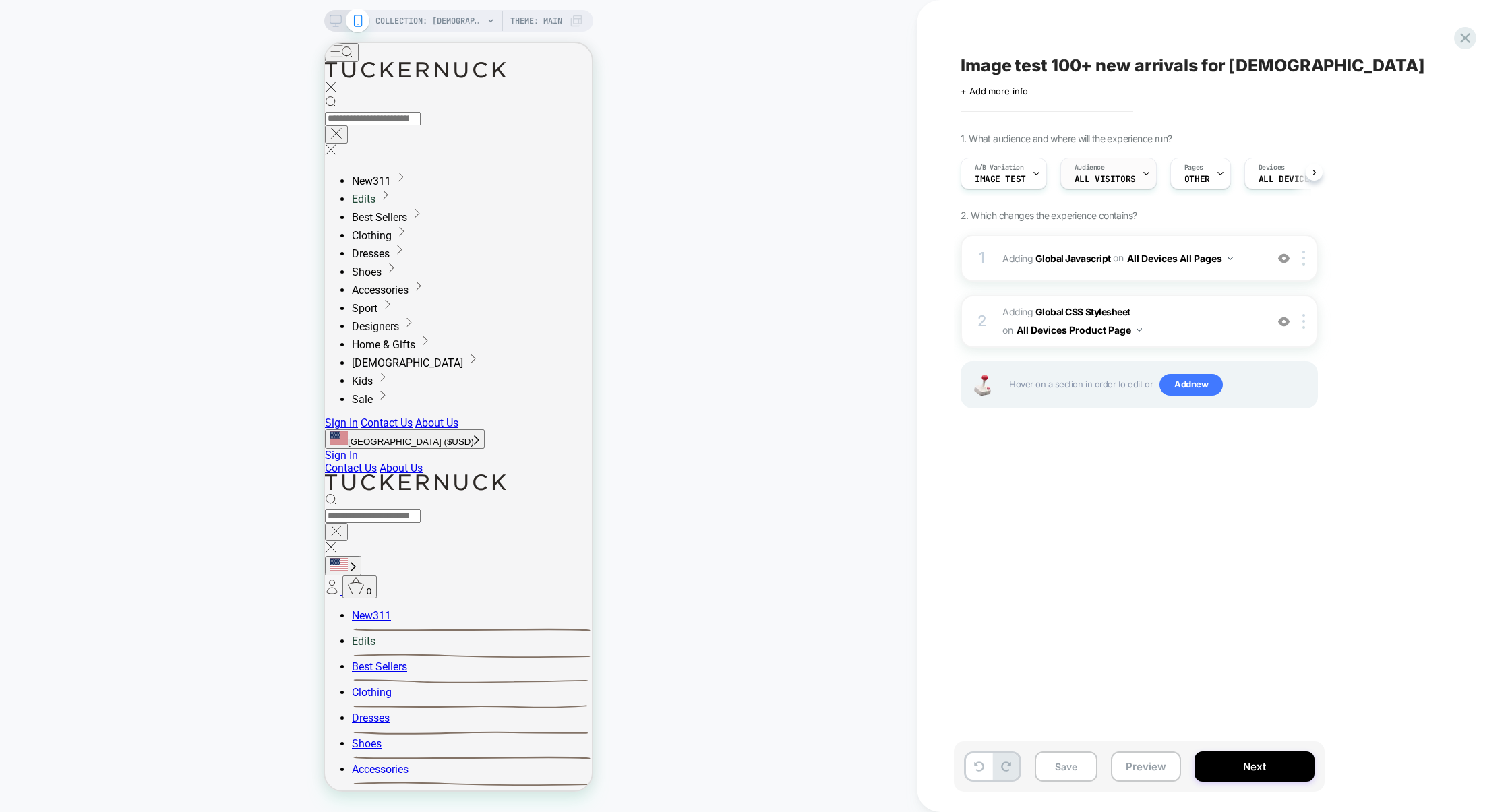
scroll to position [0, 1]
click at [1178, 278] on div "1 Adding Global Javascript on All Devices All Pages Add Before Add After Target…" at bounding box center [1140, 258] width 358 height 48
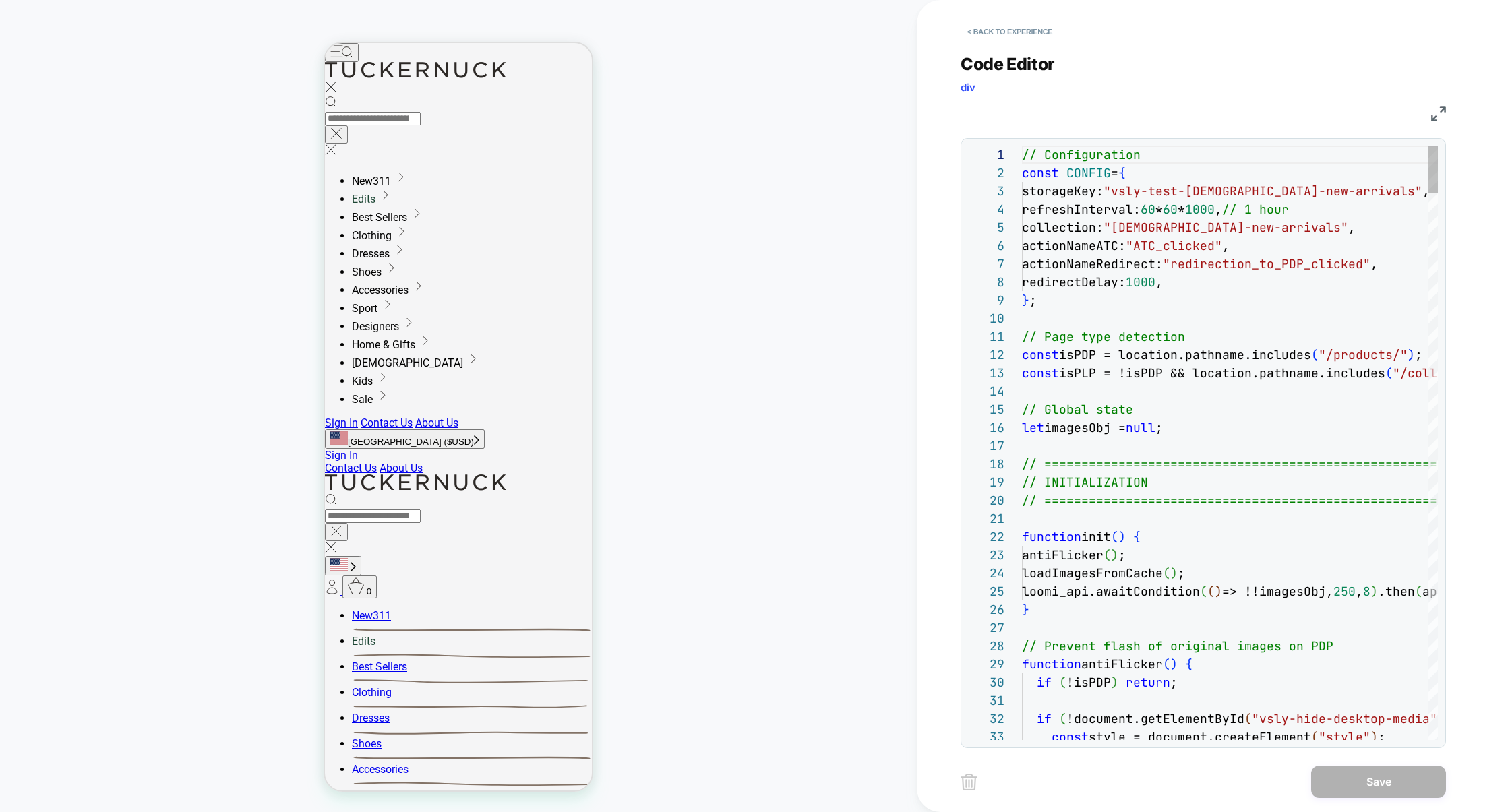
scroll to position [182, 0]
type textarea "**********"
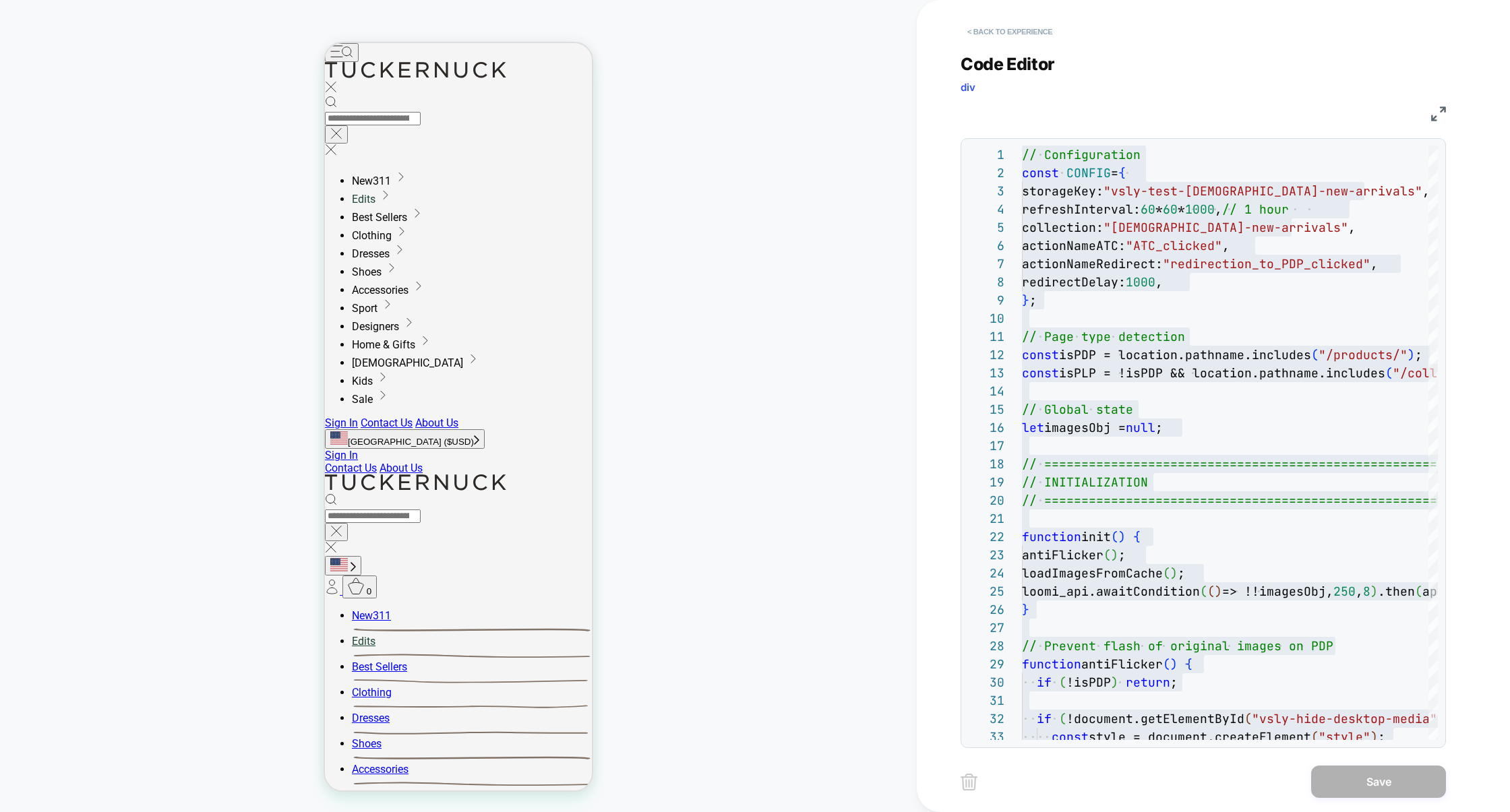
click at [1036, 26] on button "< Back to experience" at bounding box center [1011, 31] width 99 height 22
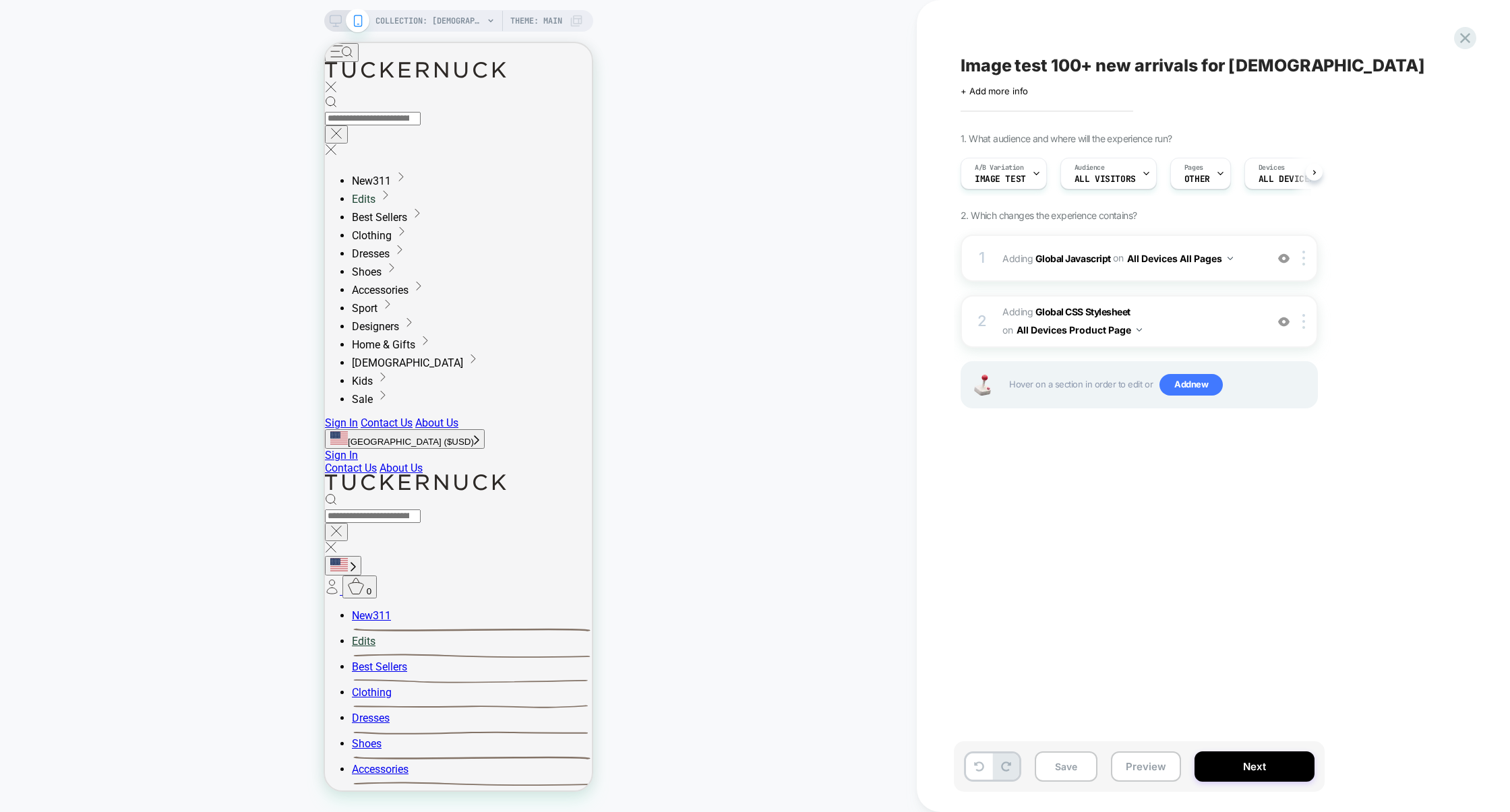
scroll to position [0, 1]
click at [1467, 40] on icon at bounding box center [1465, 38] width 18 height 18
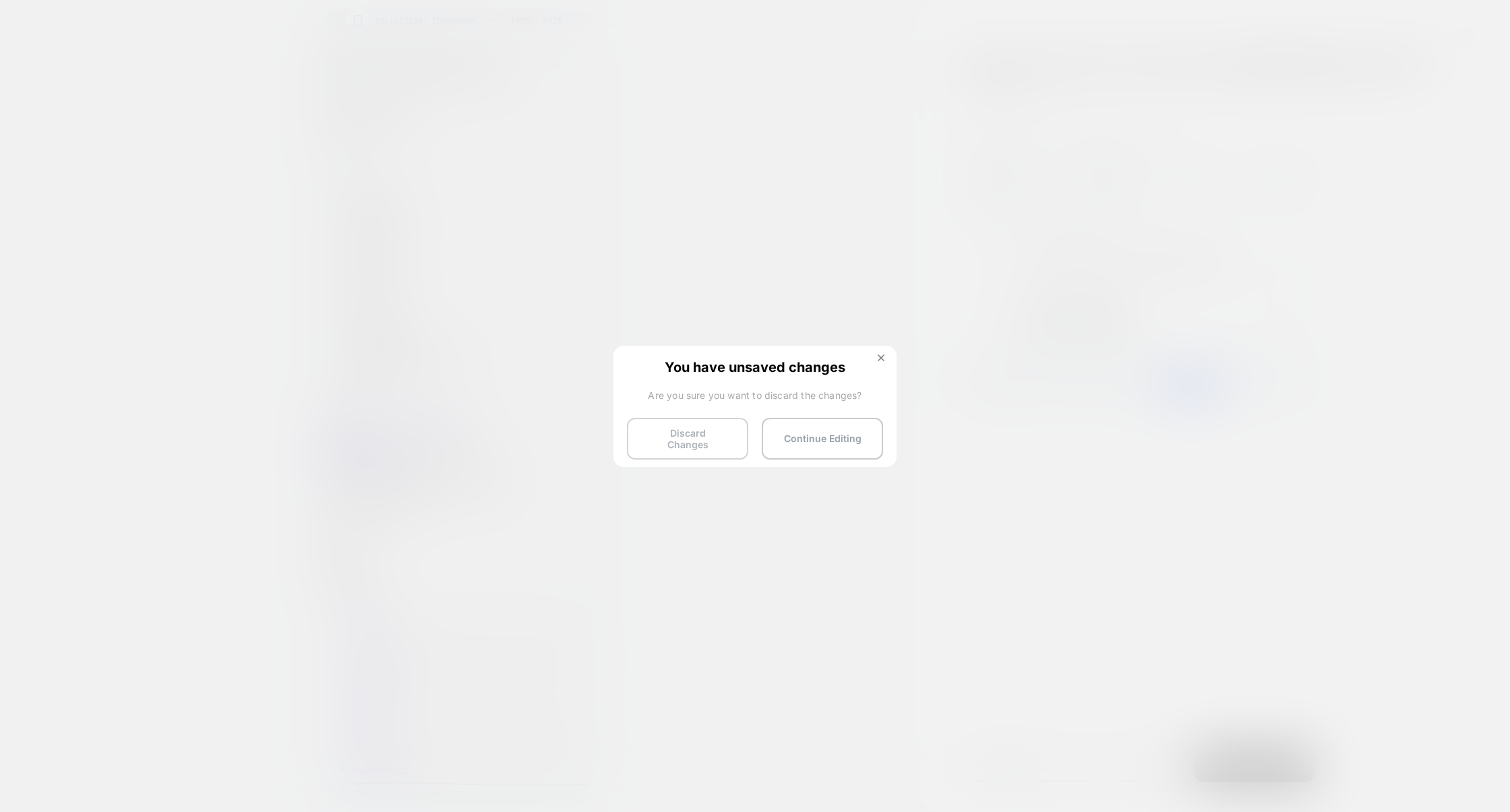
click at [685, 442] on button "Discard Changes" at bounding box center [687, 438] width 121 height 42
